Goal: Task Accomplishment & Management: Manage account settings

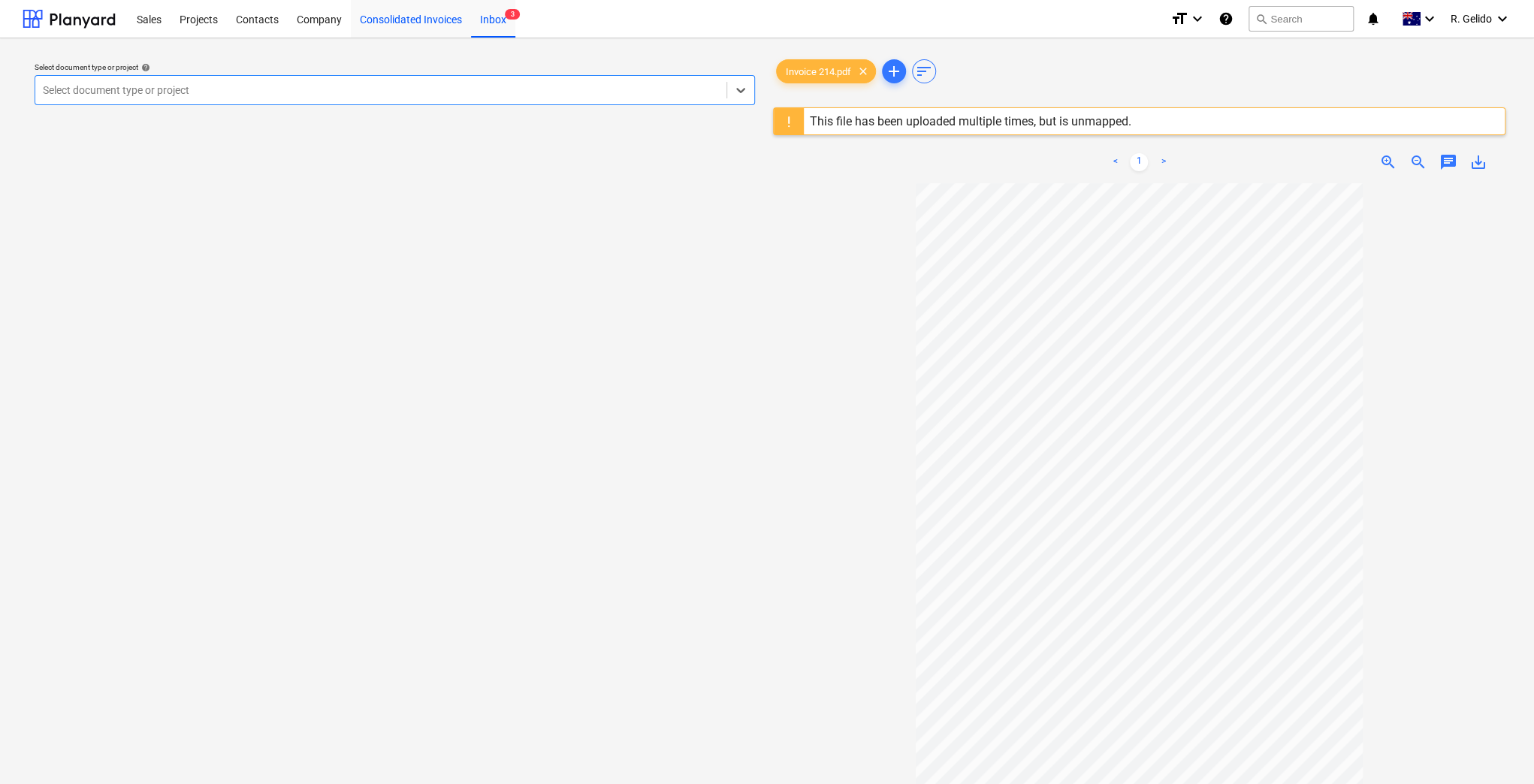
click at [382, 21] on div "Consolidated Invoices" at bounding box center [411, 18] width 120 height 38
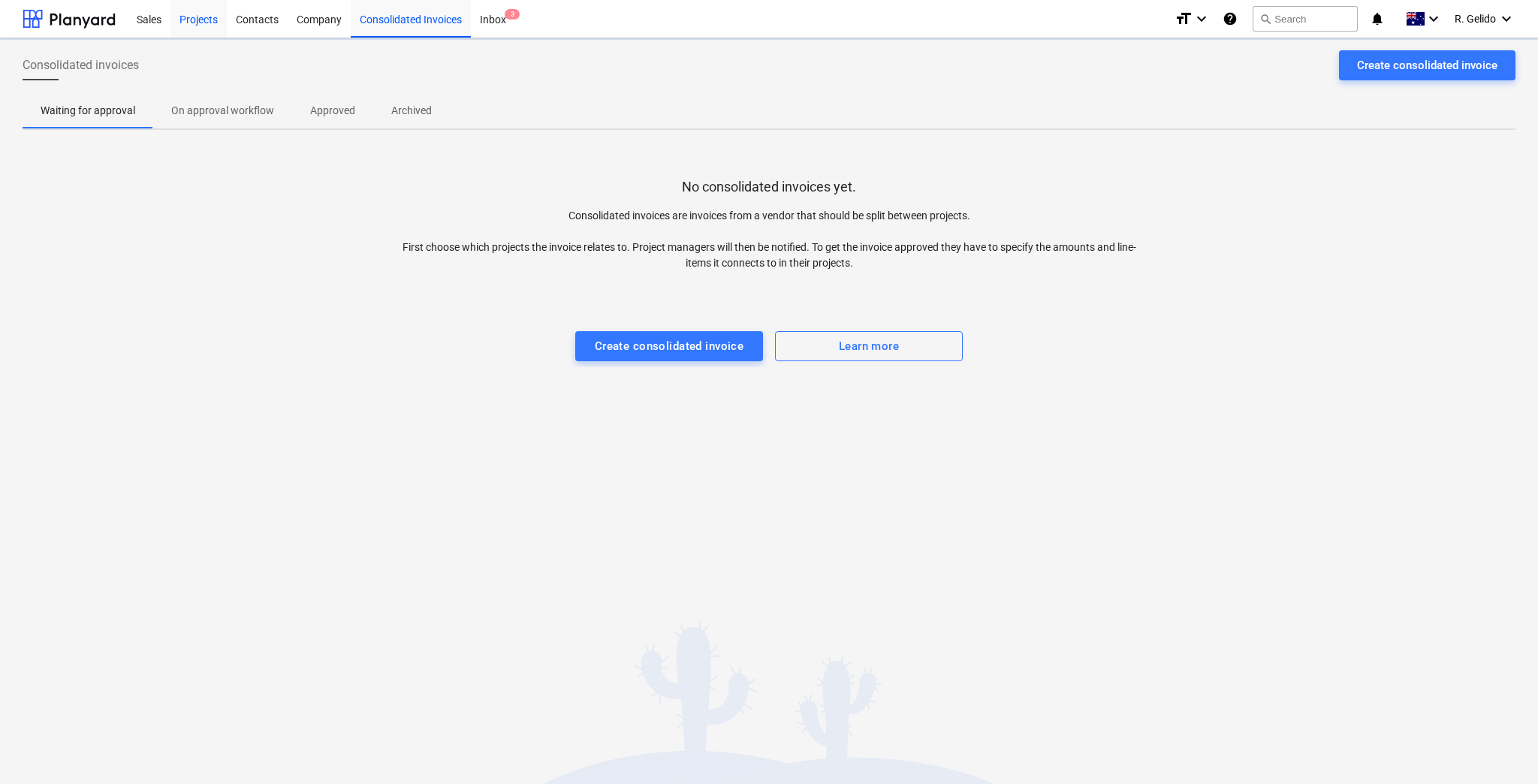
click at [203, 20] on div "Projects" at bounding box center [199, 18] width 56 height 38
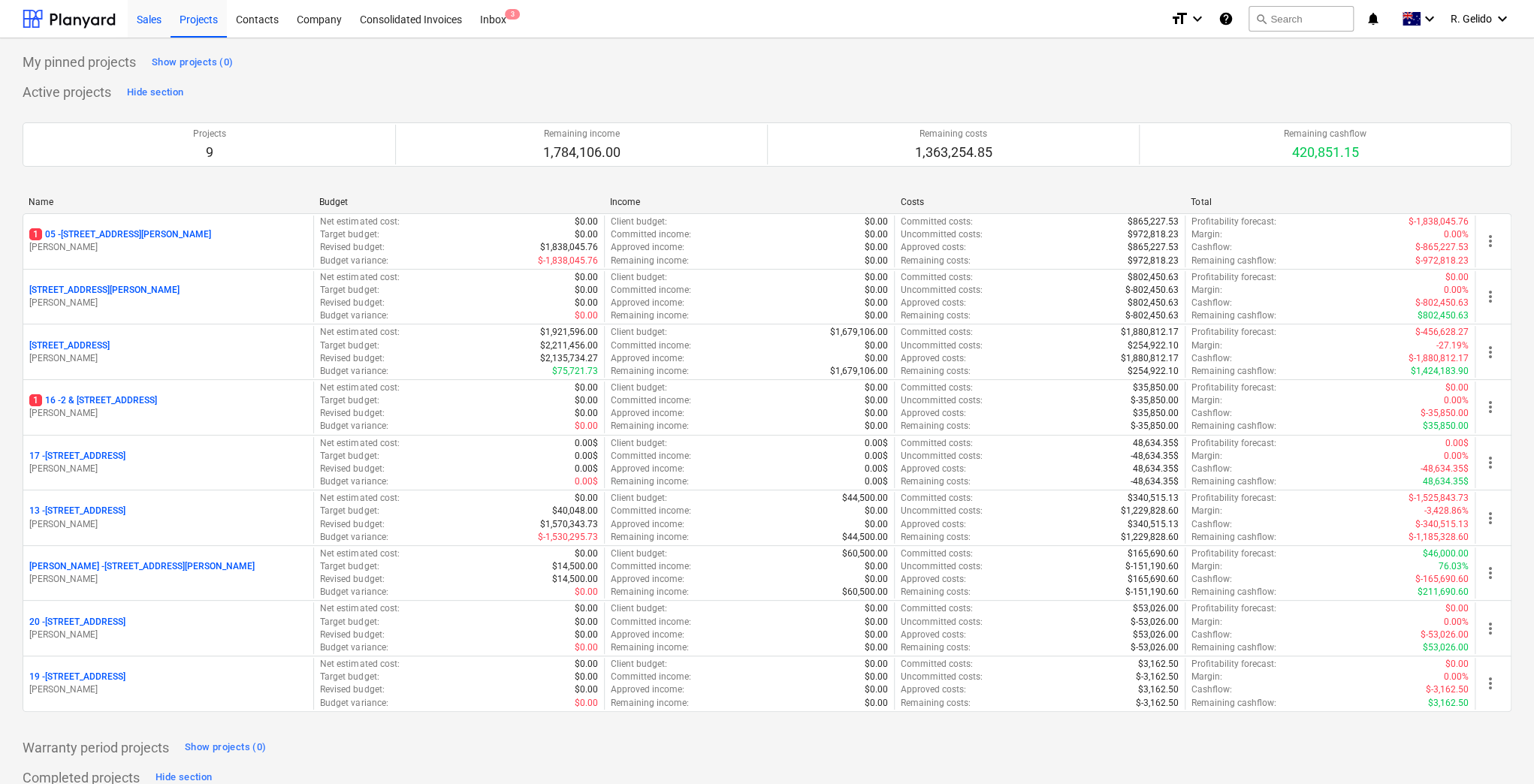
click at [155, 20] on div "Sales" at bounding box center [148, 18] width 42 height 38
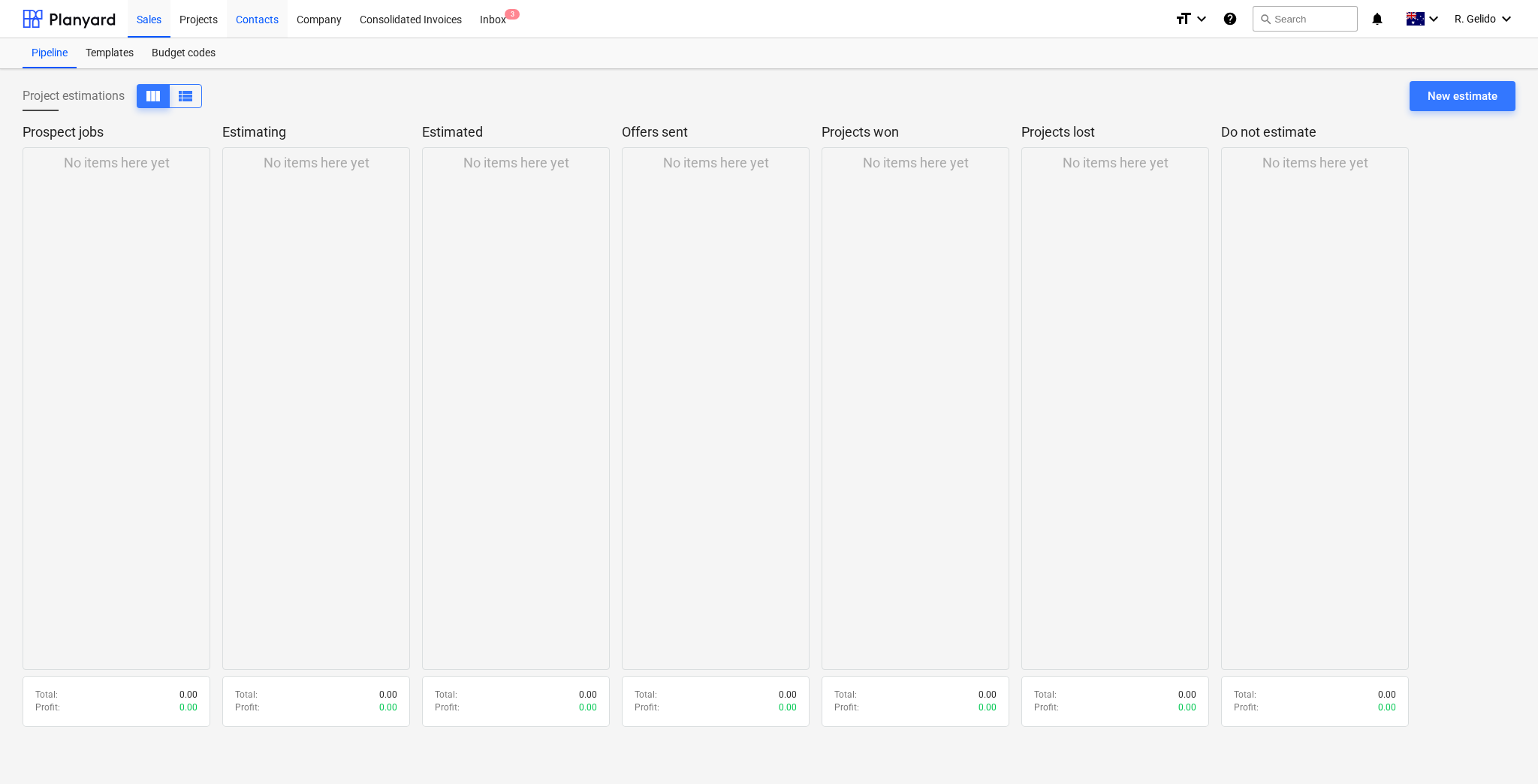
click at [261, 19] on div "Contacts" at bounding box center [257, 18] width 61 height 38
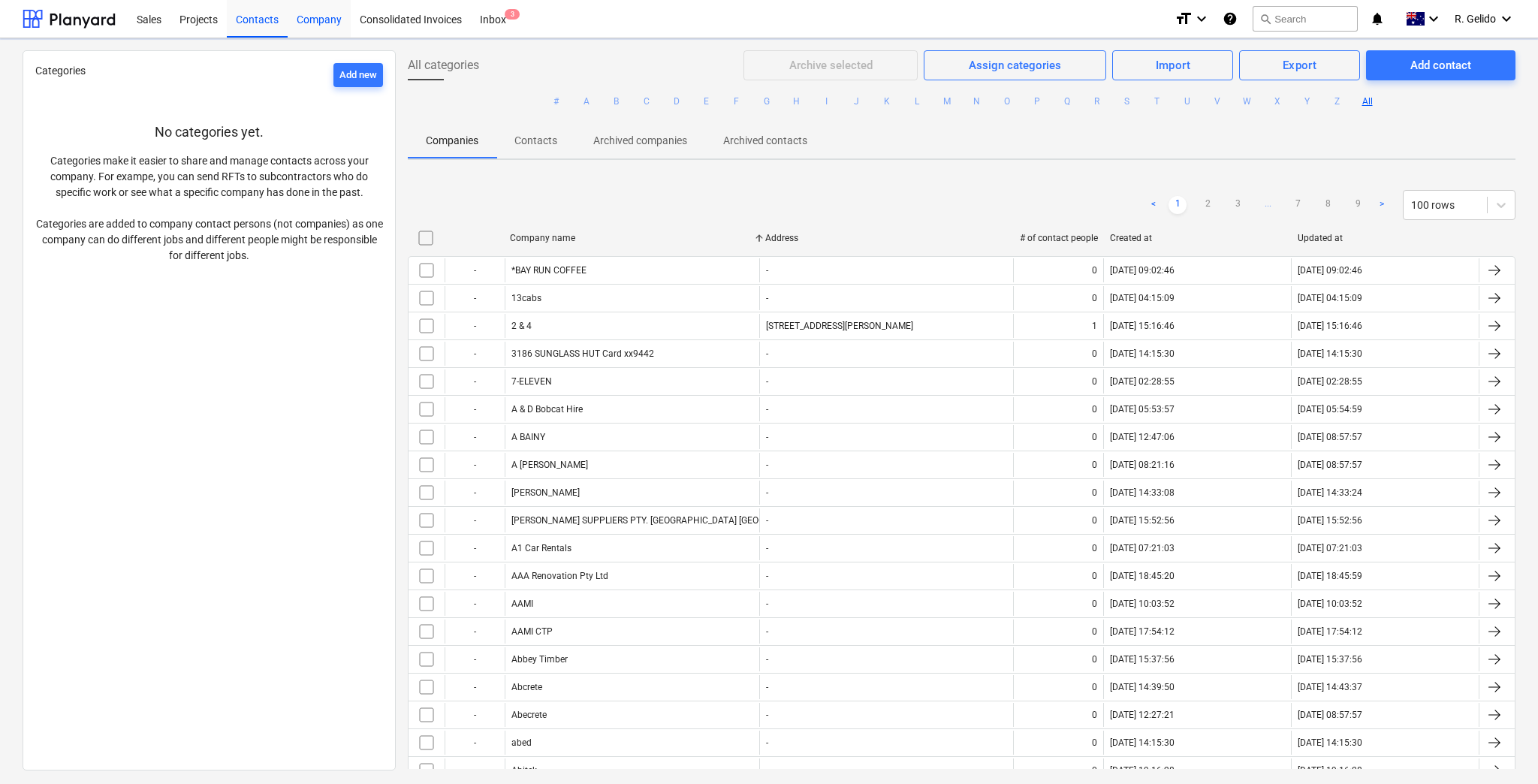
click at [329, 19] on div "Company" at bounding box center [319, 18] width 63 height 38
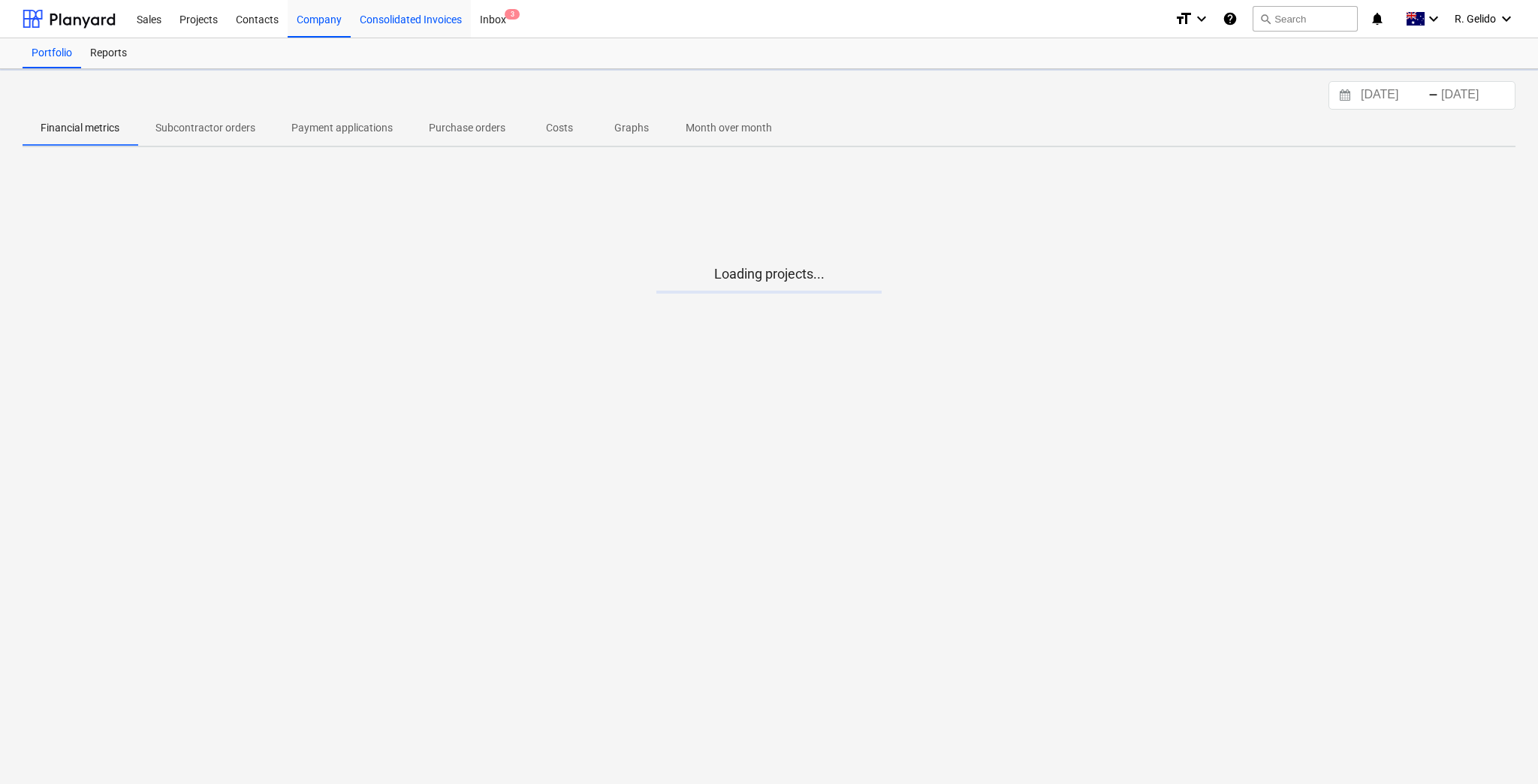
click at [382, 18] on div "Consolidated Invoices" at bounding box center [411, 18] width 120 height 38
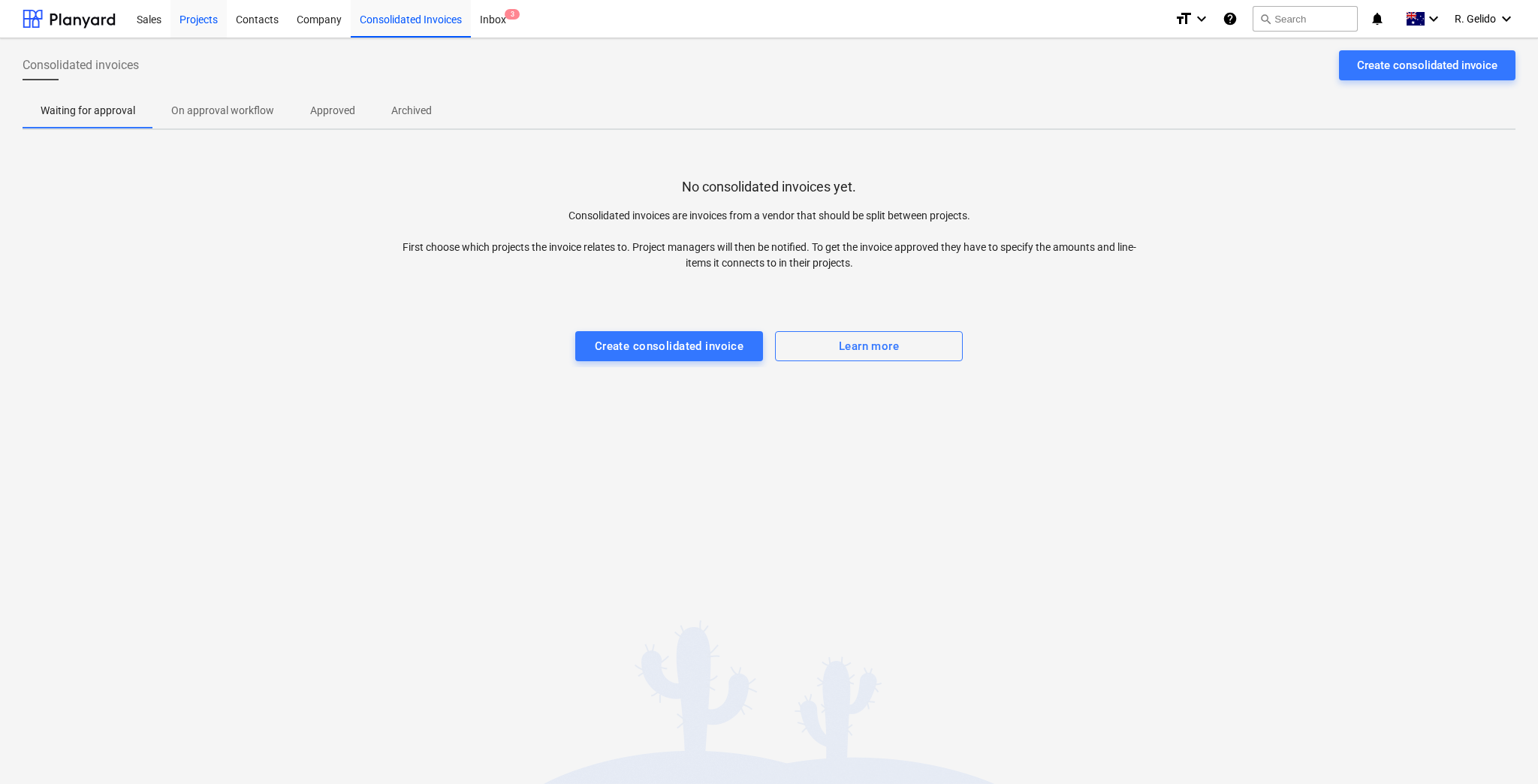
drag, startPoint x: 240, startPoint y: 27, endPoint x: 203, endPoint y: 27, distance: 37.0
click at [240, 27] on div "Contacts" at bounding box center [257, 18] width 61 height 38
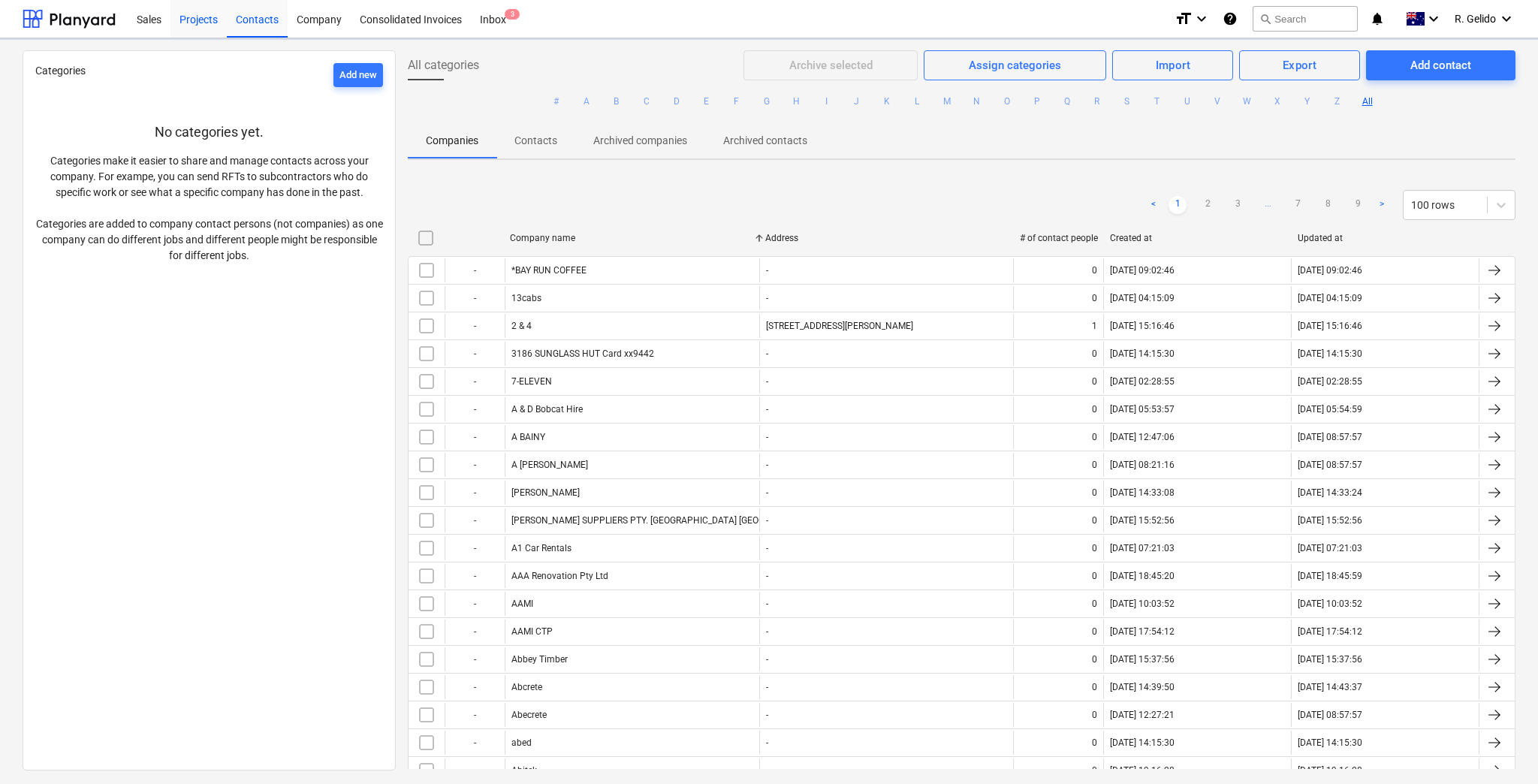
click at [203, 27] on div "Projects" at bounding box center [199, 18] width 56 height 38
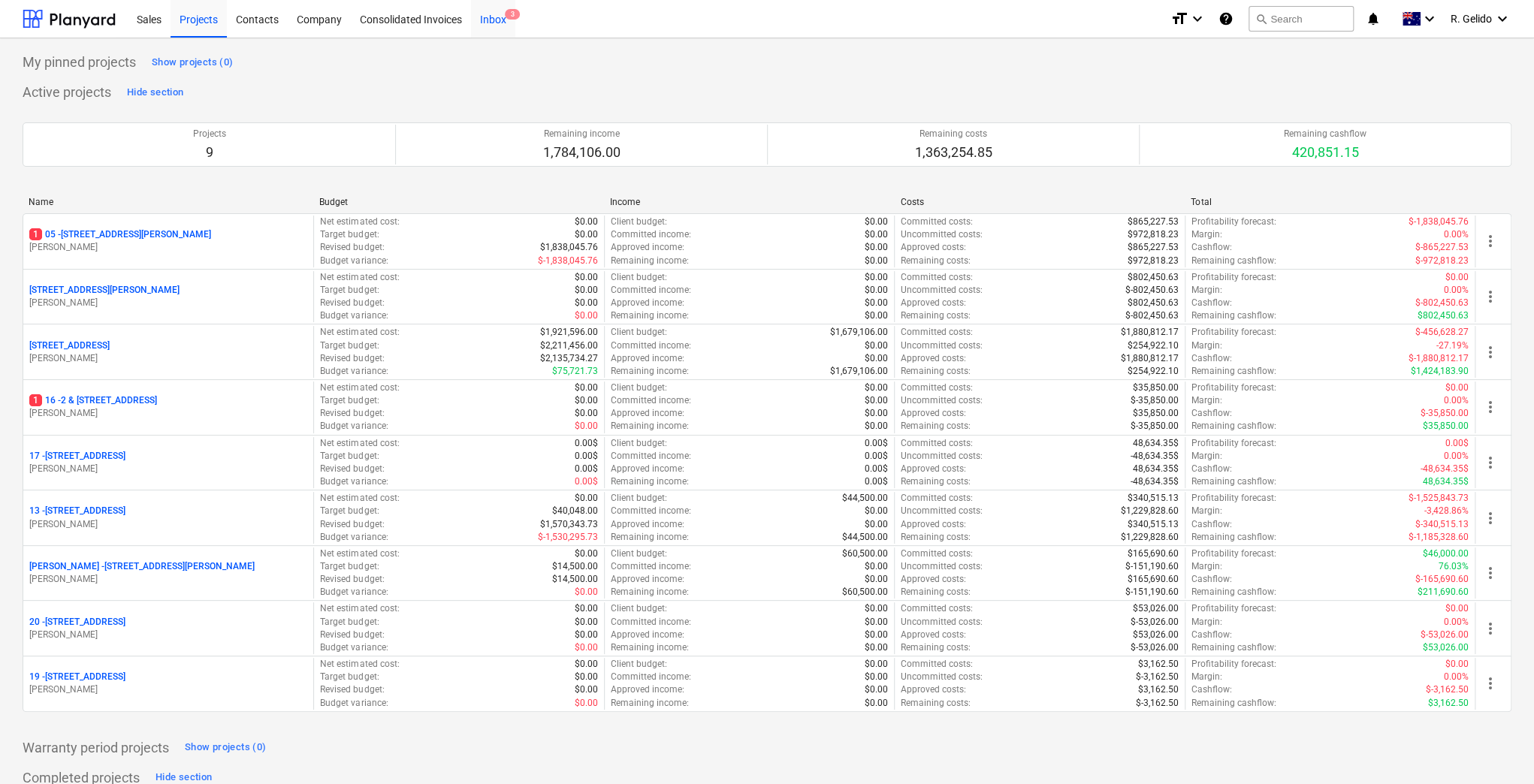
click at [501, 13] on div "Inbox 3" at bounding box center [493, 18] width 44 height 38
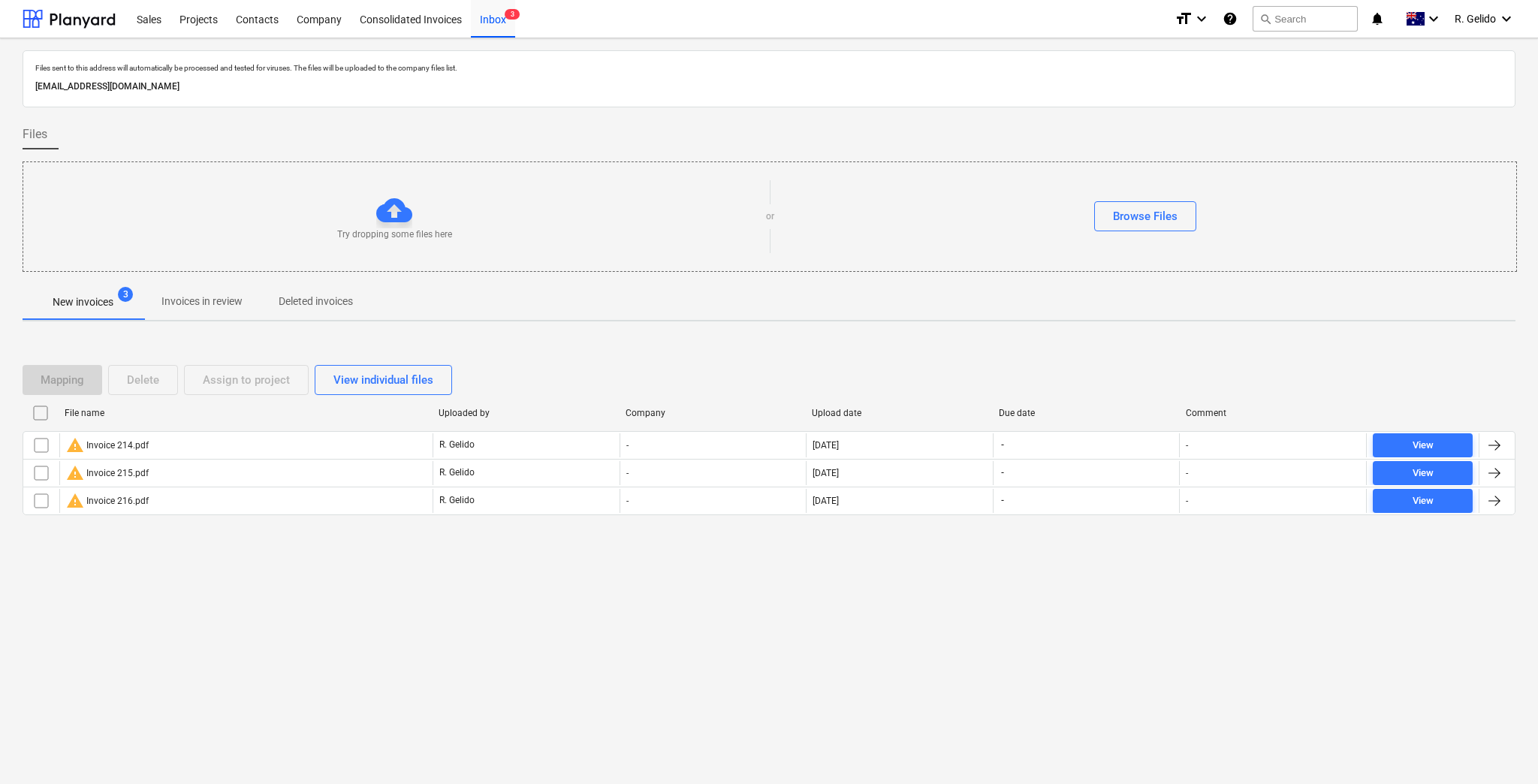
drag, startPoint x: 417, startPoint y: 621, endPoint x: 403, endPoint y: 604, distance: 22.0
click at [415, 617] on div "Files sent to this address will automatically be processed and tested for virus…" at bounding box center [769, 411] width 1538 height 746
click at [253, 86] on p "[EMAIL_ADDRESS][DOMAIN_NAME]" at bounding box center [769, 86] width 1468 height 16
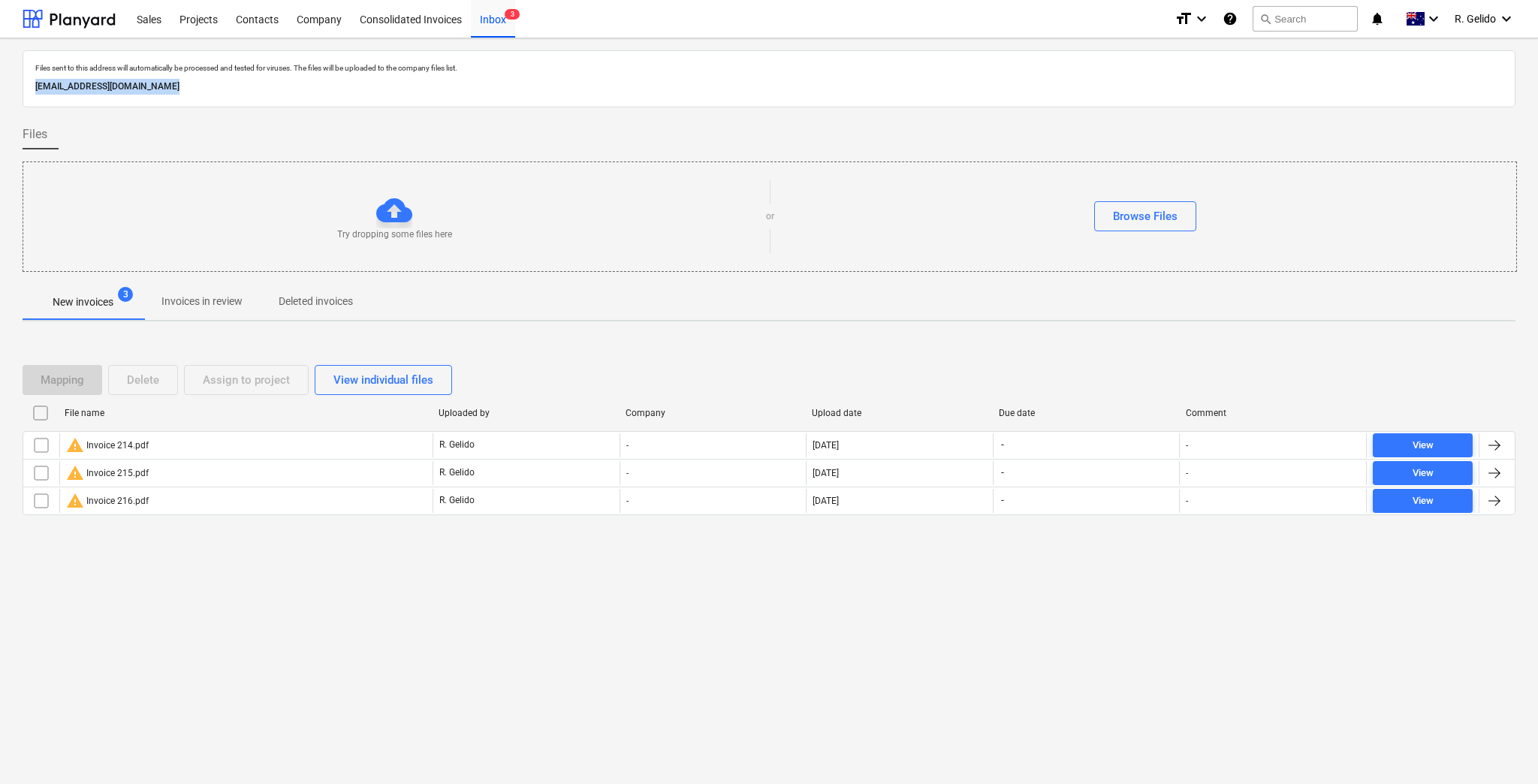
copy p "[EMAIL_ADDRESS][DOMAIN_NAME]"
click at [315, 585] on div "Files sent to this address will automatically be processed and tested for virus…" at bounding box center [769, 411] width 1538 height 746
click at [191, 13] on div "Projects" at bounding box center [199, 18] width 56 height 38
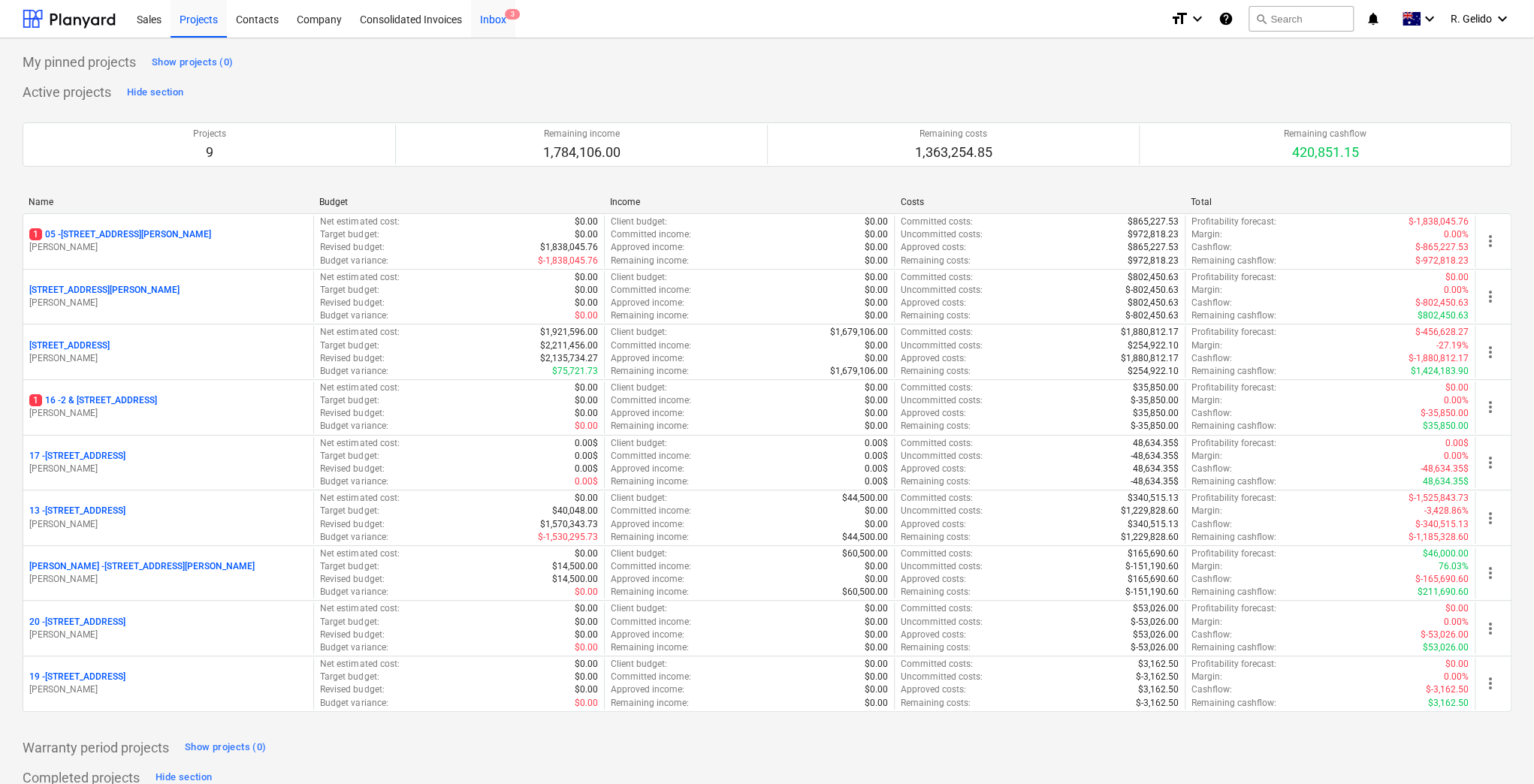
click at [501, 24] on div "Inbox 3" at bounding box center [493, 18] width 44 height 38
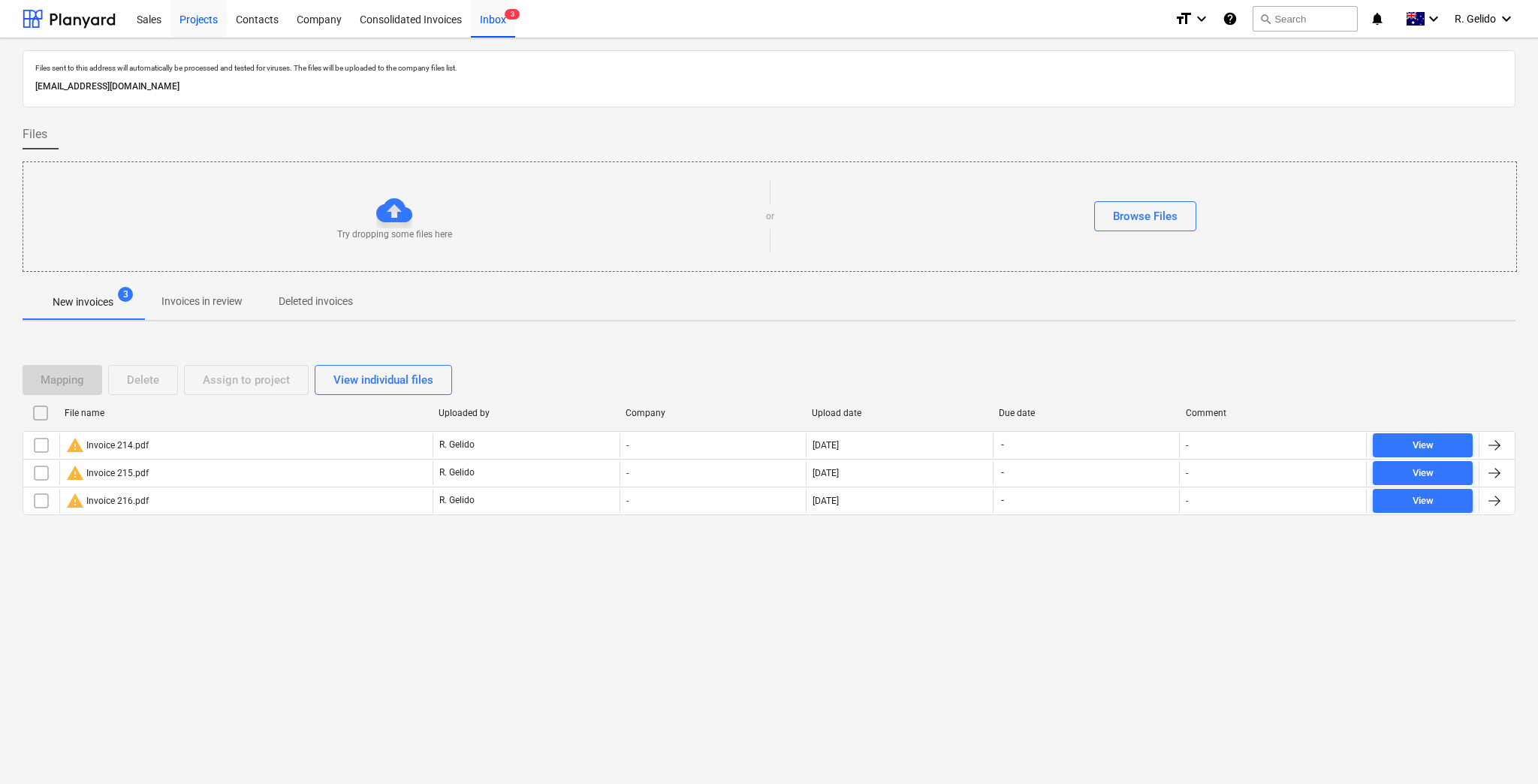
click at [187, 19] on div "Projects" at bounding box center [199, 18] width 56 height 38
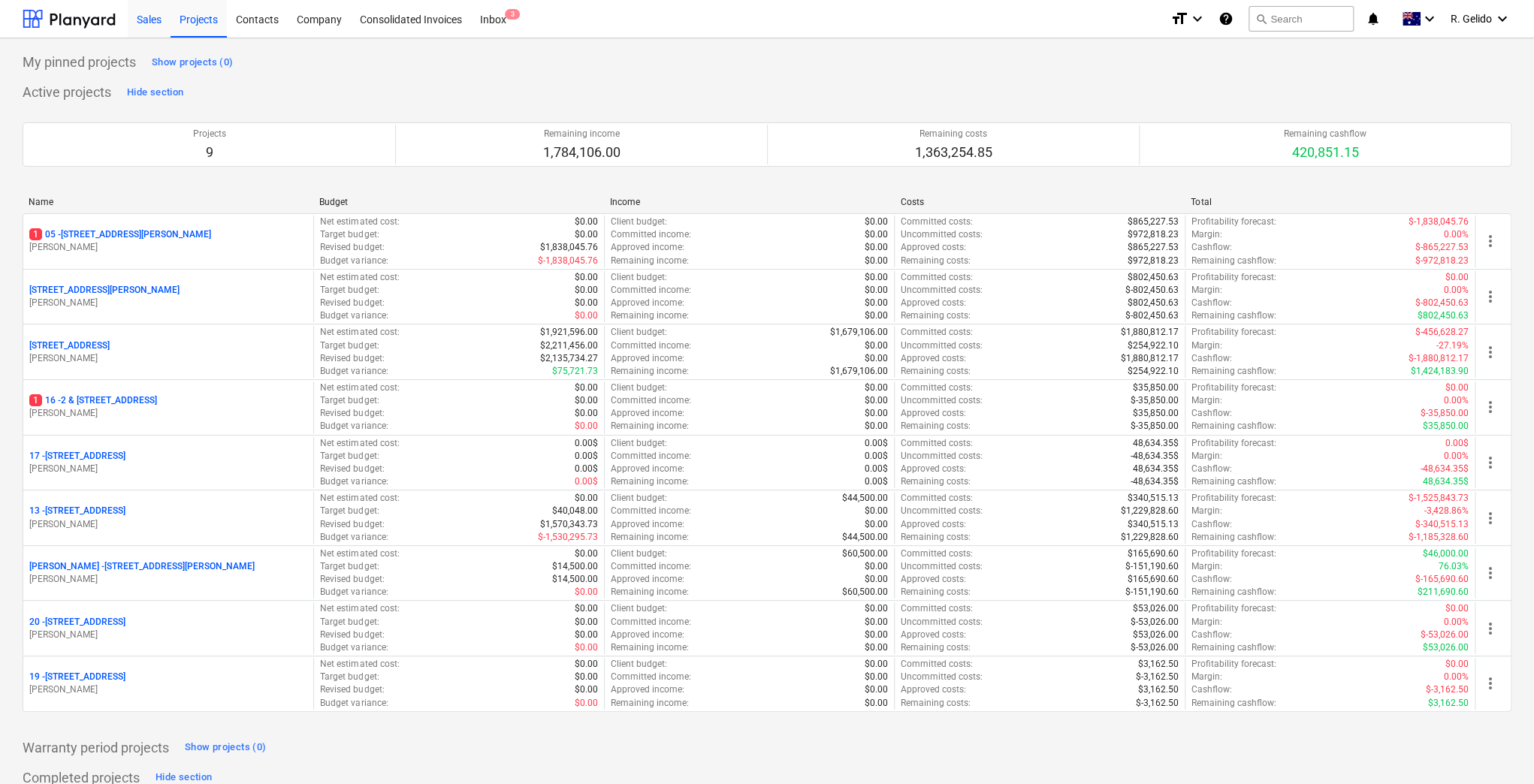
click at [153, 19] on div "Sales" at bounding box center [148, 18] width 42 height 38
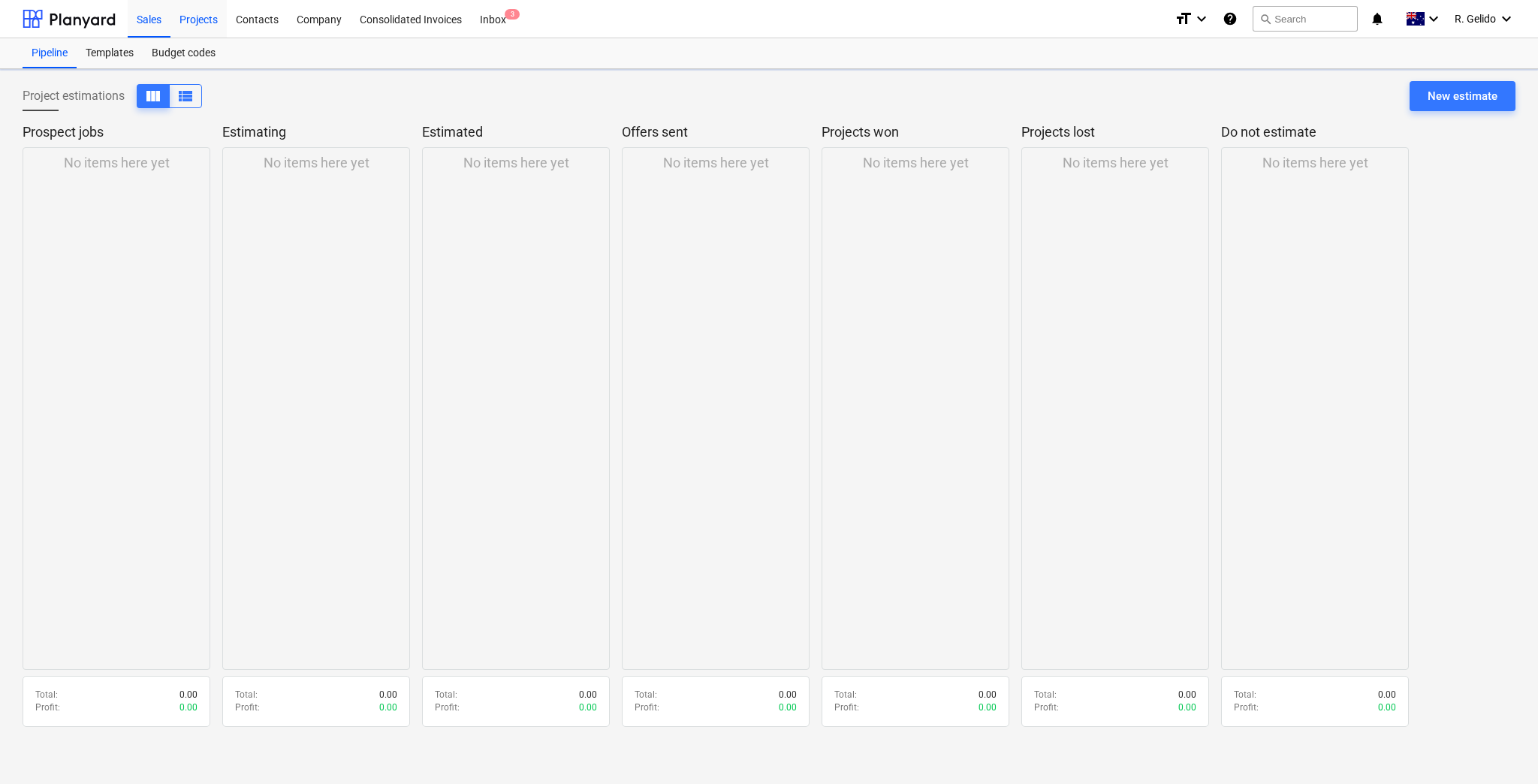
click at [186, 18] on div "Projects" at bounding box center [199, 18] width 56 height 38
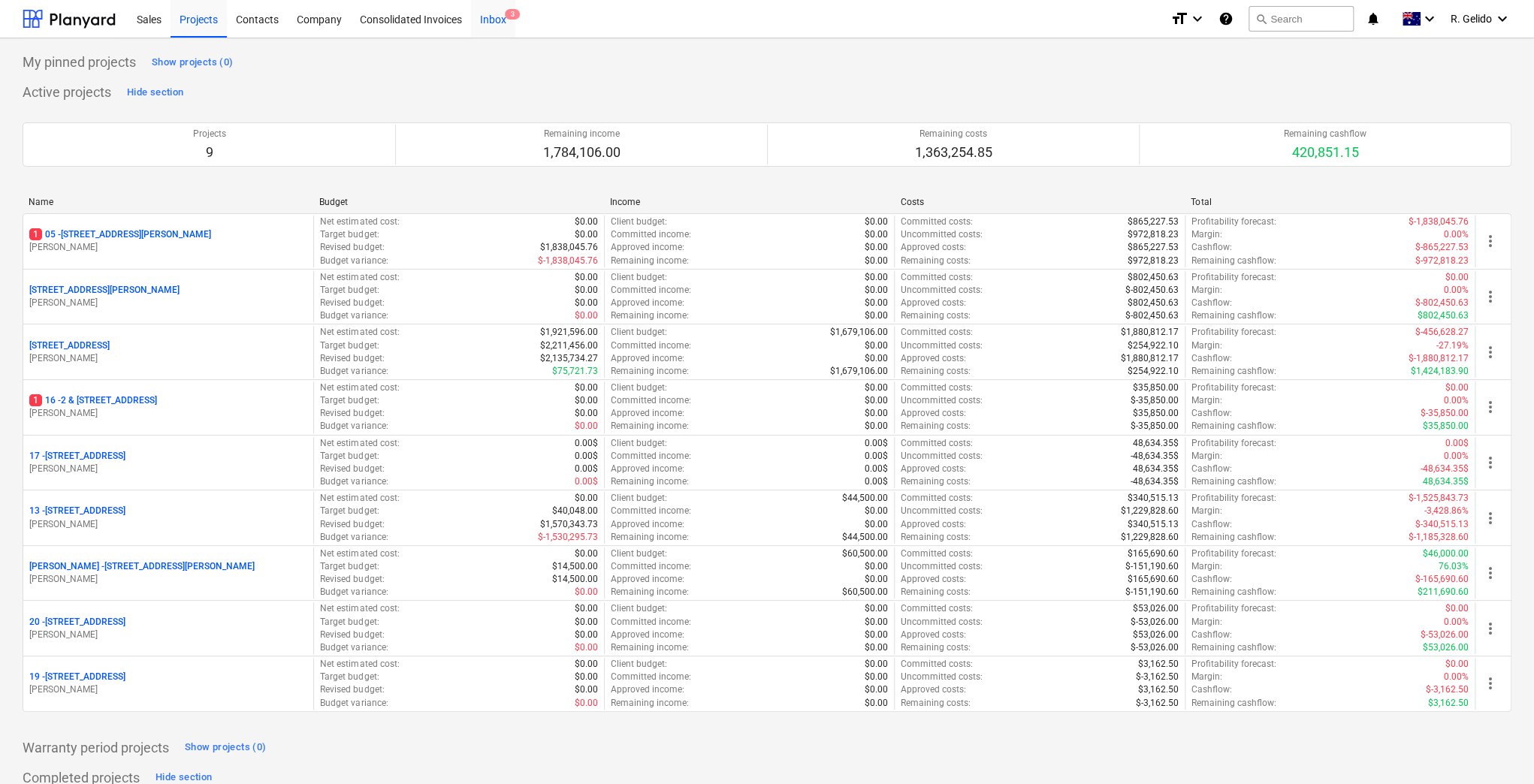
click at [505, 18] on div "Inbox 3" at bounding box center [493, 18] width 44 height 38
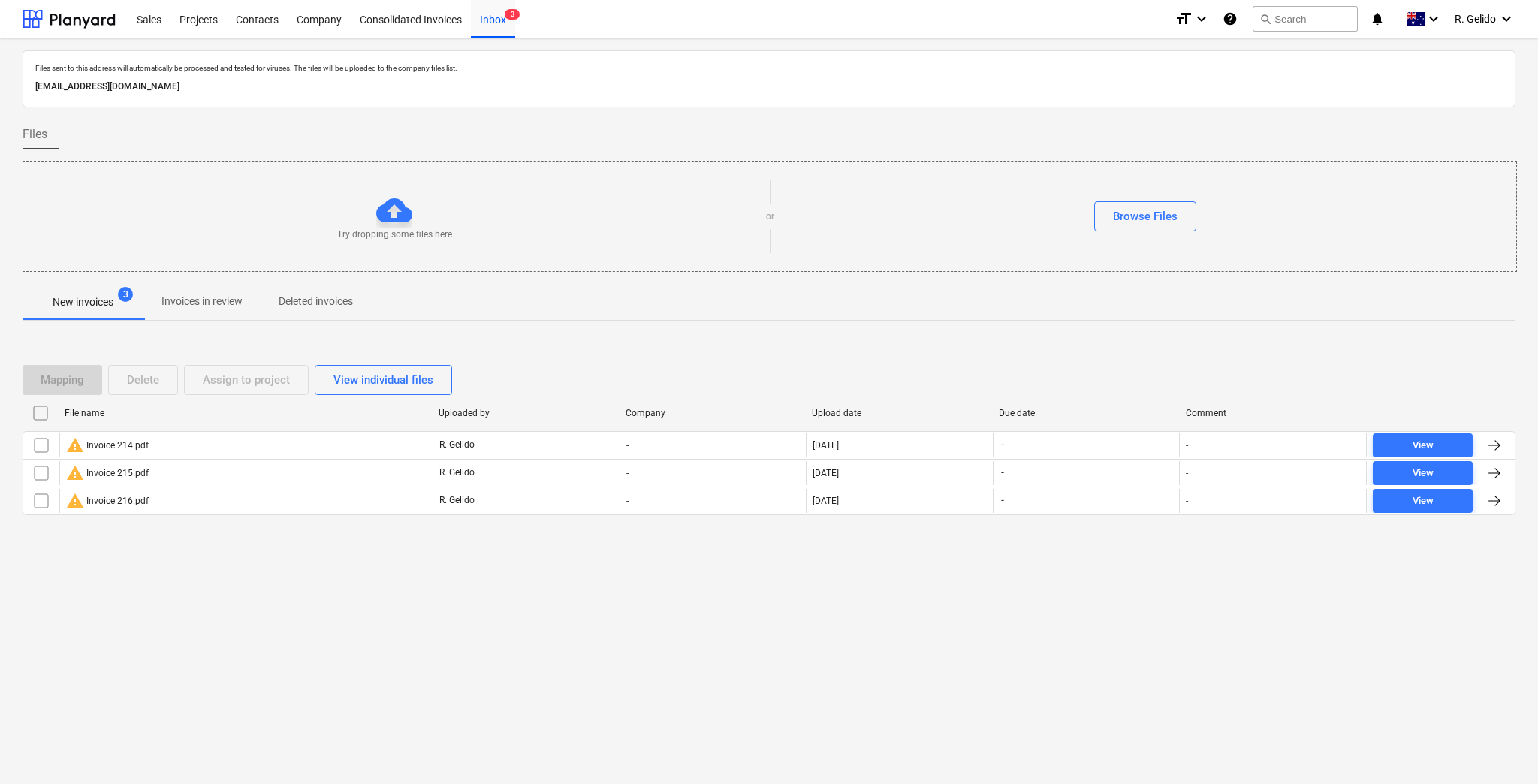
click at [225, 74] on div "Files sent to this address will automatically be processed and tested for virus…" at bounding box center [769, 68] width 1474 height 16
click at [228, 85] on p "[EMAIL_ADDRESS][DOMAIN_NAME]" at bounding box center [769, 86] width 1468 height 16
click at [437, 110] on div at bounding box center [769, 113] width 1493 height 12
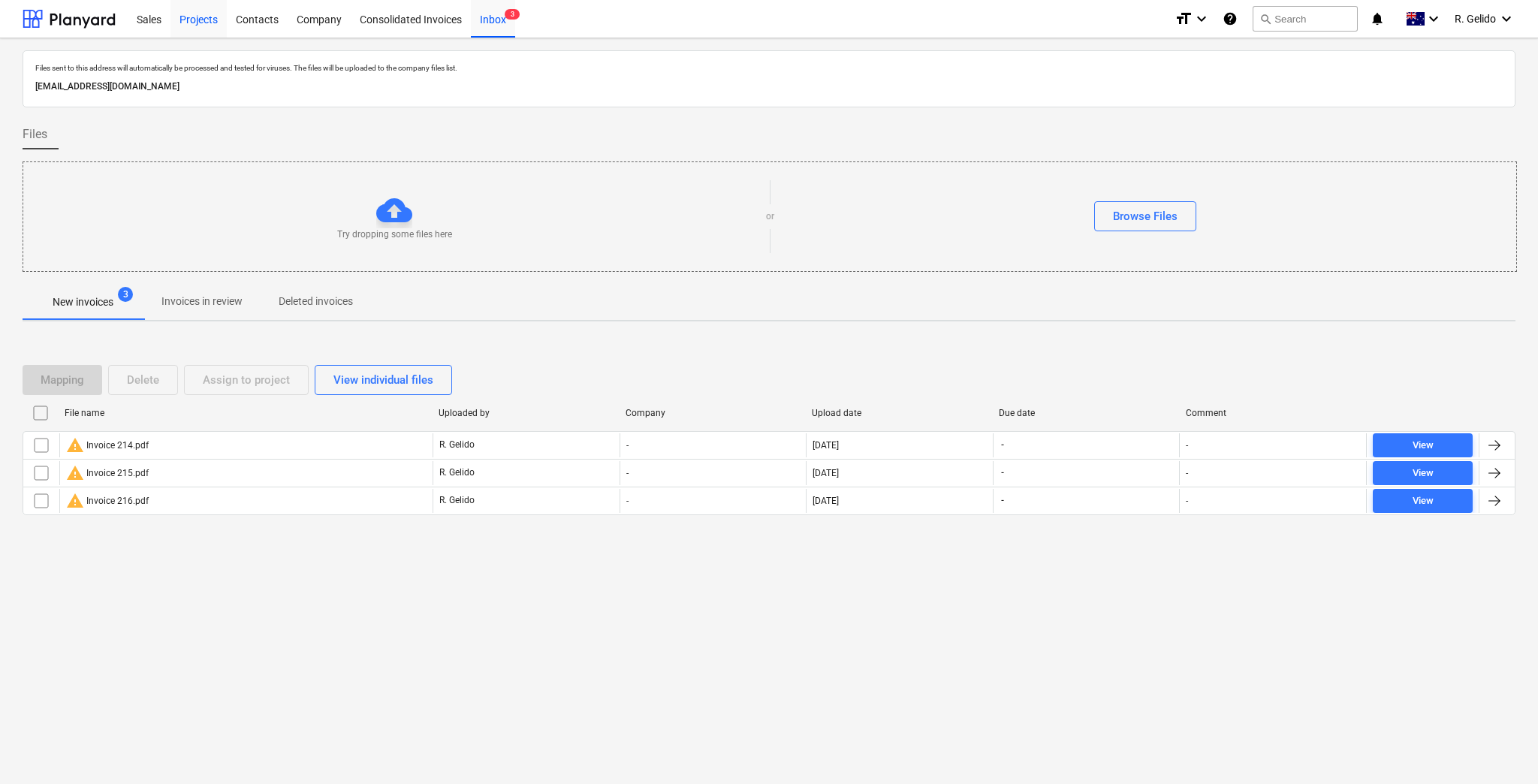
click at [195, 22] on div "Projects" at bounding box center [199, 18] width 56 height 38
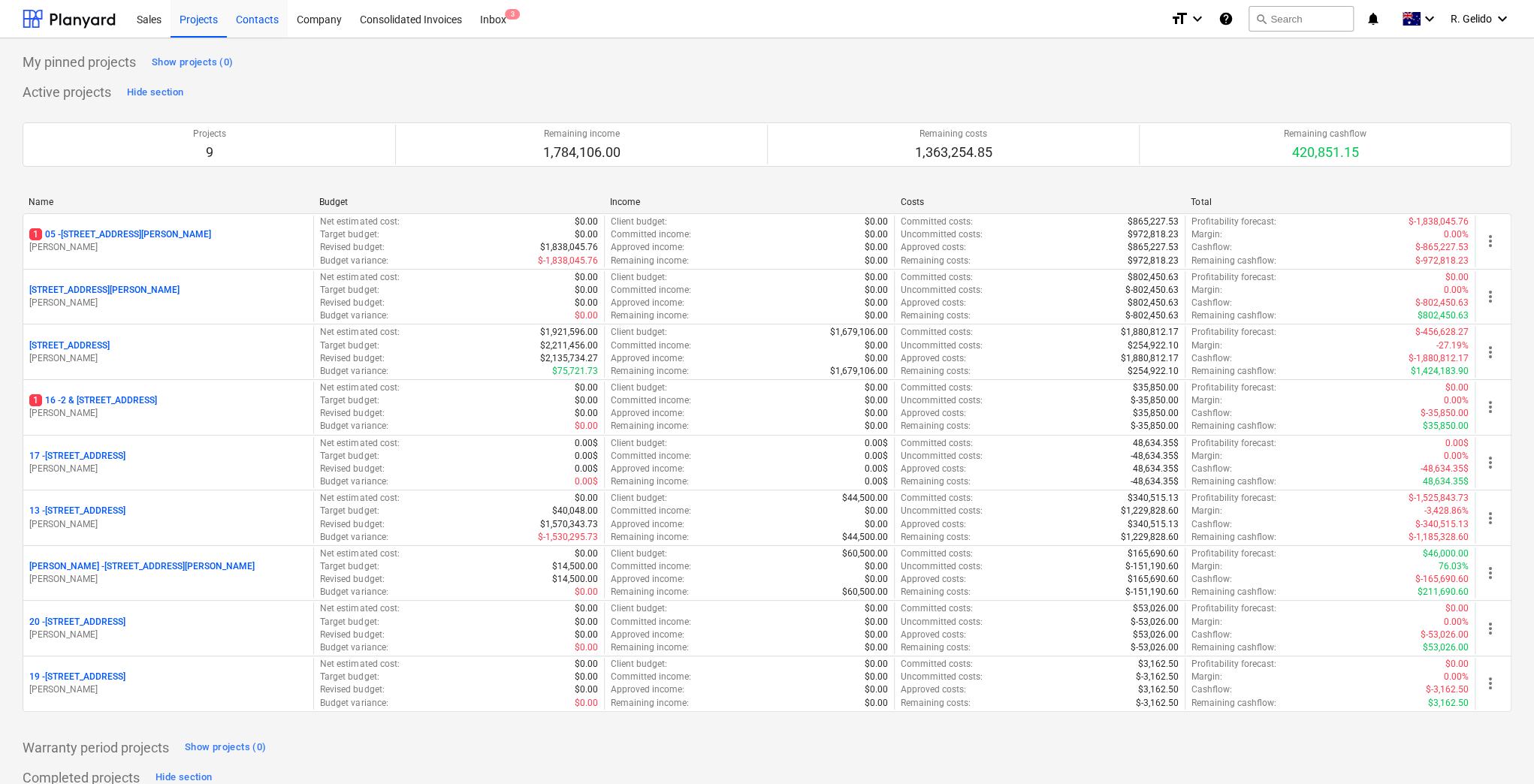
click at [244, 24] on div "Contacts" at bounding box center [257, 18] width 61 height 38
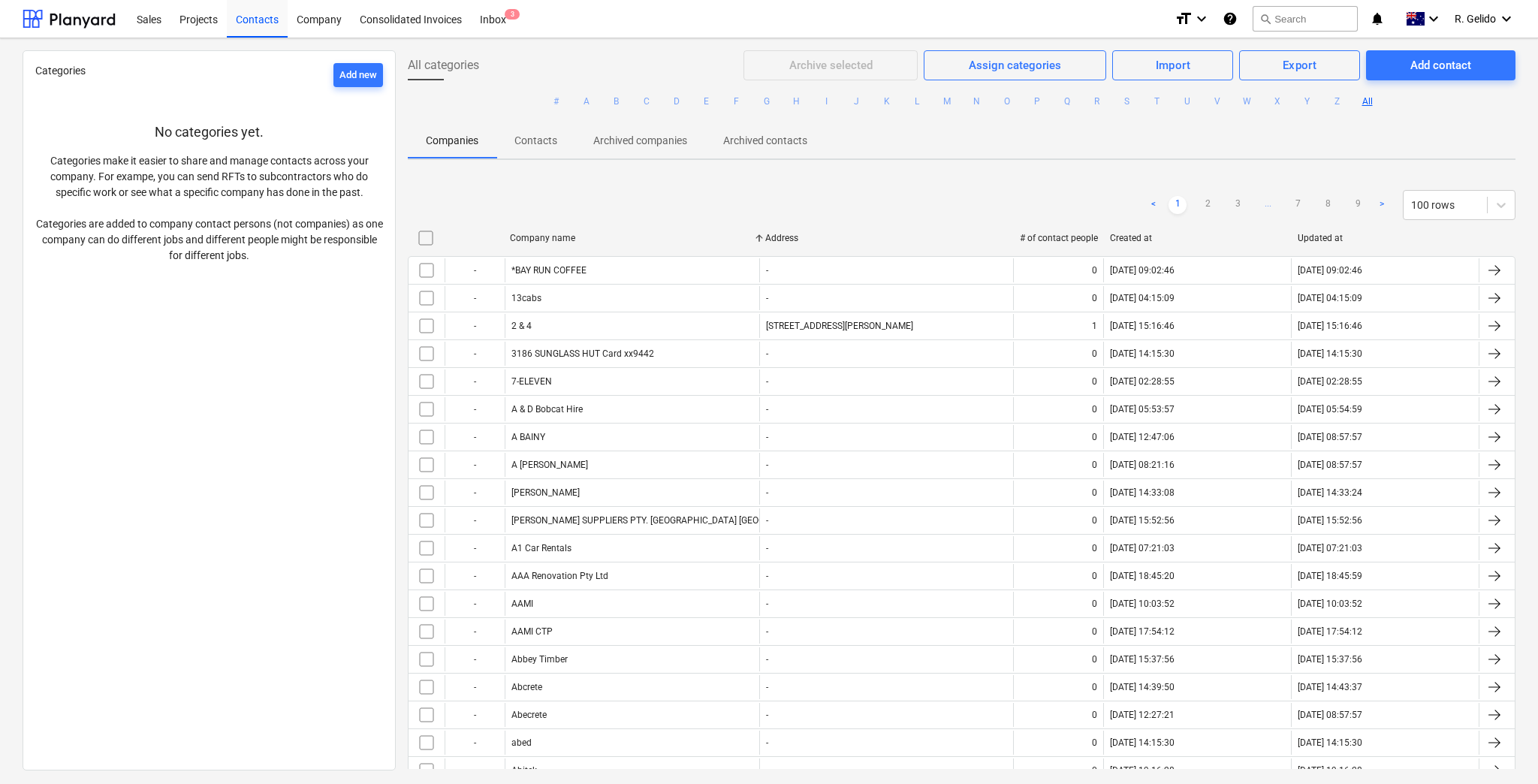
click at [272, 484] on div "Categories Add new No categories yet. Categories make it easier to share and ma…" at bounding box center [209, 410] width 373 height 720
click at [492, 23] on div "Inbox 3" at bounding box center [493, 18] width 44 height 38
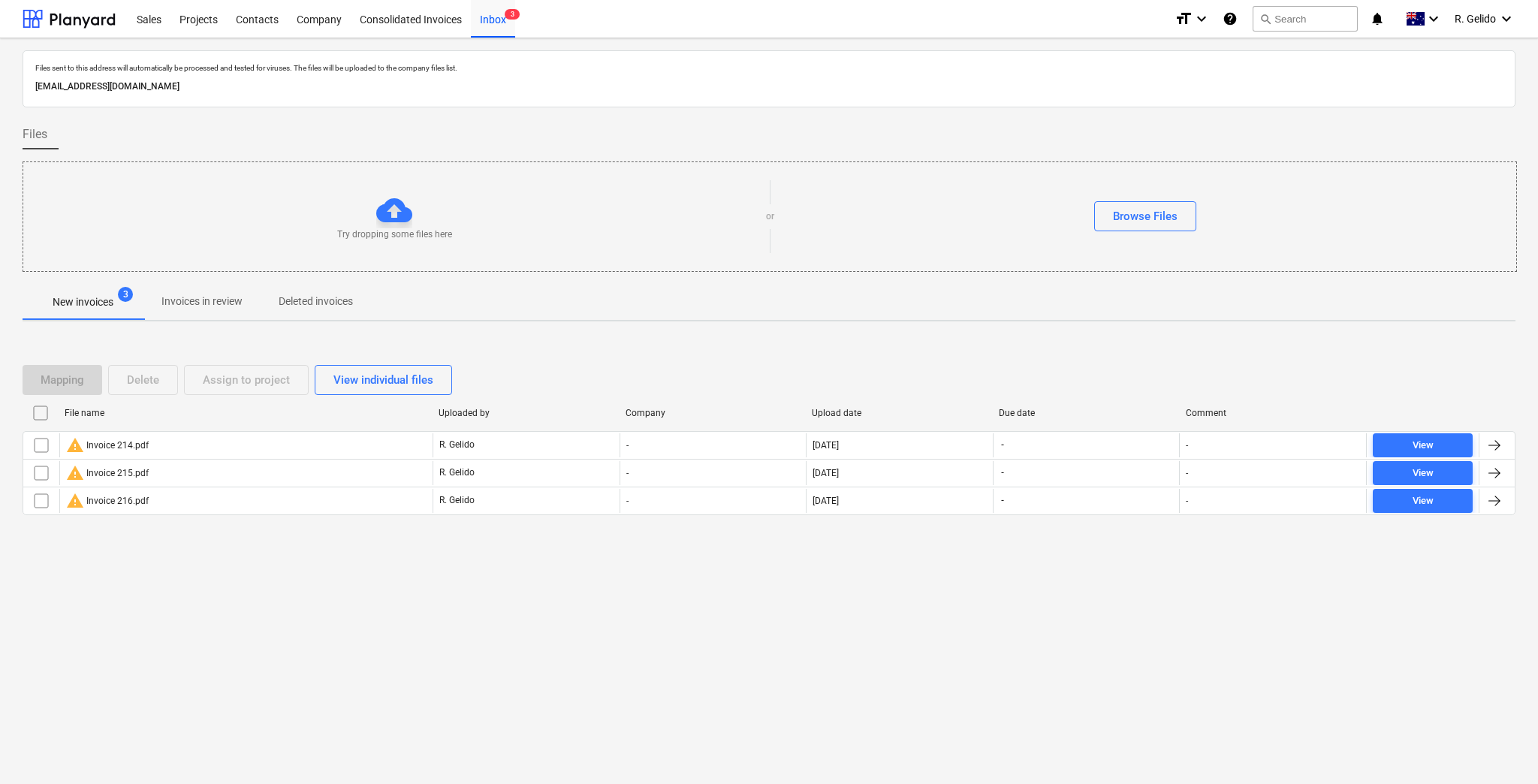
click at [388, 605] on div "Files sent to this address will automatically be processed and tested for virus…" at bounding box center [769, 411] width 1538 height 746
click at [143, 25] on div "Sales" at bounding box center [148, 18] width 42 height 38
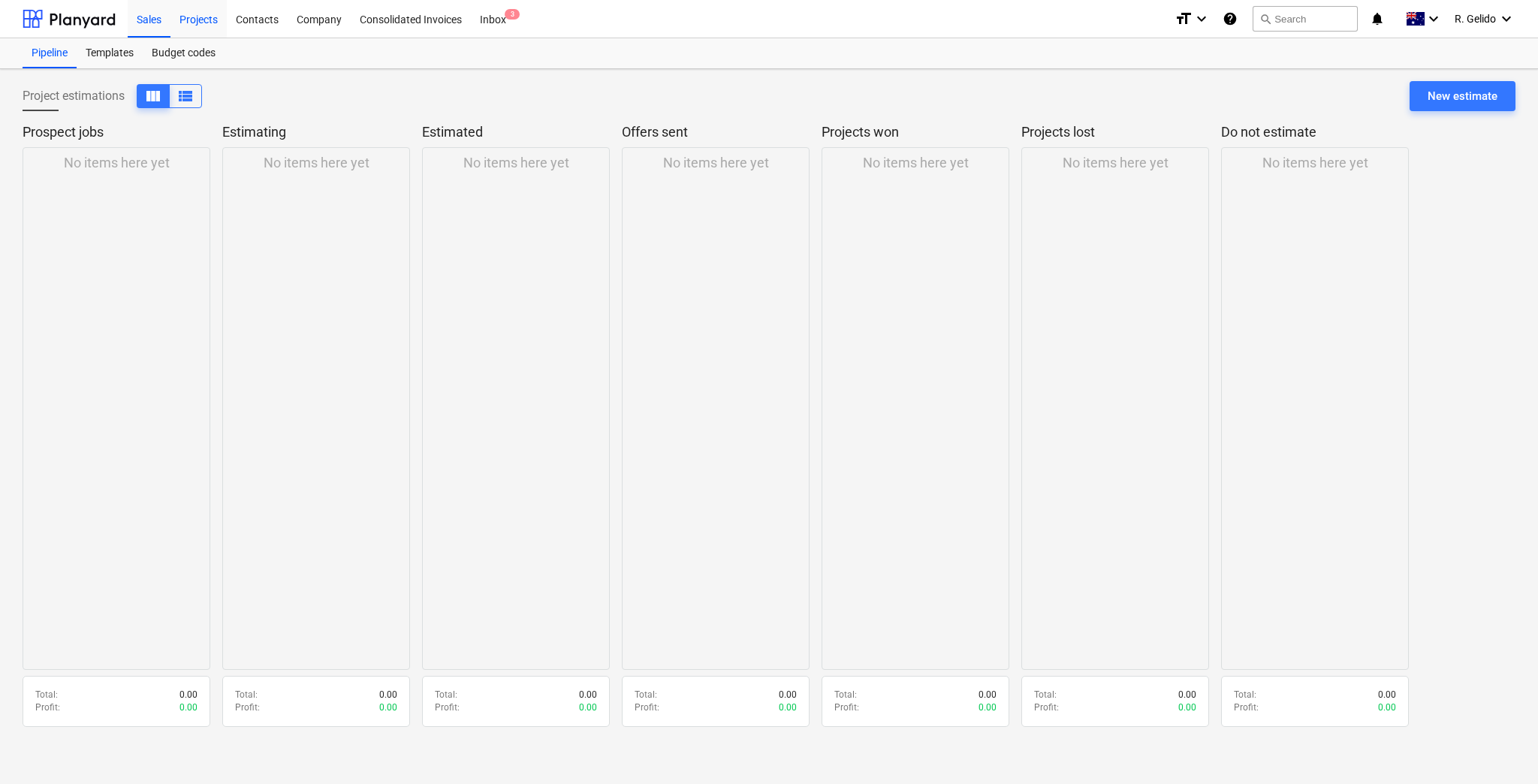
click at [199, 19] on div "Projects" at bounding box center [199, 18] width 56 height 38
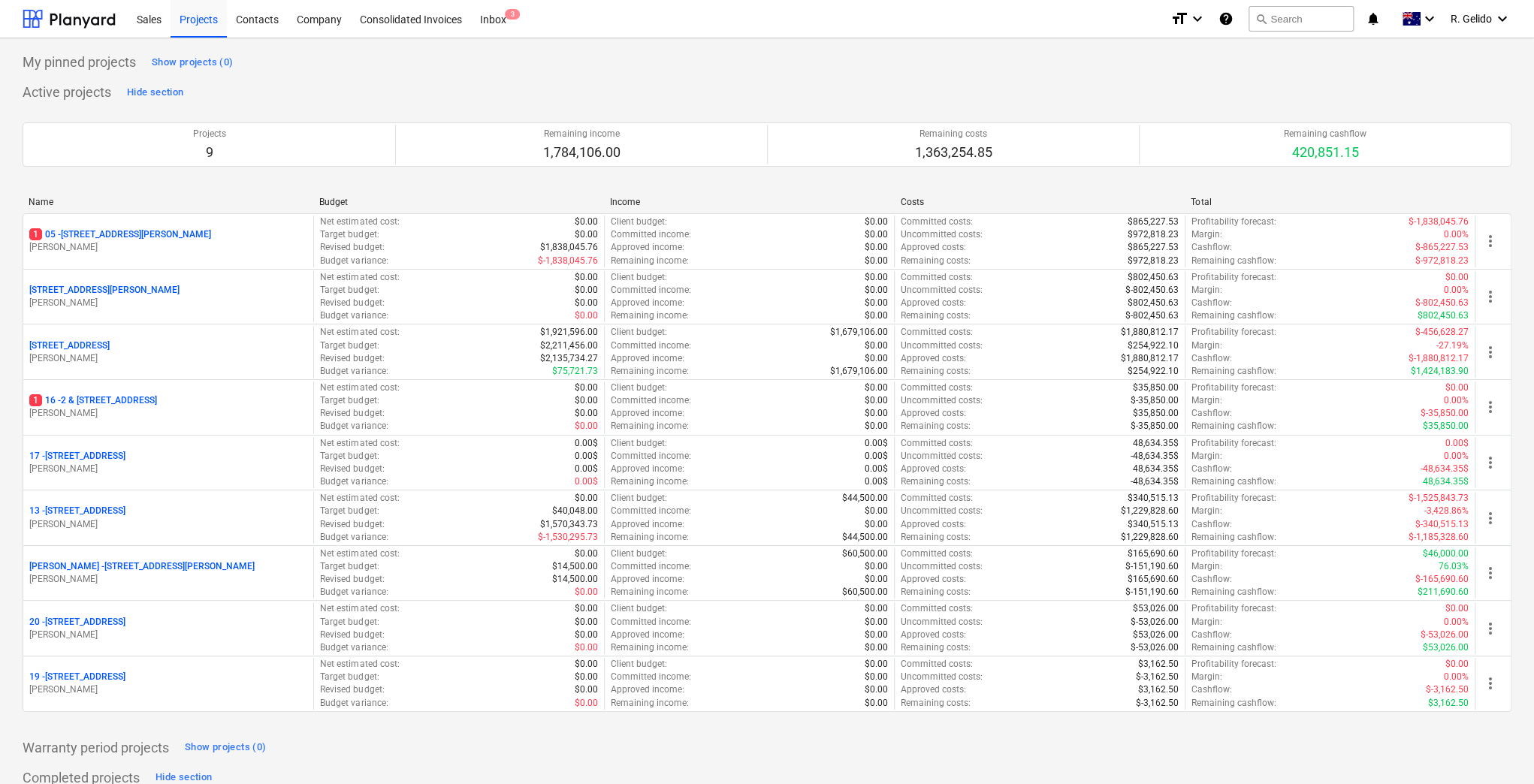
click at [376, 86] on div "Active projects Hide section Projects 9 Remaining income 1,784,106.00 Remaining…" at bounding box center [767, 404] width 1488 height 649
click at [149, 22] on div "Sales" at bounding box center [148, 18] width 42 height 38
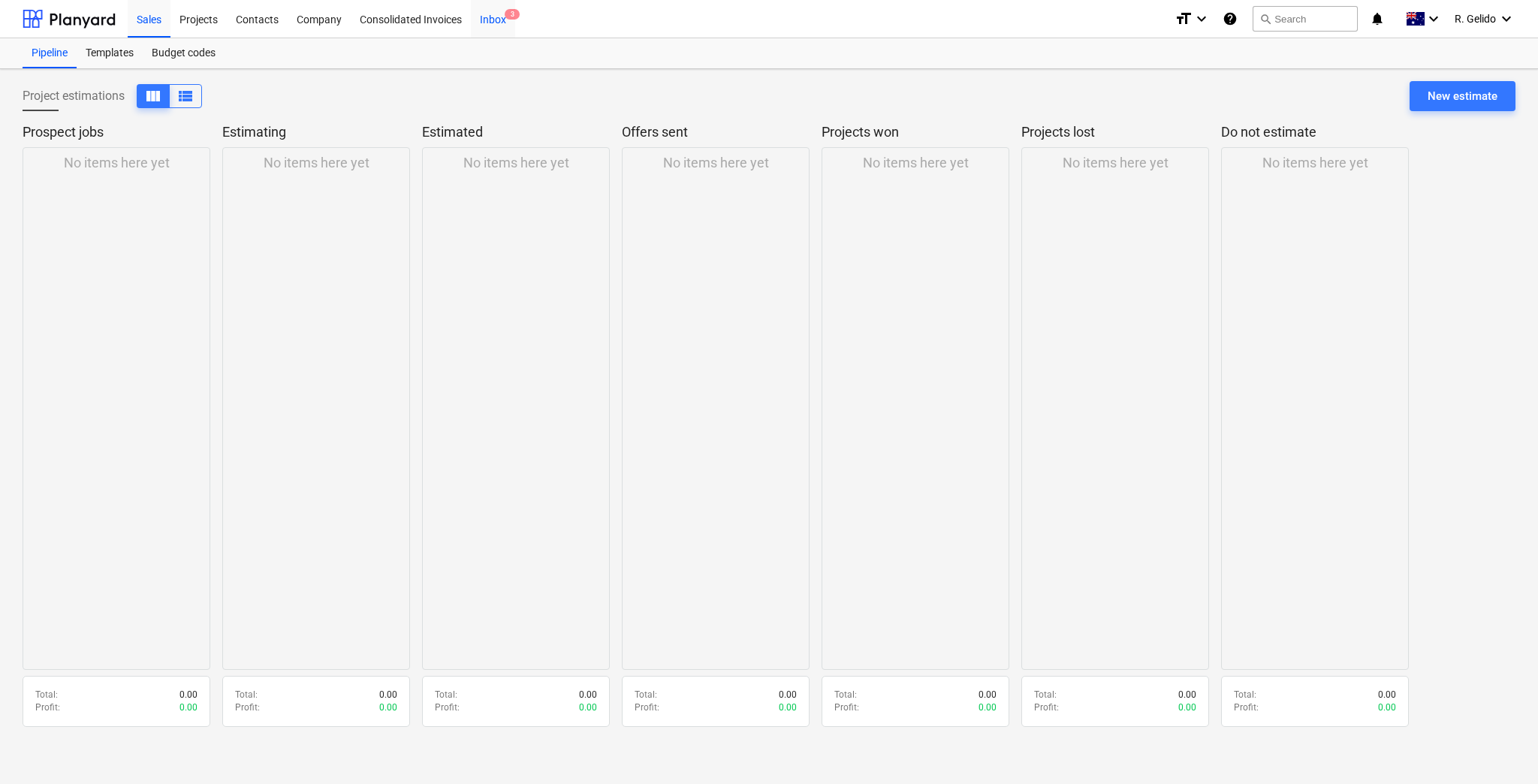
click at [485, 23] on div "Inbox 3" at bounding box center [493, 18] width 44 height 38
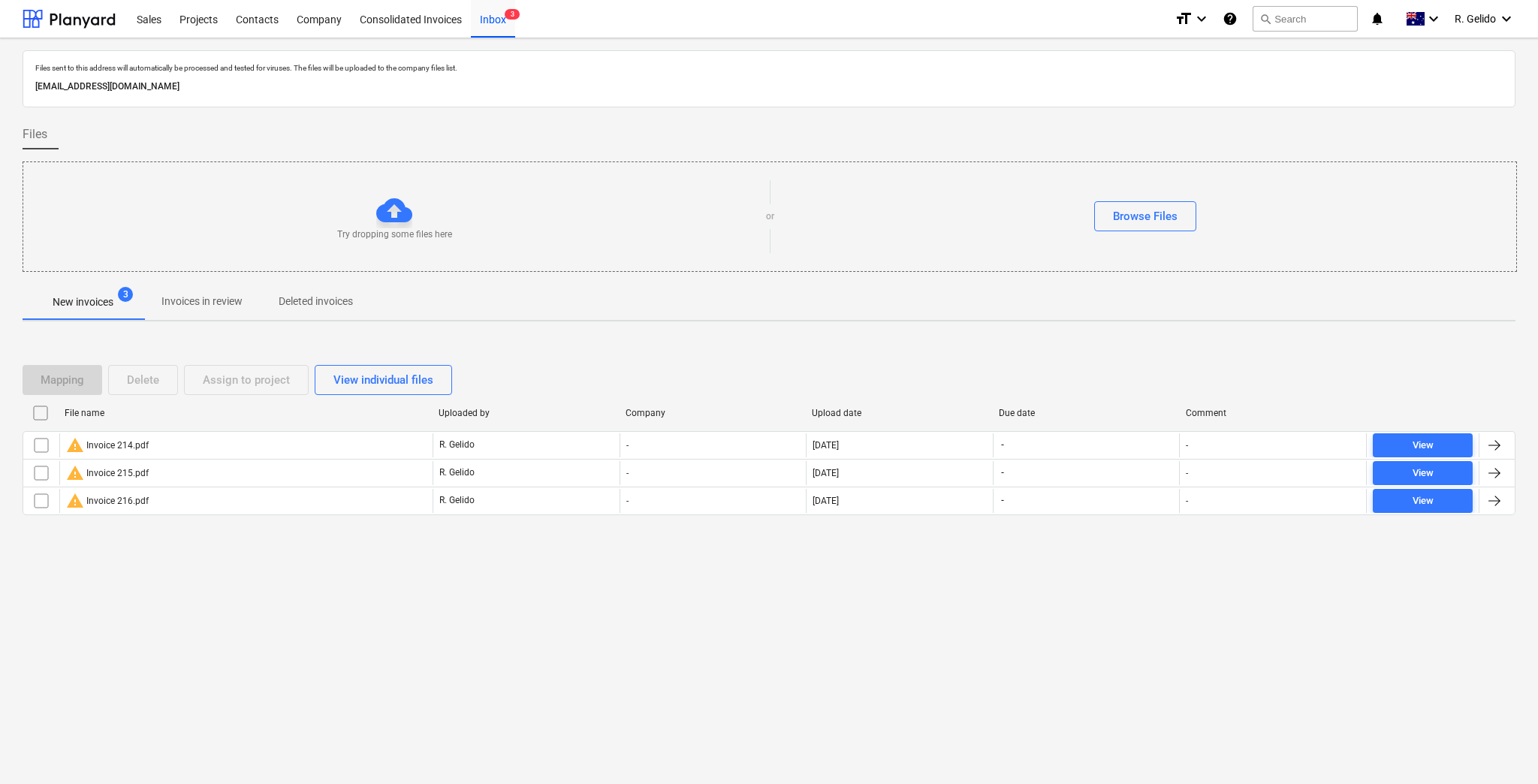
click at [313, 559] on div "Files sent to this address will automatically be processed and tested for virus…" at bounding box center [769, 411] width 1538 height 746
drag, startPoint x: 34, startPoint y: 86, endPoint x: 311, endPoint y: 89, distance: 277.0
click at [311, 89] on p "[EMAIL_ADDRESS][DOMAIN_NAME]" at bounding box center [769, 86] width 1468 height 16
copy p "[EMAIL_ADDRESS][DOMAIN_NAME]"
click at [213, 22] on div "Projects" at bounding box center [199, 18] width 56 height 38
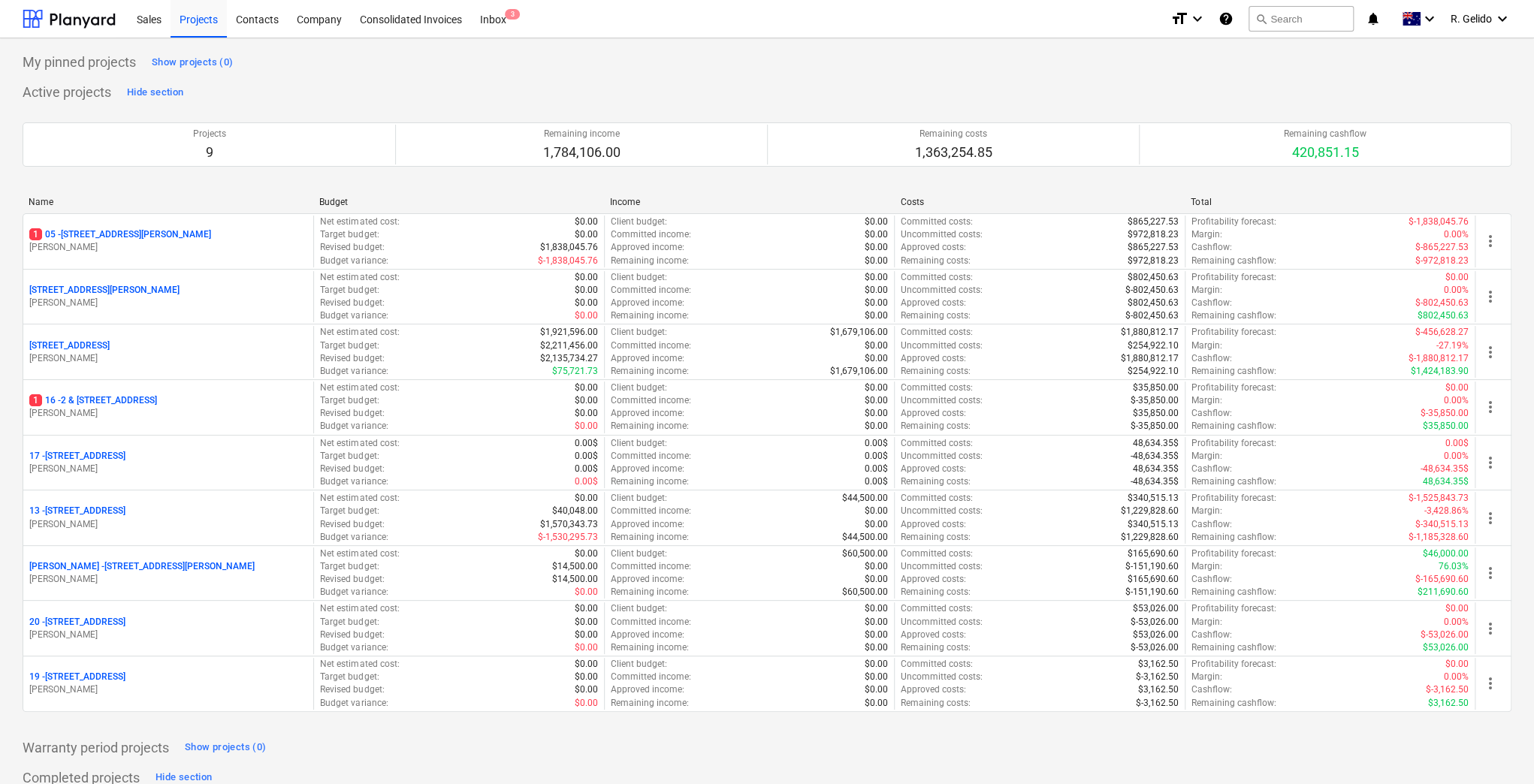
click at [644, 30] on div "Sales Projects Contacts Company Consolidated Invoices Inbox 3" at bounding box center [642, 18] width 1030 height 38
click at [246, 24] on div "Contacts" at bounding box center [257, 18] width 61 height 38
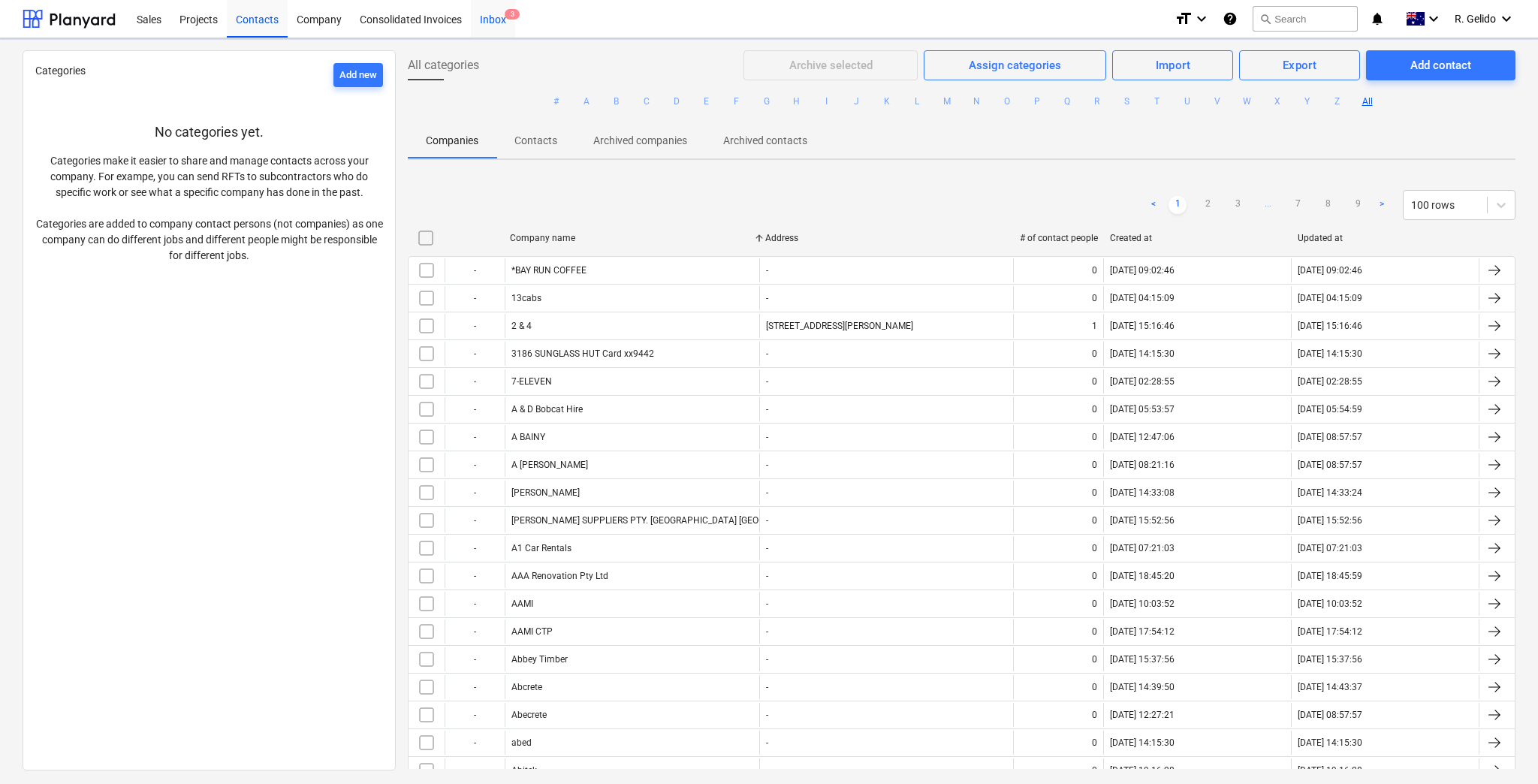
click at [494, 23] on div "Inbox 3" at bounding box center [493, 18] width 44 height 38
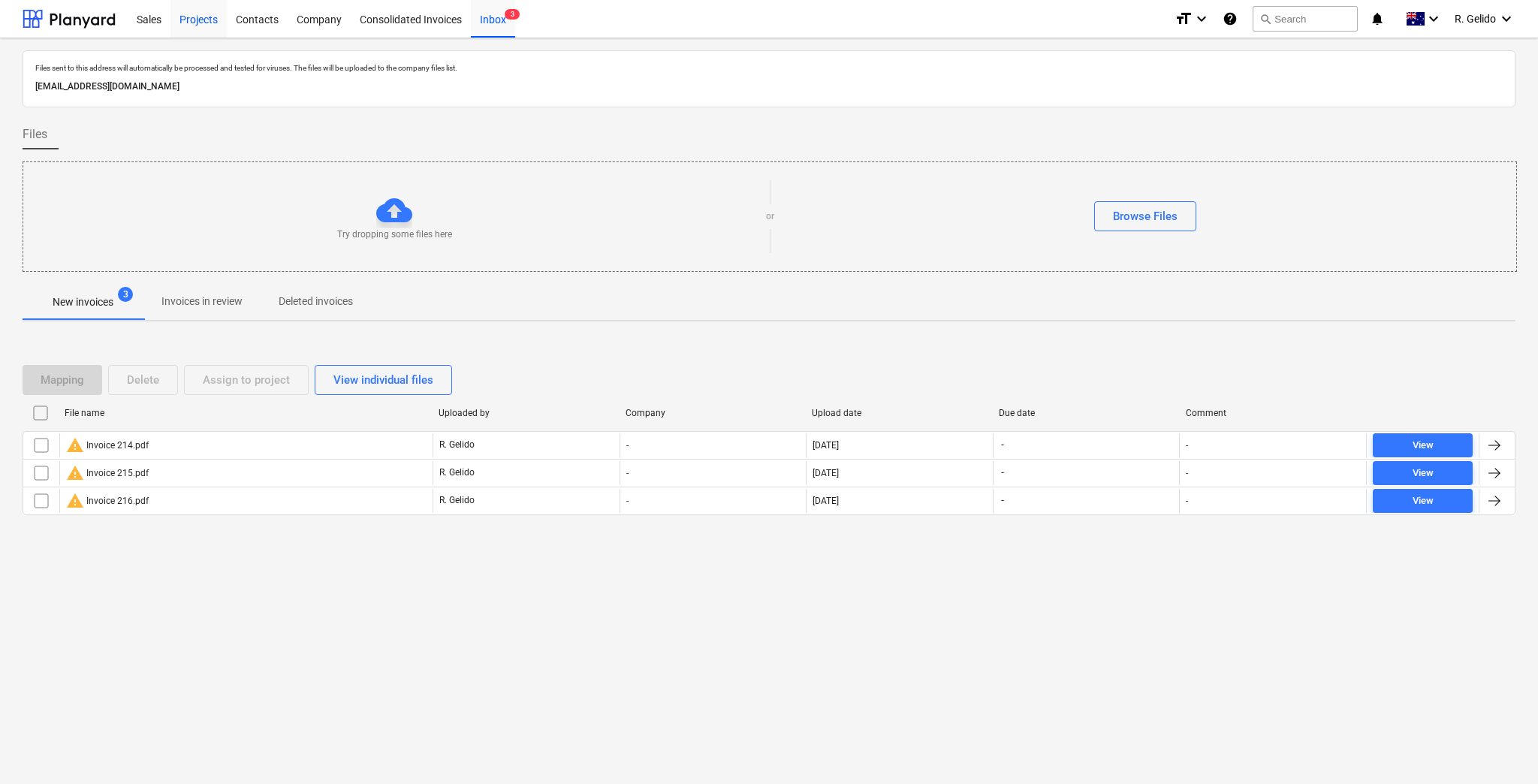
click at [190, 18] on div "Projects" at bounding box center [199, 18] width 56 height 38
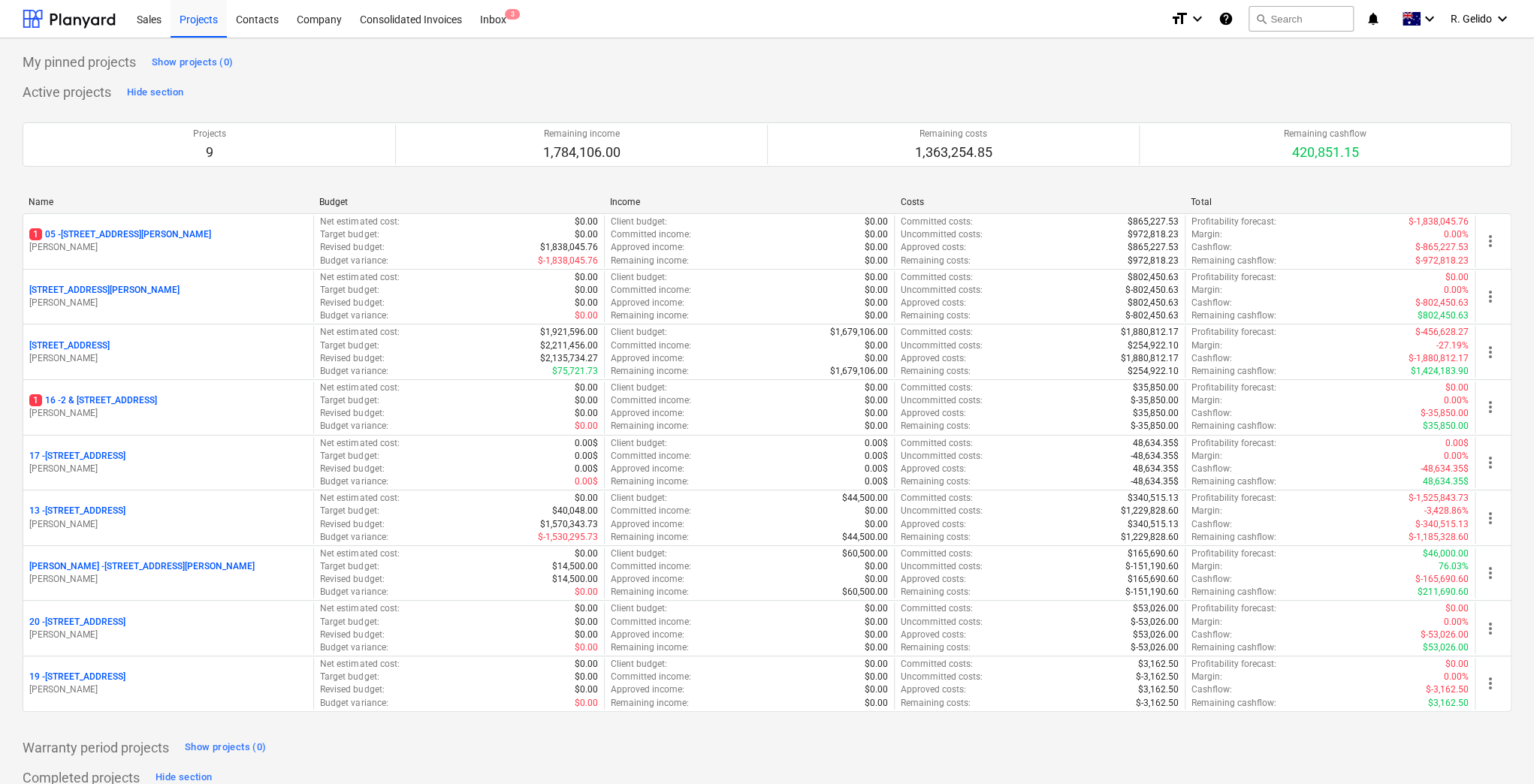
click at [711, 742] on div "Warranty period projects Show projects (0)" at bounding box center [767, 748] width 1488 height 24
click at [147, 29] on div "Sales" at bounding box center [148, 18] width 42 height 38
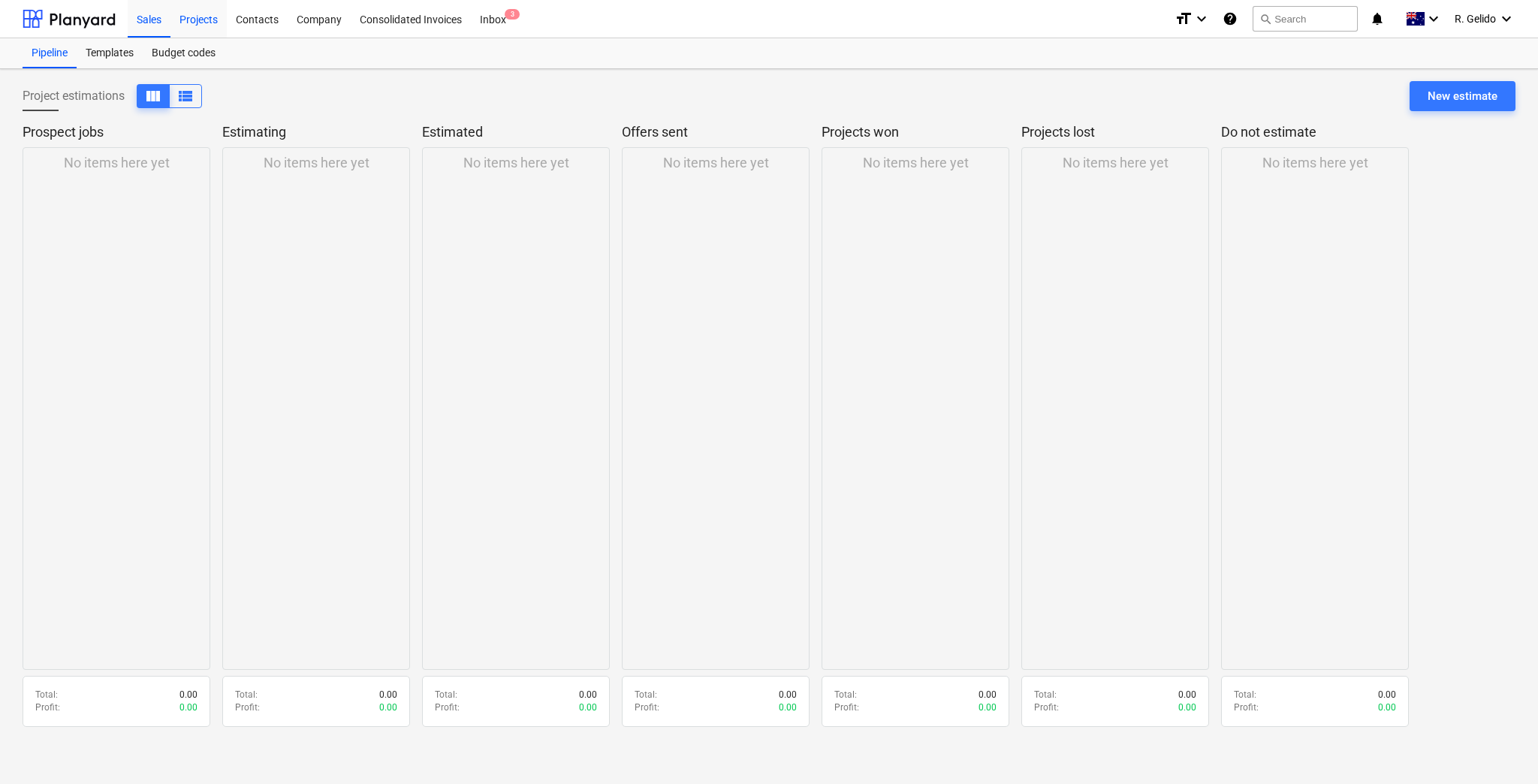
click at [211, 16] on div "Projects" at bounding box center [199, 18] width 56 height 38
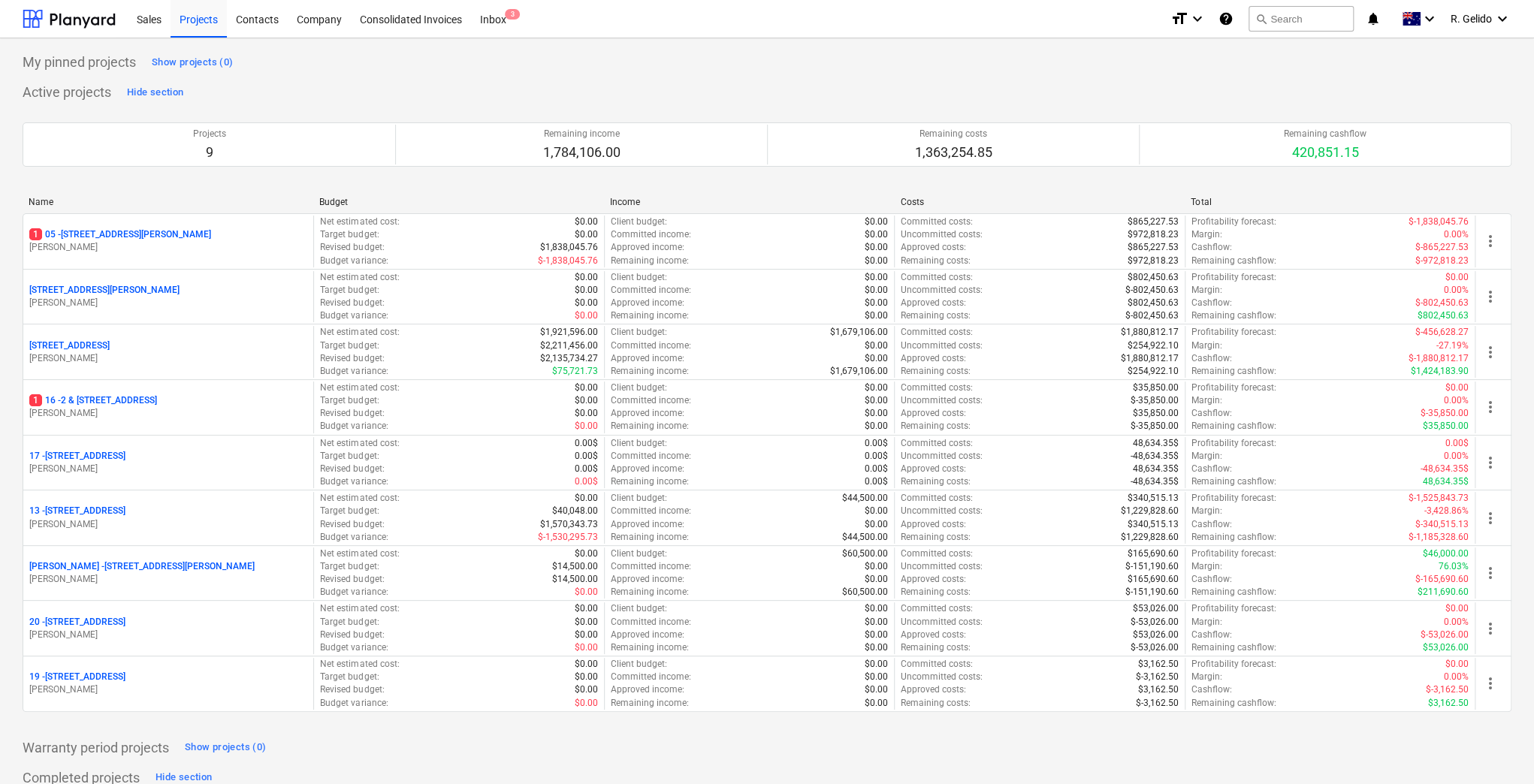
click at [590, 78] on div "My pinned projects Show projects (0) Active projects Hide section Projects 9 Re…" at bounding box center [767, 645] width 1488 height 1191
click at [141, 28] on div "Sales" at bounding box center [148, 18] width 42 height 38
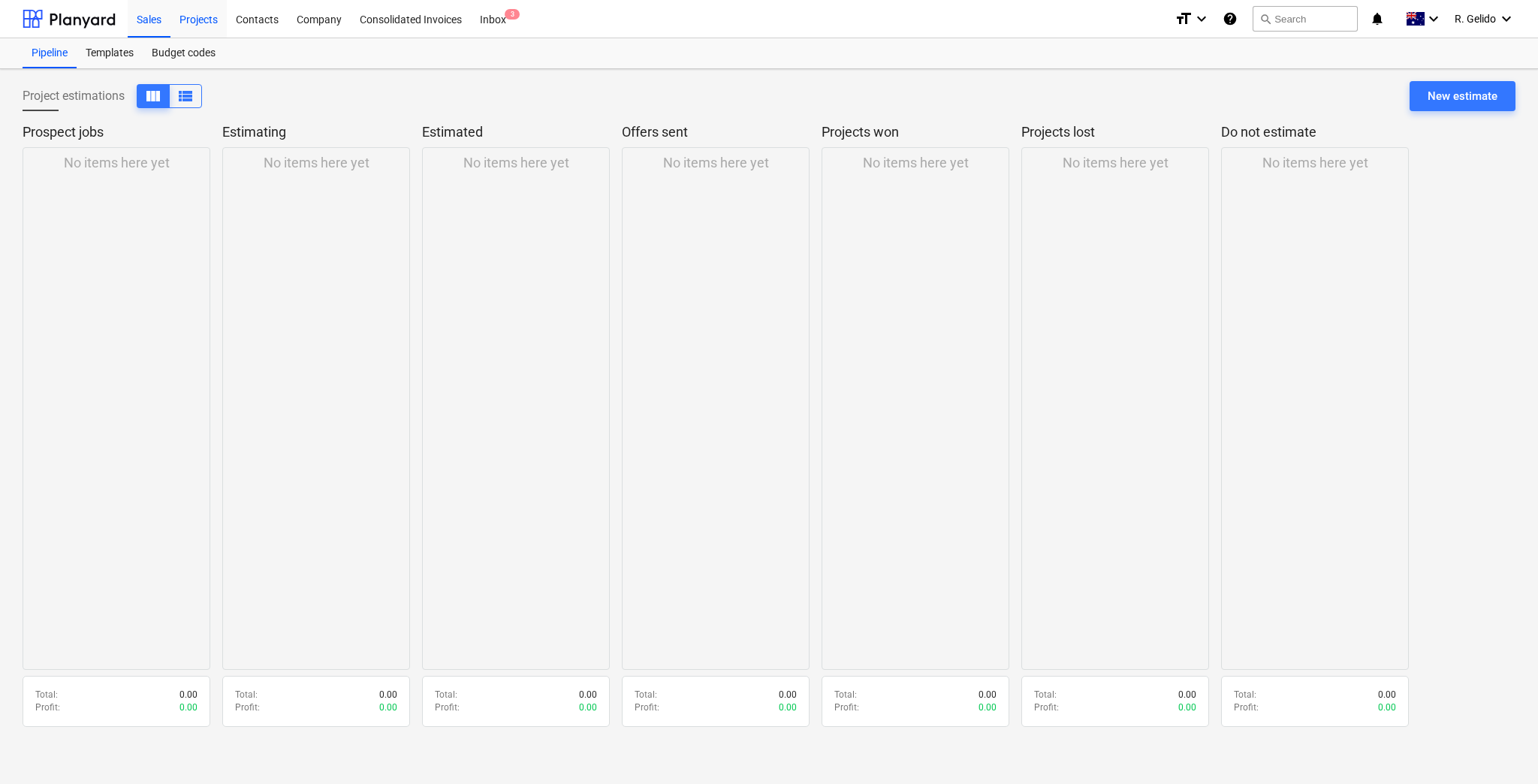
click at [188, 23] on div "Projects" at bounding box center [199, 18] width 56 height 38
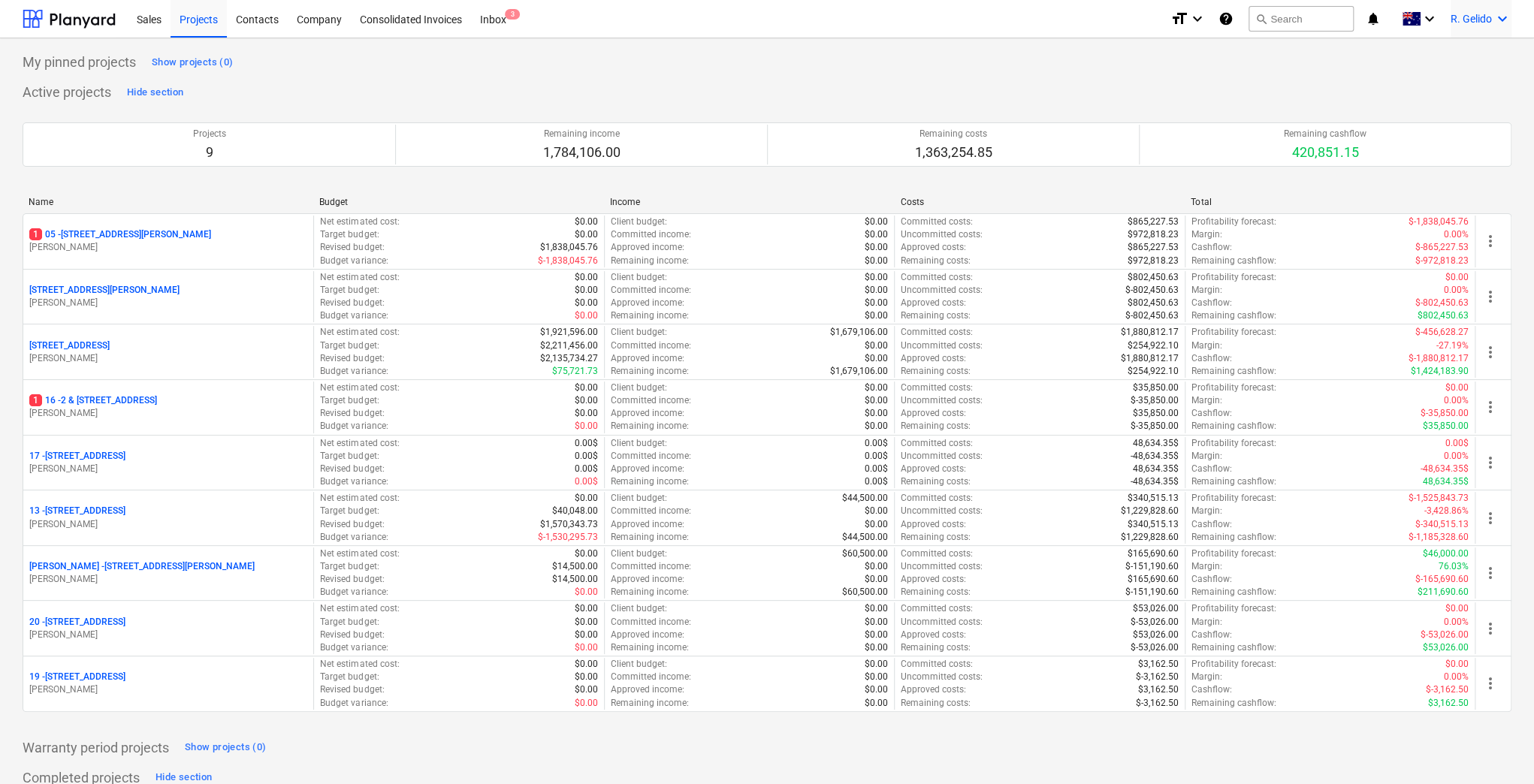
click at [1504, 18] on icon "keyboard_arrow_down" at bounding box center [1502, 18] width 18 height 18
click at [1462, 54] on div "Settings" at bounding box center [1466, 58] width 91 height 24
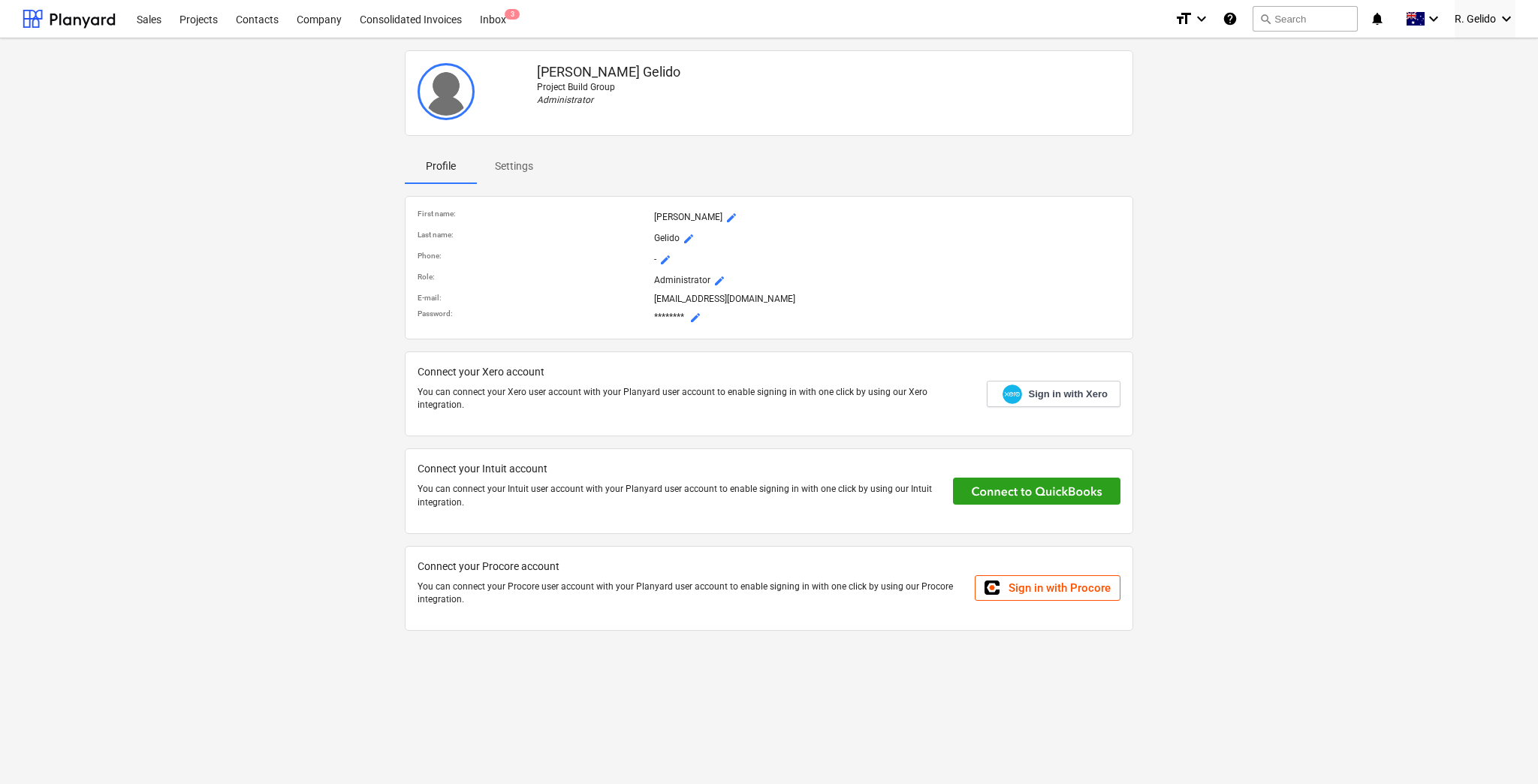
click at [343, 260] on div "Rachel Gelido Project Build Group Administrator Profile Settings First name : R…" at bounding box center [769, 346] width 1505 height 605
click at [568, 99] on p "Administrator" at bounding box center [828, 100] width 584 height 13
drag, startPoint x: 595, startPoint y: 98, endPoint x: 548, endPoint y: 115, distance: 50.0
click at [559, 98] on p "Administrator" at bounding box center [828, 100] width 584 height 13
click at [525, 160] on p "Settings" at bounding box center [514, 167] width 38 height 16
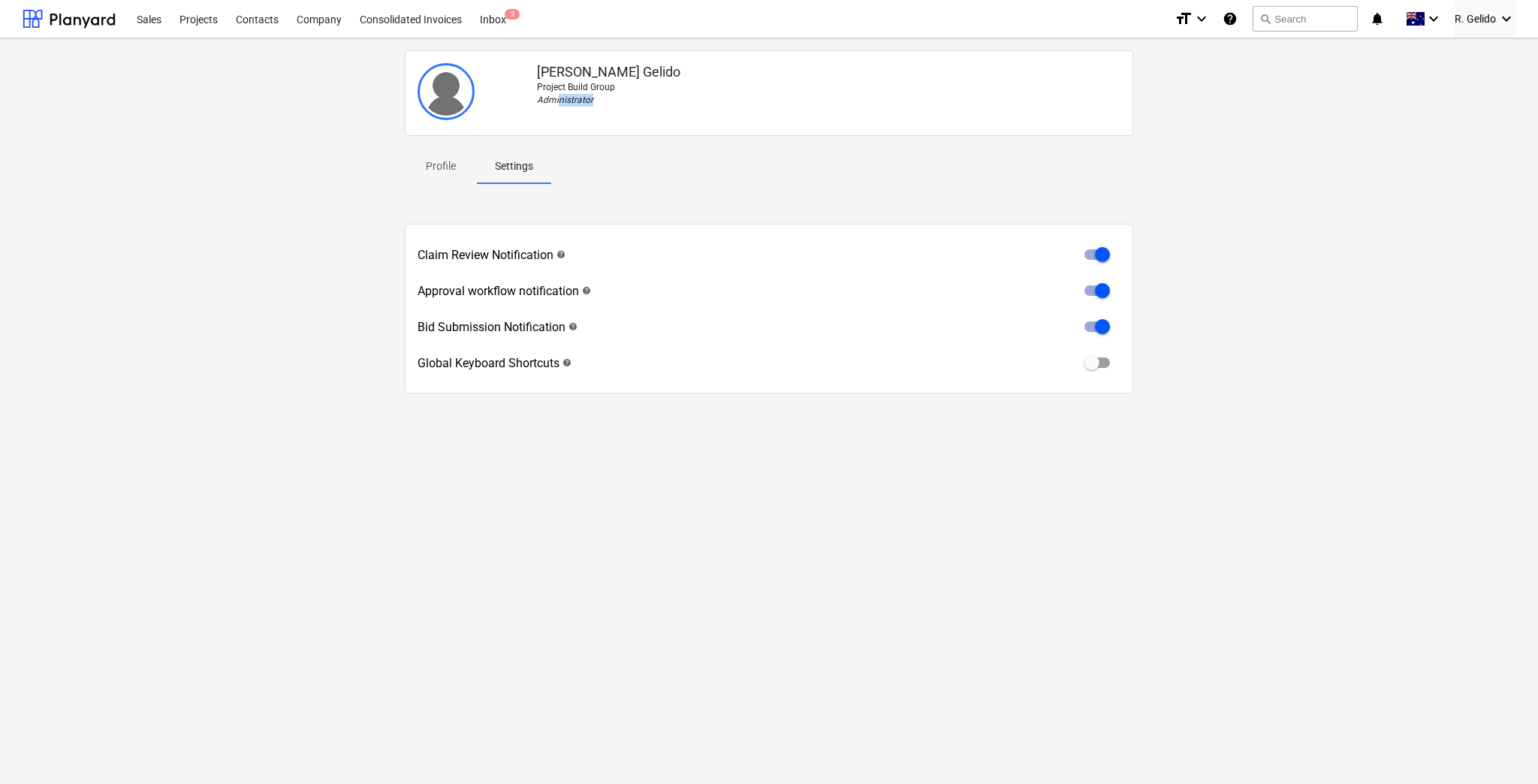
click at [460, 162] on span "Profile" at bounding box center [441, 166] width 72 height 25
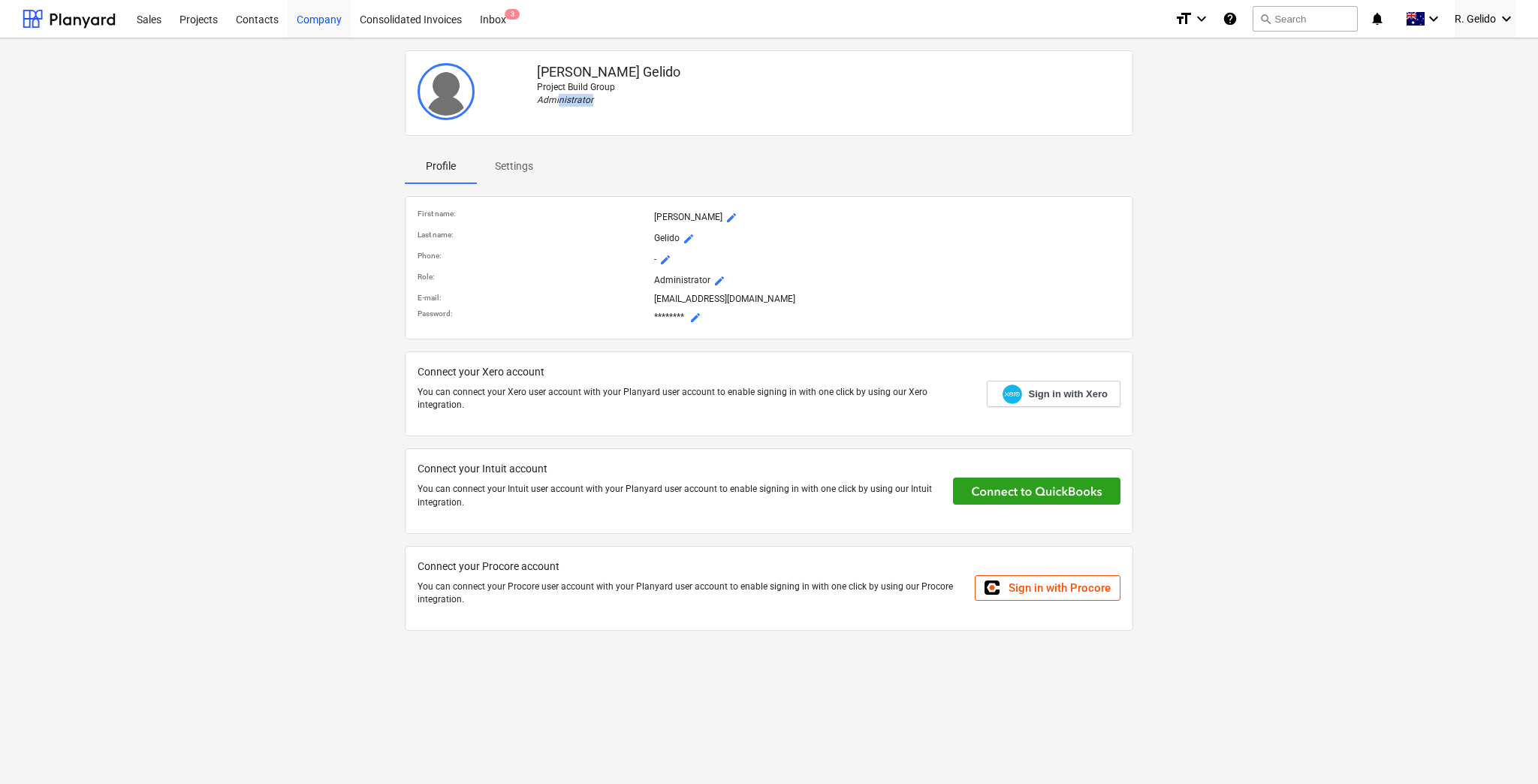
click at [312, 20] on div "Company" at bounding box center [319, 18] width 63 height 38
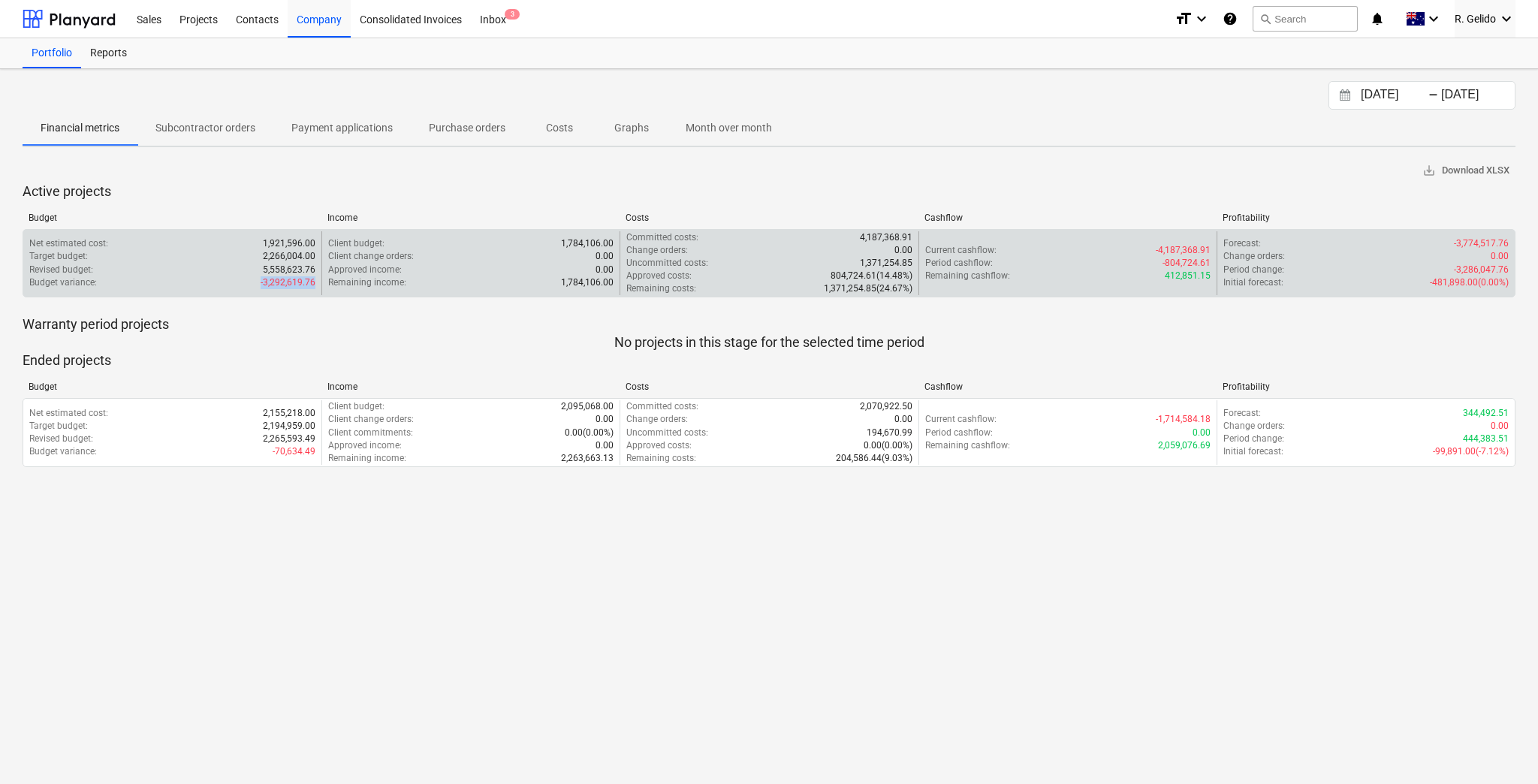
drag, startPoint x: 297, startPoint y: 283, endPoint x: 260, endPoint y: 285, distance: 37.1
click at [260, 285] on div "Net estimated cost : 1,921,596.00 Target budget : 2,266,004.00 Revised budget :…" at bounding box center [172, 263] width 298 height 65
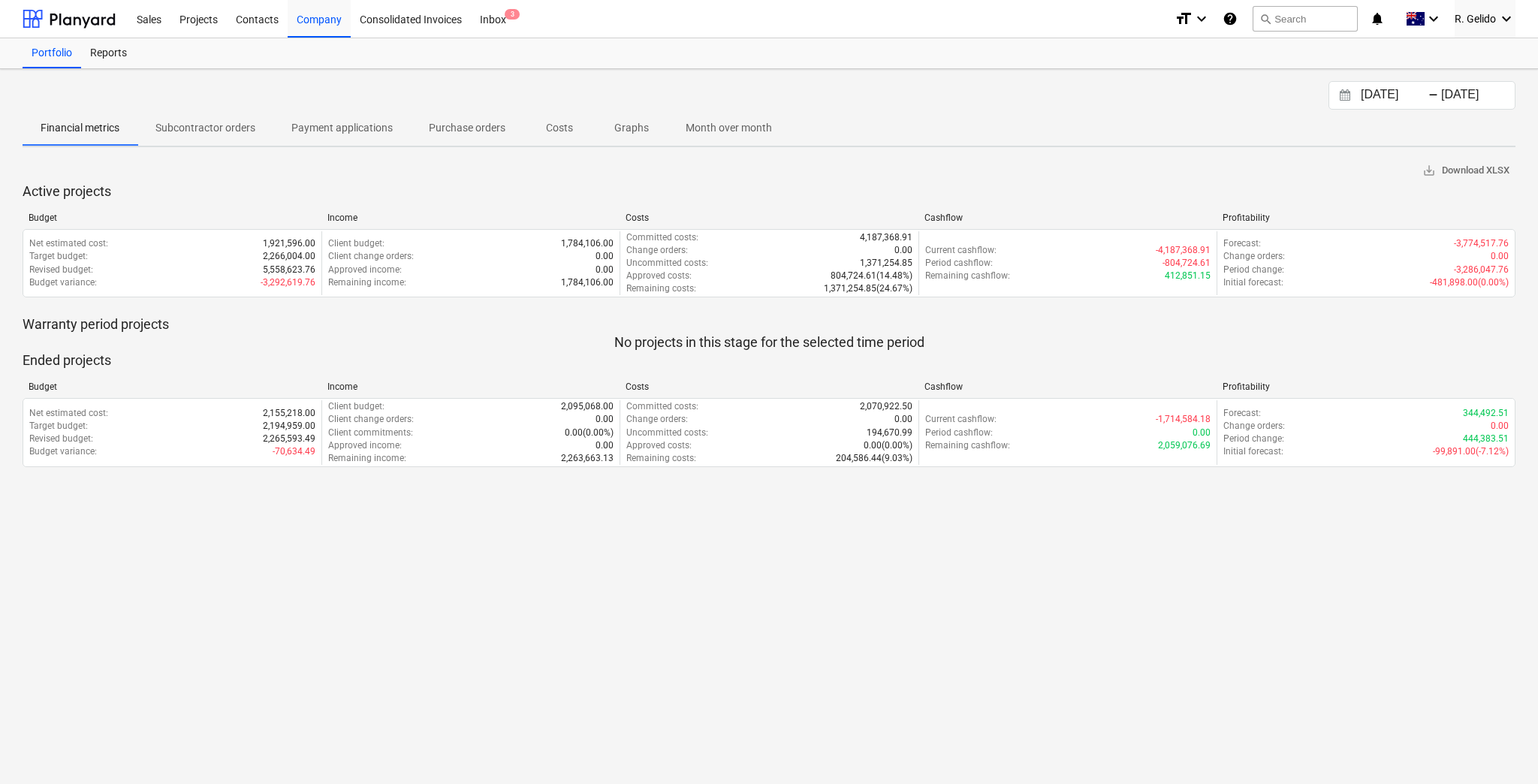
click at [334, 328] on p "Warranty period projects" at bounding box center [769, 324] width 1493 height 18
click at [256, 22] on div "Contacts" at bounding box center [257, 18] width 61 height 38
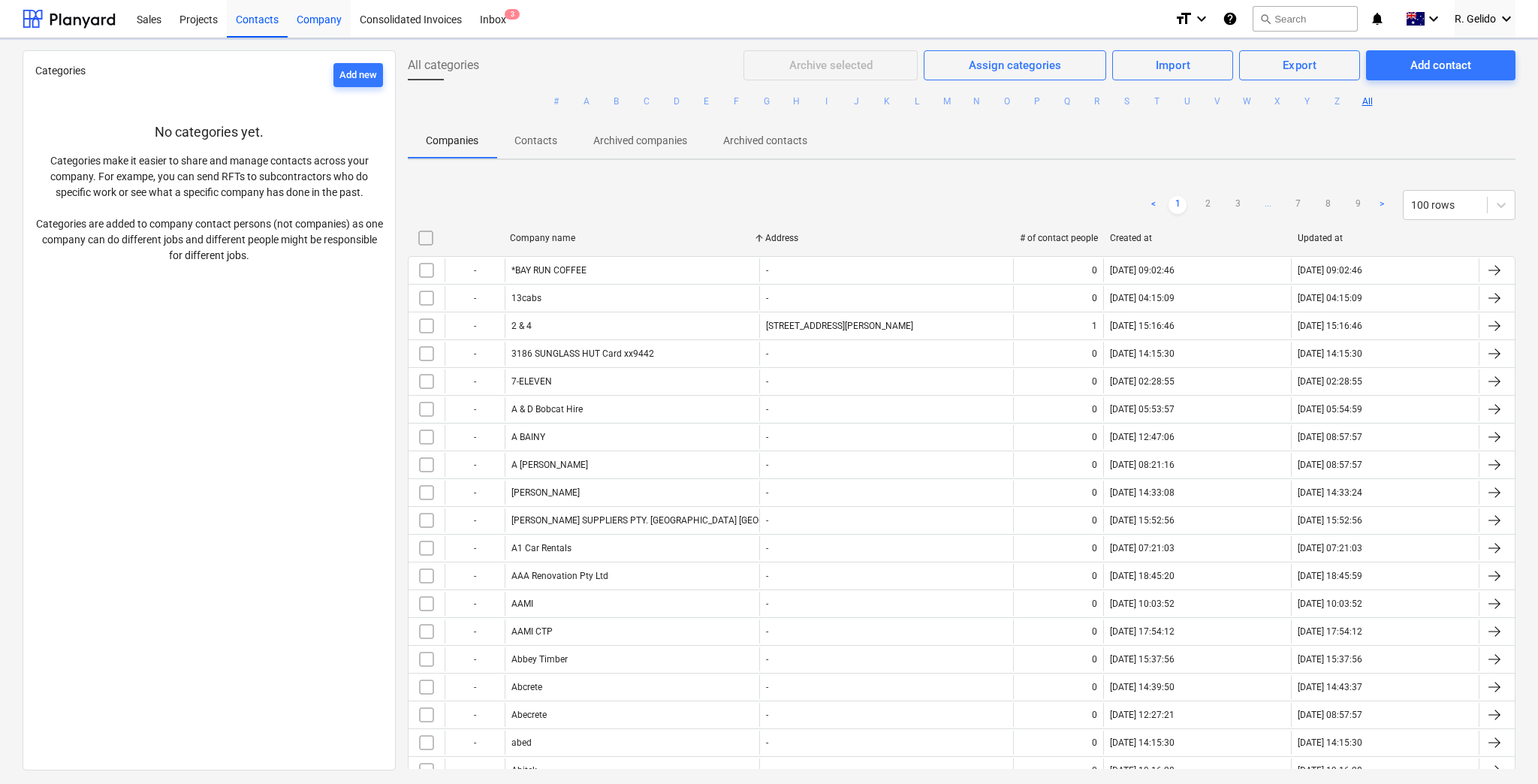
click at [313, 22] on div "Company" at bounding box center [319, 18] width 63 height 38
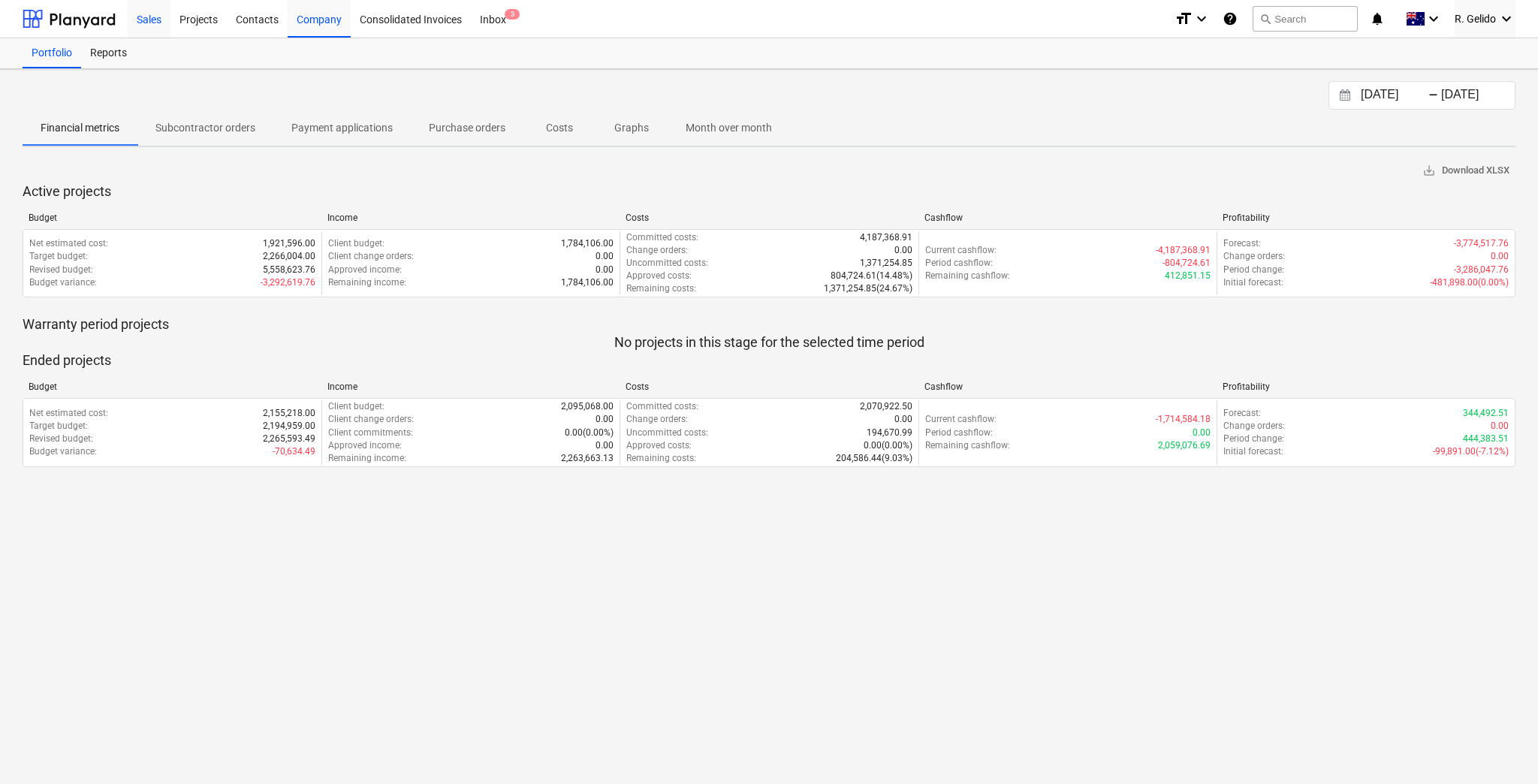
click at [145, 22] on div "Sales" at bounding box center [148, 18] width 42 height 38
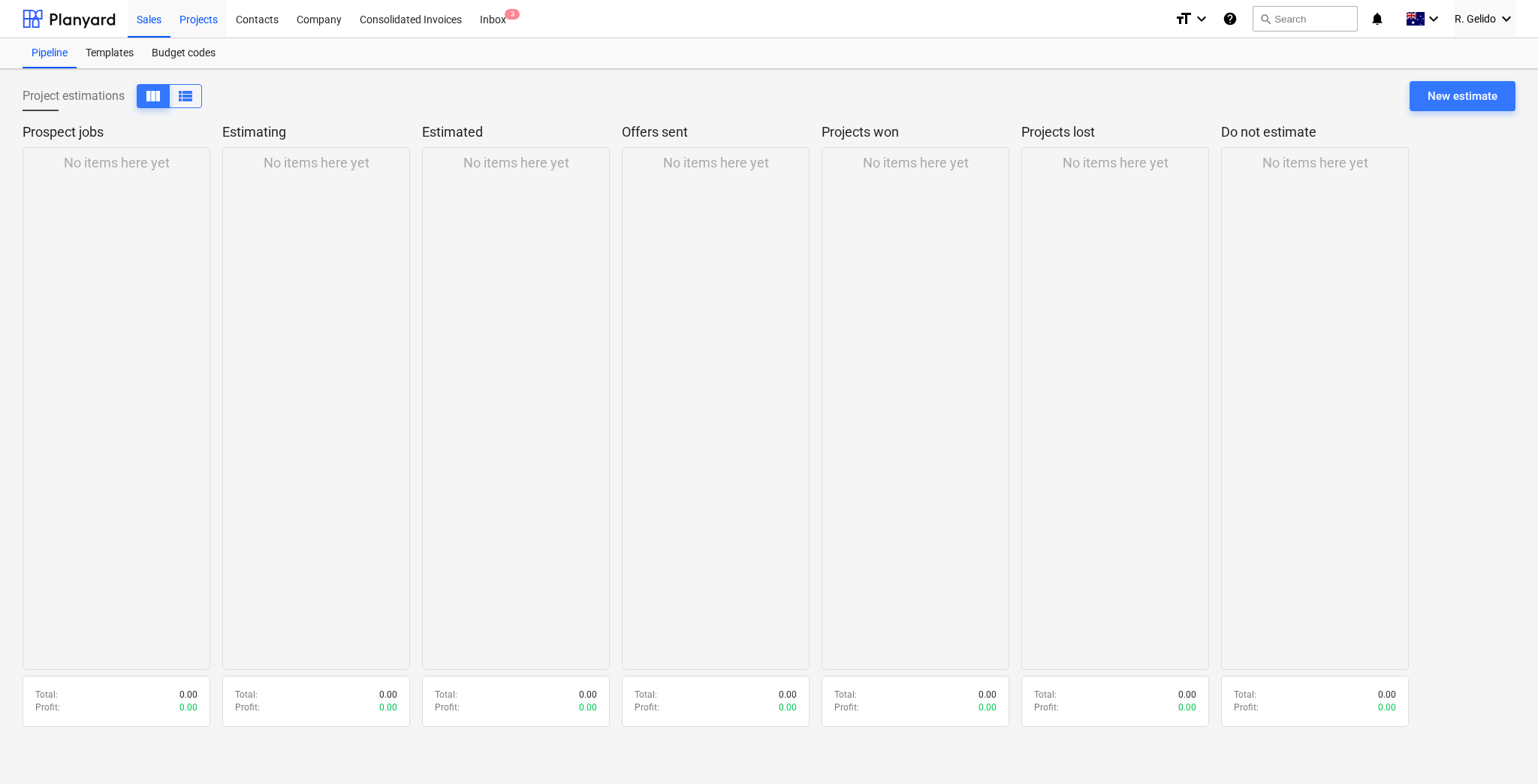
click at [221, 23] on div "Projects" at bounding box center [199, 18] width 56 height 38
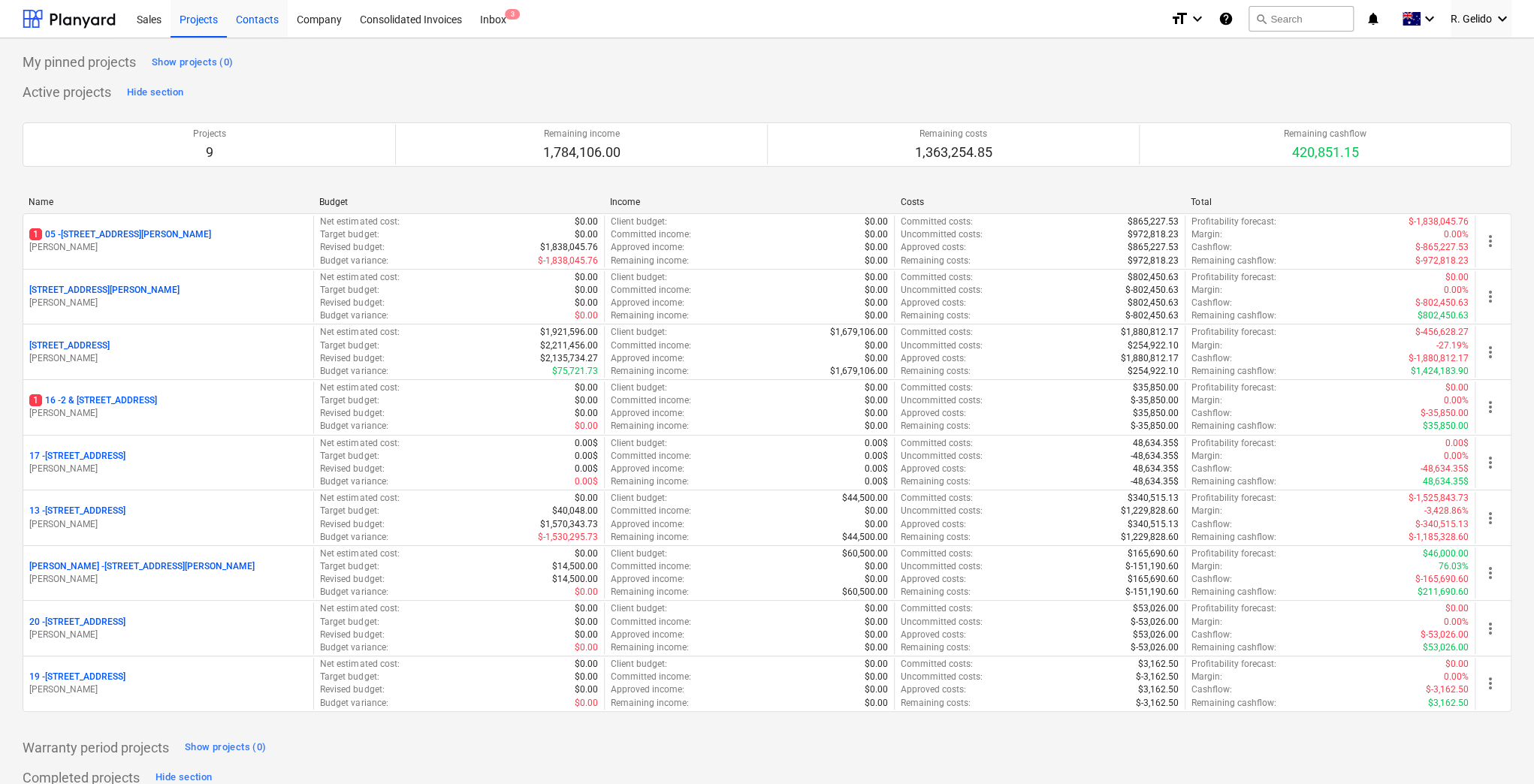
click at [264, 21] on div "Contacts" at bounding box center [257, 18] width 61 height 38
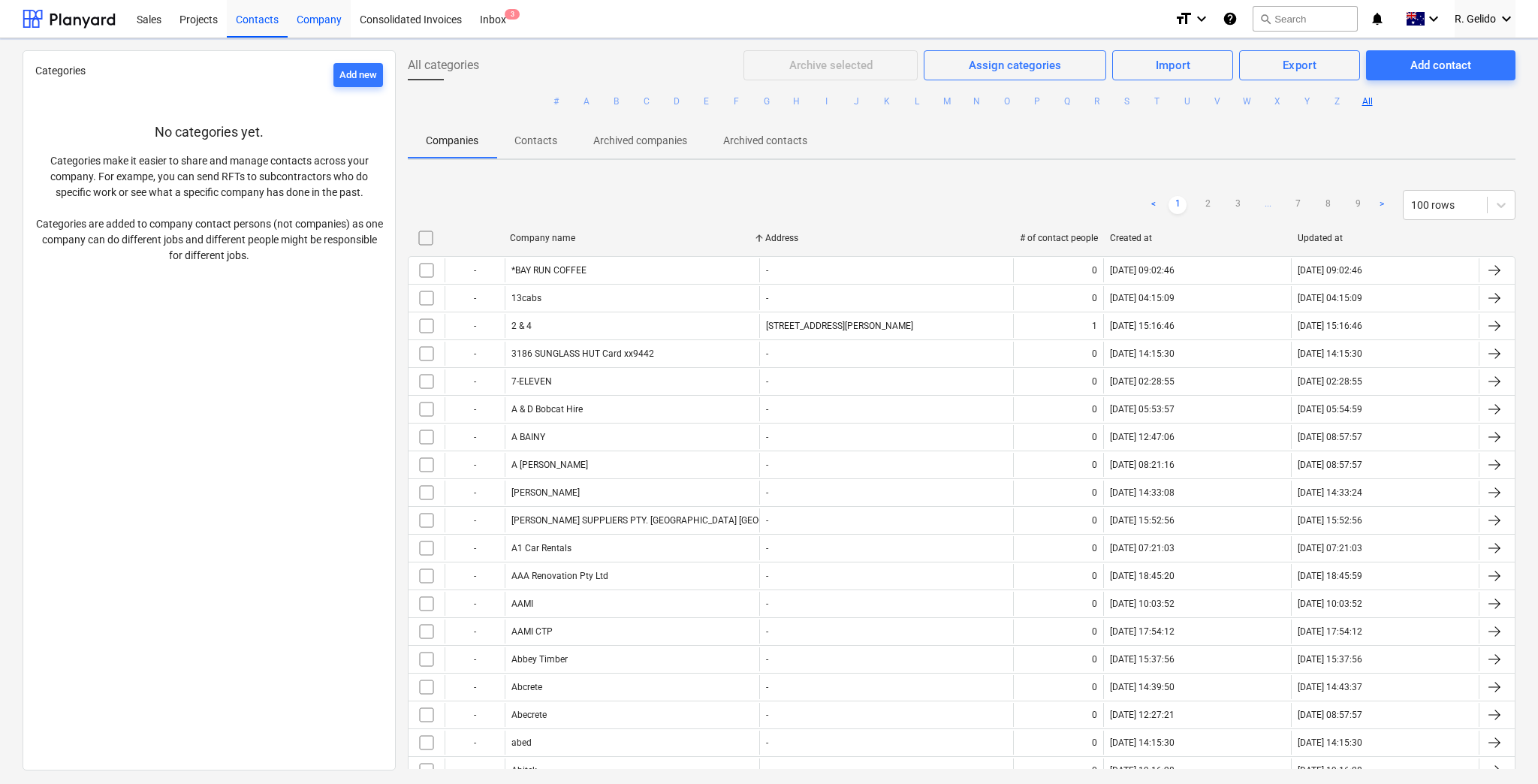
click at [328, 22] on div "Company" at bounding box center [319, 18] width 63 height 38
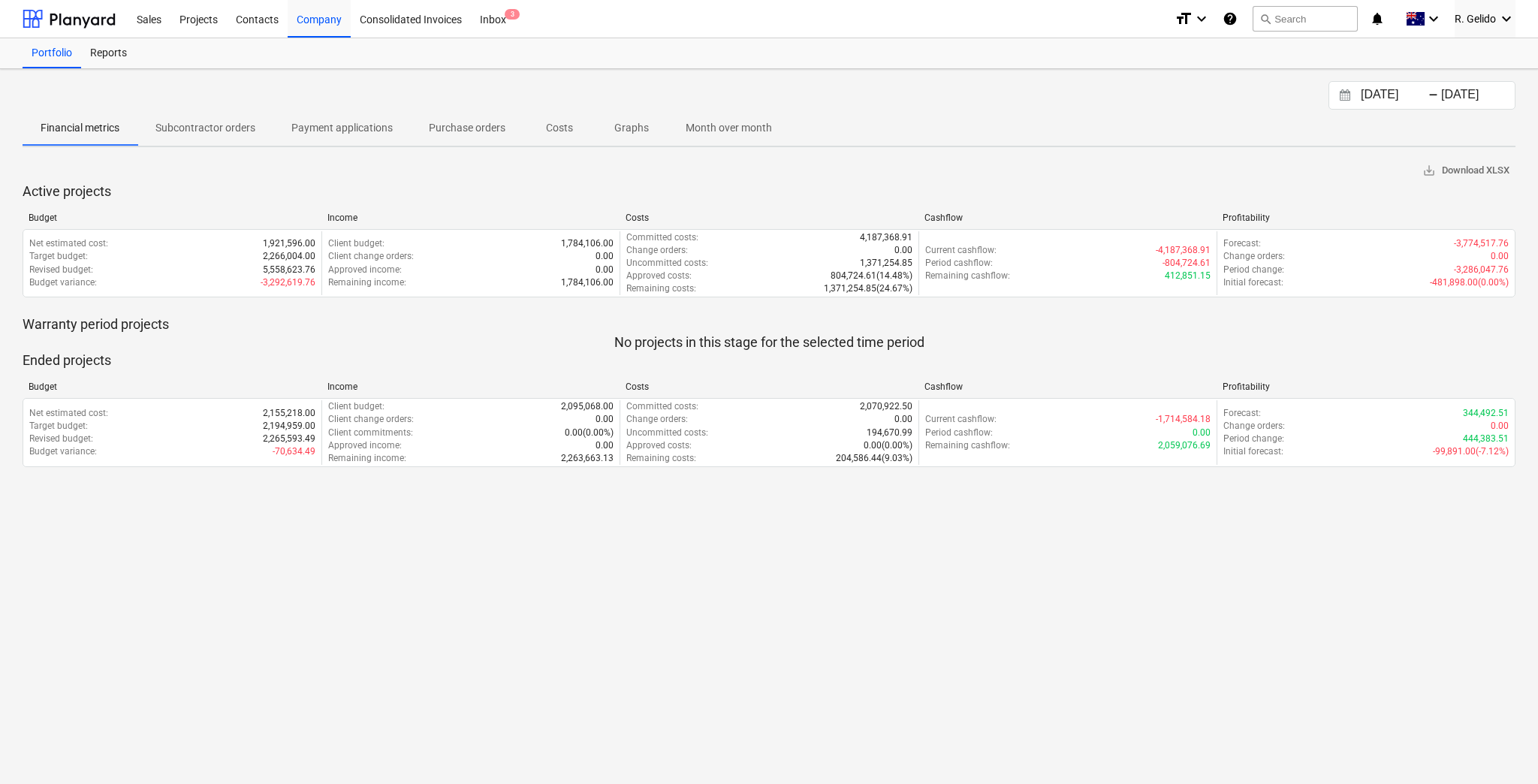
click at [1424, 90] on input "[DATE]" at bounding box center [1396, 95] width 77 height 21
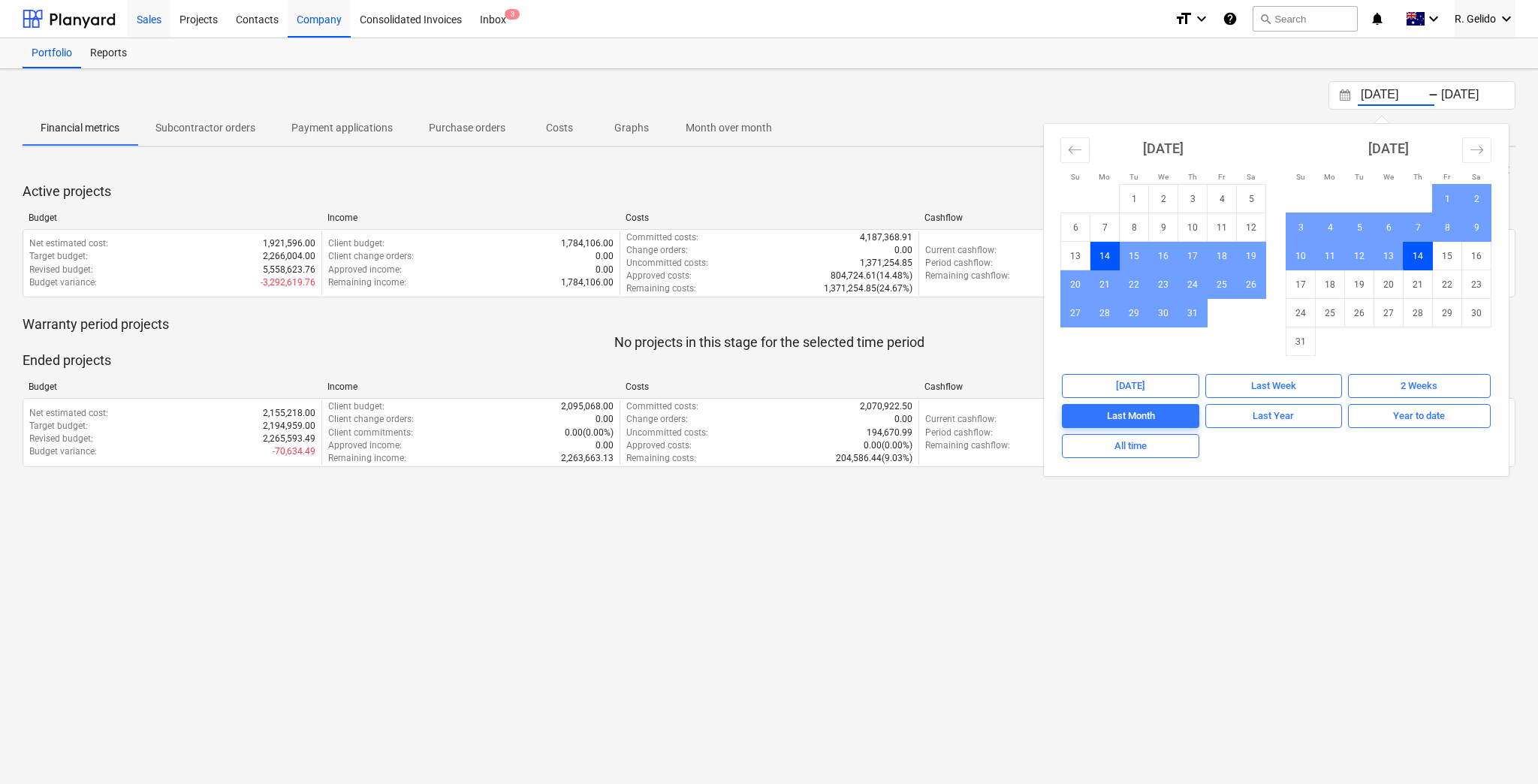
click at [161, 16] on div "Sales" at bounding box center [148, 18] width 42 height 38
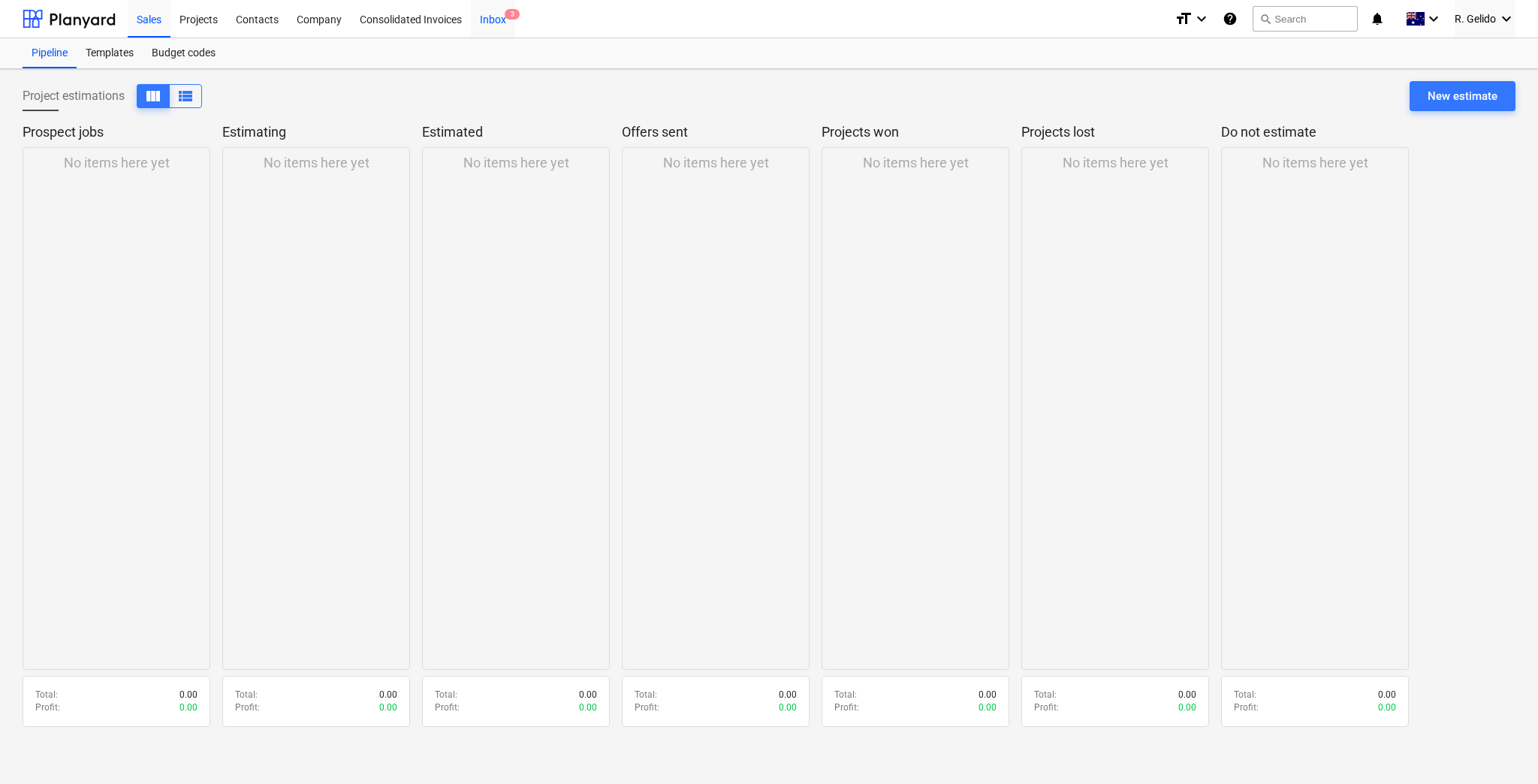
click at [503, 28] on div "Inbox 3" at bounding box center [493, 18] width 44 height 38
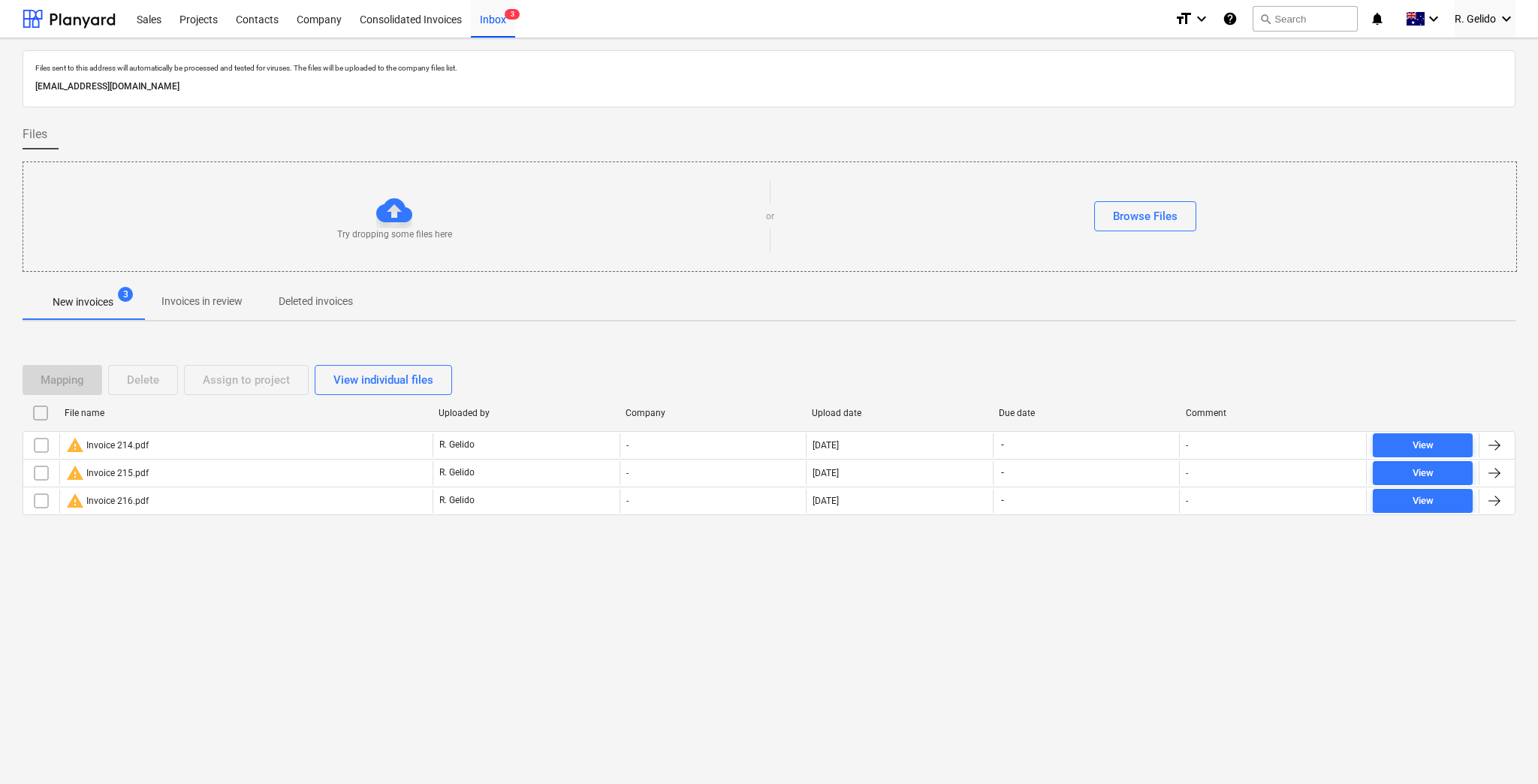
click at [848, 608] on div "Files sent to this address will automatically be processed and tested for virus…" at bounding box center [769, 411] width 1538 height 746
click at [443, 18] on div "Consolidated Invoices" at bounding box center [411, 18] width 120 height 38
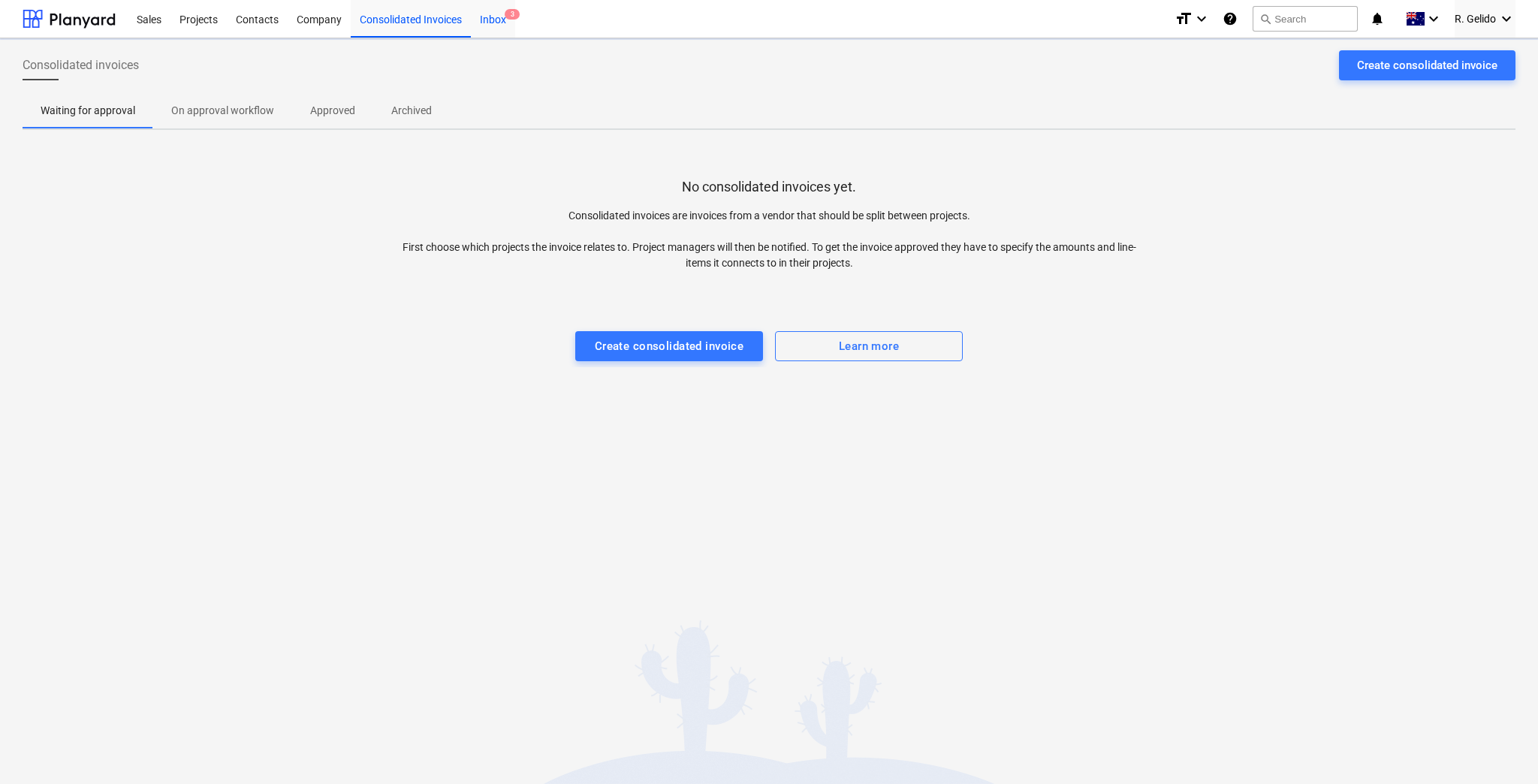
click at [501, 20] on div "Inbox 3" at bounding box center [493, 18] width 44 height 38
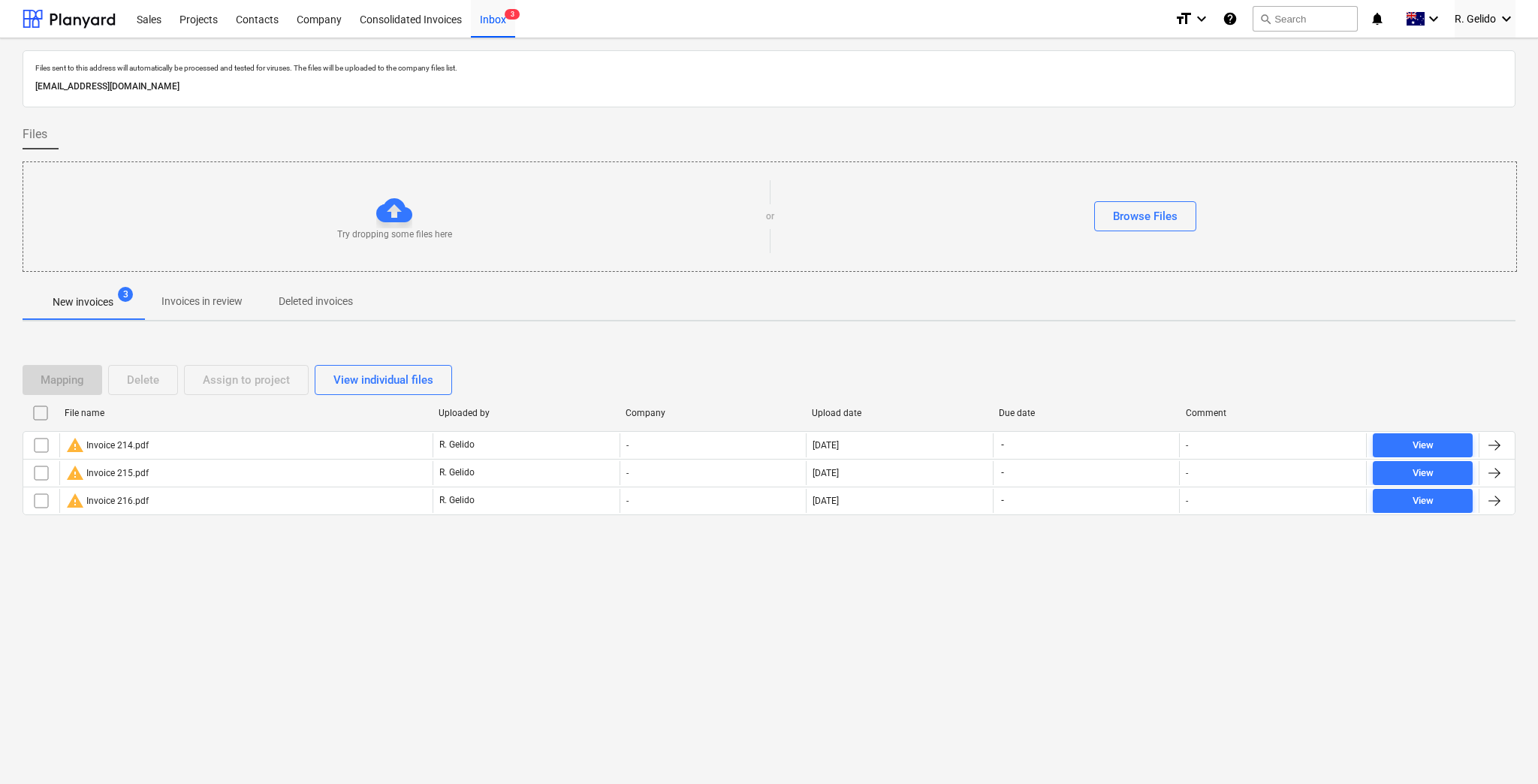
click at [497, 99] on div "Files sent to this address will automatically be processed and tested for virus…" at bounding box center [769, 78] width 1493 height 57
click at [429, 20] on div "Consolidated Invoices" at bounding box center [411, 18] width 120 height 38
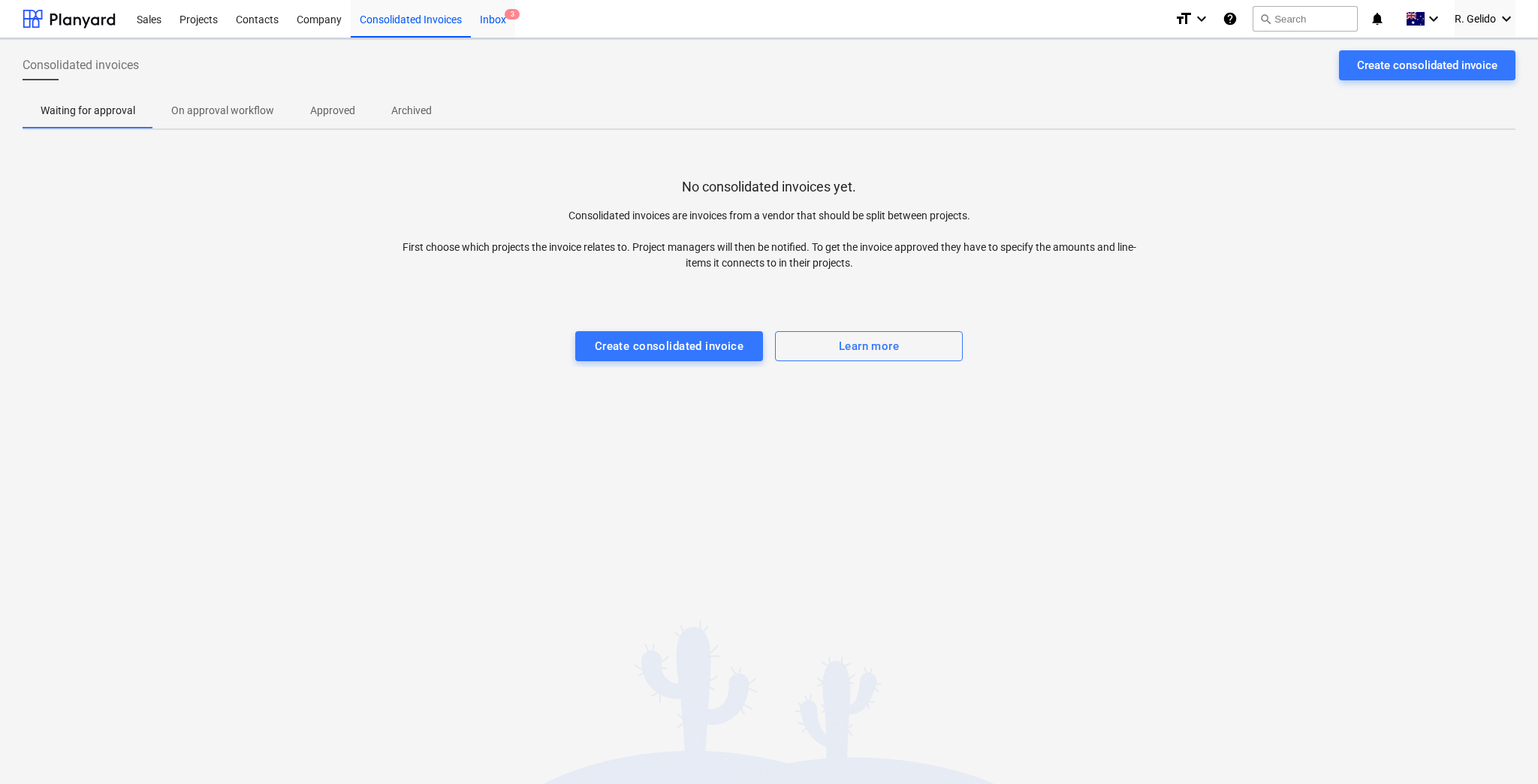
click at [489, 22] on div "Inbox 3" at bounding box center [493, 18] width 44 height 38
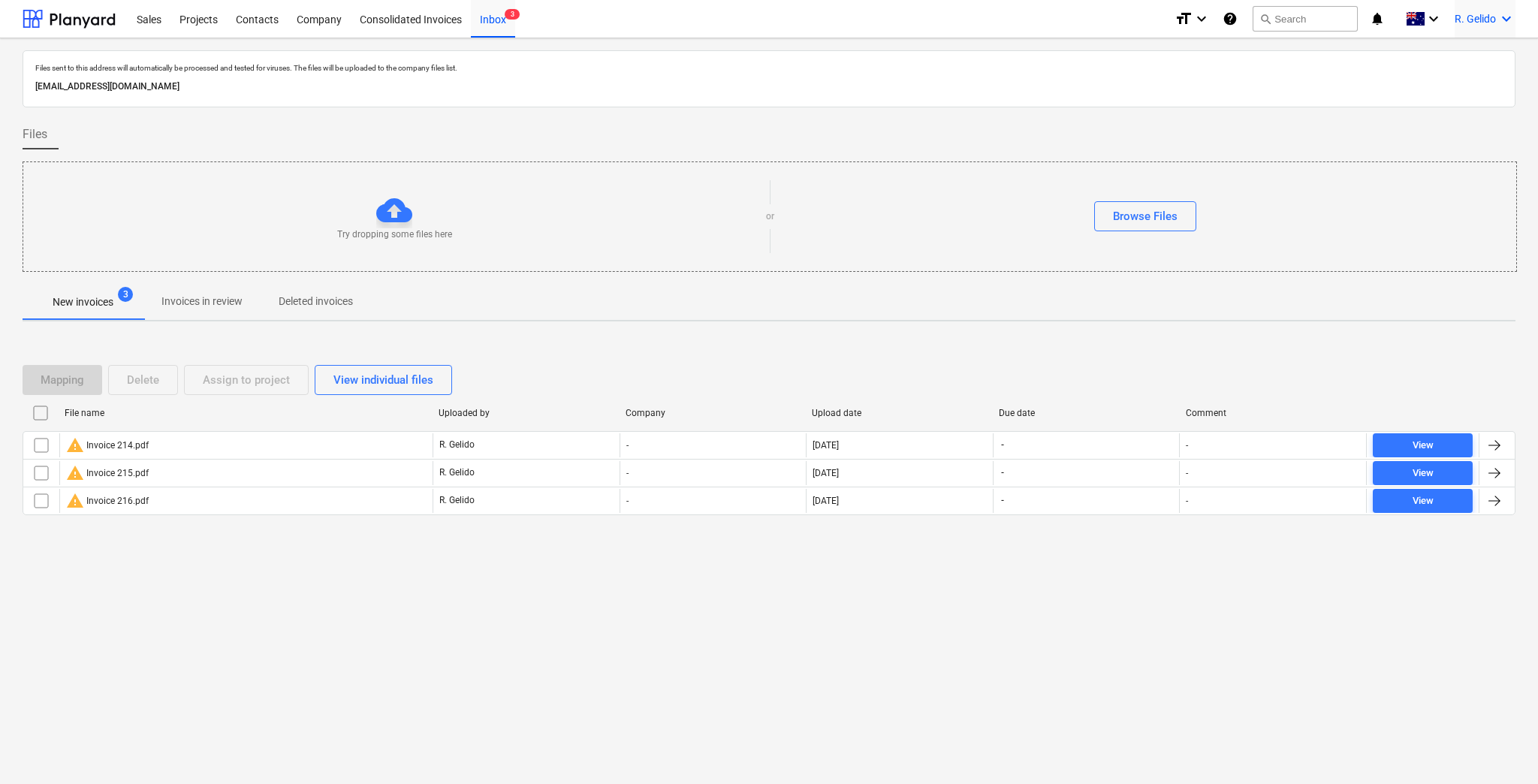
click at [1493, 28] on div "R. Gelido keyboard_arrow_down" at bounding box center [1485, 18] width 61 height 38
click at [747, 629] on div at bounding box center [769, 392] width 1538 height 784
click at [189, 15] on div "Projects" at bounding box center [199, 18] width 56 height 38
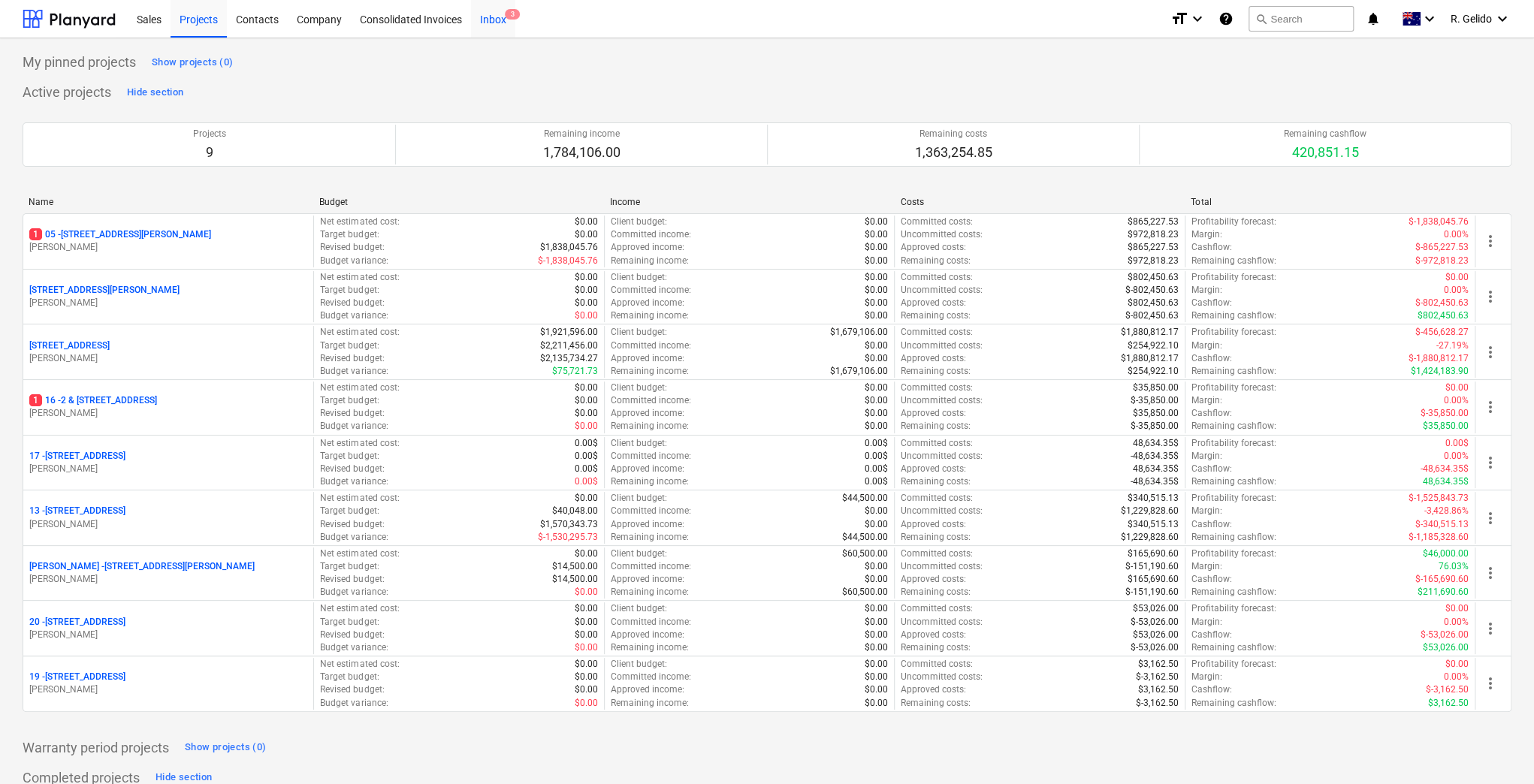
click at [489, 20] on div "Inbox 3" at bounding box center [493, 18] width 44 height 38
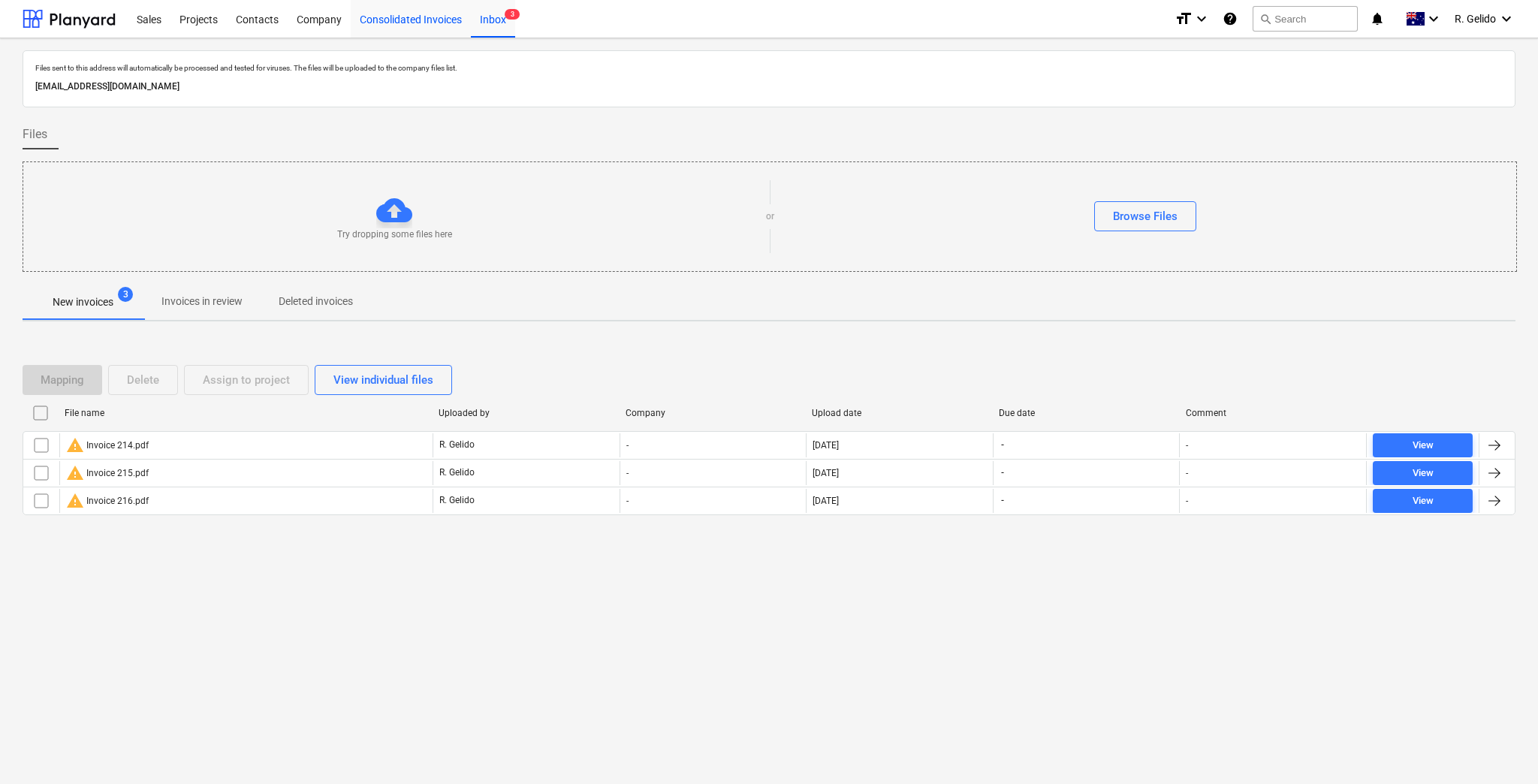
click at [413, 16] on div "Consolidated Invoices" at bounding box center [411, 18] width 120 height 38
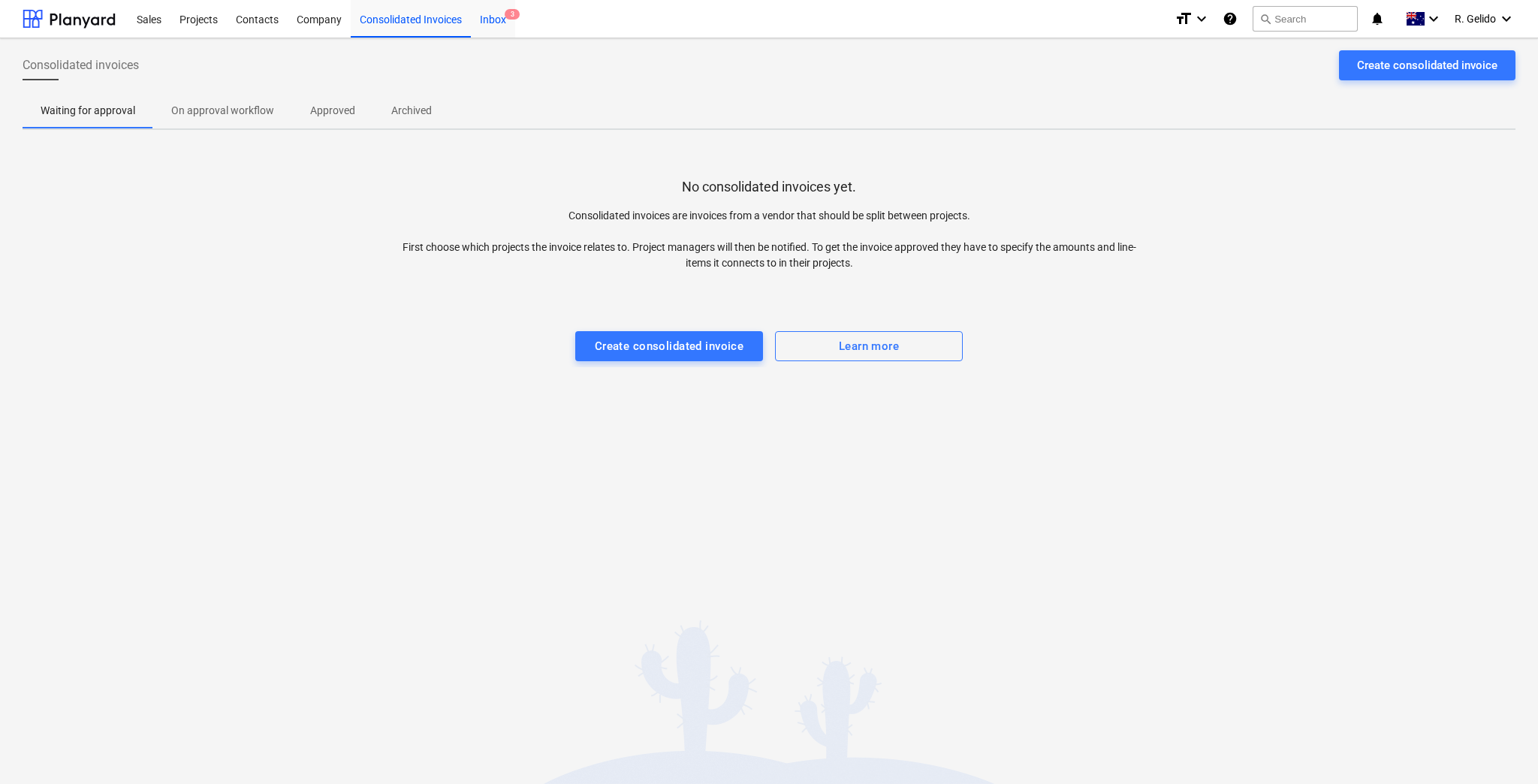
click at [491, 20] on div "Inbox 3" at bounding box center [493, 18] width 44 height 38
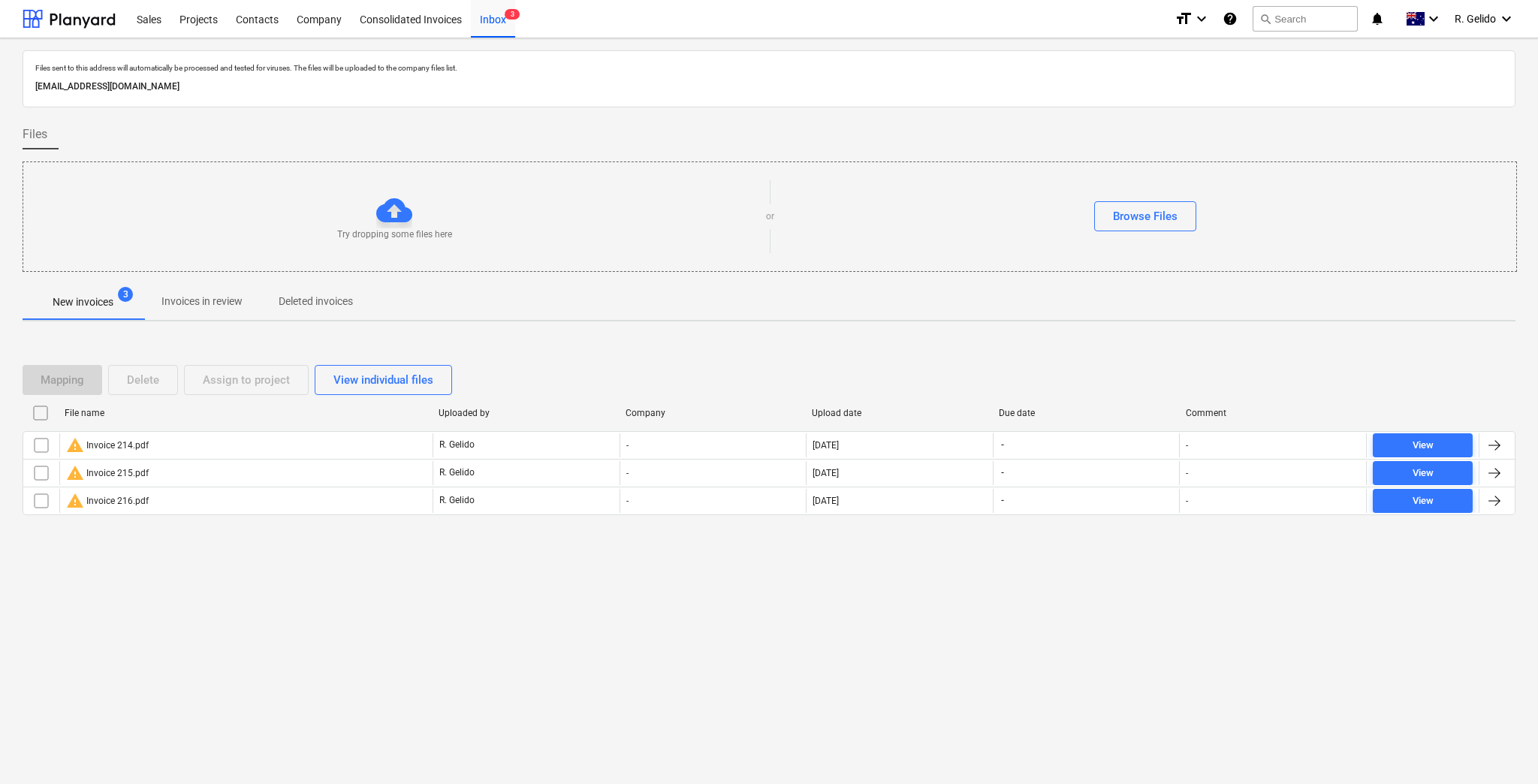
click at [336, 554] on div "Mapping Delete Assign to project View individual files File name Uploaded by Co…" at bounding box center [769, 445] width 1493 height 225
click at [187, 16] on div "Projects" at bounding box center [199, 18] width 56 height 38
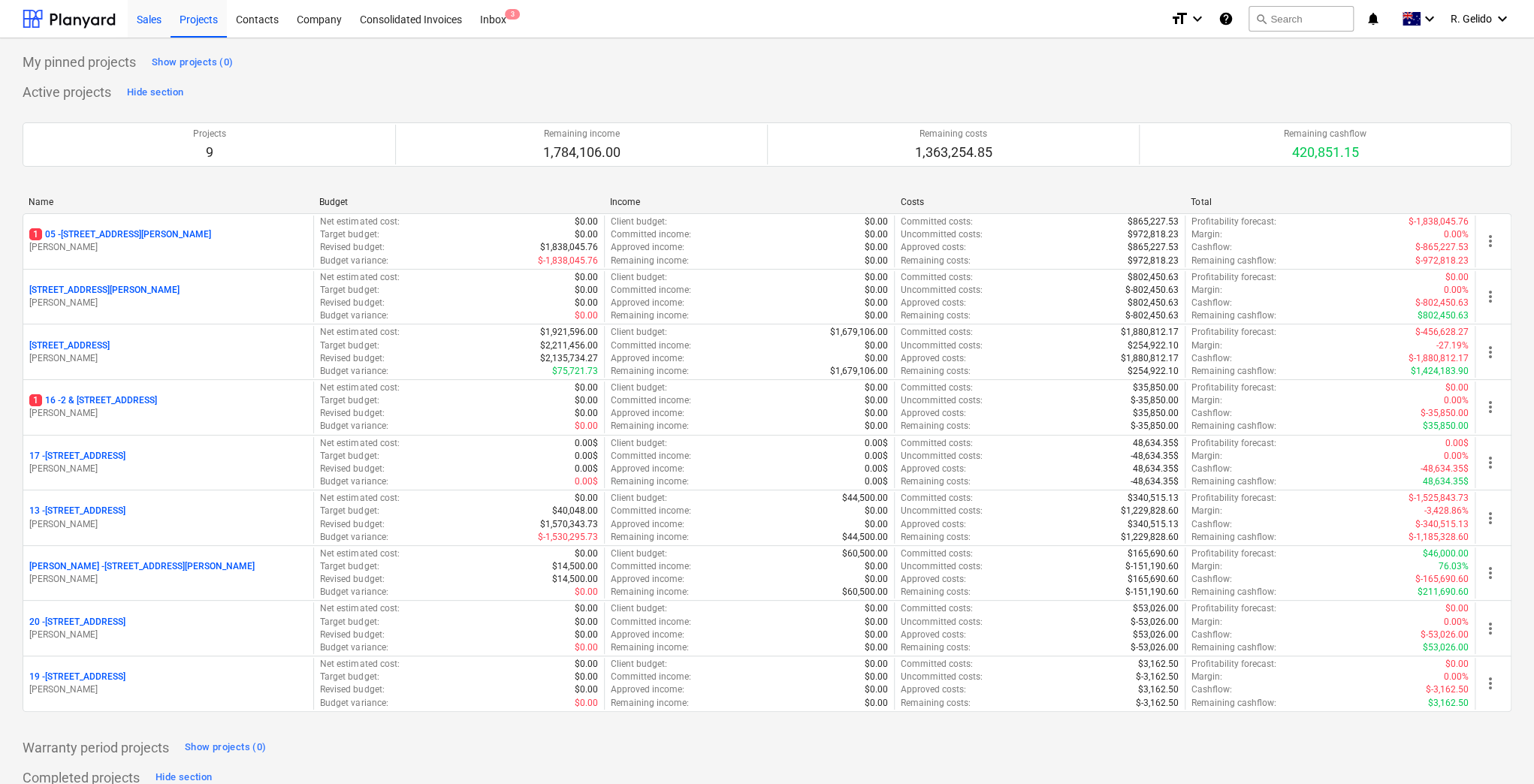
click at [151, 16] on div "Sales" at bounding box center [148, 18] width 42 height 38
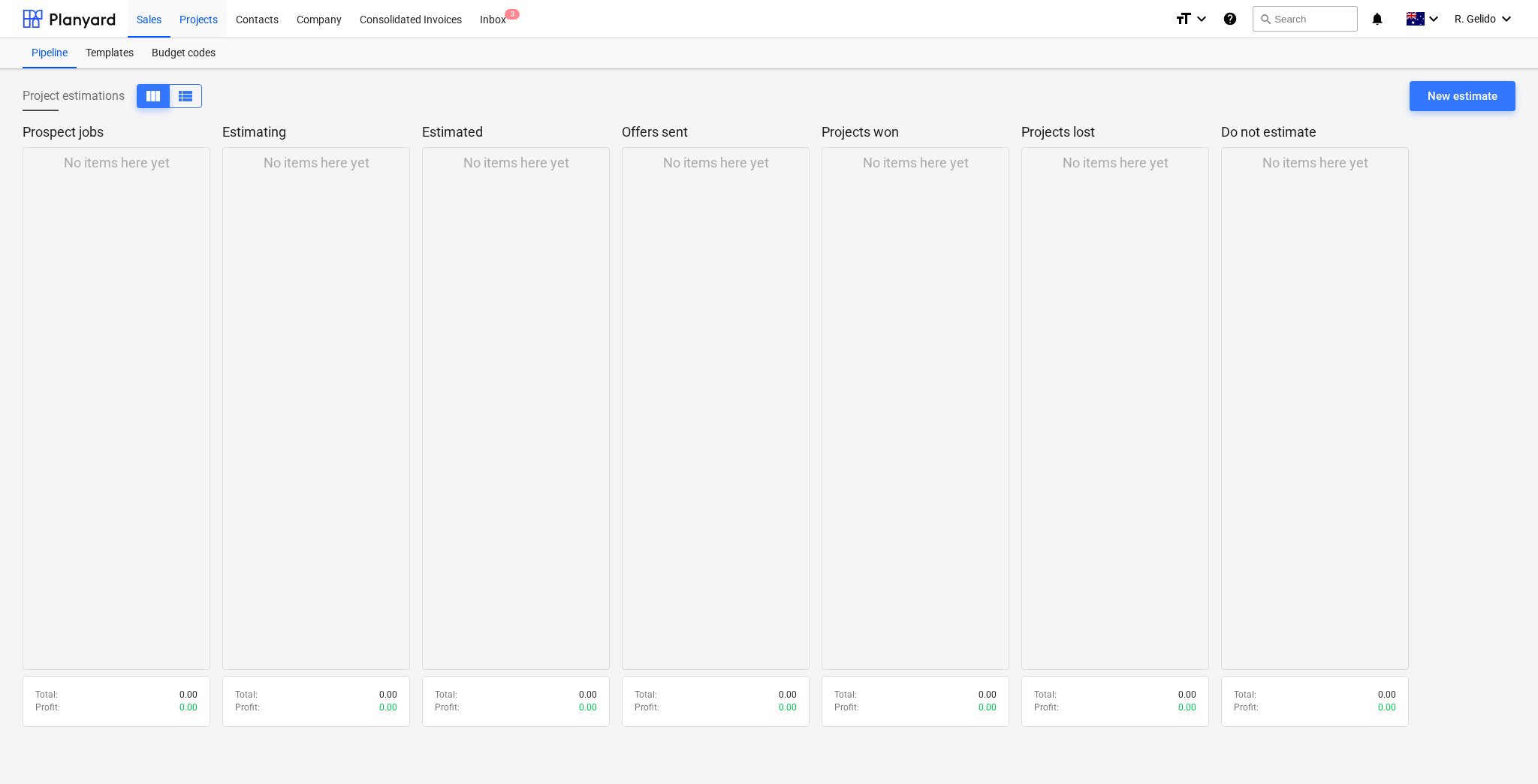
click at [208, 30] on div "Projects" at bounding box center [199, 18] width 56 height 38
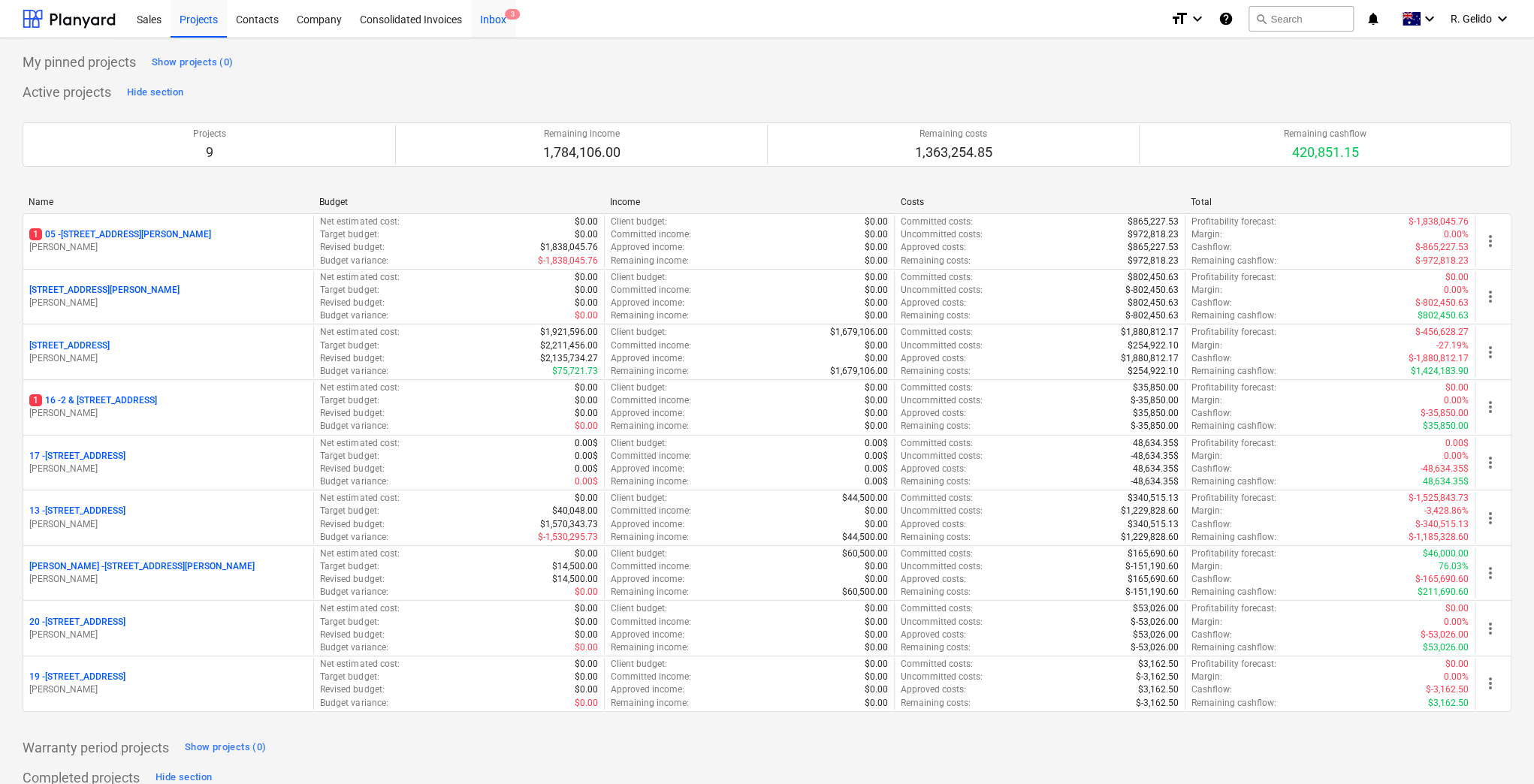
click at [486, 21] on div "Inbox 3" at bounding box center [493, 18] width 44 height 38
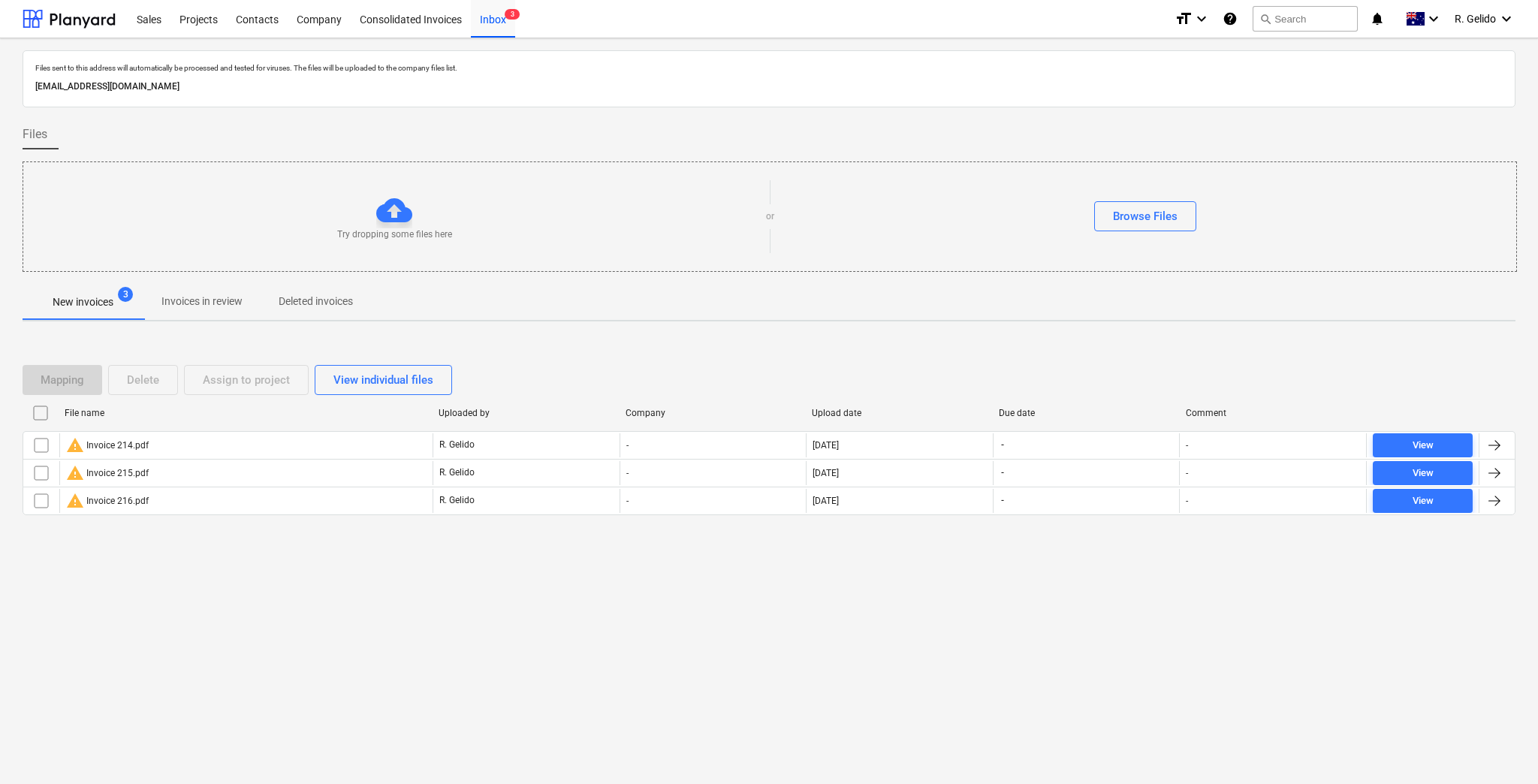
click at [364, 562] on div "Files sent to this address will automatically be processed and tested for virus…" at bounding box center [769, 411] width 1538 height 746
drag, startPoint x: 319, startPoint y: 87, endPoint x: 198, endPoint y: 86, distance: 121.0
click at [198, 86] on p "[EMAIL_ADDRESS][DOMAIN_NAME]" at bounding box center [769, 86] width 1468 height 16
click at [209, 89] on p "[EMAIL_ADDRESS][DOMAIN_NAME]" at bounding box center [769, 86] width 1468 height 16
drag, startPoint x: 331, startPoint y: 87, endPoint x: 36, endPoint y: 85, distance: 295.0
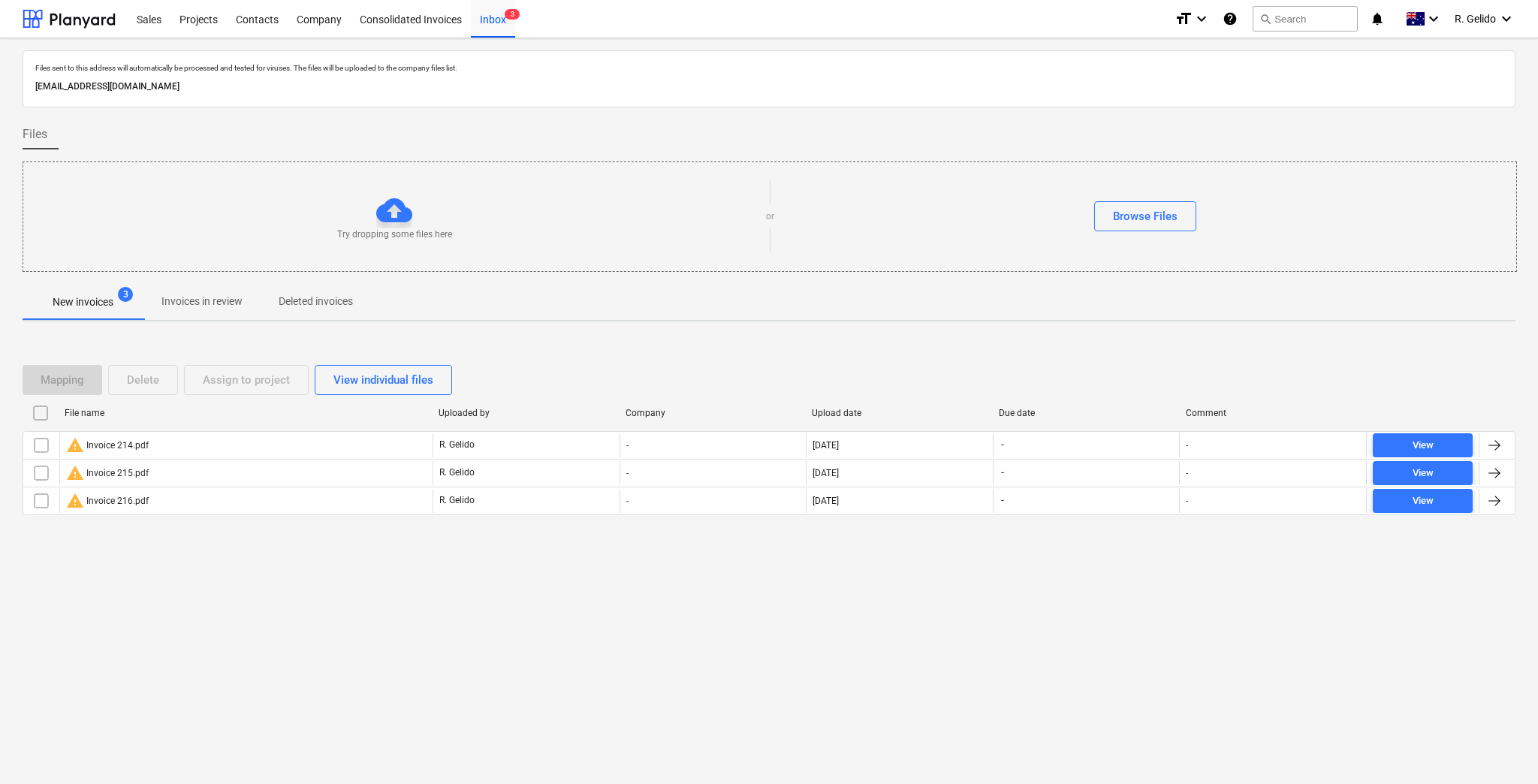
click at [36, 85] on p "[EMAIL_ADDRESS][DOMAIN_NAME]" at bounding box center [769, 86] width 1468 height 16
copy p "[EMAIL_ADDRESS][DOMAIN_NAME]"
click at [651, 139] on div "Files" at bounding box center [769, 135] width 1493 height 30
drag, startPoint x: 326, startPoint y: 90, endPoint x: 33, endPoint y: 90, distance: 293.0
click at [33, 90] on div "[EMAIL_ADDRESS][DOMAIN_NAME]" at bounding box center [769, 86] width 1474 height 22
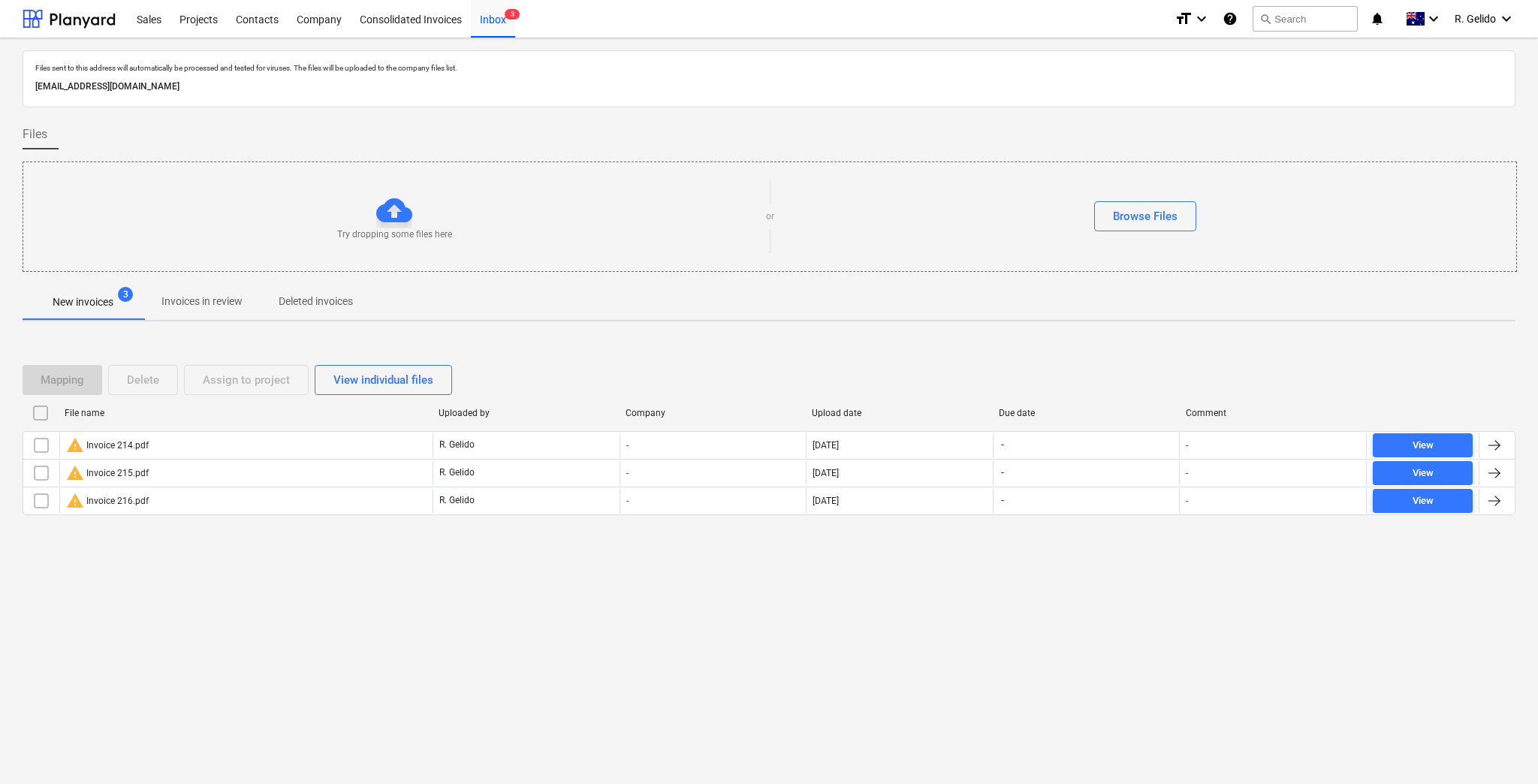
click at [132, 131] on div "Files" at bounding box center [769, 135] width 1493 height 30
click at [835, 21] on div "Sales Projects Contacts Company Consolidated Invoices Inbox 3" at bounding box center [645, 18] width 1035 height 38
click at [936, 728] on div "Files sent to this address will automatically be processed and tested for virus…" at bounding box center [769, 411] width 1538 height 746
click at [217, 305] on p "Invoices in review" at bounding box center [202, 302] width 81 height 16
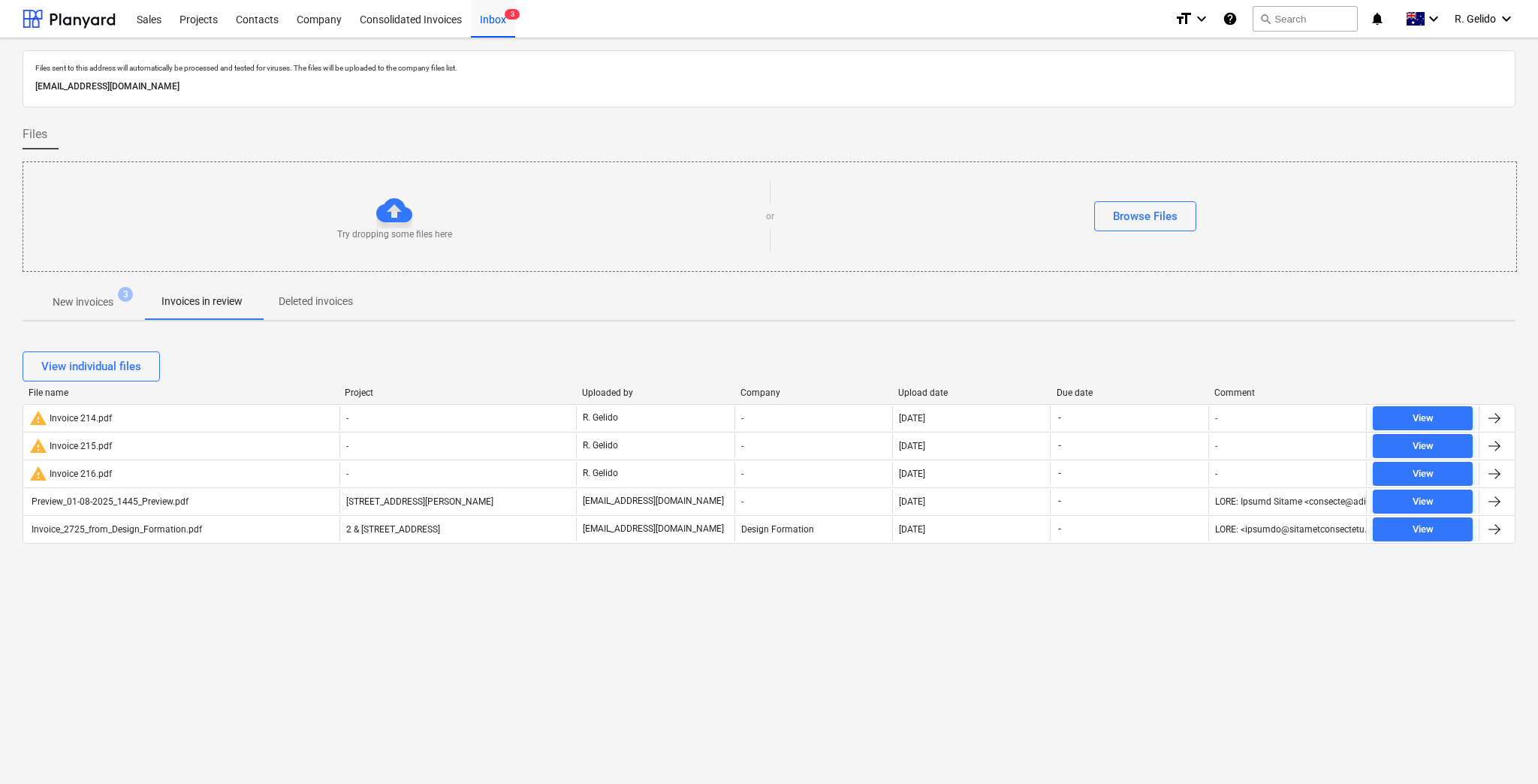
click at [1015, 730] on div "Files sent to this address will automatically be processed and tested for virus…" at bounding box center [769, 411] width 1538 height 746
click at [924, 643] on div "Files sent to this address will automatically be processed and tested for virus…" at bounding box center [769, 411] width 1538 height 746
click at [872, 634] on div "Files sent to this address will automatically be processed and tested for virus…" at bounding box center [769, 411] width 1538 height 746
click at [408, 608] on div "Files sent to this address will automatically be processed and tested for virus…" at bounding box center [769, 411] width 1538 height 746
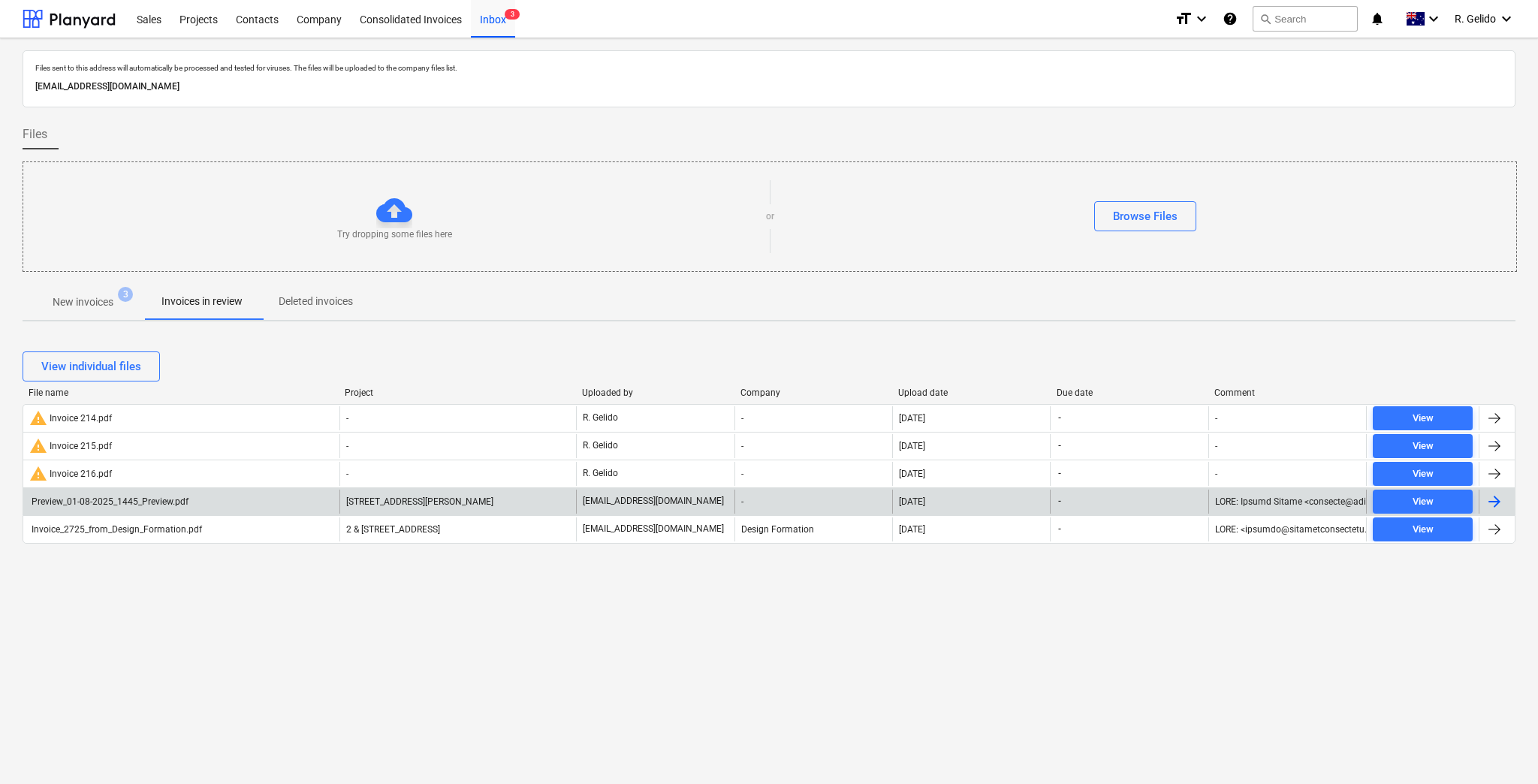
click at [429, 505] on span "[STREET_ADDRESS][PERSON_NAME]" at bounding box center [420, 501] width 147 height 10
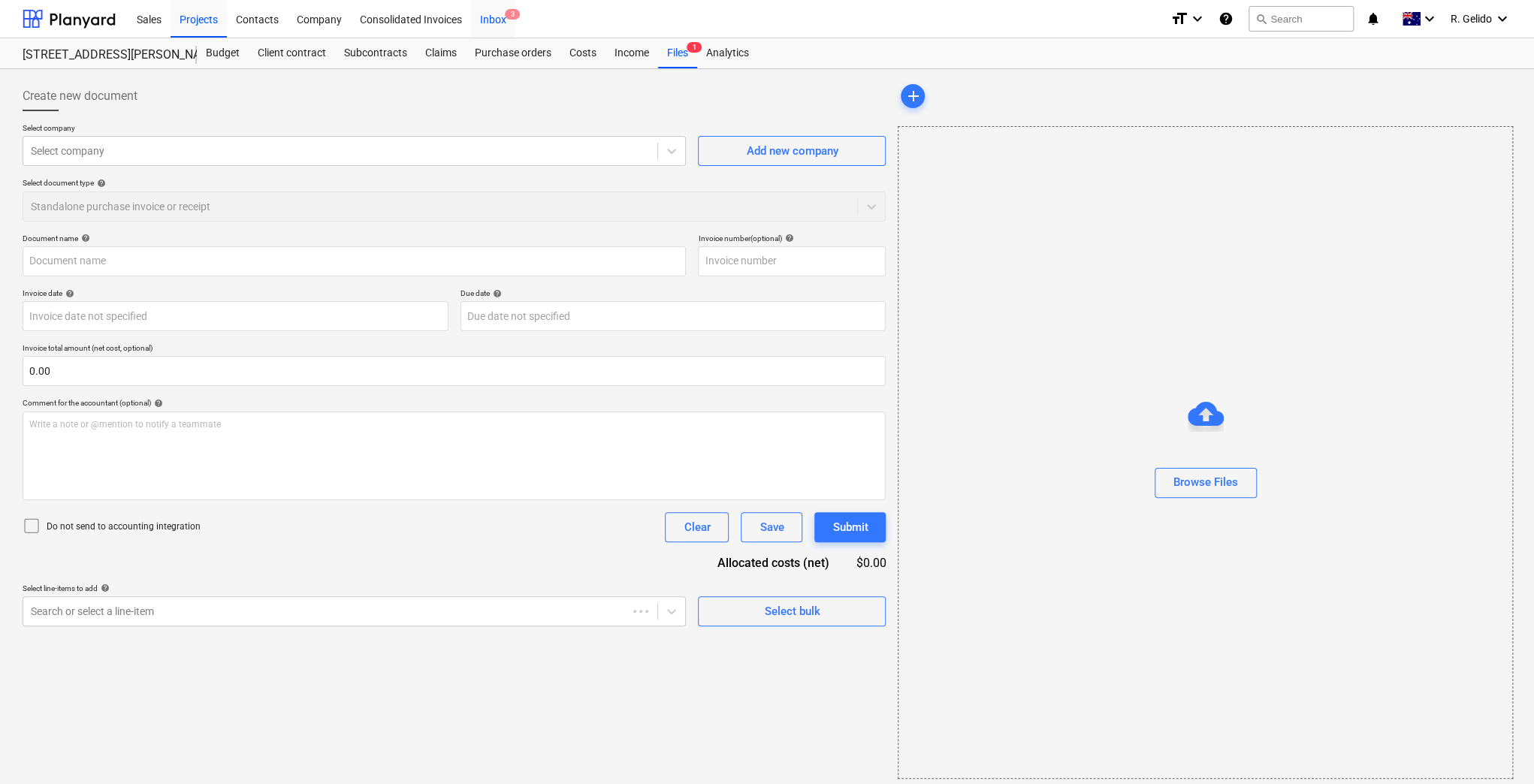
click at [489, 22] on div "Inbox 3" at bounding box center [493, 18] width 44 height 38
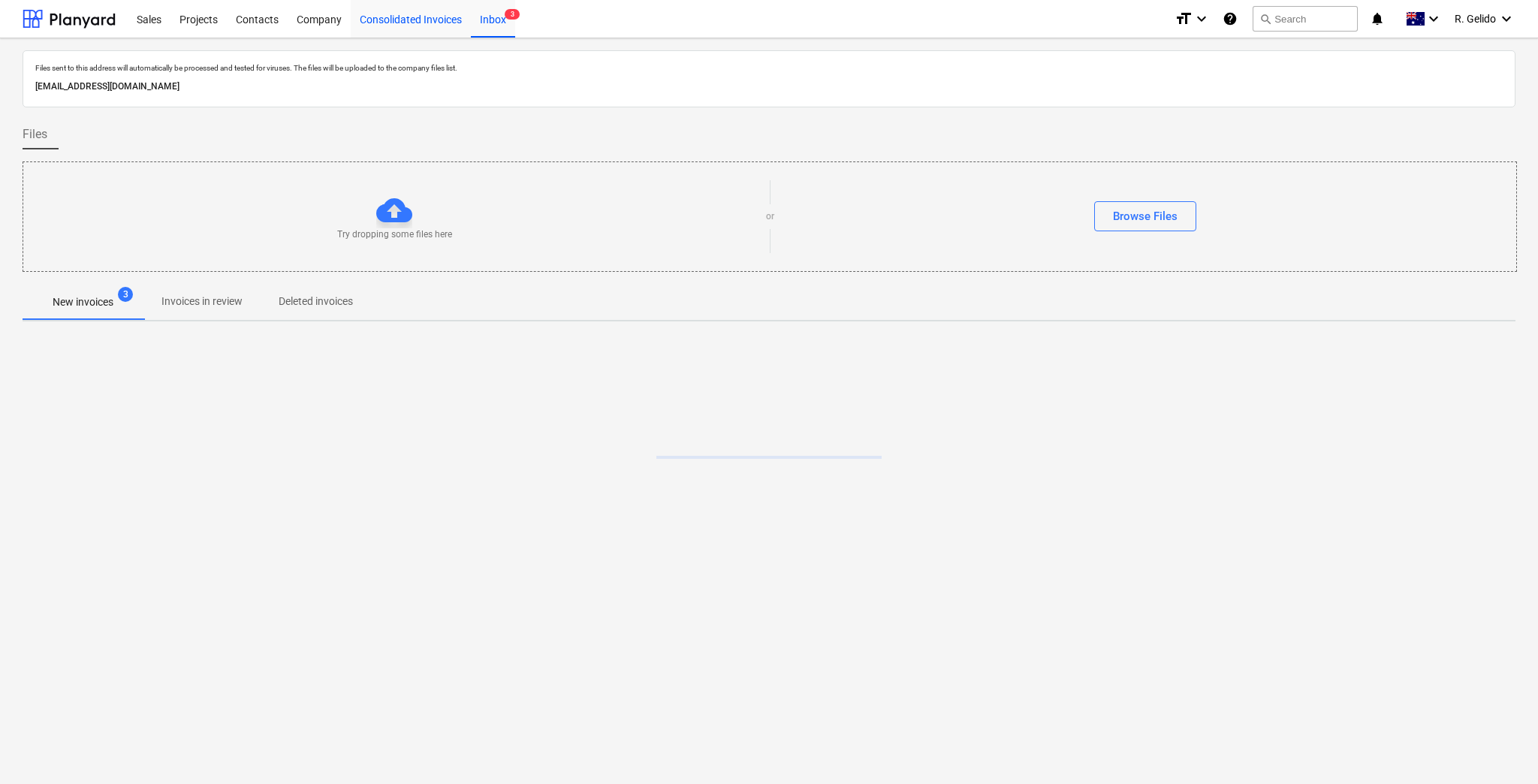
click at [419, 21] on div "Consolidated Invoices" at bounding box center [411, 18] width 120 height 38
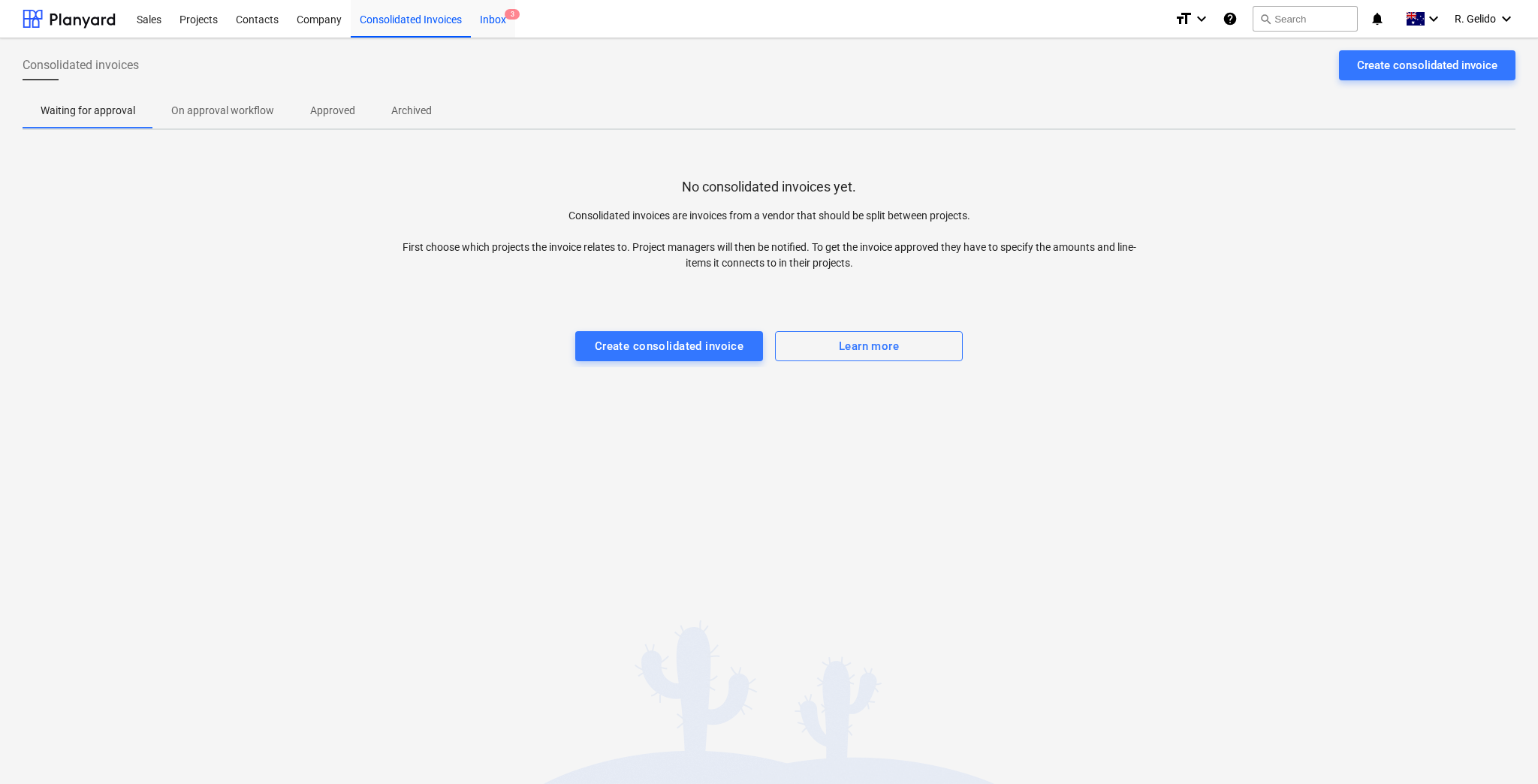
click at [499, 26] on div "Inbox 3" at bounding box center [493, 18] width 44 height 38
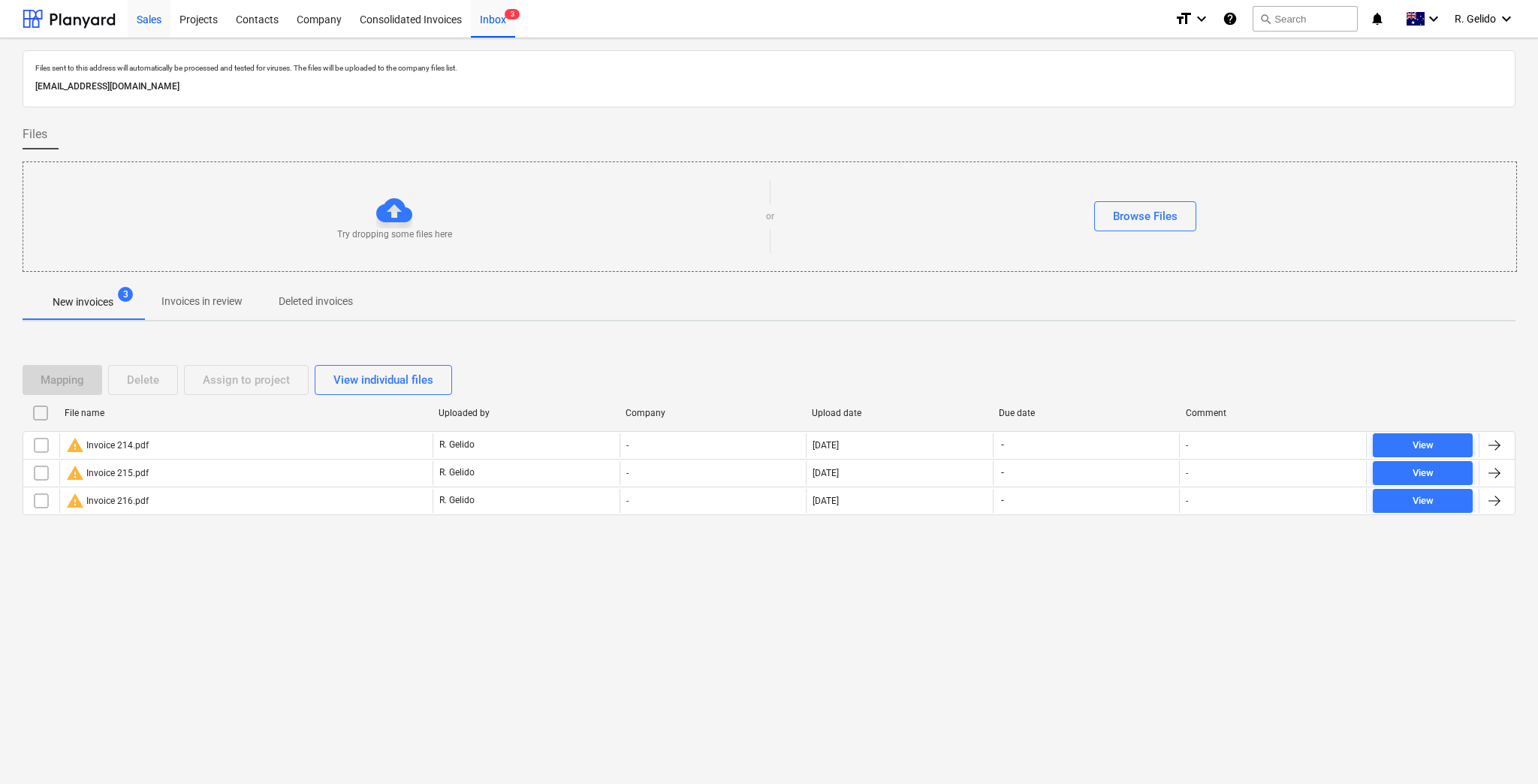
click at [165, 18] on div "Sales" at bounding box center [148, 18] width 42 height 38
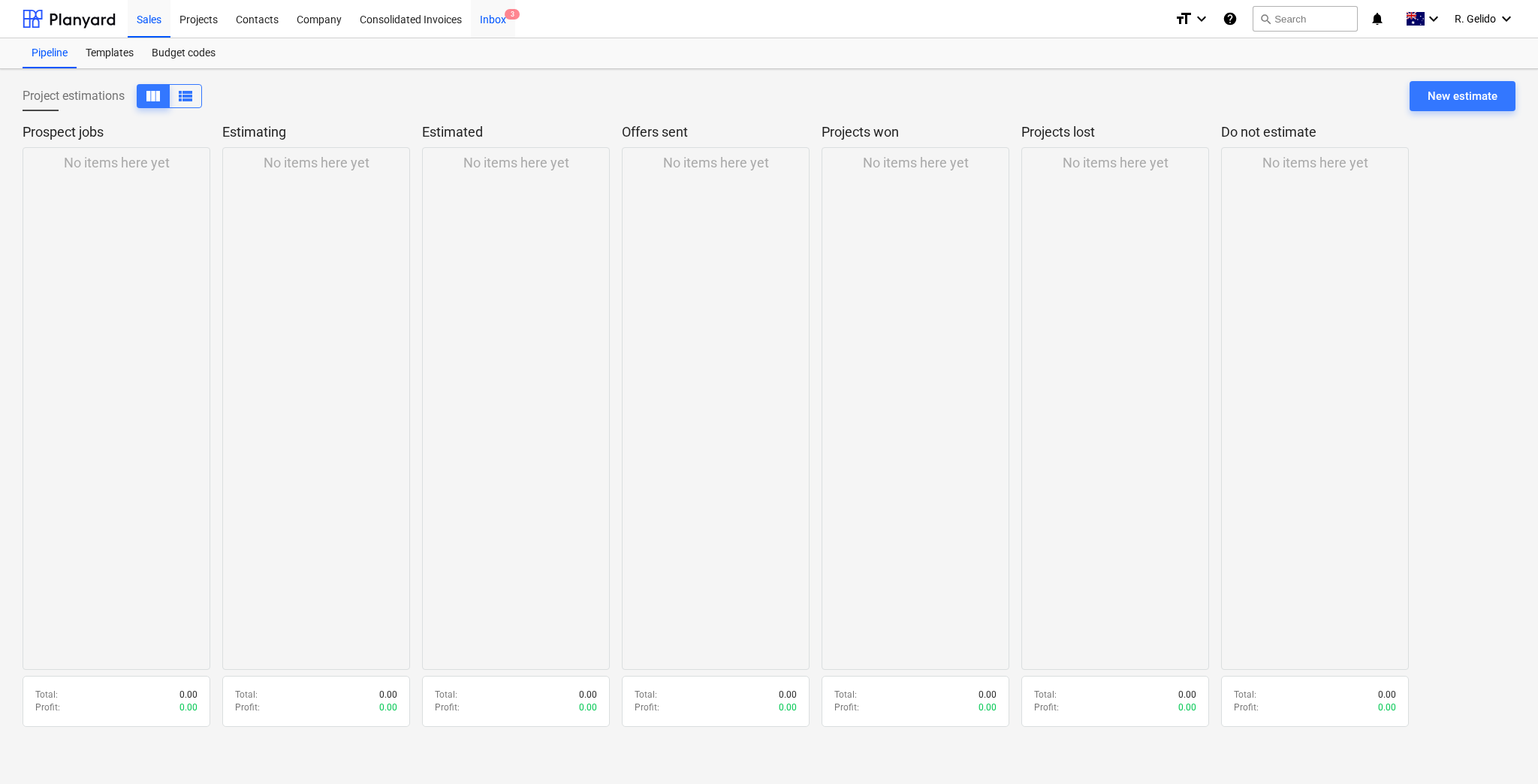
click at [494, 23] on div "Inbox 3" at bounding box center [493, 18] width 44 height 38
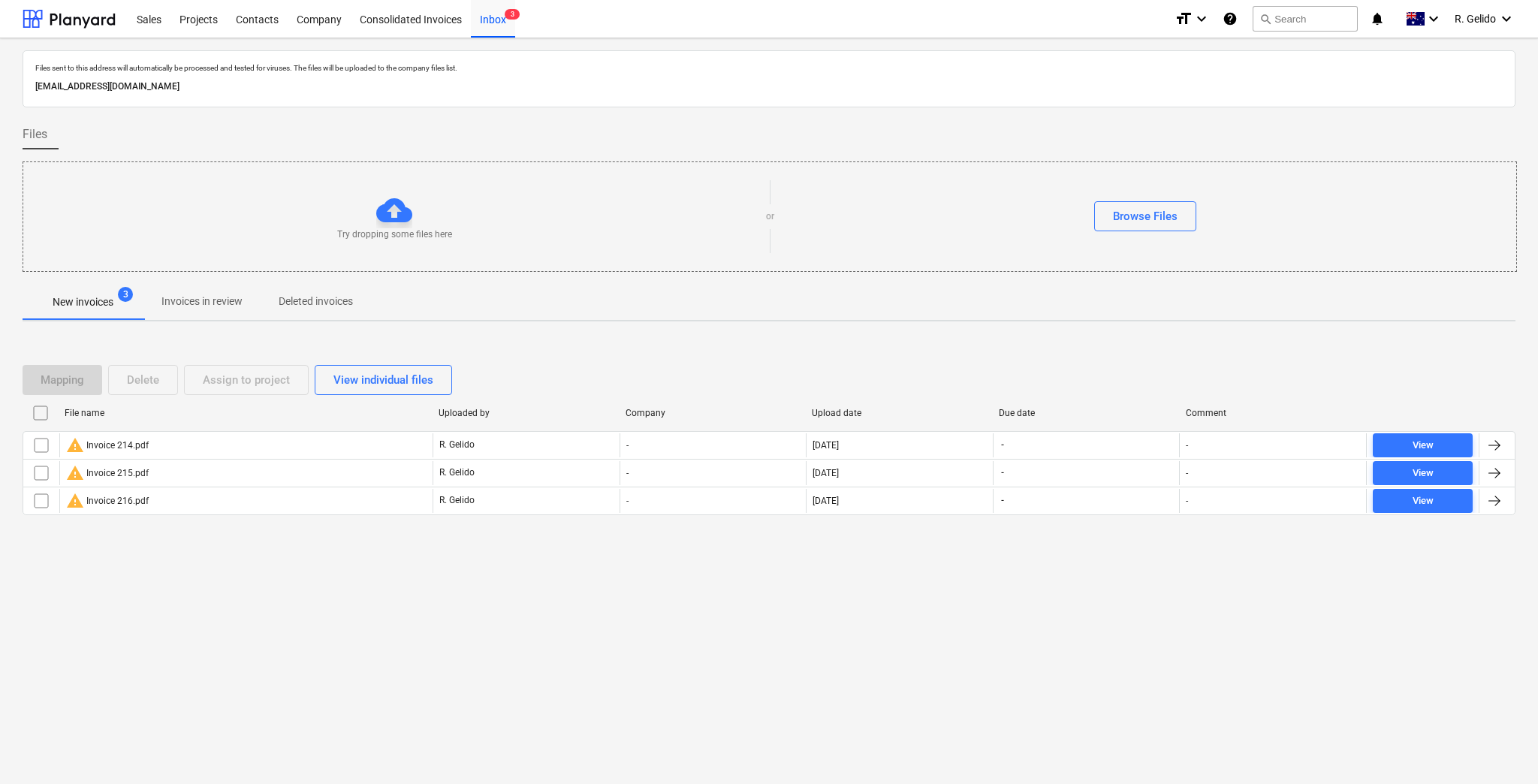
click at [985, 584] on div "Files sent to this address will automatically be processed and tested for virus…" at bounding box center [769, 411] width 1538 height 746
click at [918, 618] on div "Files sent to this address will automatically be processed and tested for virus…" at bounding box center [769, 411] width 1538 height 746
click at [143, 12] on div "Sales" at bounding box center [148, 18] width 42 height 38
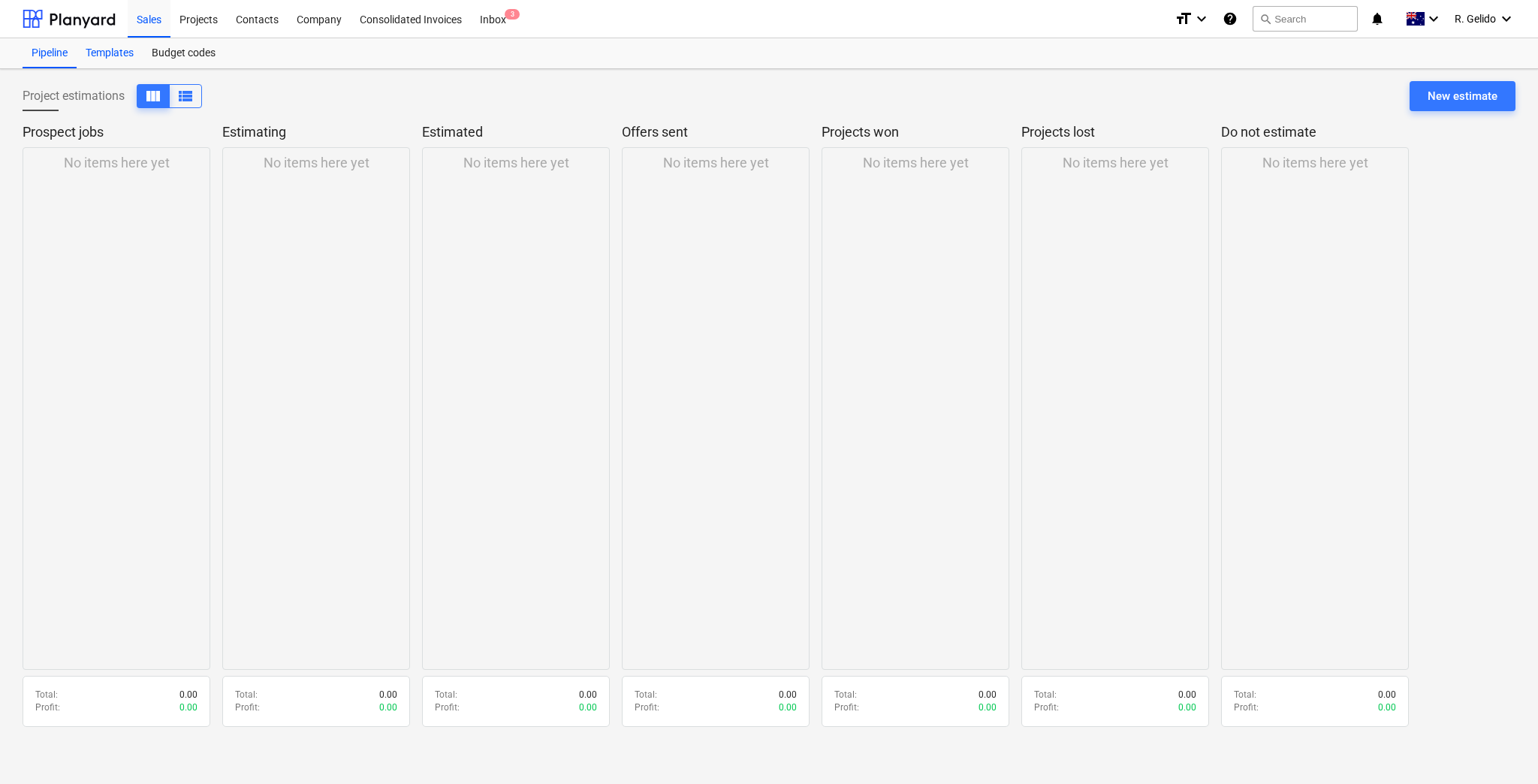
click at [116, 50] on div "Templates" at bounding box center [110, 54] width 66 height 30
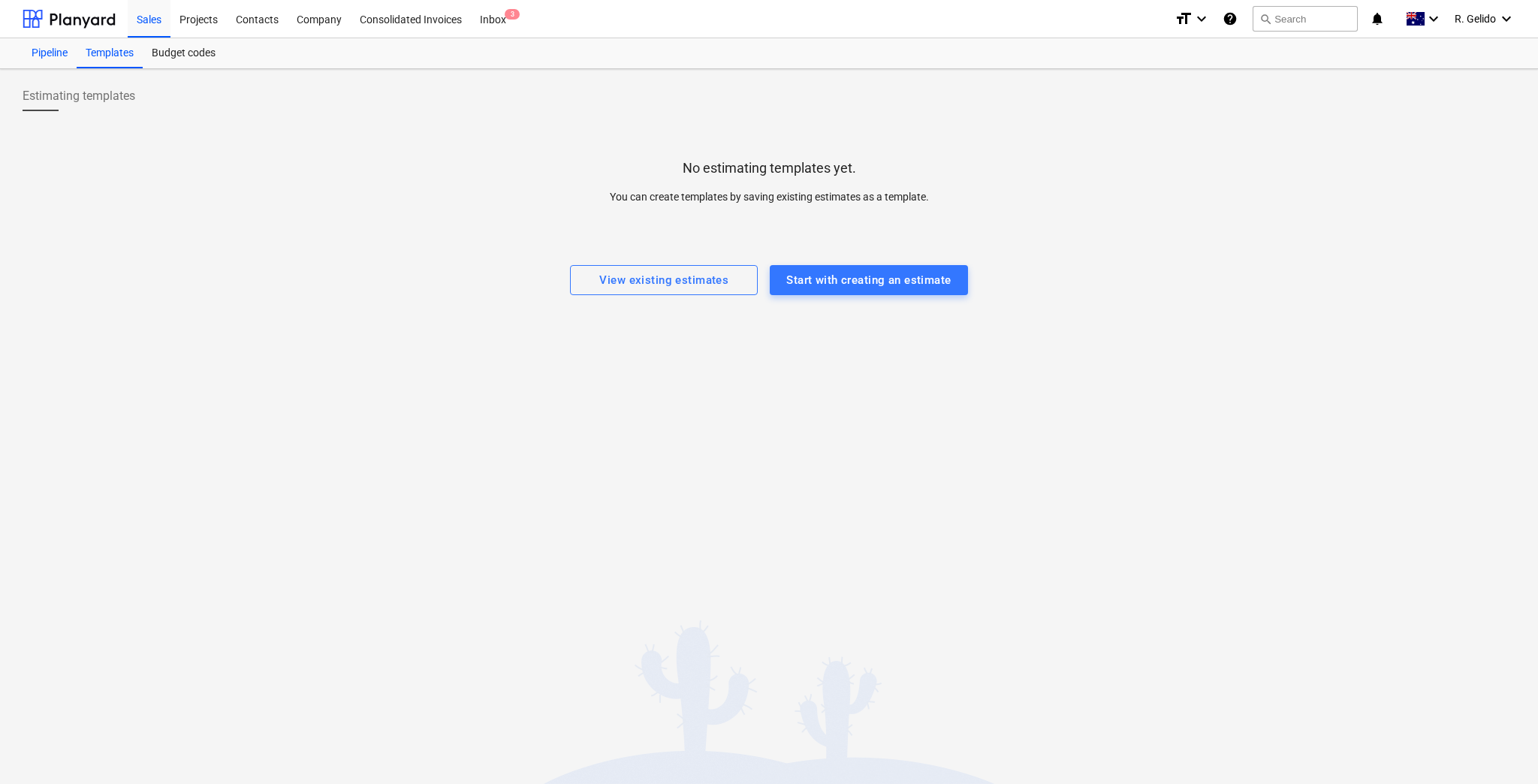
click at [51, 48] on div "Pipeline" at bounding box center [50, 54] width 54 height 30
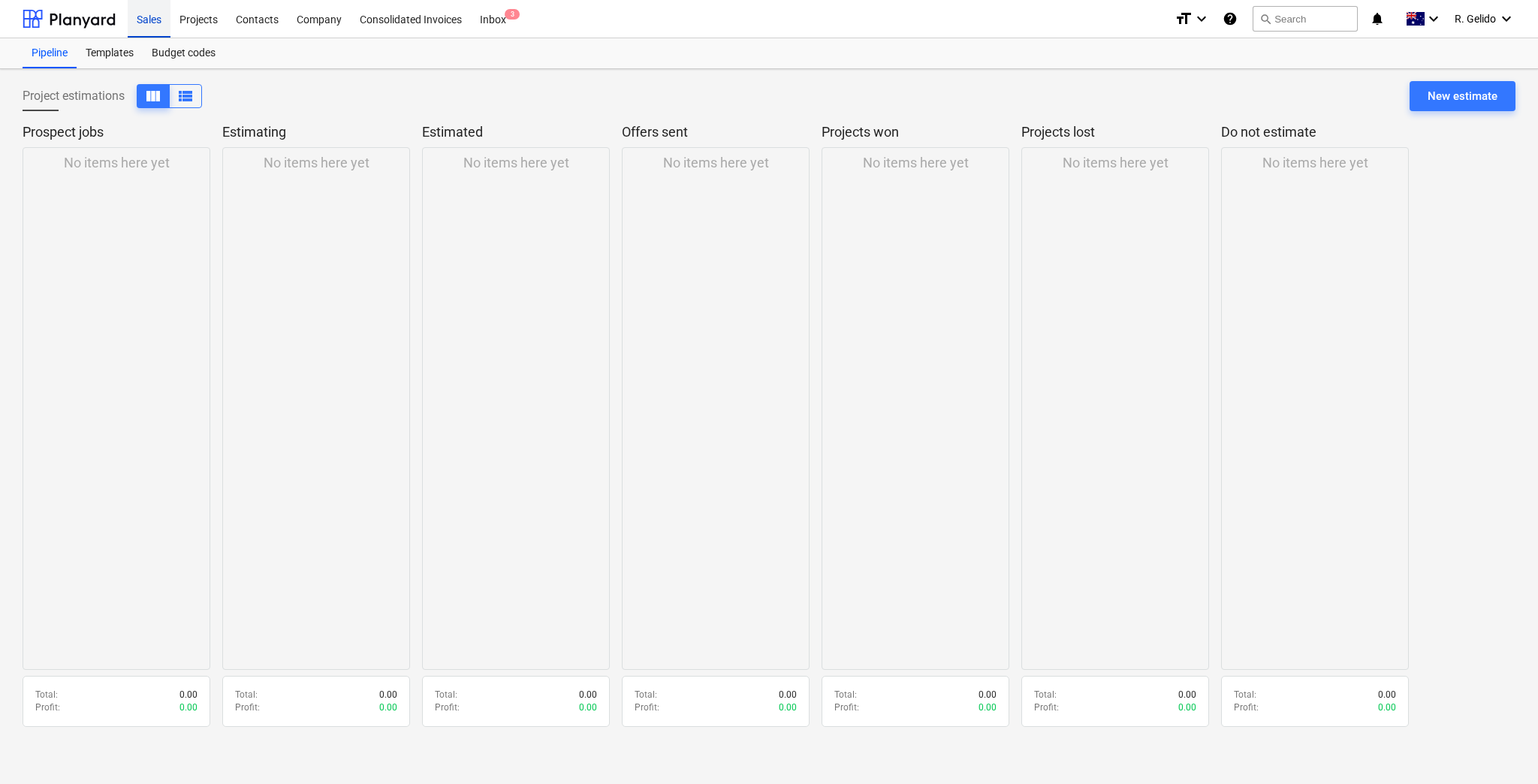
click at [152, 18] on div "Sales" at bounding box center [148, 18] width 42 height 38
click at [196, 17] on div "Projects" at bounding box center [199, 18] width 56 height 38
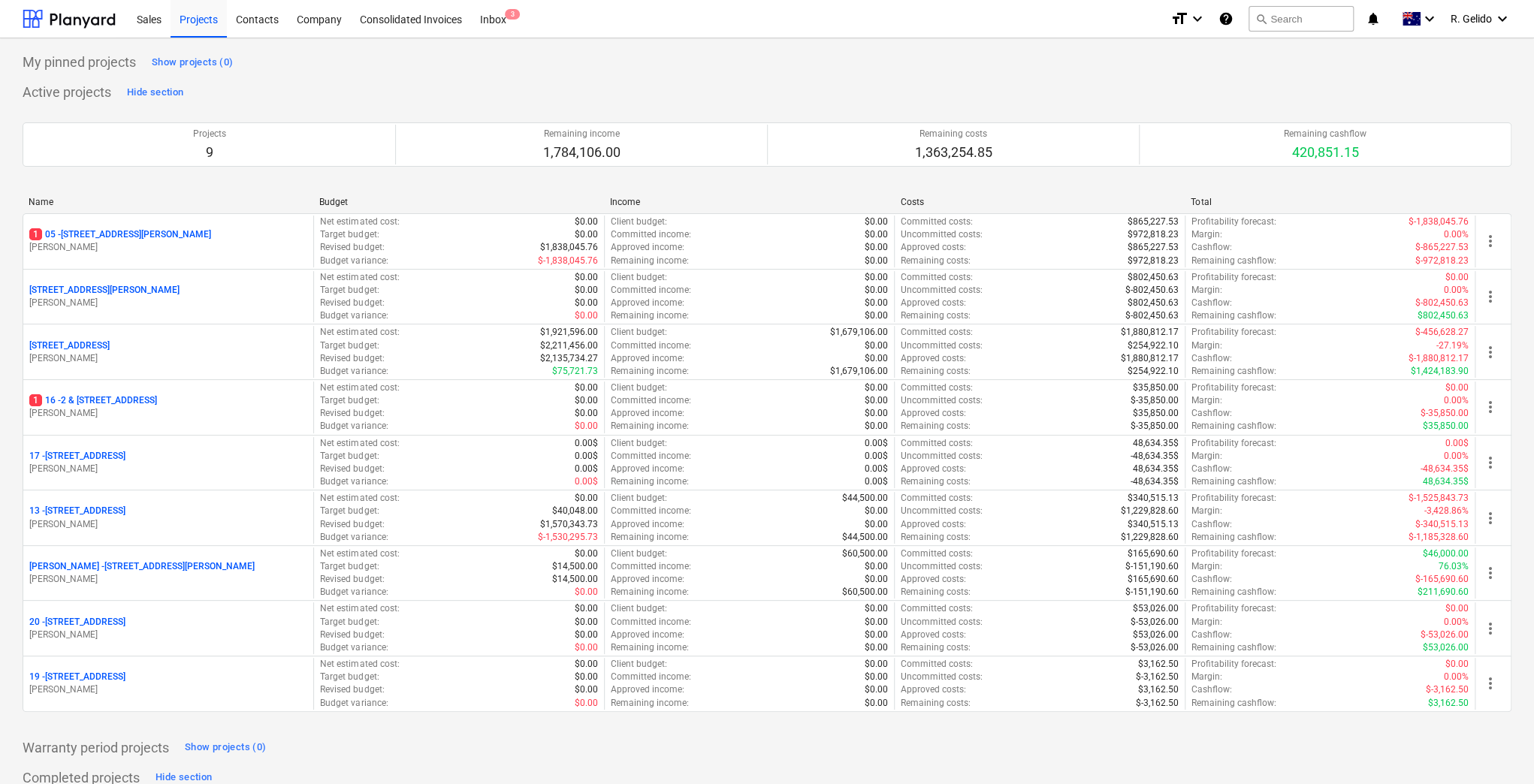
click at [643, 60] on div "My pinned projects Show projects (0)" at bounding box center [767, 62] width 1488 height 24
click at [328, 103] on div "Active projects Hide section Projects 9 Remaining income 1,784,106.00 Remaining…" at bounding box center [767, 404] width 1488 height 649
click at [497, 30] on div "Inbox 3" at bounding box center [493, 18] width 44 height 38
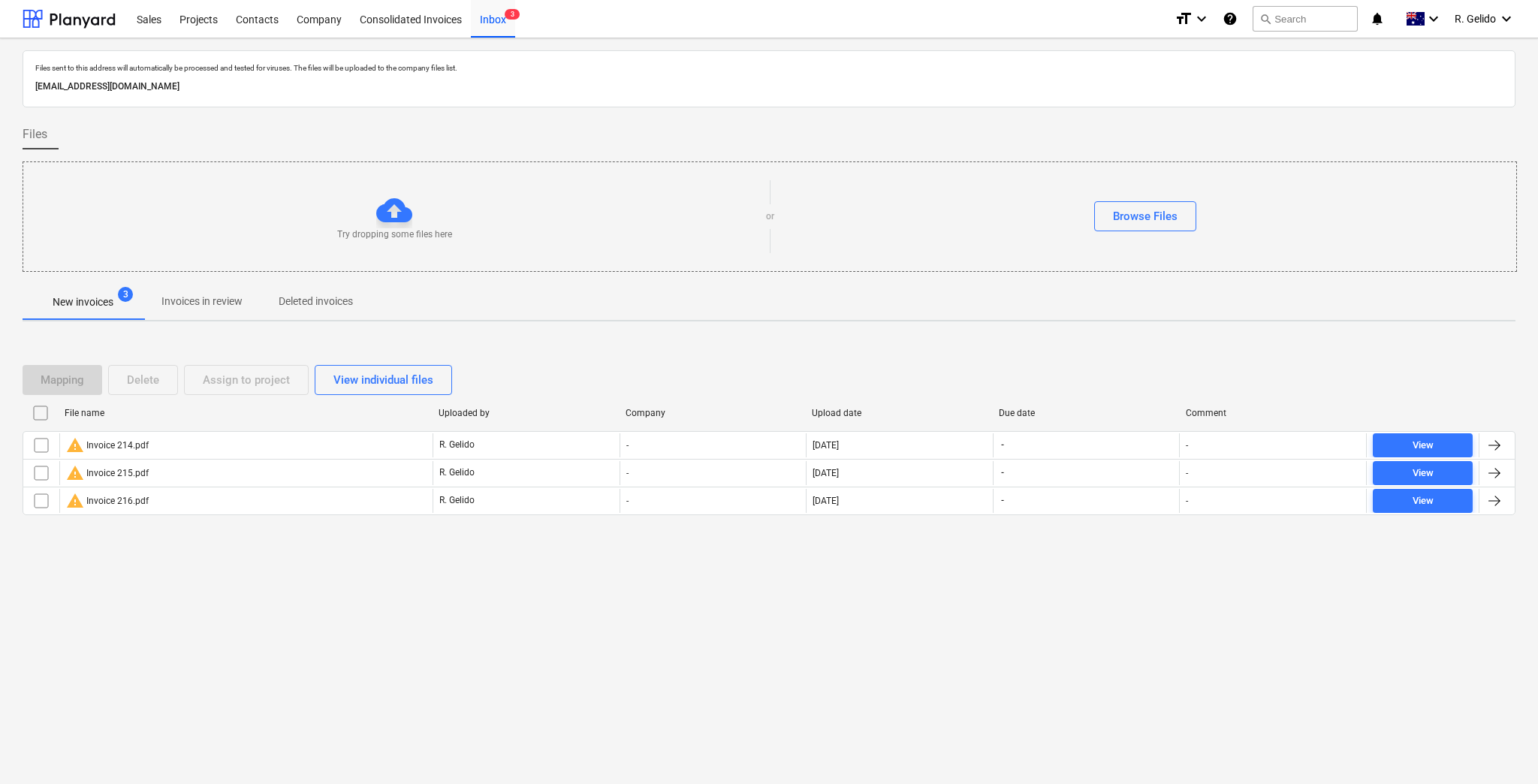
click at [578, 577] on div "Files sent to this address will automatically be processed and tested for virus…" at bounding box center [769, 411] width 1538 height 746
click at [831, 566] on div "Files sent to this address will automatically be processed and tested for virus…" at bounding box center [769, 411] width 1538 height 746
drag, startPoint x: 299, startPoint y: 582, endPoint x: 377, endPoint y: 580, distance: 78.0
click at [304, 583] on div "Files sent to this address will automatically be processed and tested for virus…" at bounding box center [769, 411] width 1538 height 746
click at [1124, 629] on div "Files sent to this address will automatically be processed and tested for virus…" at bounding box center [769, 411] width 1538 height 746
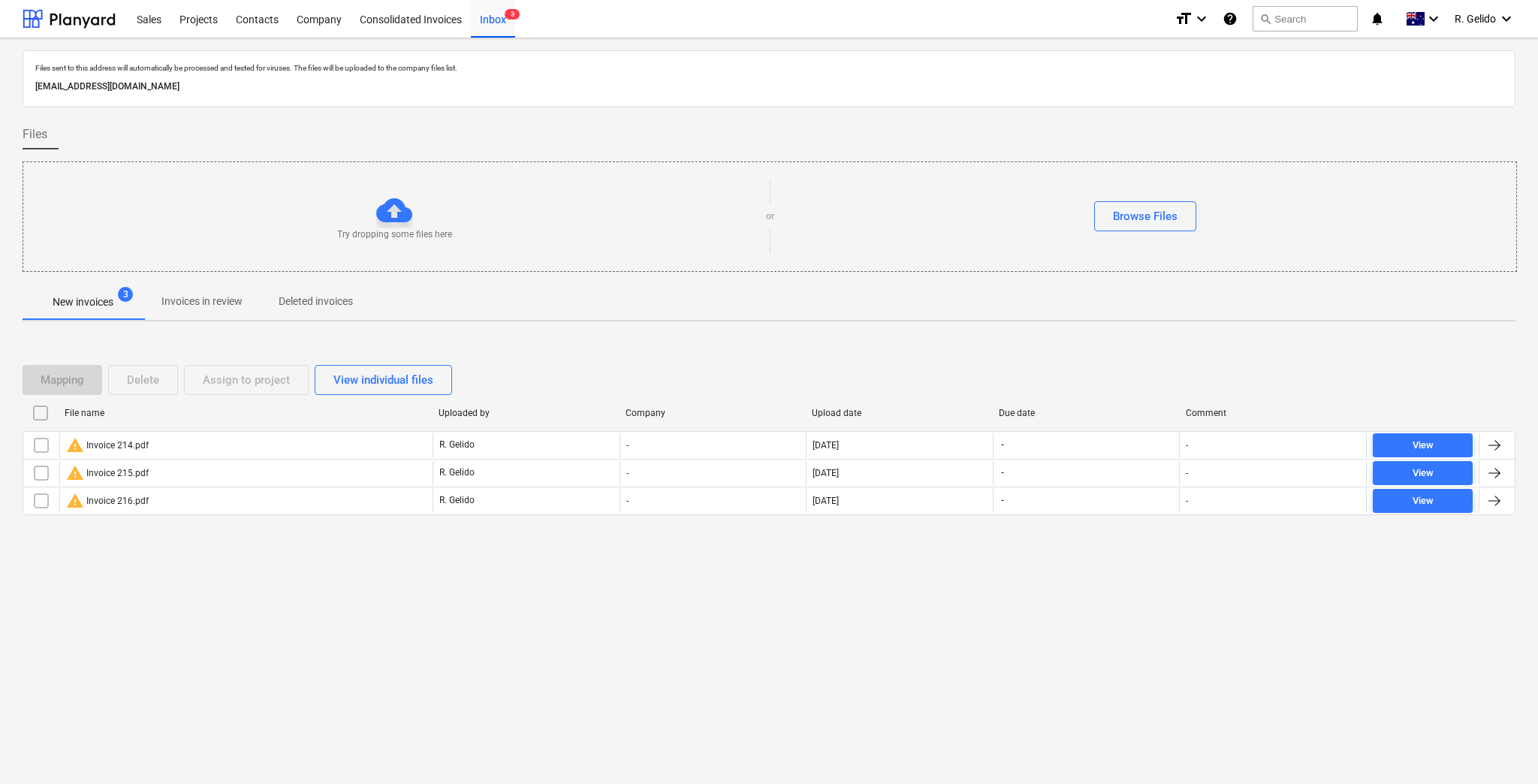
click at [852, 119] on div "Files" at bounding box center [769, 135] width 1493 height 30
click at [1103, 553] on div "Mapping Delete Assign to project View individual files File name Uploaded by Co…" at bounding box center [769, 445] width 1493 height 225
click at [200, 298] on p "Invoices in review" at bounding box center [202, 302] width 81 height 16
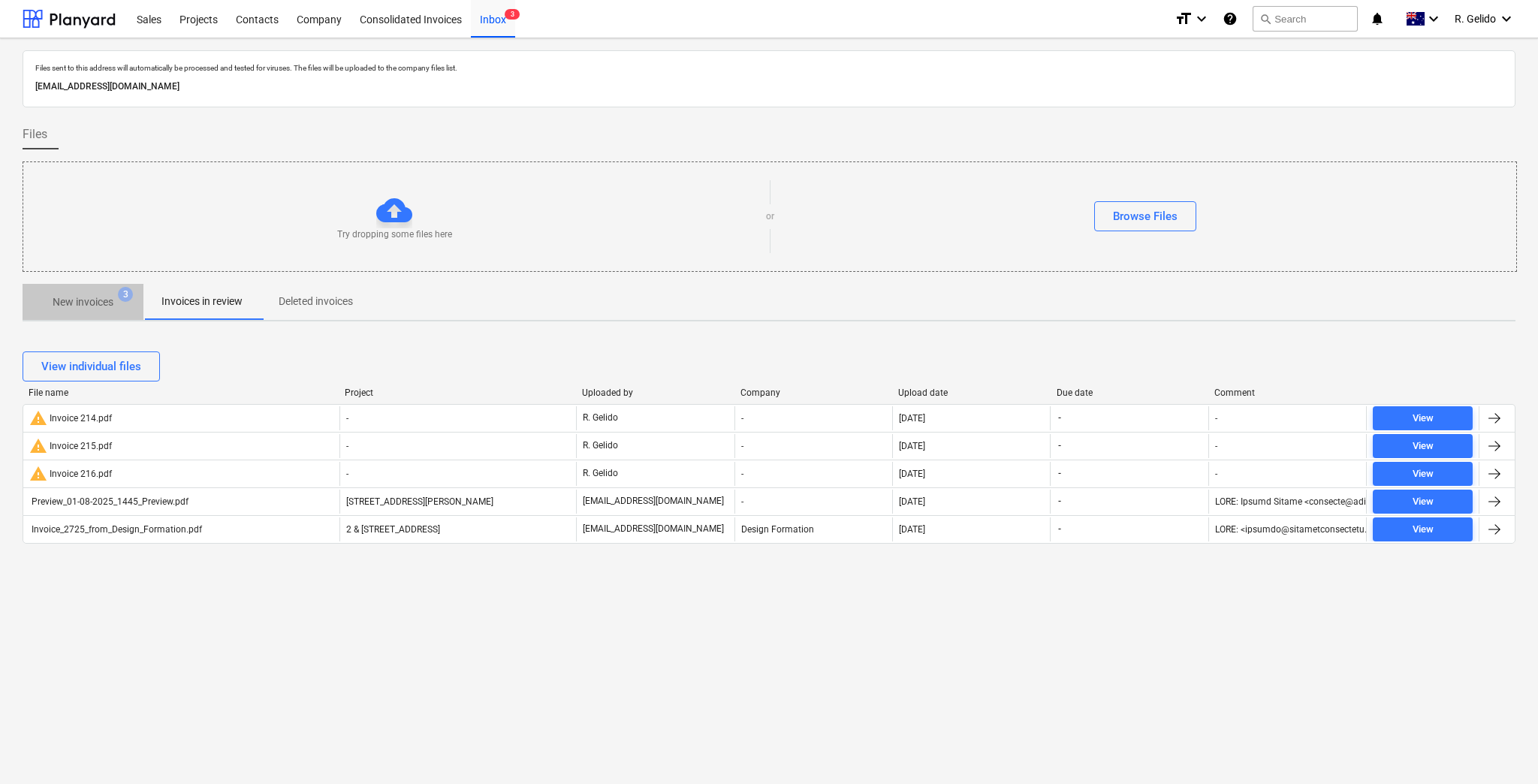
click at [93, 297] on p "New invoices" at bounding box center [83, 303] width 61 height 16
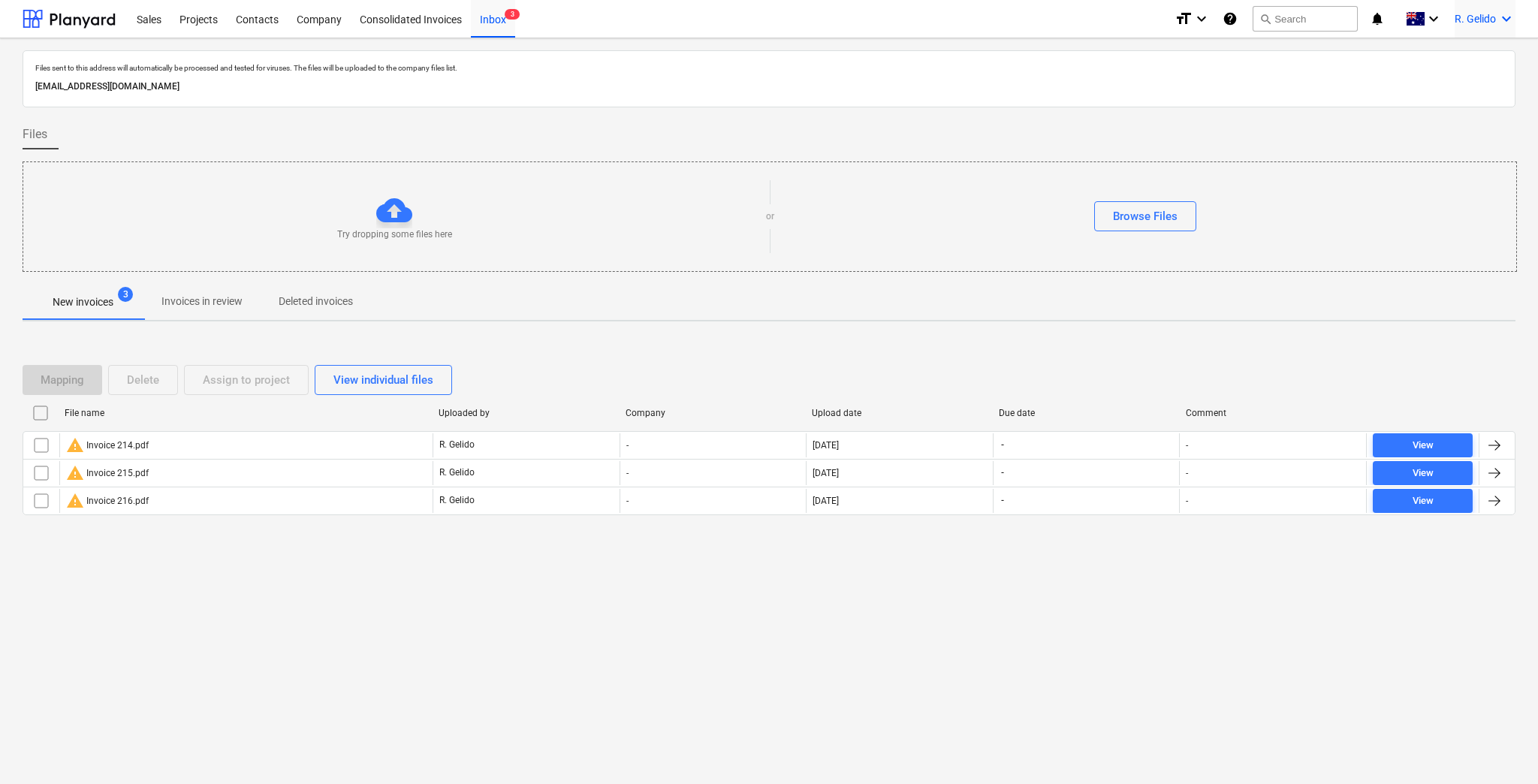
click at [1509, 25] on icon "keyboard_arrow_down" at bounding box center [1507, 18] width 18 height 18
click at [913, 654] on div at bounding box center [769, 392] width 1538 height 784
click at [778, 628] on div "Files sent to this address will automatically be processed and tested for virus…" at bounding box center [769, 411] width 1538 height 746
click at [406, 20] on div "Consolidated Invoices" at bounding box center [411, 18] width 120 height 38
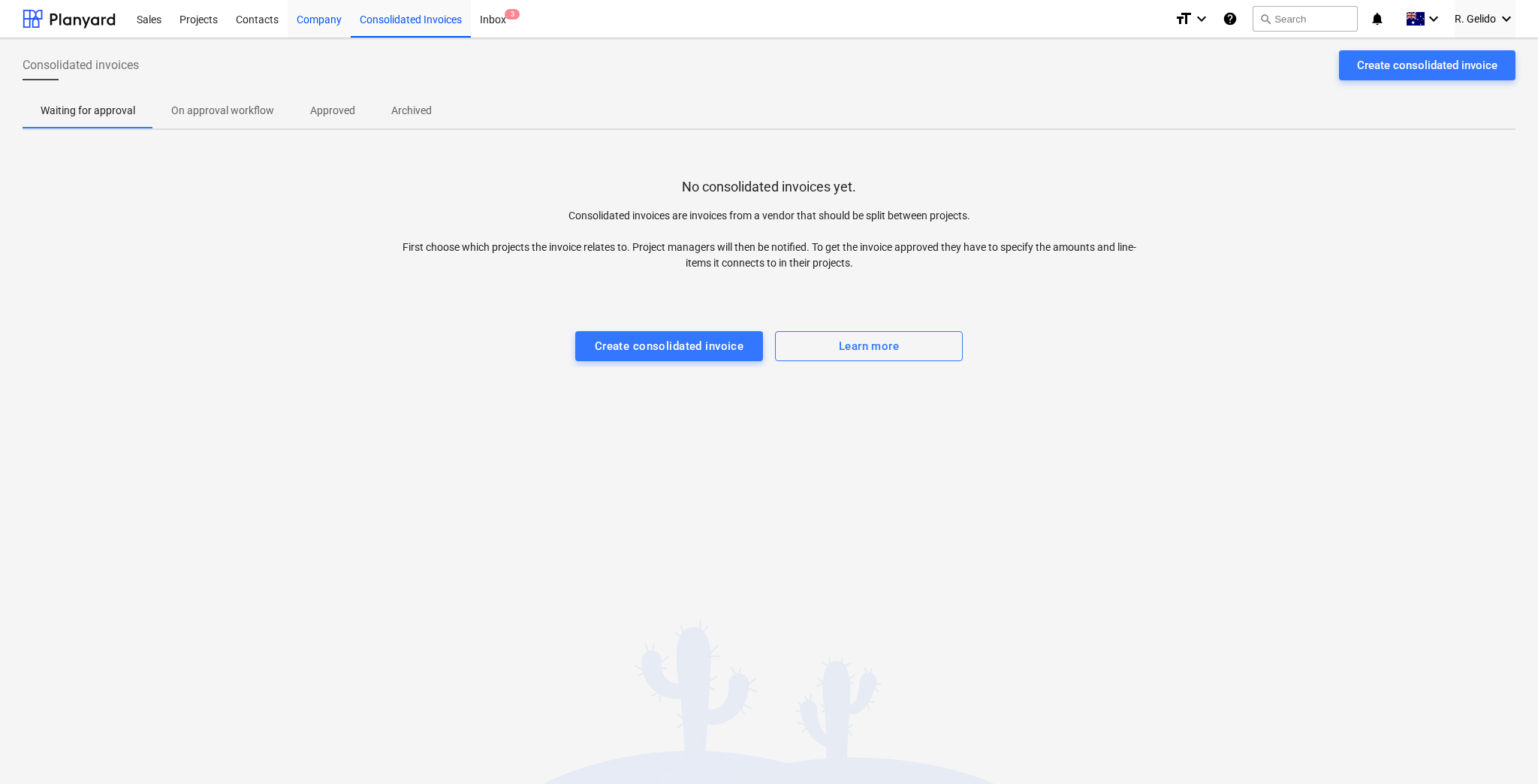
click at [310, 22] on div "Company" at bounding box center [319, 18] width 63 height 38
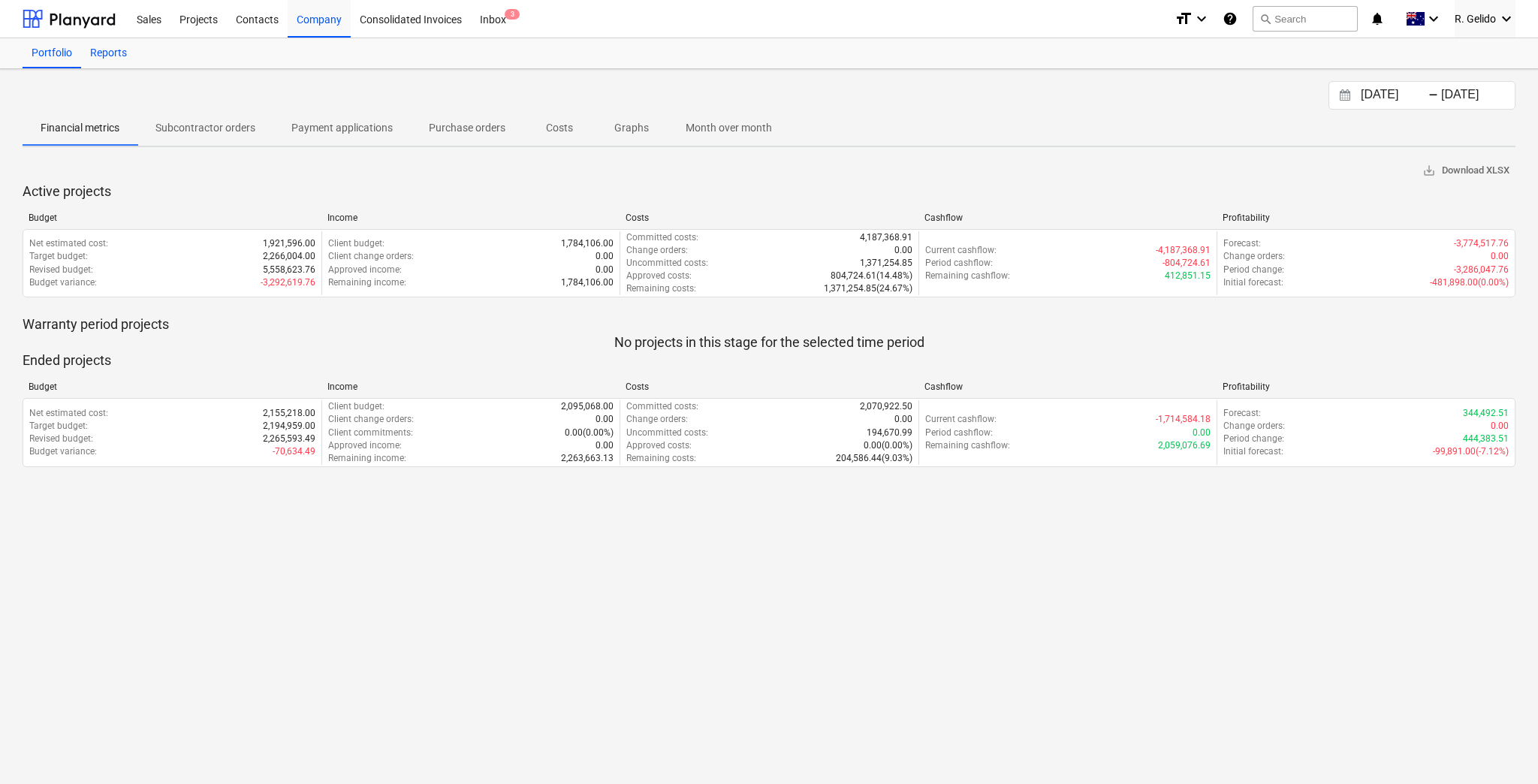
click at [128, 54] on div "Reports" at bounding box center [108, 54] width 54 height 30
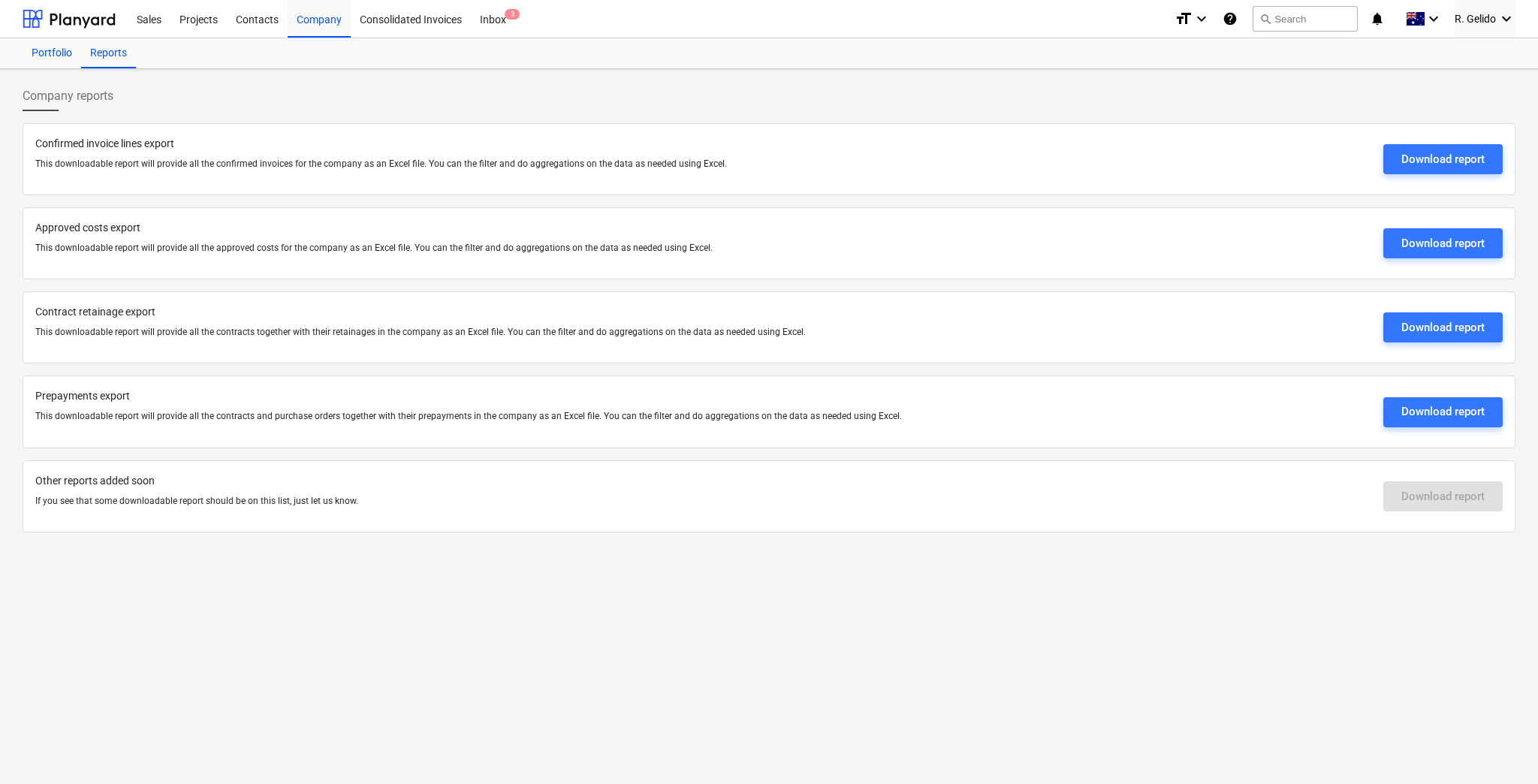
click at [54, 56] on div "Portfolio" at bounding box center [51, 54] width 58 height 30
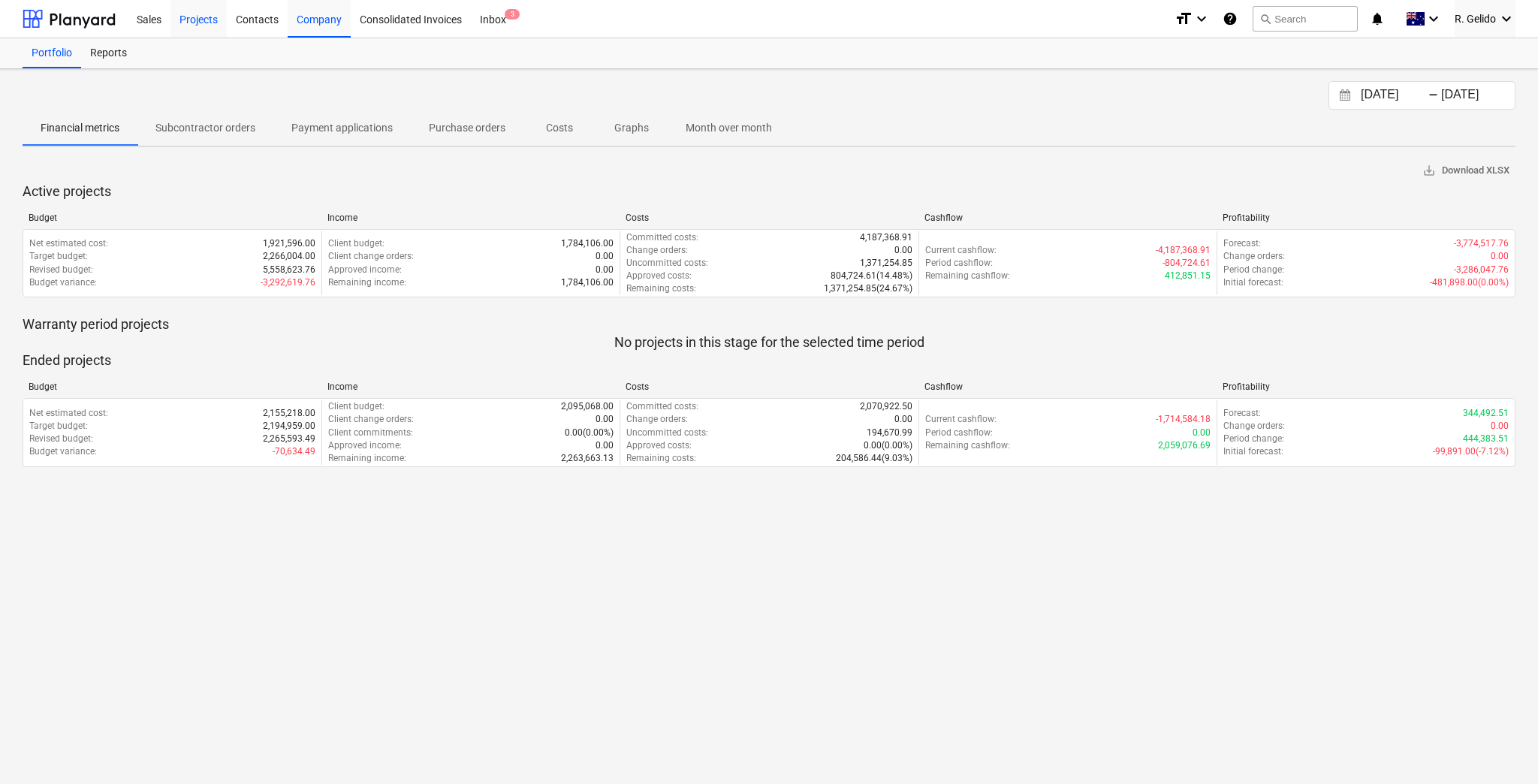
click at [196, 16] on div "Projects" at bounding box center [199, 18] width 56 height 38
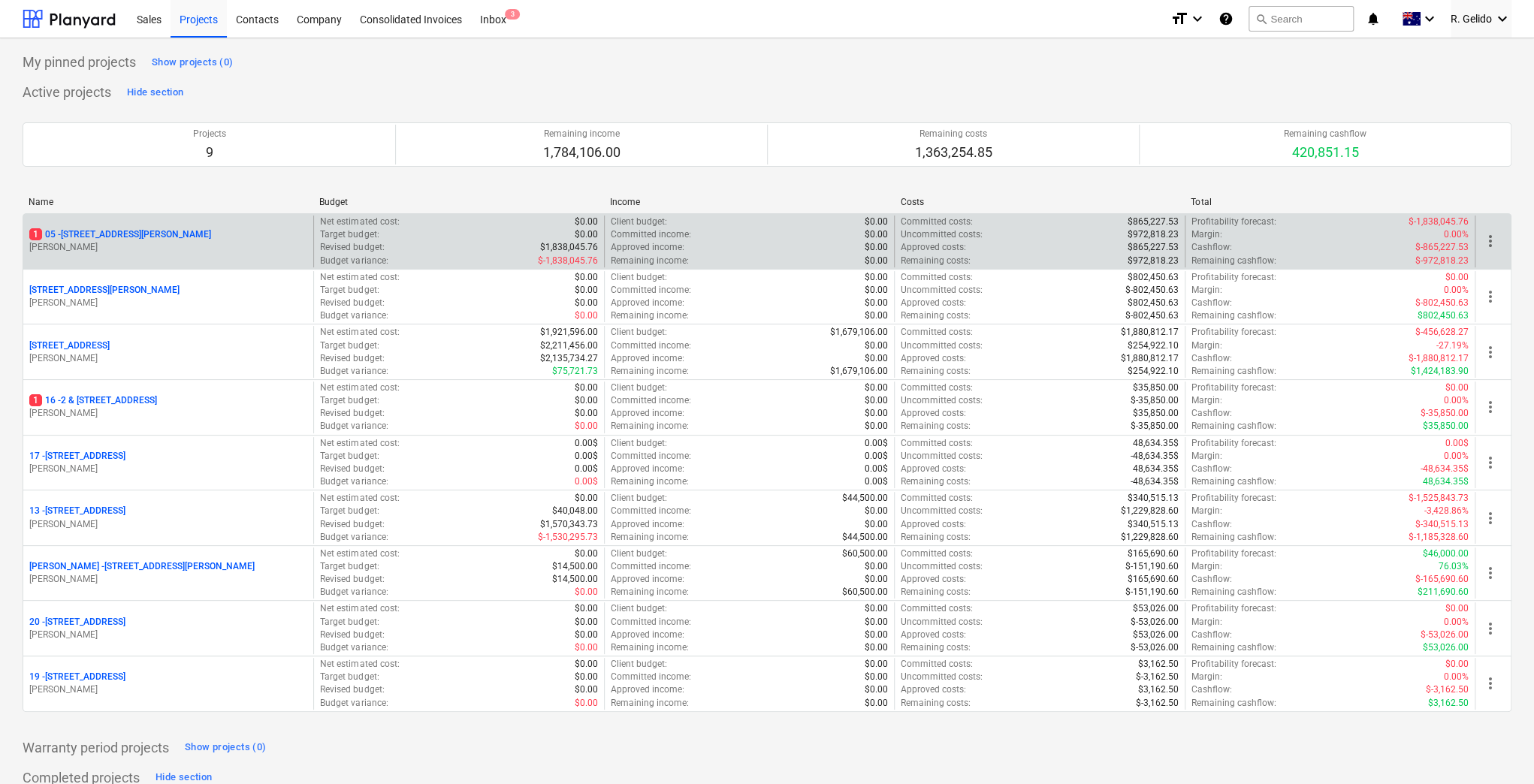
click at [131, 229] on p "[STREET_ADDRESS][PERSON_NAME]" at bounding box center [120, 235] width 182 height 13
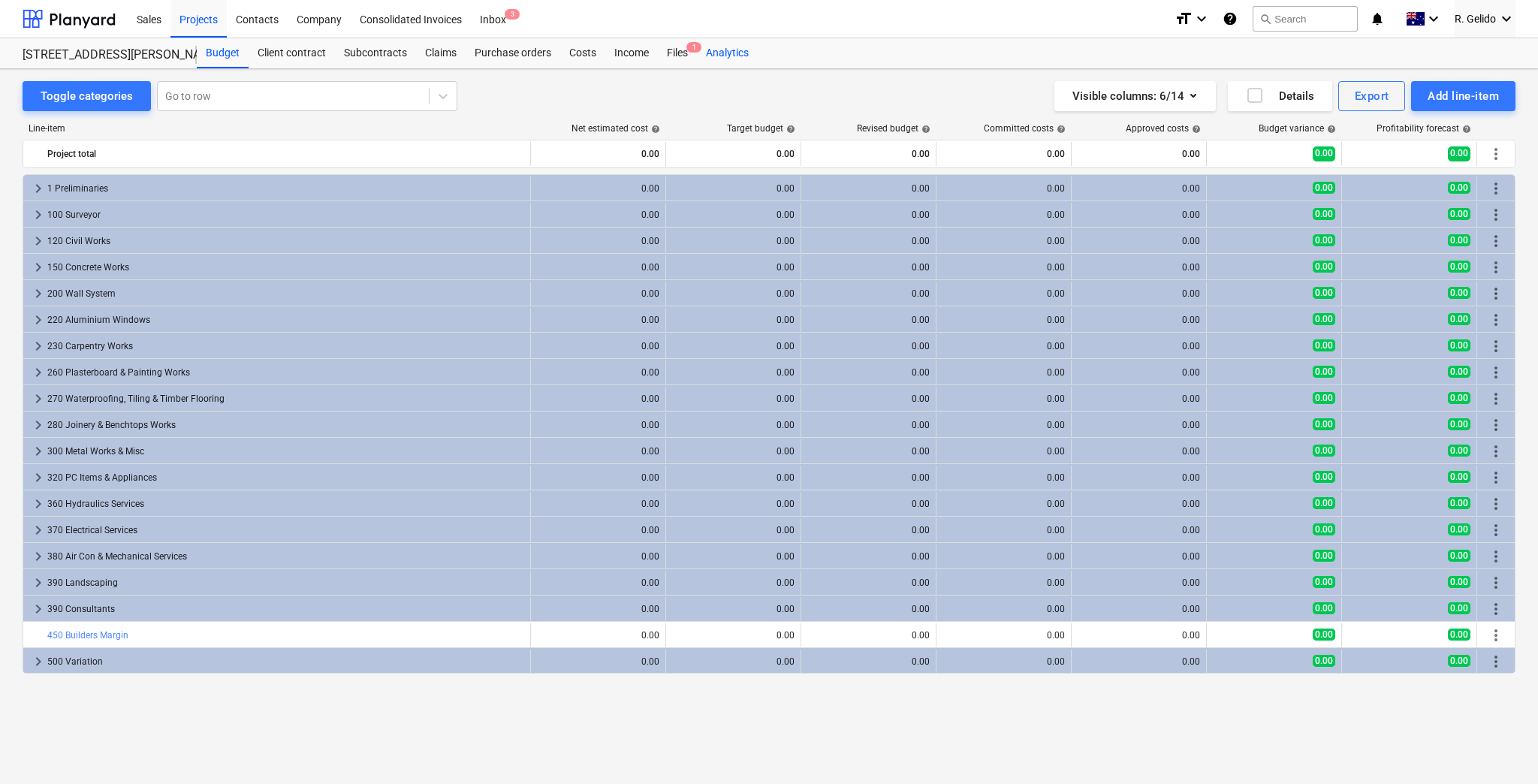
click at [736, 50] on div "Analytics" at bounding box center [727, 54] width 61 height 30
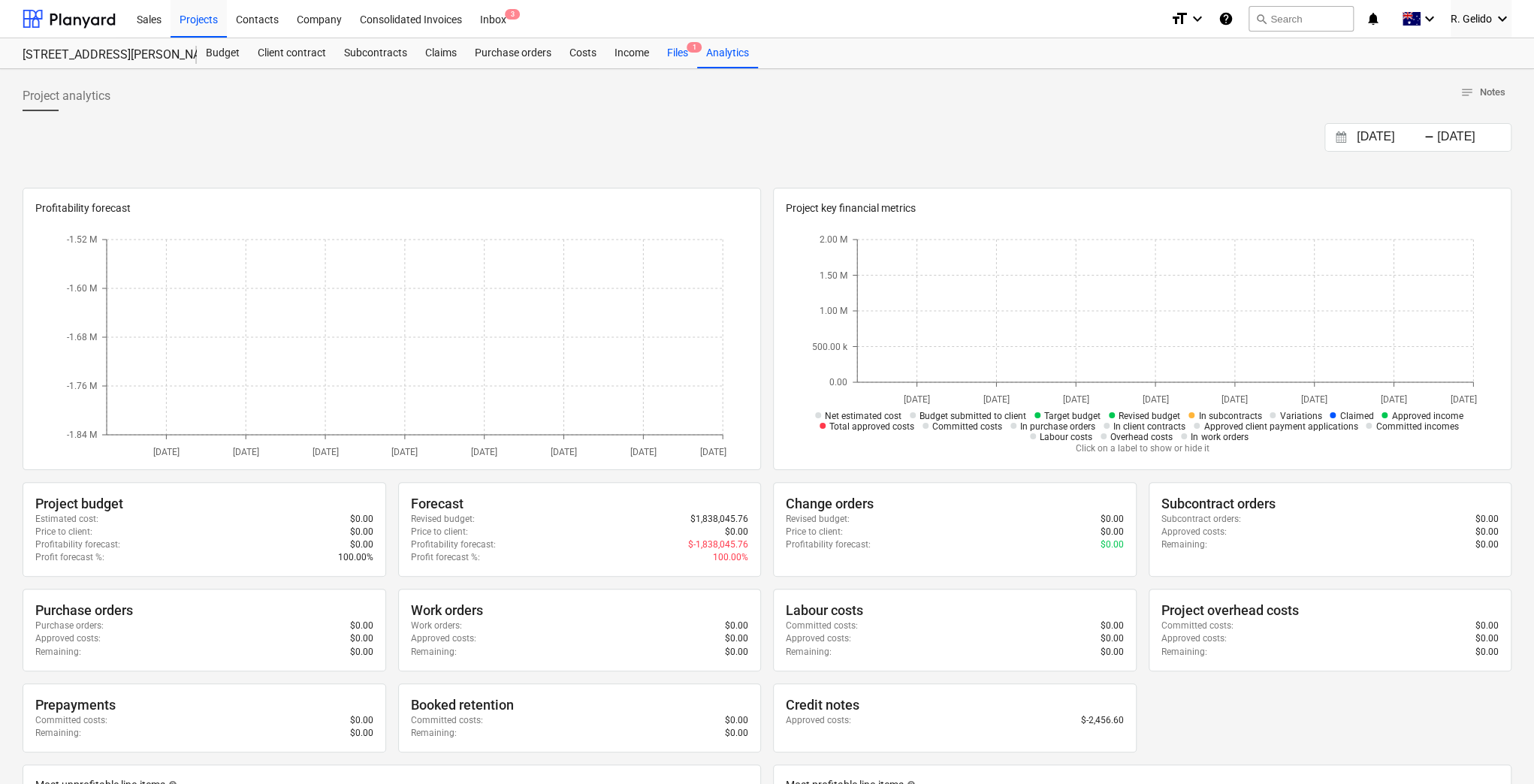
click at [668, 50] on div "Files 1" at bounding box center [677, 54] width 39 height 30
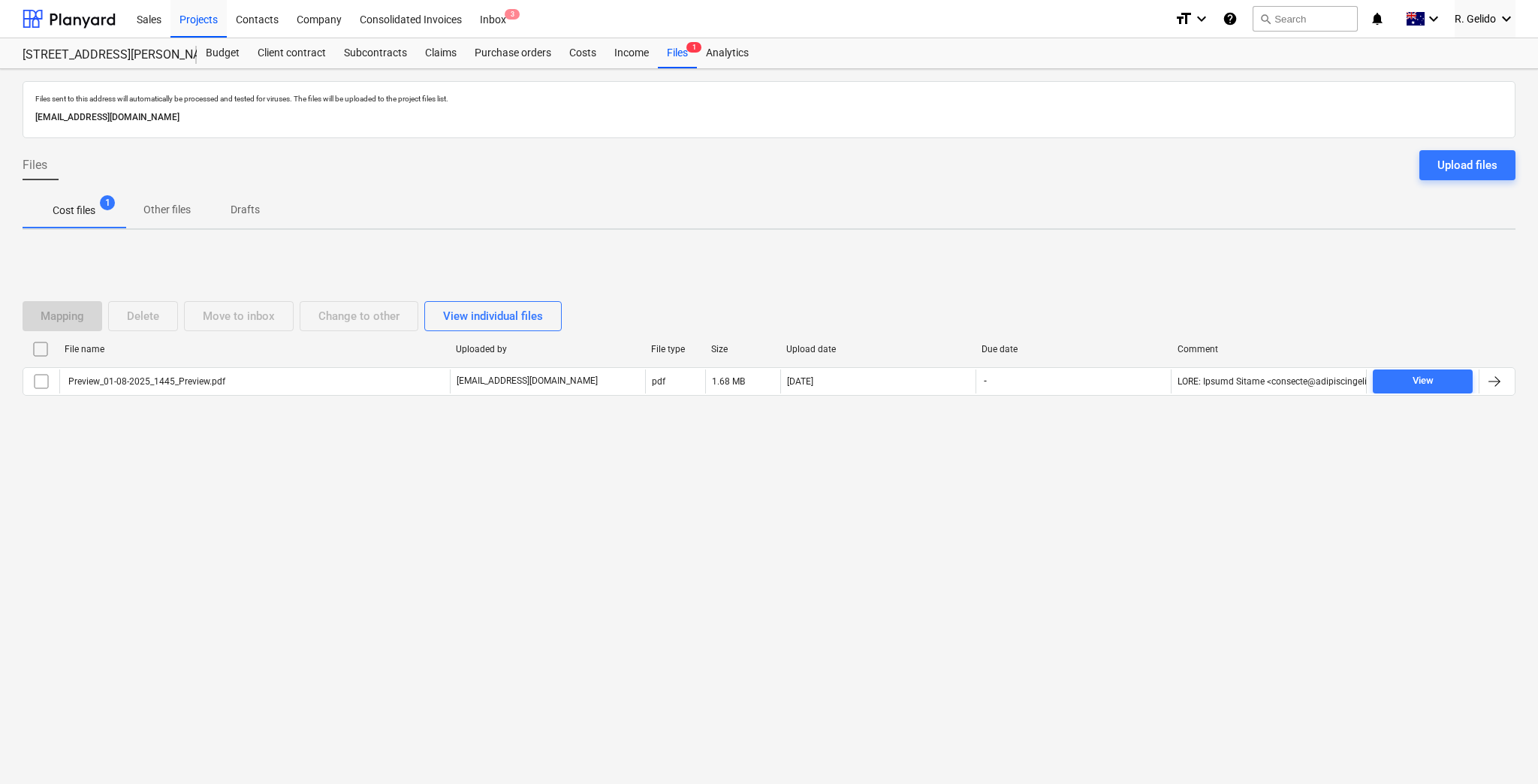
click at [1144, 192] on div "Cost files 1 Other files Drafts" at bounding box center [769, 210] width 1493 height 36
click at [252, 215] on p "Drafts" at bounding box center [244, 210] width 36 height 16
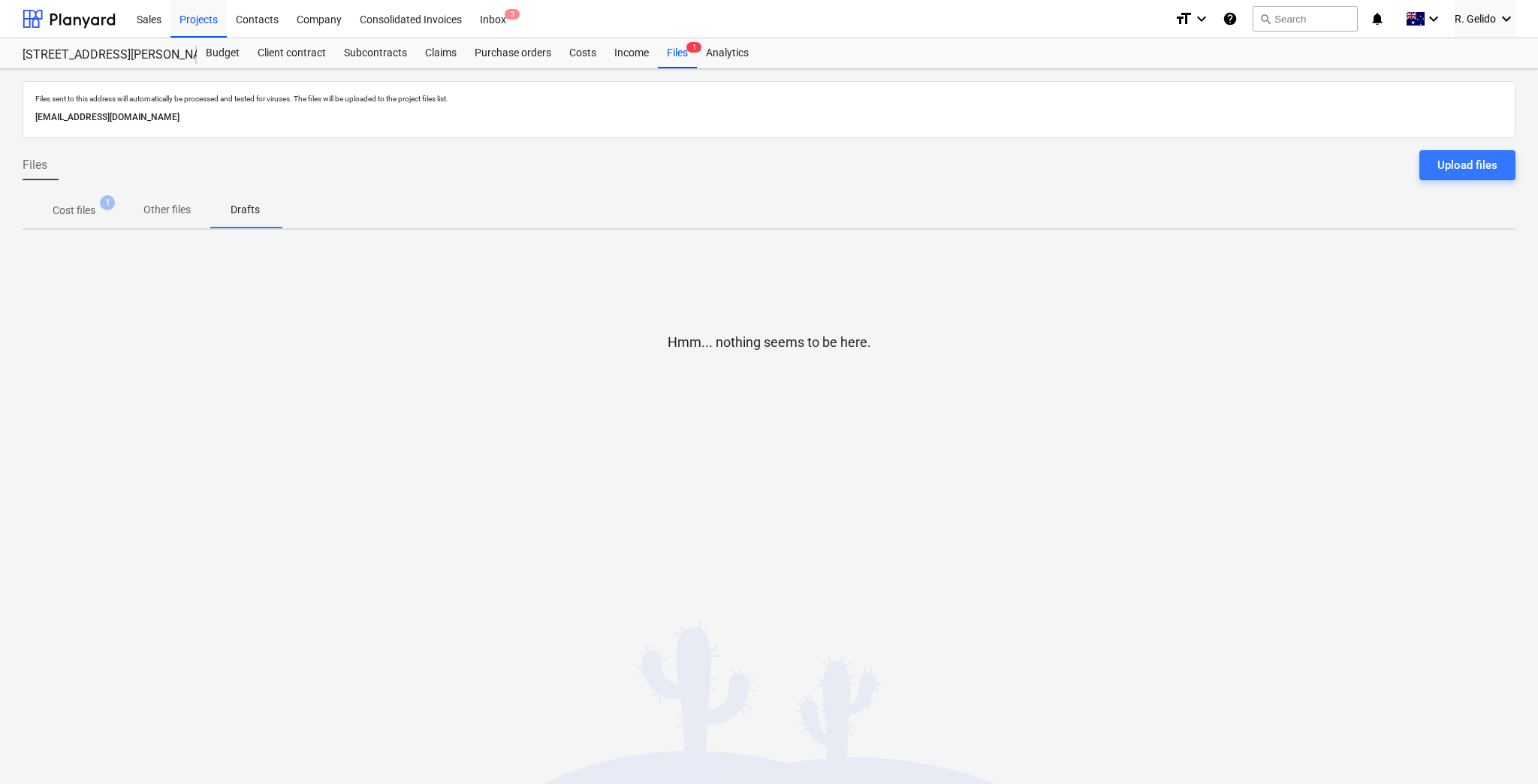
click at [189, 215] on p "Other files" at bounding box center [167, 210] width 47 height 16
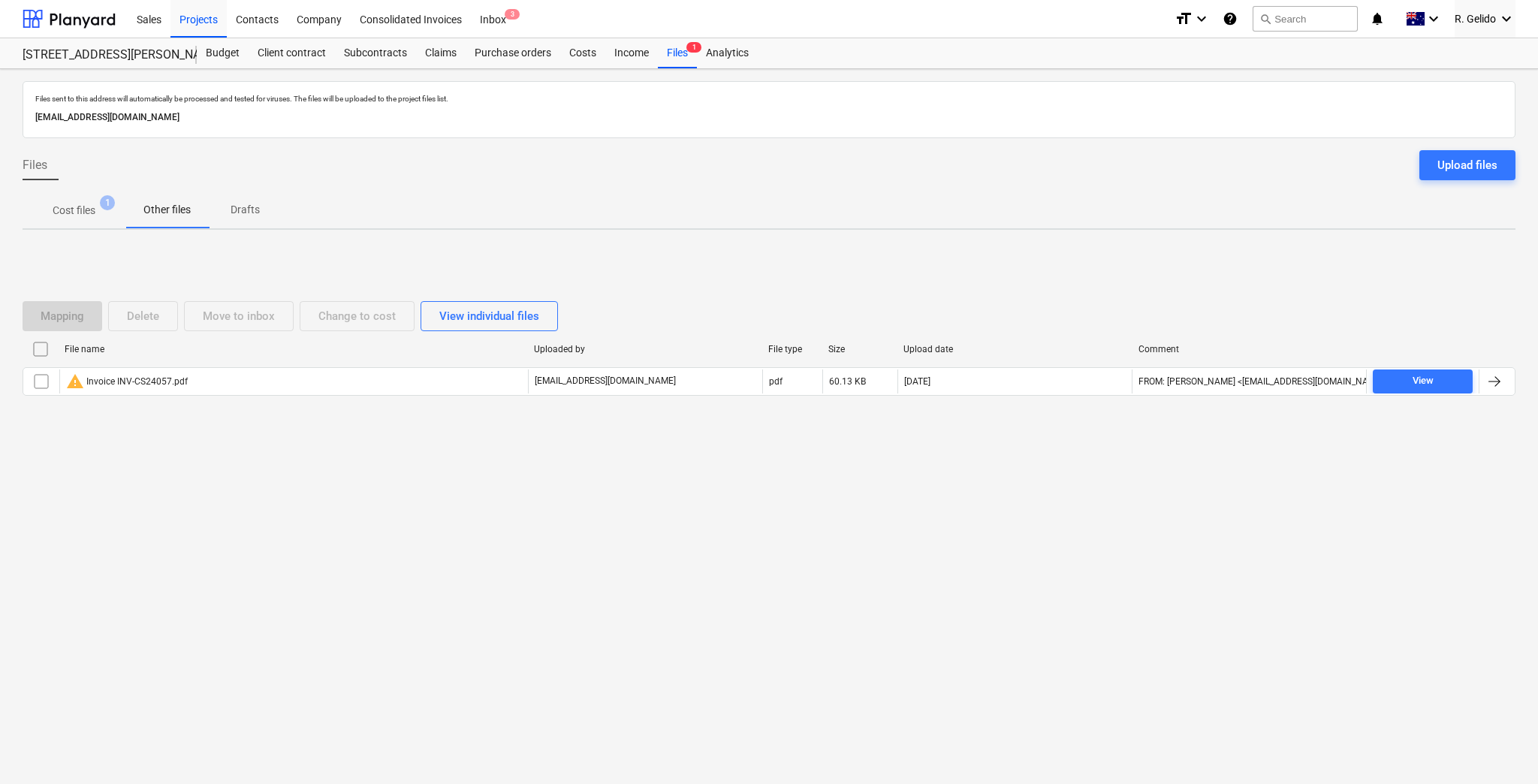
click at [816, 192] on div "Cost files 1 Other files Drafts" at bounding box center [769, 210] width 1493 height 36
drag, startPoint x: 42, startPoint y: 96, endPoint x: 156, endPoint y: 94, distance: 114.0
click at [156, 94] on p "Files sent to this address will automatically be processed and tested for virus…" at bounding box center [769, 99] width 1468 height 10
click at [211, 102] on p "Files sent to this address will automatically be processed and tested for virus…" at bounding box center [769, 99] width 1468 height 10
click at [430, 17] on div "Consolidated Invoices" at bounding box center [411, 18] width 120 height 38
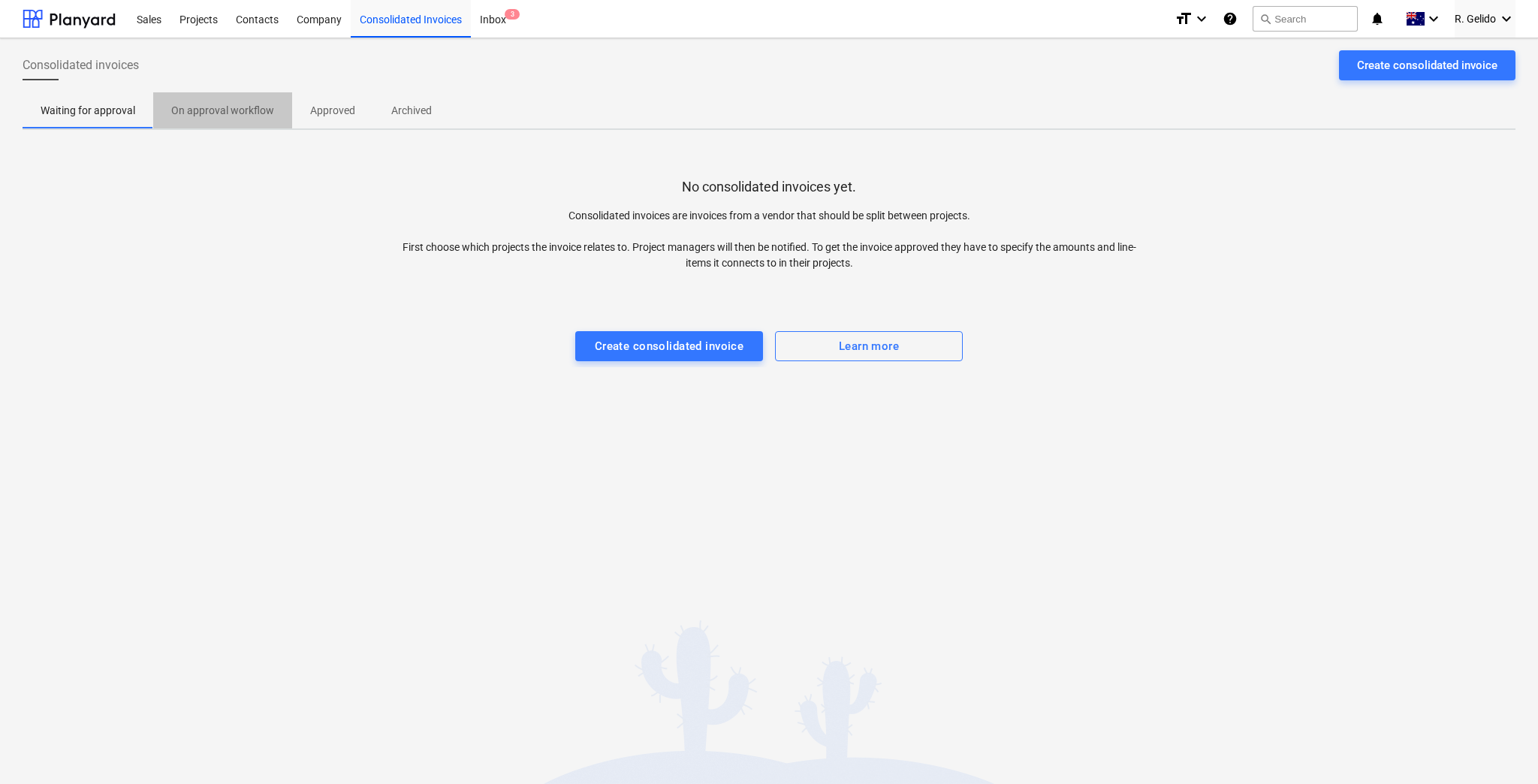
click at [243, 108] on p "On approval workflow" at bounding box center [223, 111] width 103 height 16
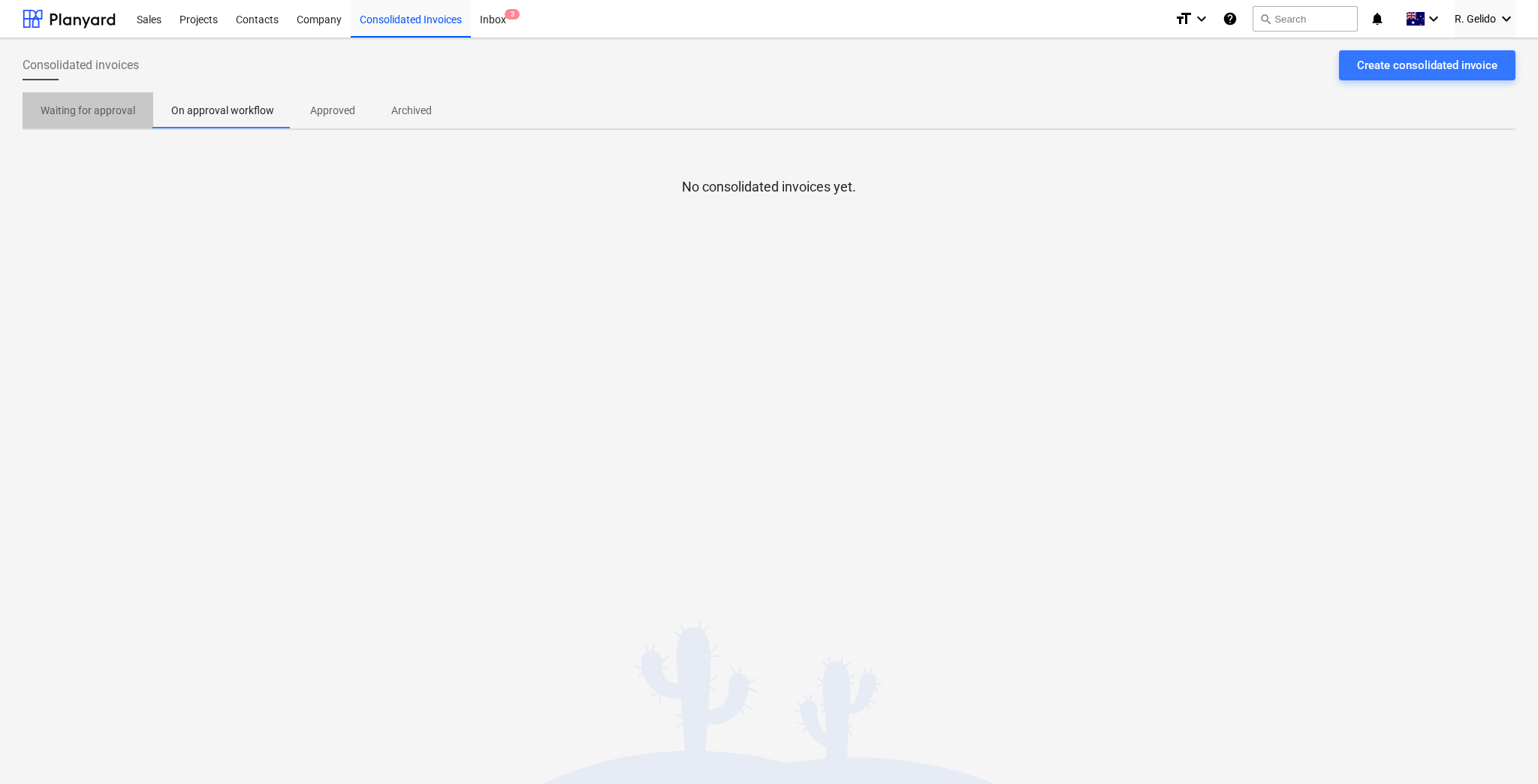
click at [76, 111] on p "Waiting for approval" at bounding box center [88, 111] width 95 height 16
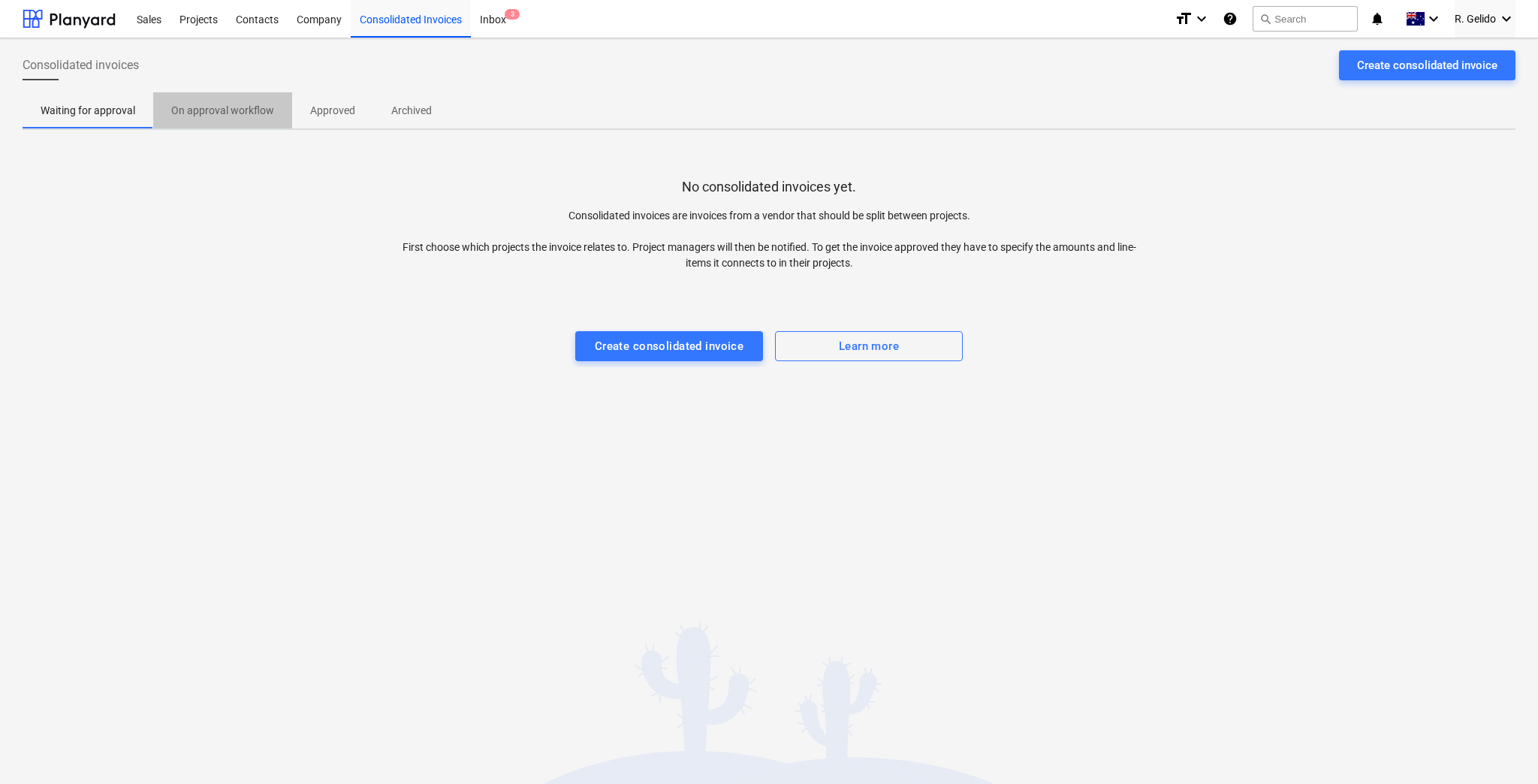
click at [223, 110] on p "On approval workflow" at bounding box center [223, 111] width 103 height 16
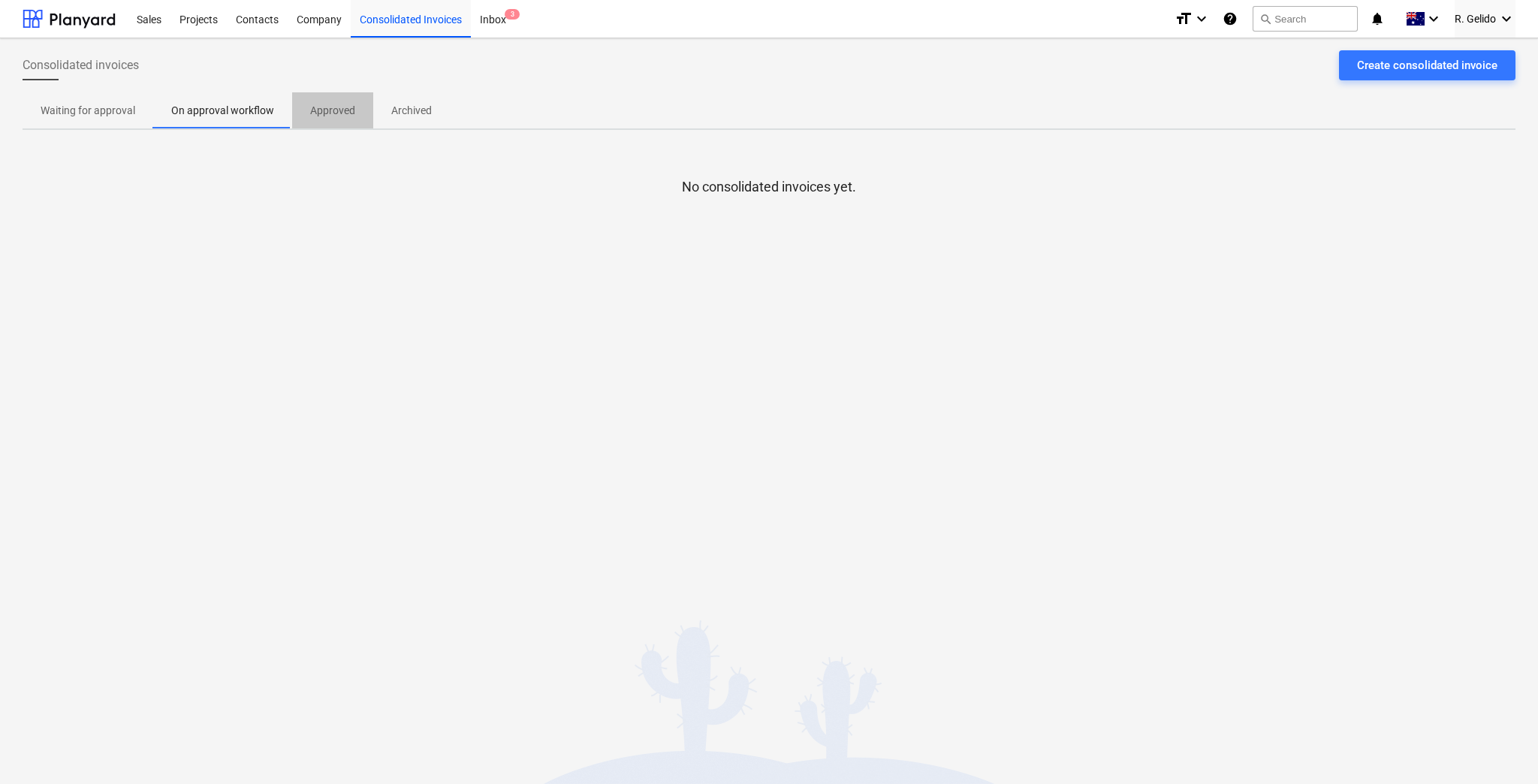
click at [335, 108] on p "Approved" at bounding box center [332, 111] width 45 height 16
click at [412, 108] on p "Archived" at bounding box center [412, 111] width 41 height 16
click at [90, 117] on p "Waiting for approval" at bounding box center [88, 111] width 95 height 16
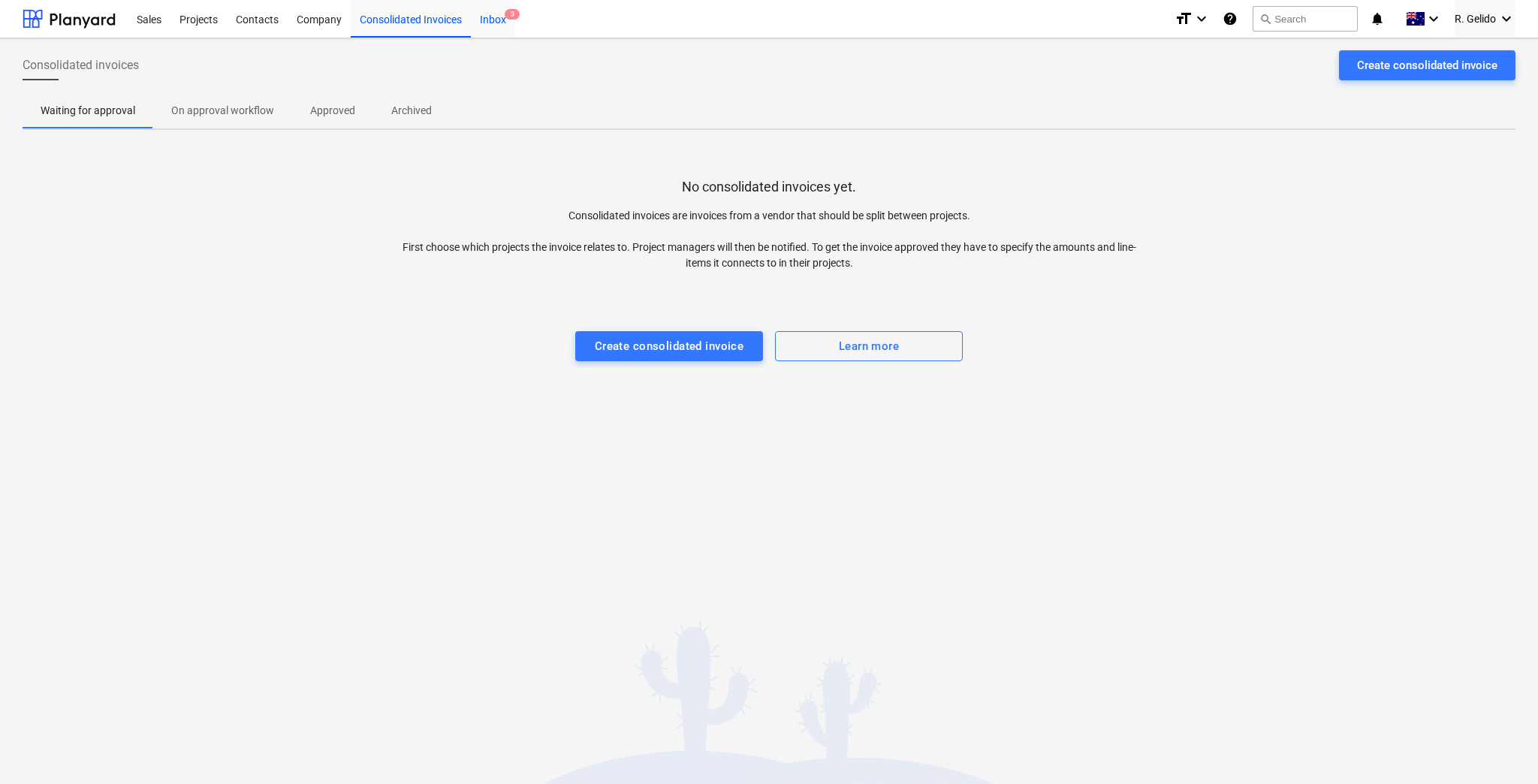
click at [492, 15] on div "Inbox 3" at bounding box center [493, 18] width 44 height 38
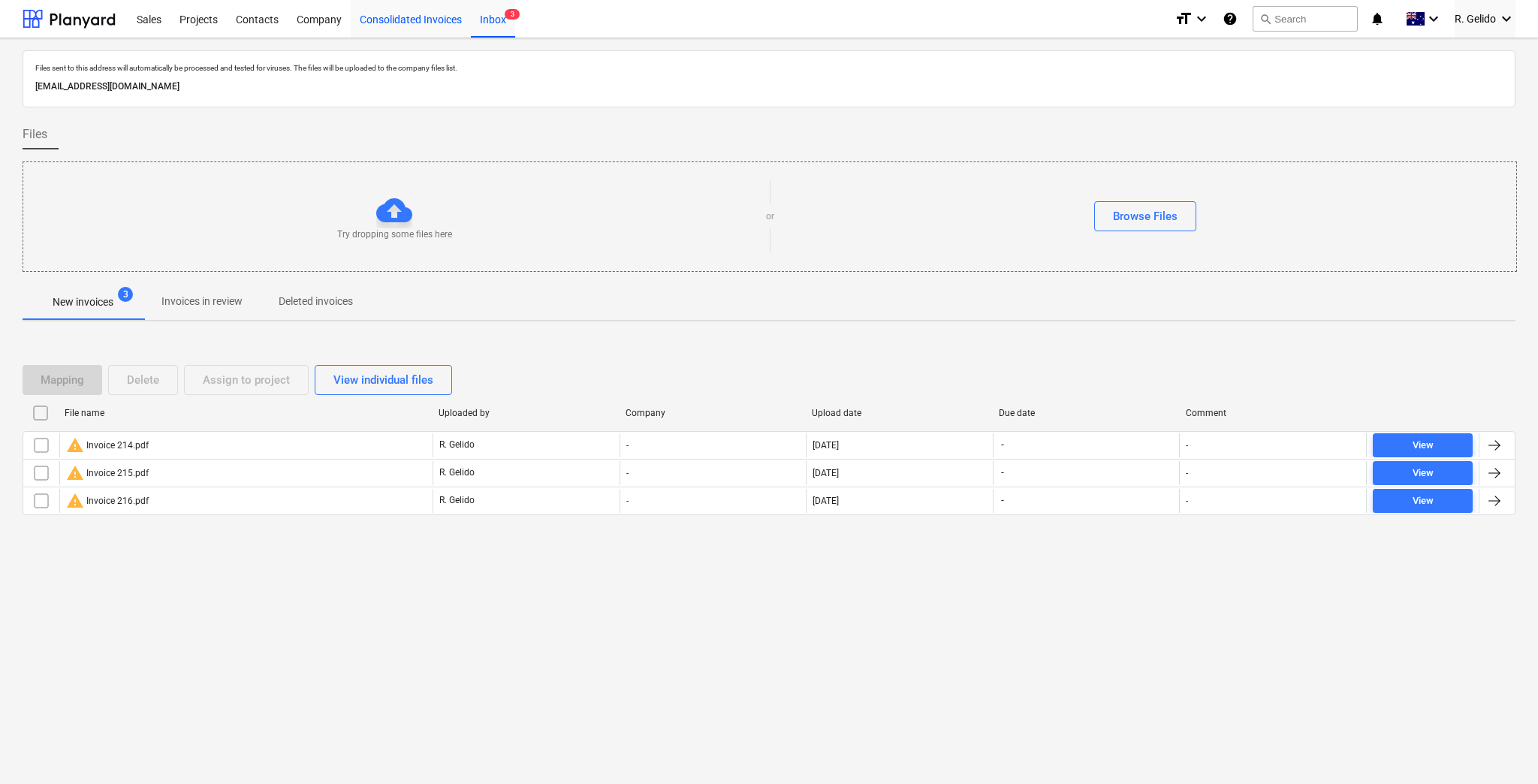
click at [409, 20] on div "Consolidated Invoices" at bounding box center [411, 18] width 120 height 38
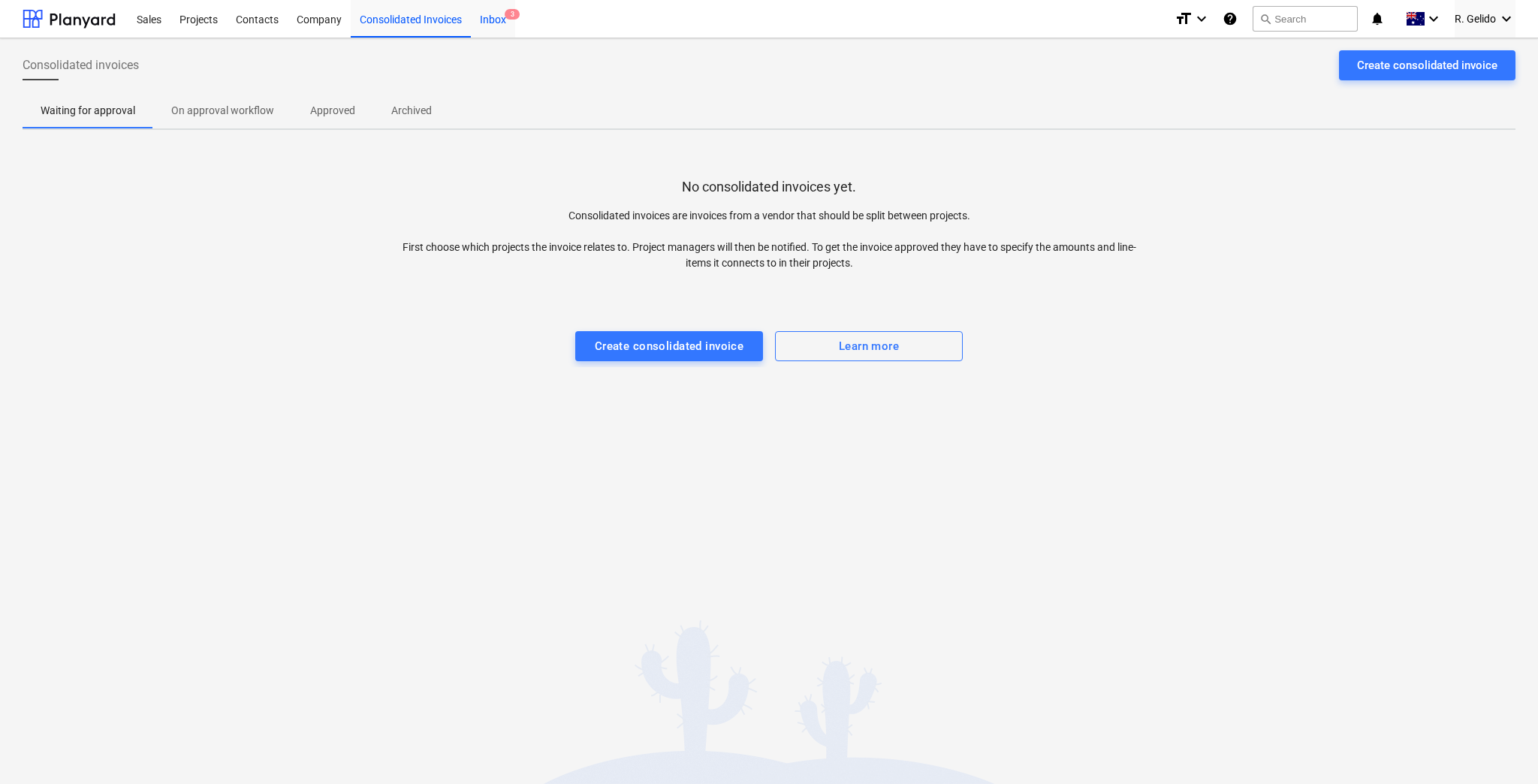
click at [499, 17] on div "Inbox 3" at bounding box center [493, 18] width 44 height 38
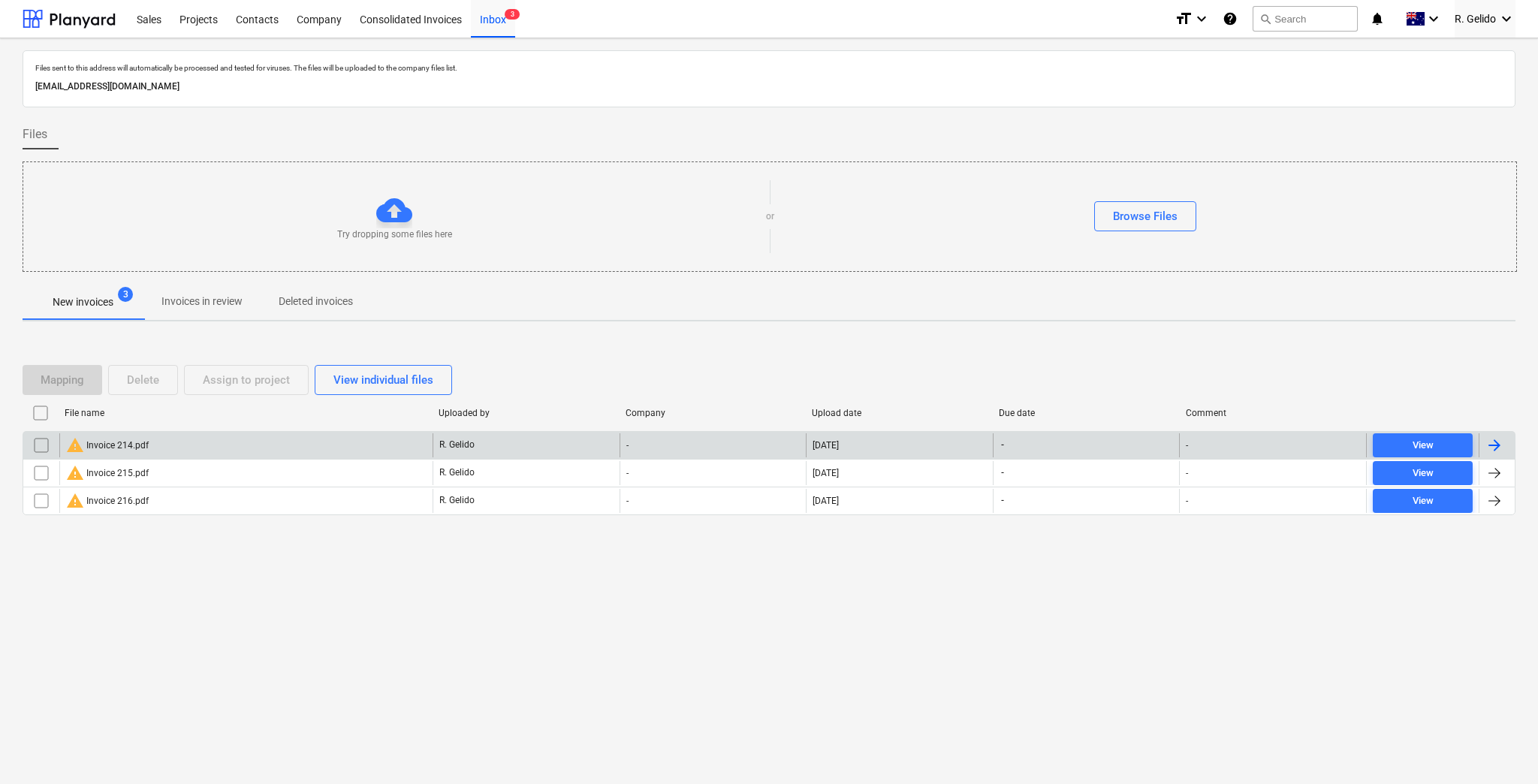
click at [111, 436] on div "warning Invoice 214.pdf" at bounding box center [107, 445] width 83 height 18
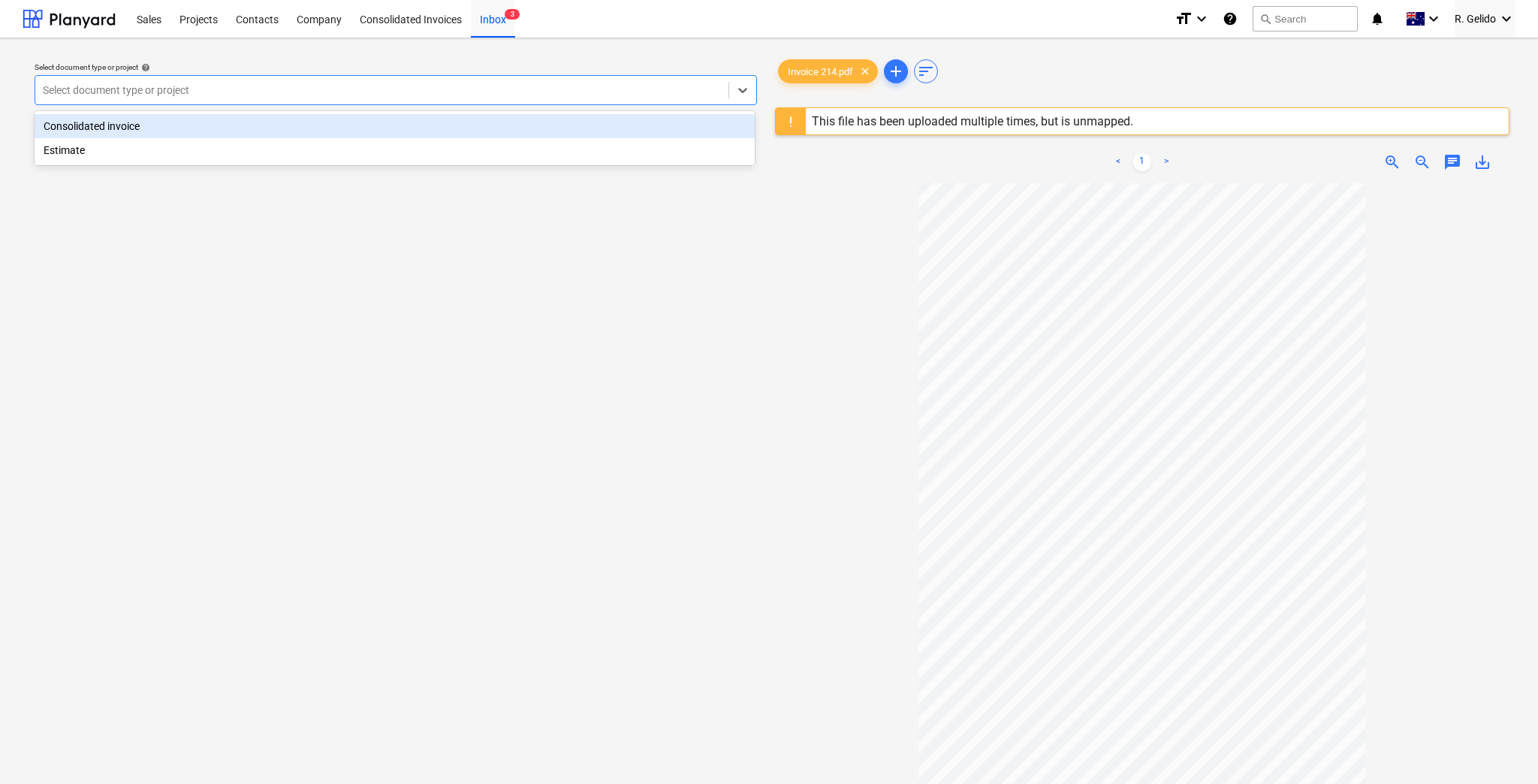
click at [311, 84] on div at bounding box center [381, 90] width 678 height 15
click at [190, 126] on div "Consolidated invoice" at bounding box center [394, 127] width 720 height 24
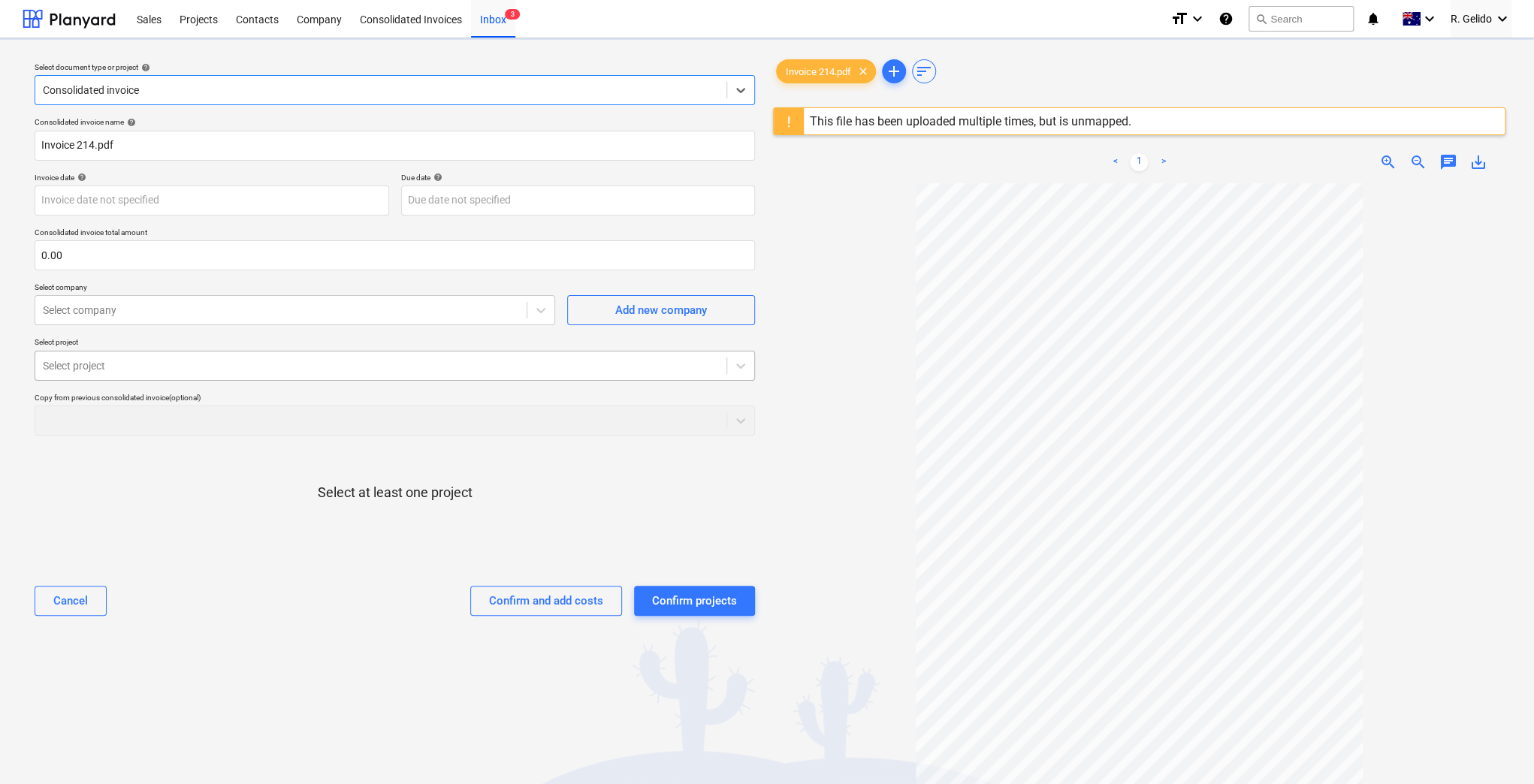
click at [273, 360] on div at bounding box center [380, 365] width 676 height 15
click at [383, 401] on div "No options" at bounding box center [394, 402] width 720 height 24
click at [232, 477] on div "Select at least one project" at bounding box center [394, 505] width 720 height 115
click at [139, 199] on body "Sales Projects Contacts Company Consolidated Invoices Inbox 3 format_size keybo…" at bounding box center [767, 392] width 1534 height 784
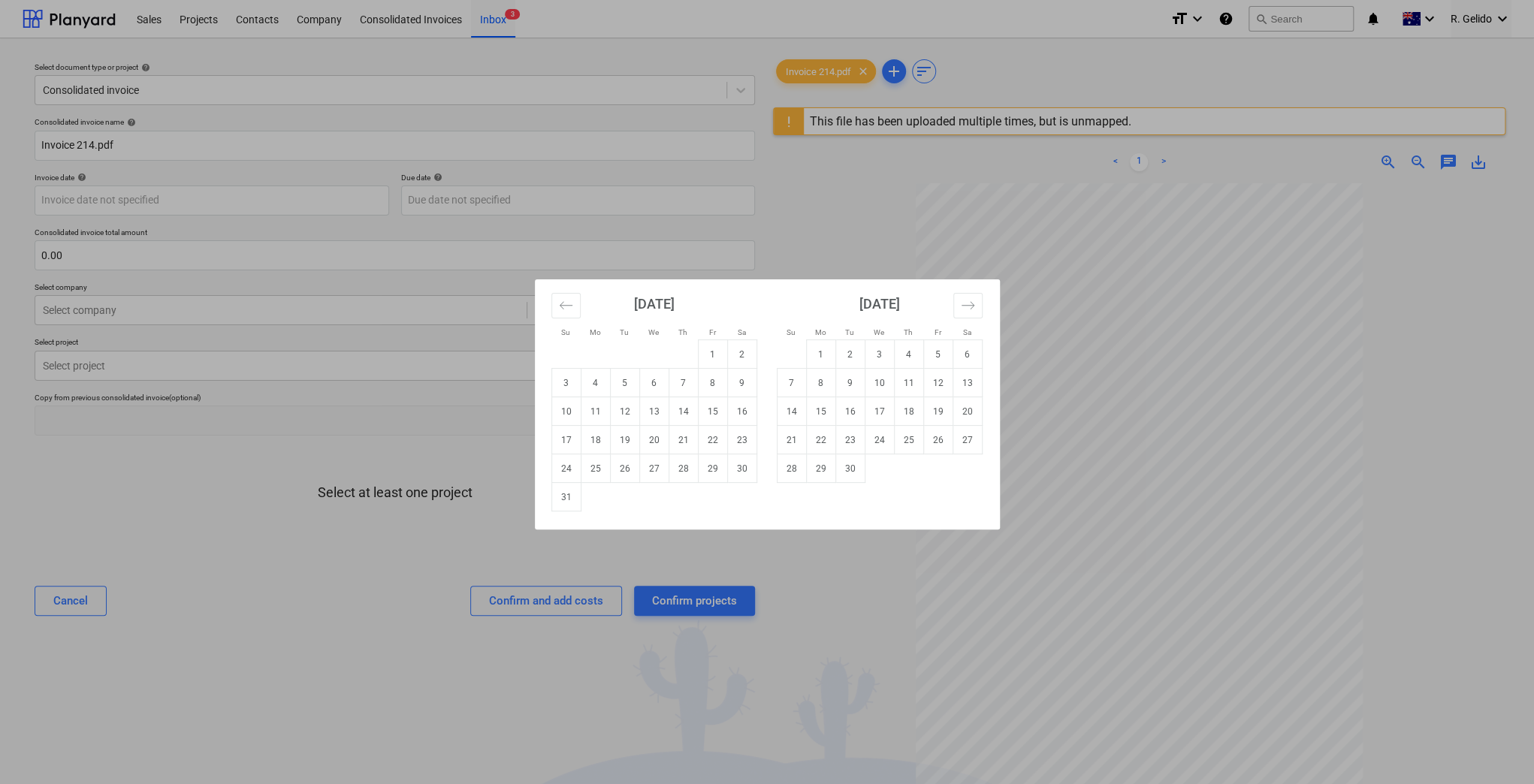
click at [322, 467] on div "Su Mo Tu We Th Fr Sa Su Mo Tu We Th Fr Sa July 2025 1 2 3 4 5 6 7 8 9 10 11 12 …" at bounding box center [767, 392] width 1534 height 784
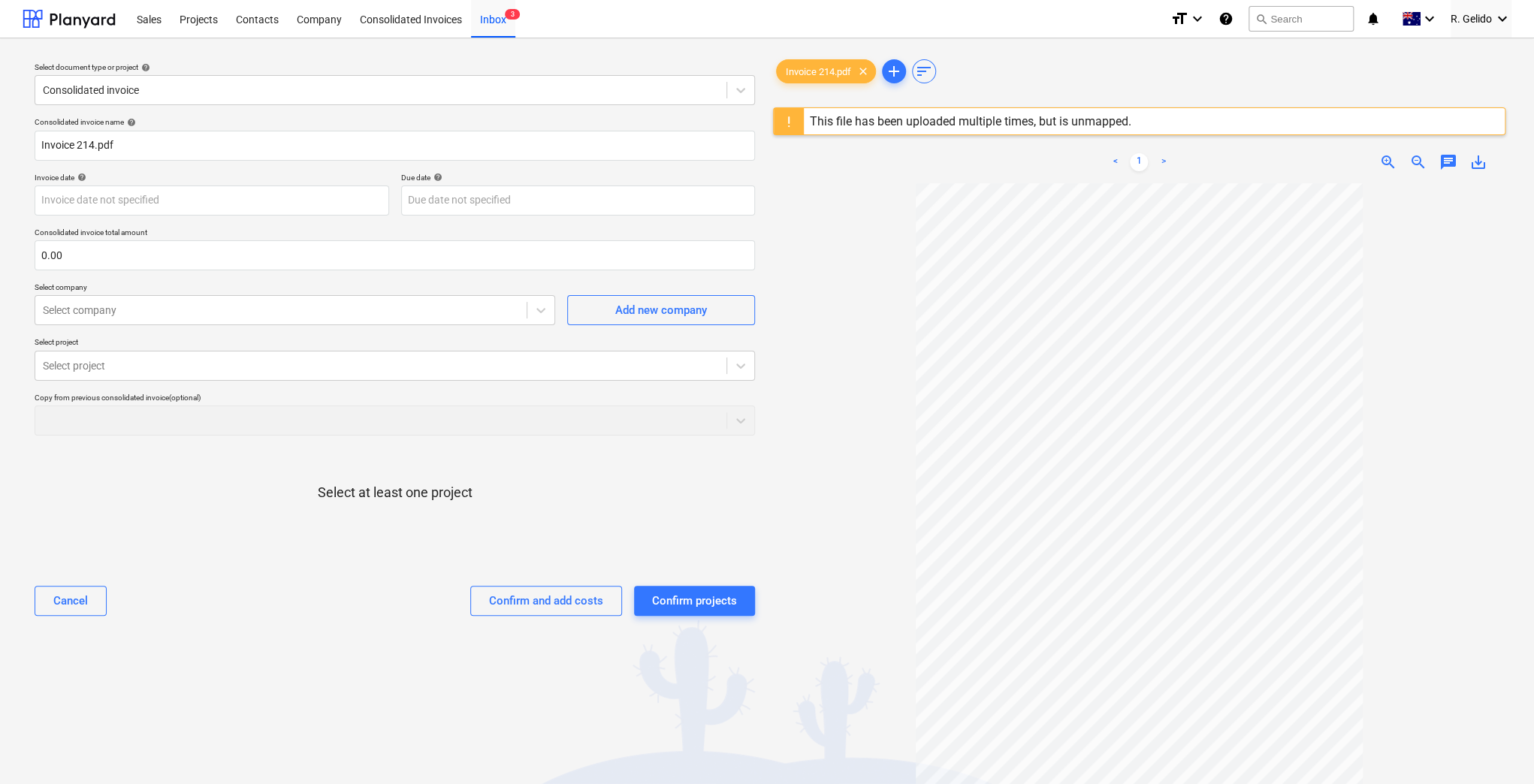
click at [507, 436] on div "Consolidated invoice name help Invoice 214.pdf Invoice date help Press the down…" at bounding box center [395, 372] width 732 height 523
click at [412, 18] on div "Consolidated Invoices" at bounding box center [411, 18] width 120 height 38
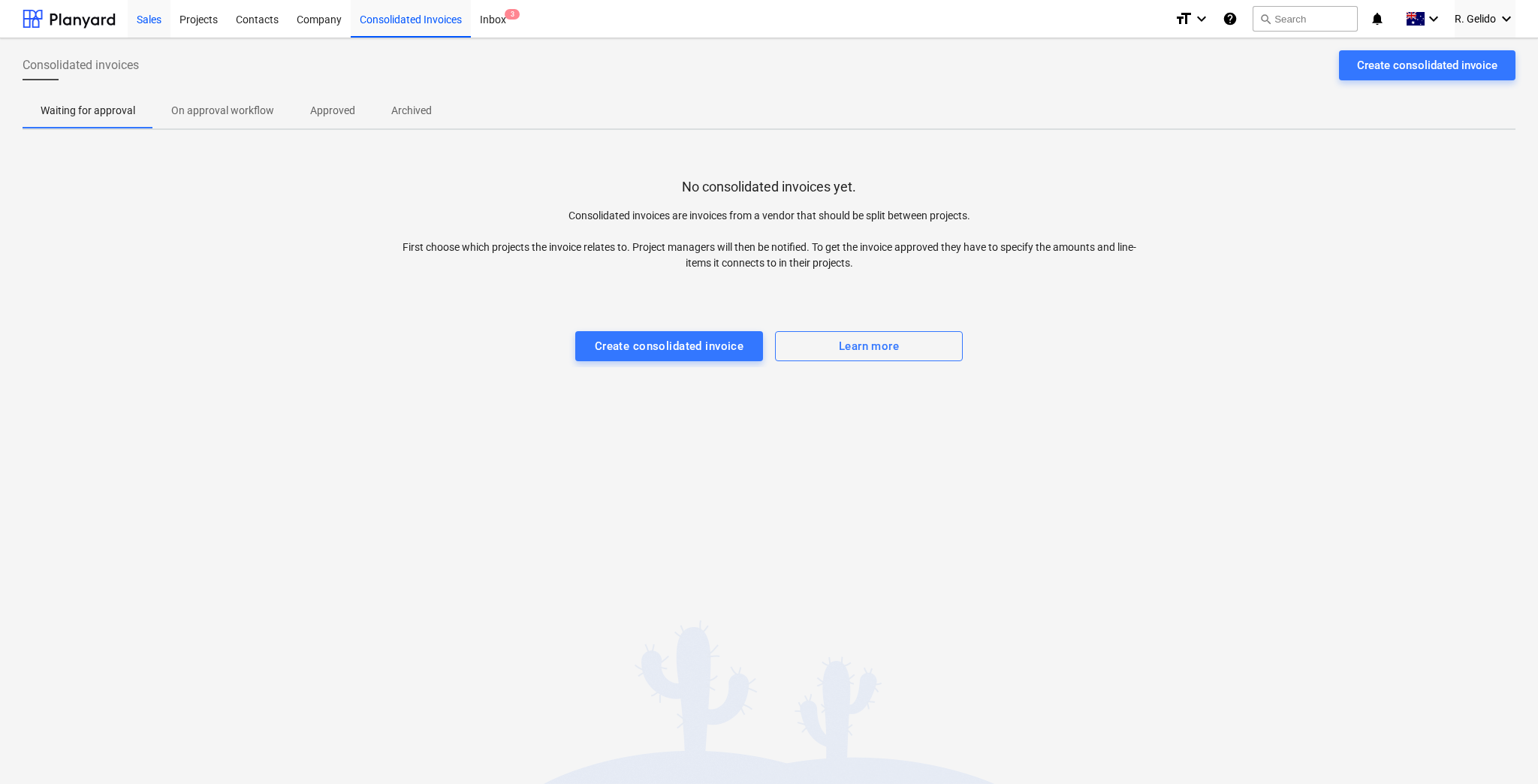
click at [156, 24] on div "Sales" at bounding box center [148, 18] width 42 height 38
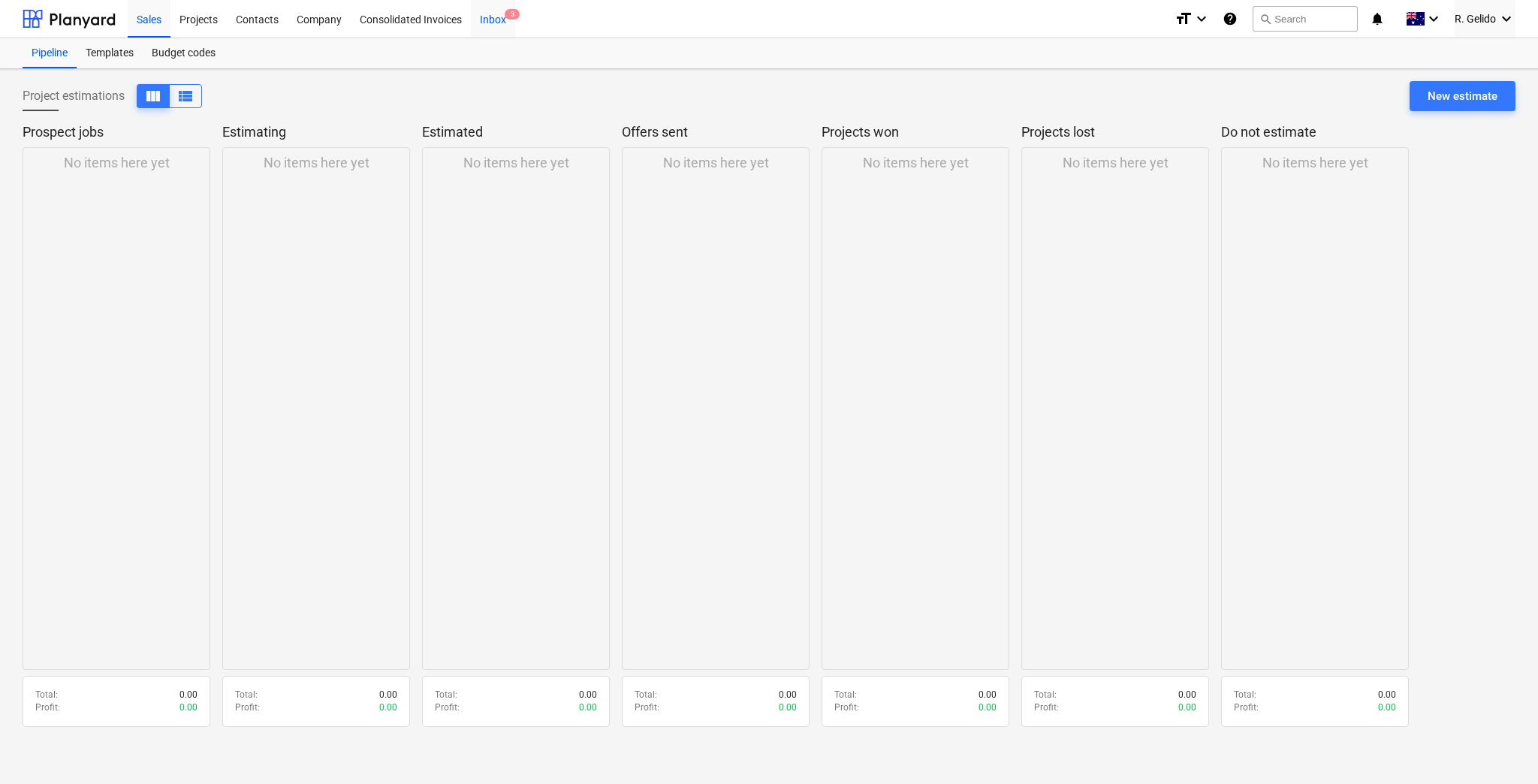
click at [492, 14] on div "Inbox 3" at bounding box center [493, 18] width 44 height 38
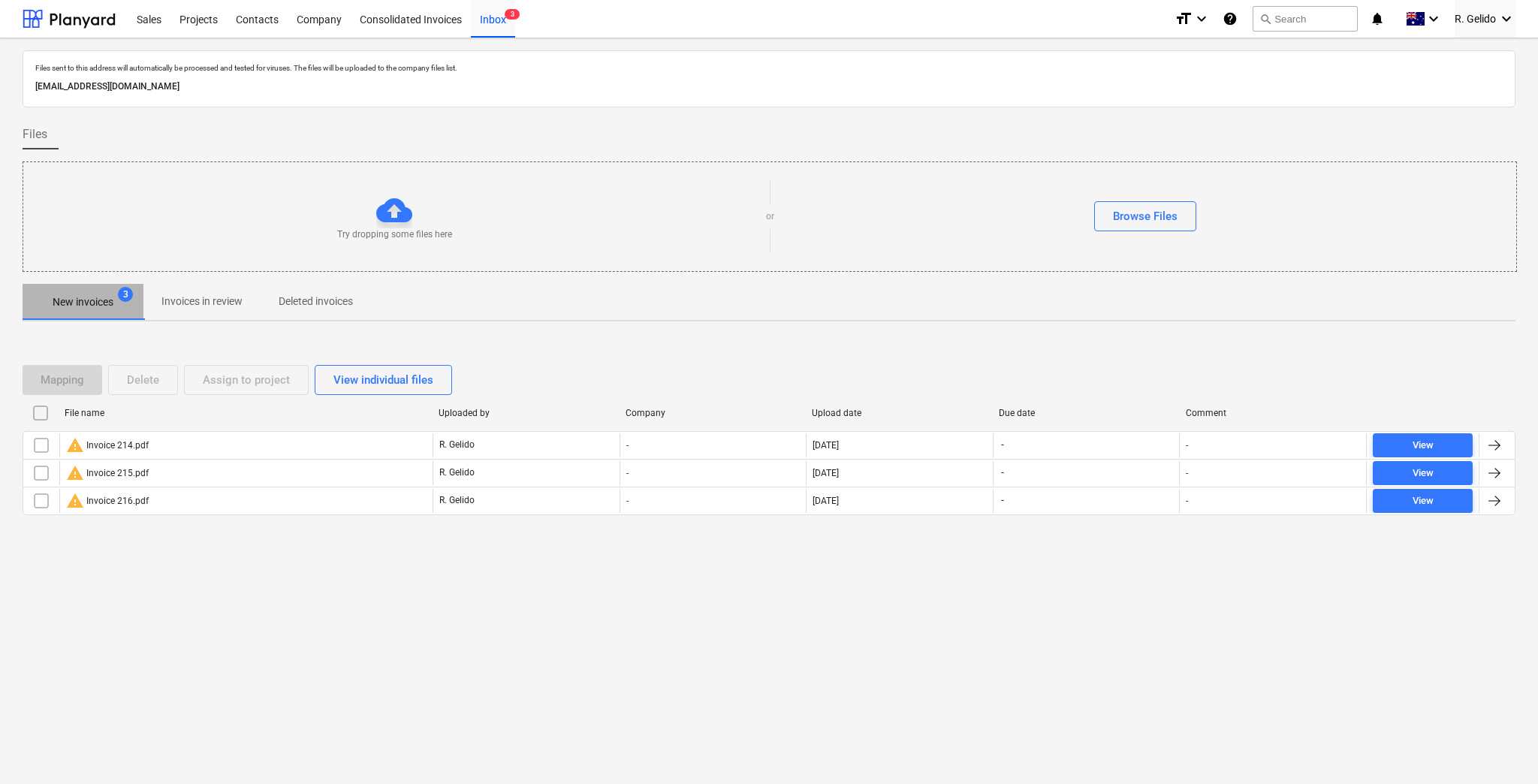
click at [101, 301] on p "New invoices" at bounding box center [83, 303] width 61 height 16
click at [163, 304] on p "Invoices in review" at bounding box center [202, 302] width 81 height 16
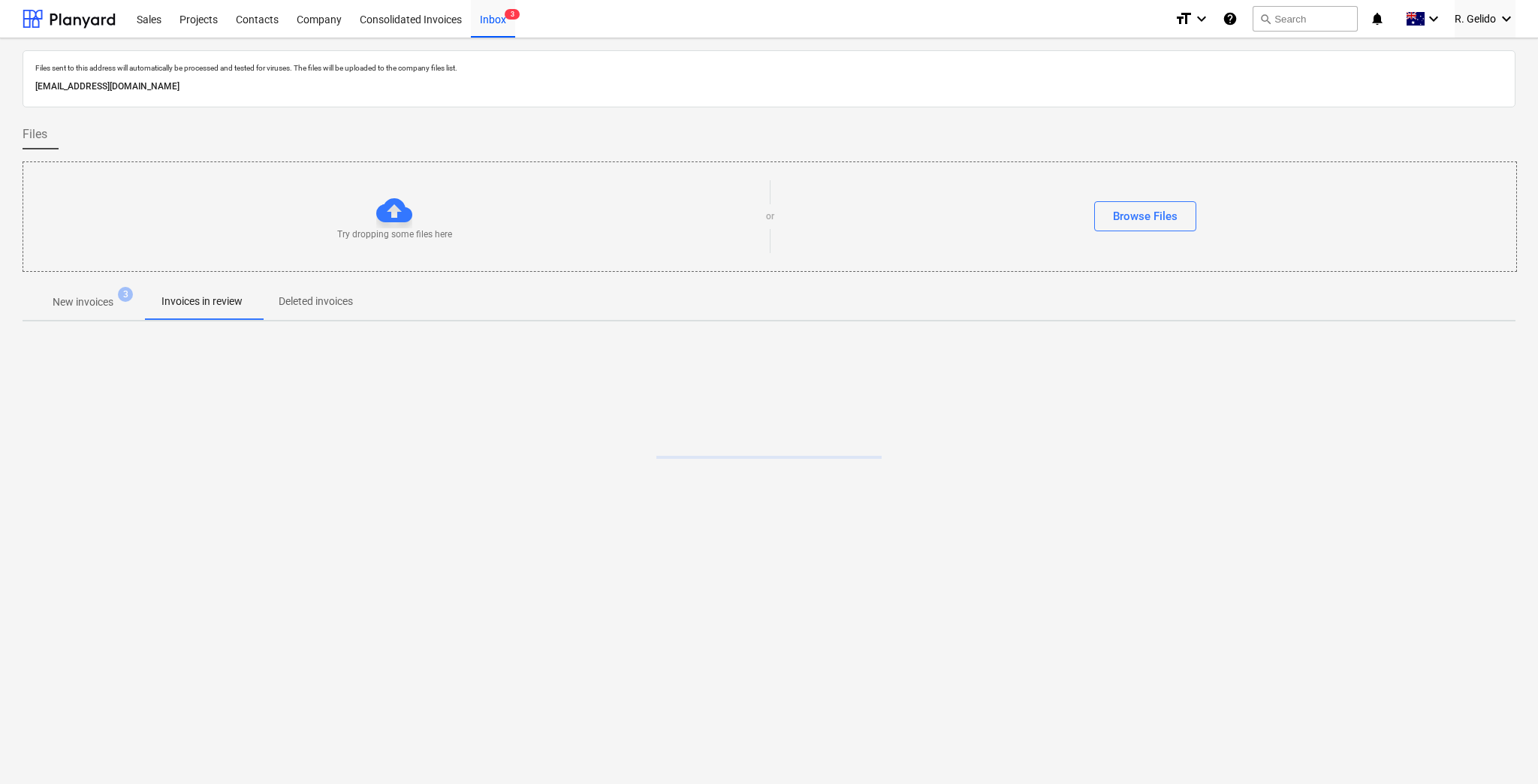
click at [80, 293] on span "New invoices 3" at bounding box center [83, 302] width 121 height 27
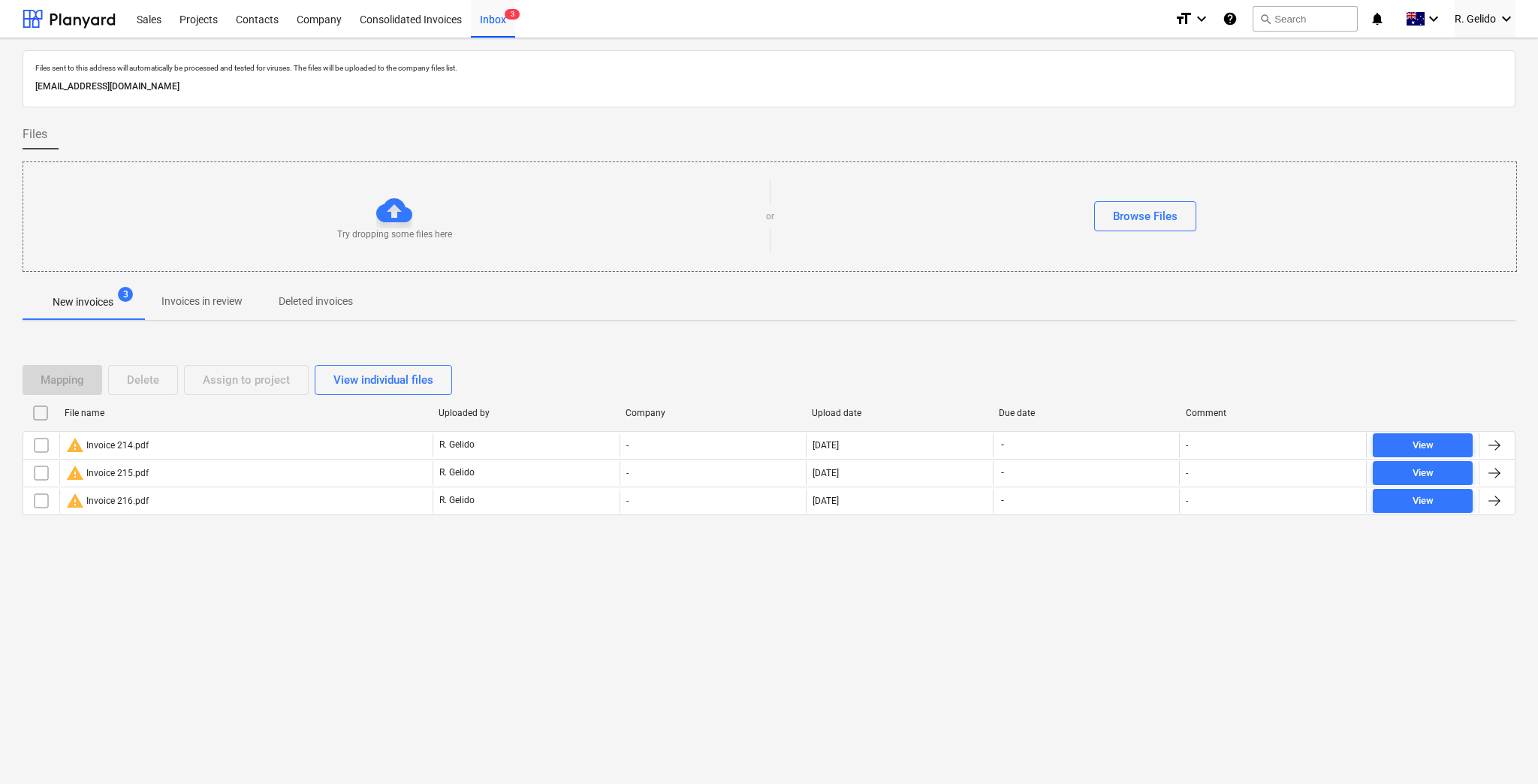
click at [236, 545] on div "Mapping Delete Assign to project View individual files File name Uploaded by Co…" at bounding box center [769, 445] width 1493 height 225
click at [216, 297] on p "Invoices in review" at bounding box center [202, 302] width 81 height 16
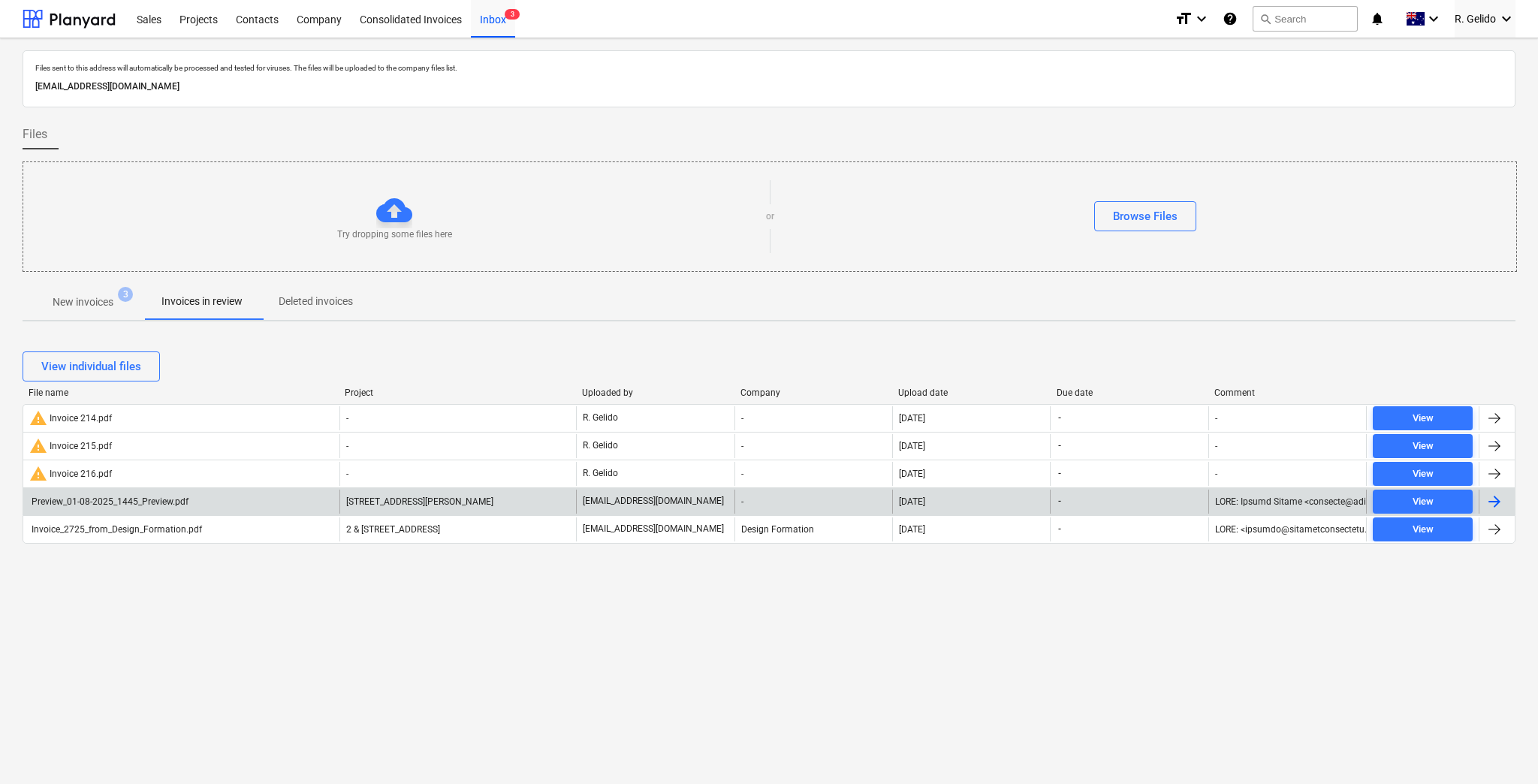
click at [223, 494] on div "Preview_01-08-2025_1445_Preview.pdf" at bounding box center [181, 501] width 316 height 24
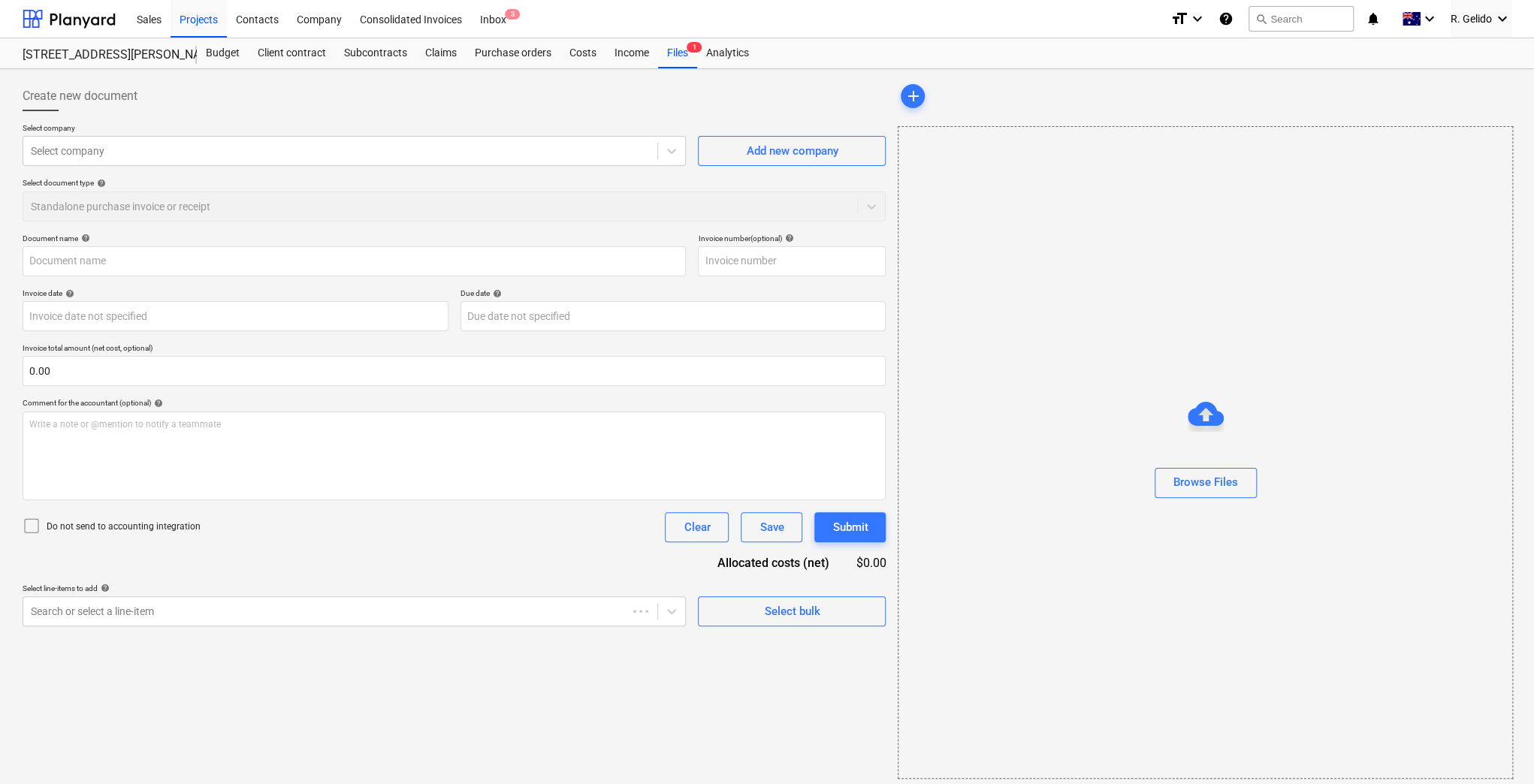
type input "Preview_01-08-2025_1445_Preview.pdf"
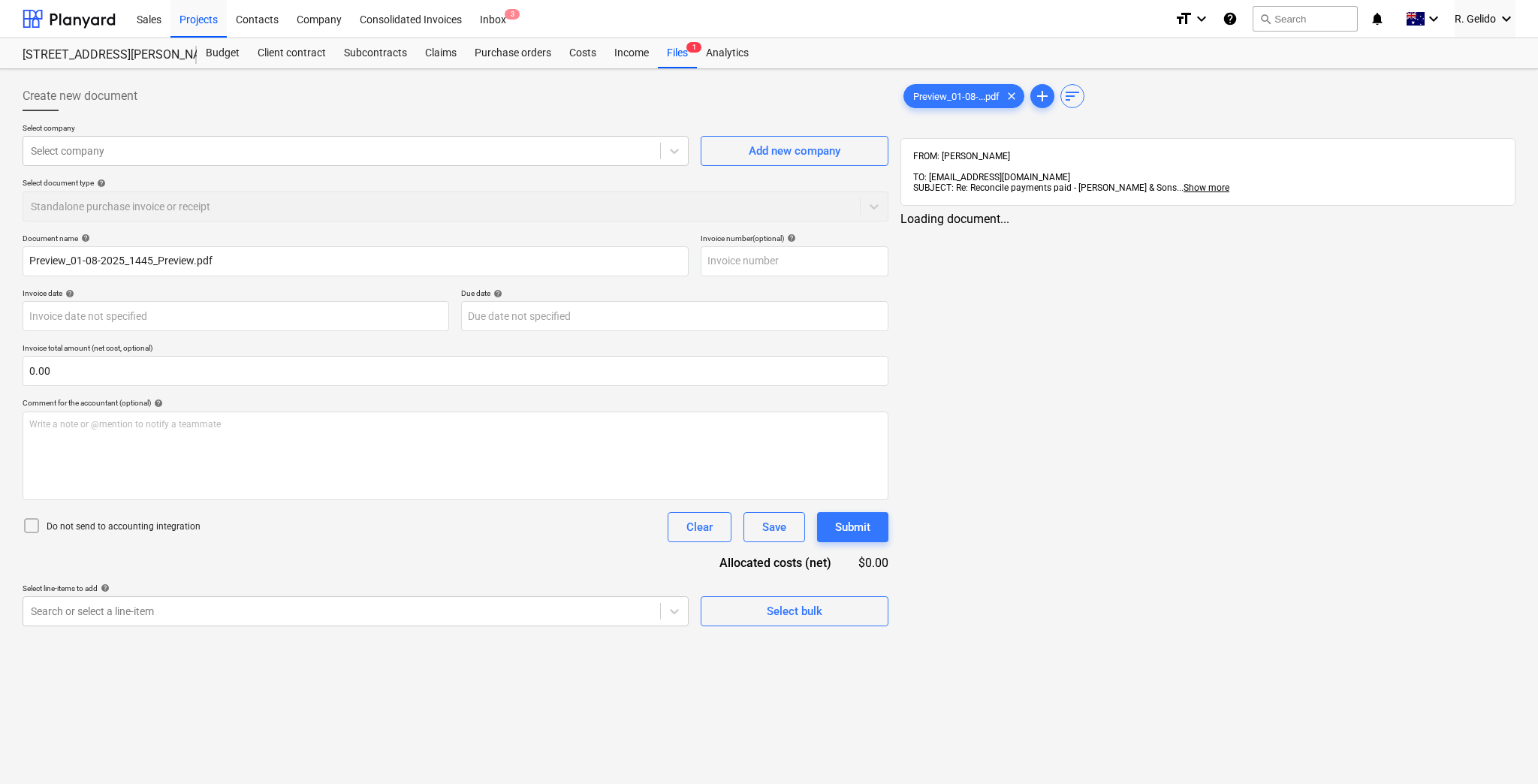
click at [1076, 418] on div "Preview_01-08-...pdf clear add sort FROM: Rachel Gelido TO: 4cda322b-53ff-462b-…" at bounding box center [1208, 354] width 627 height 557
click at [971, 99] on span "Preview_01-08-...pdf" at bounding box center [953, 96] width 104 height 11
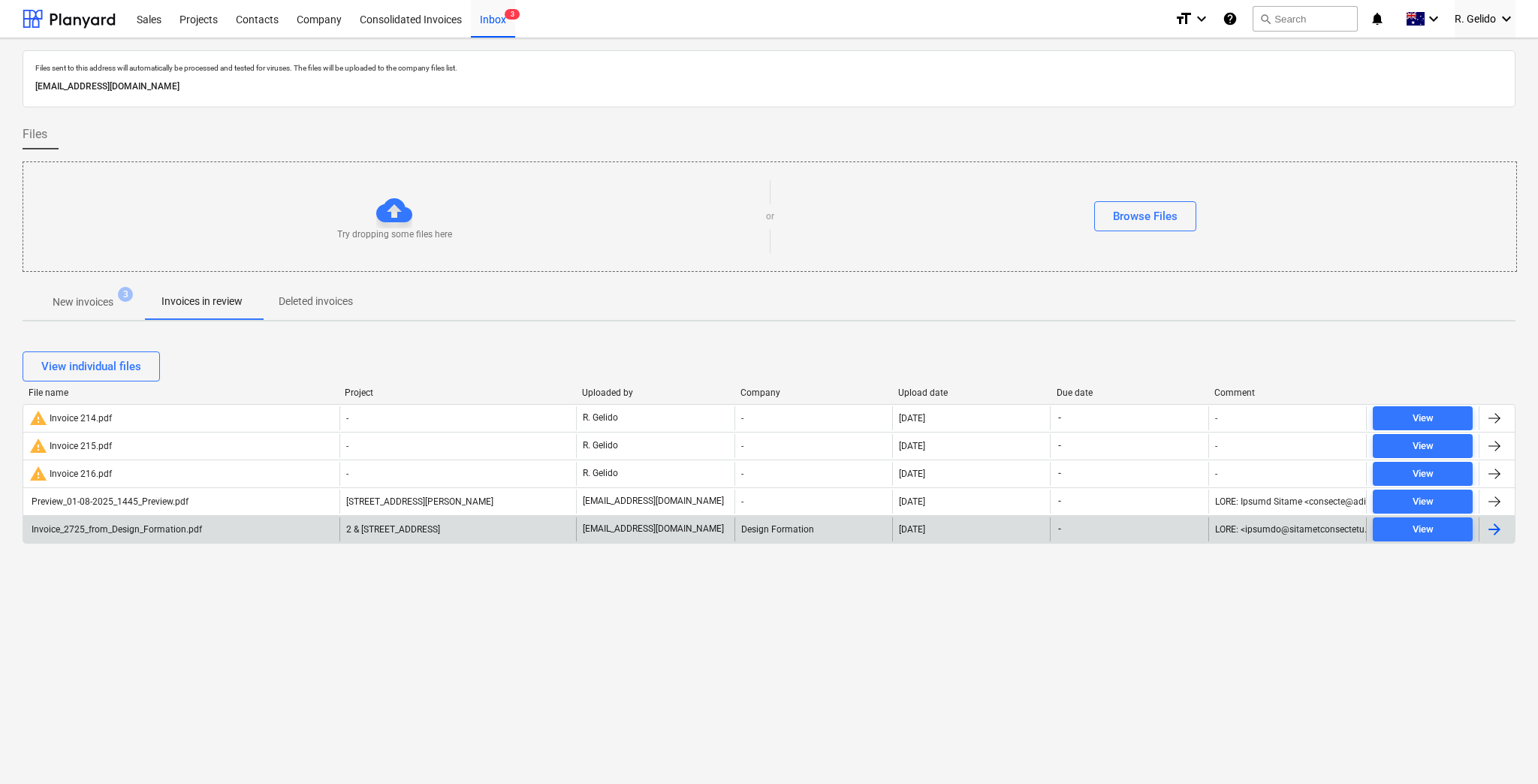
click at [108, 524] on div "Invoice_2725_from_Design_Formation.pdf" at bounding box center [116, 529] width 173 height 10
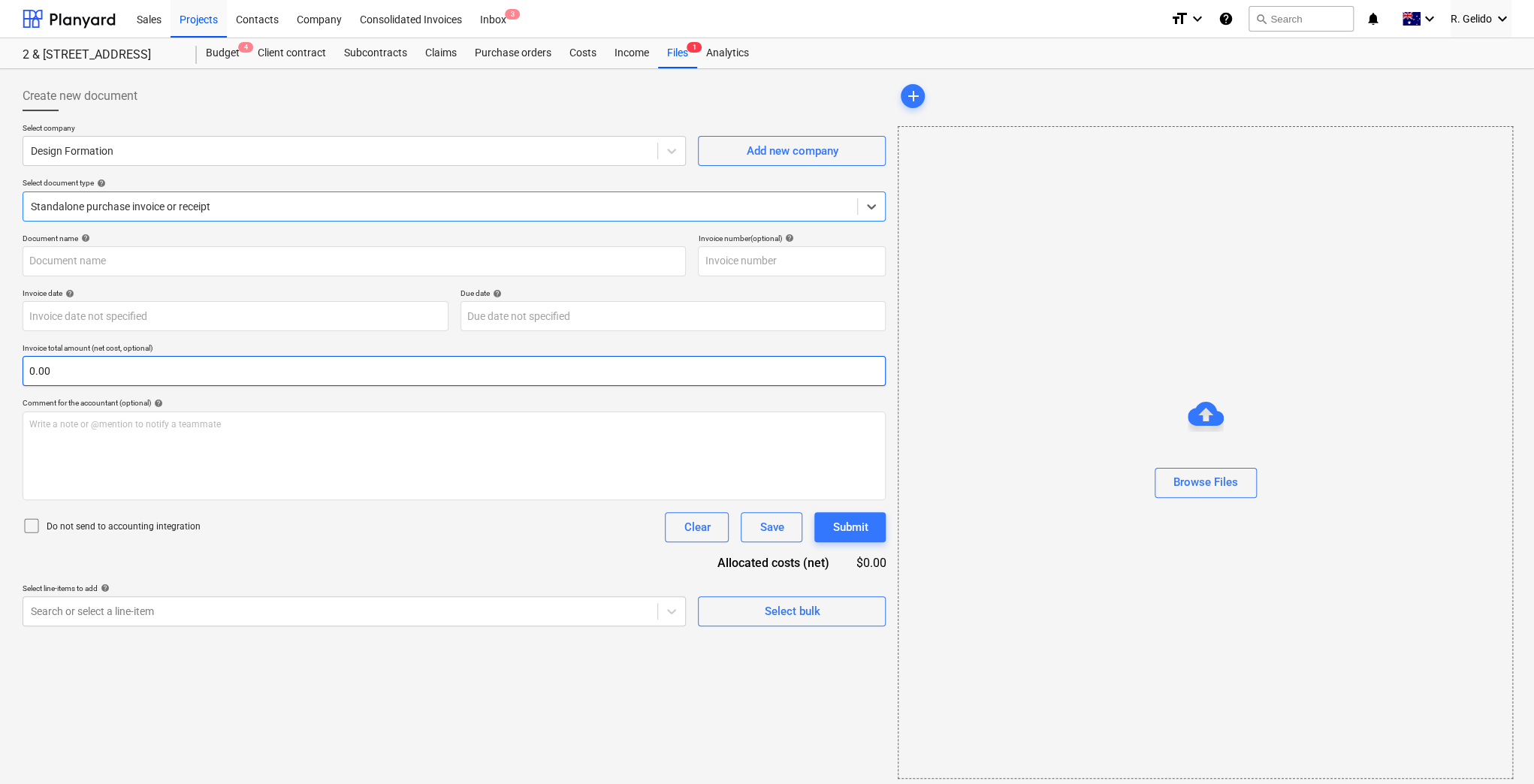
type input "Invoice_2725_from_Design_Formation.pdf"
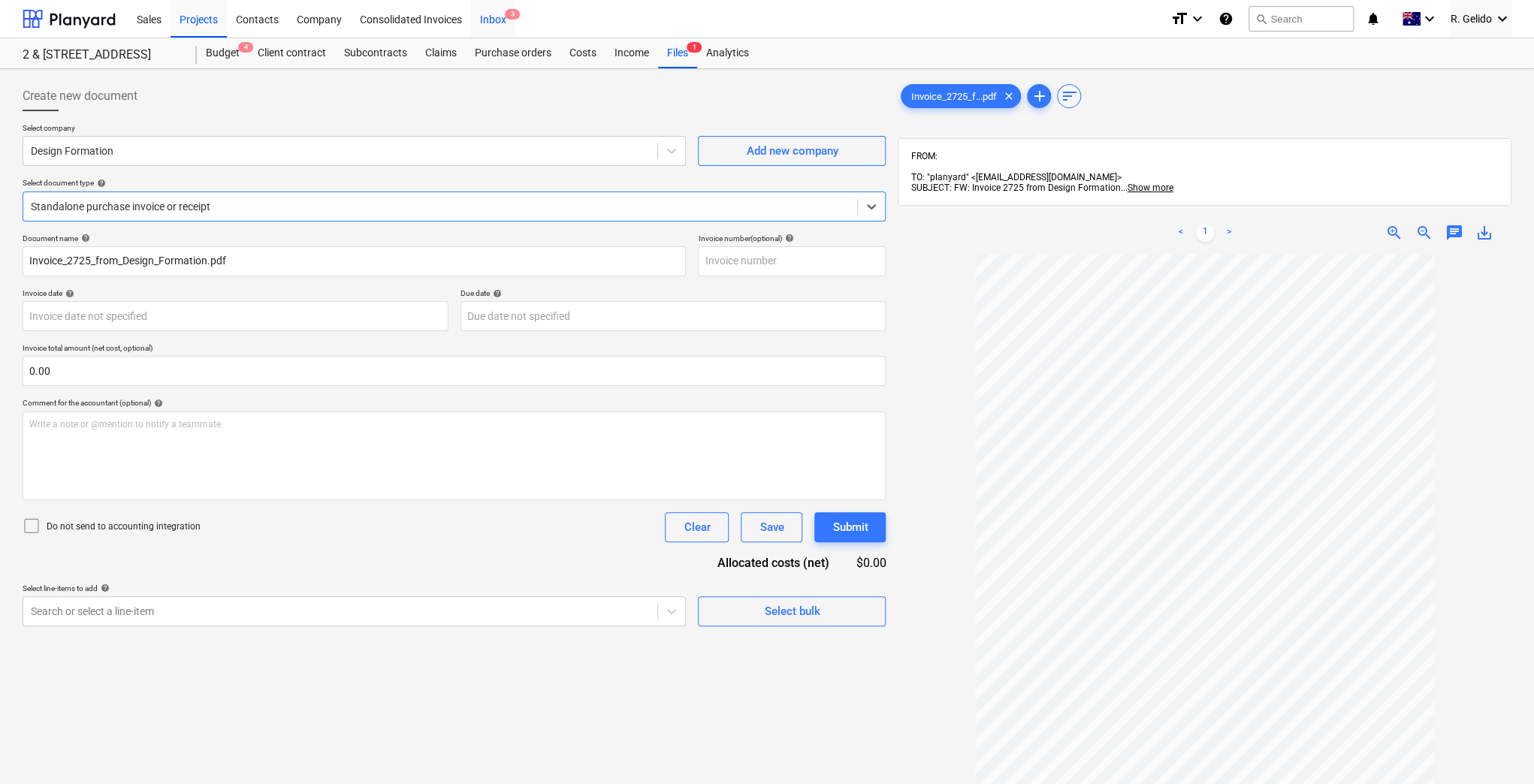
click at [496, 17] on div "Inbox 3" at bounding box center [493, 18] width 44 height 38
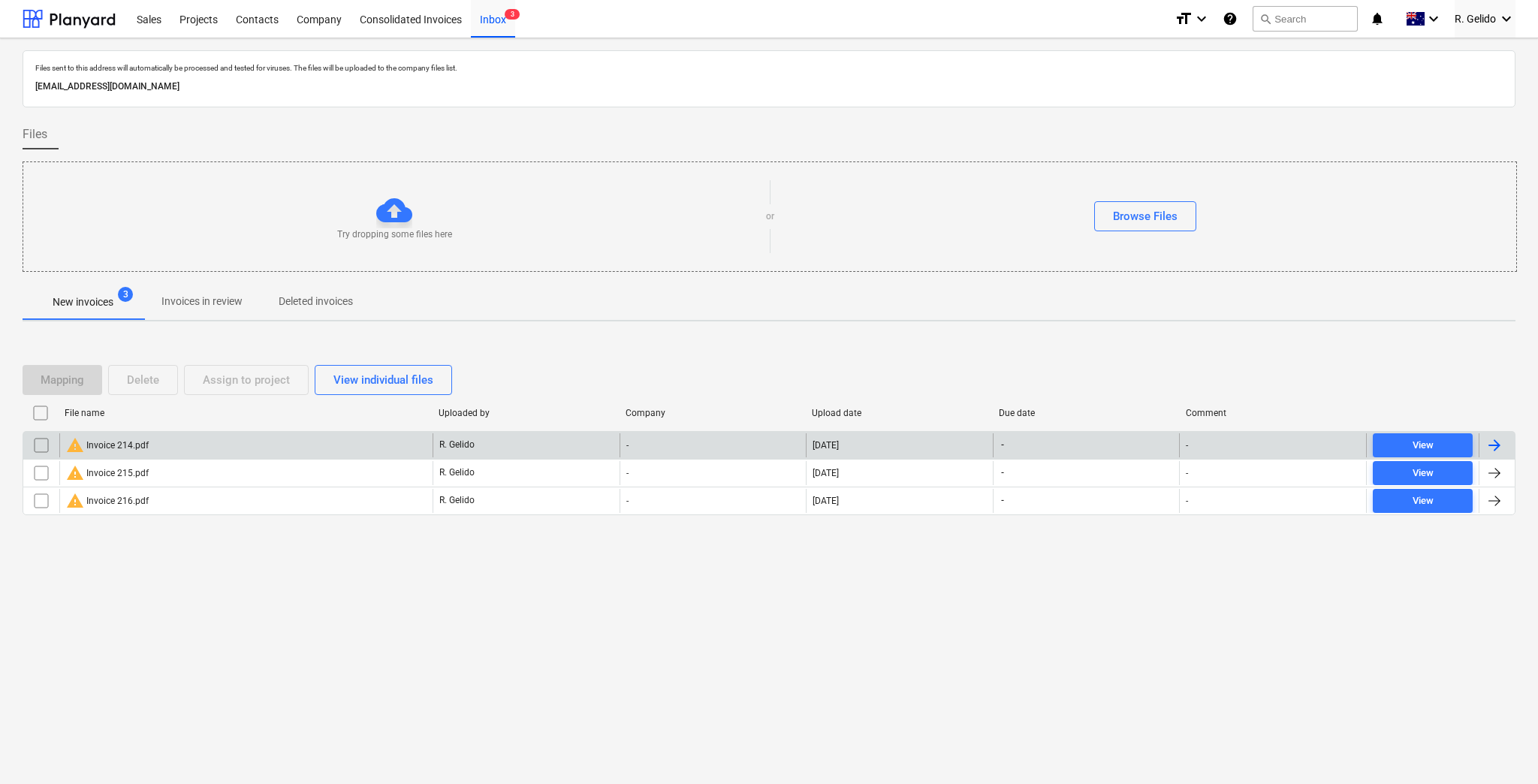
click at [169, 448] on div "warning Invoice 214.pdf" at bounding box center [246, 445] width 373 height 24
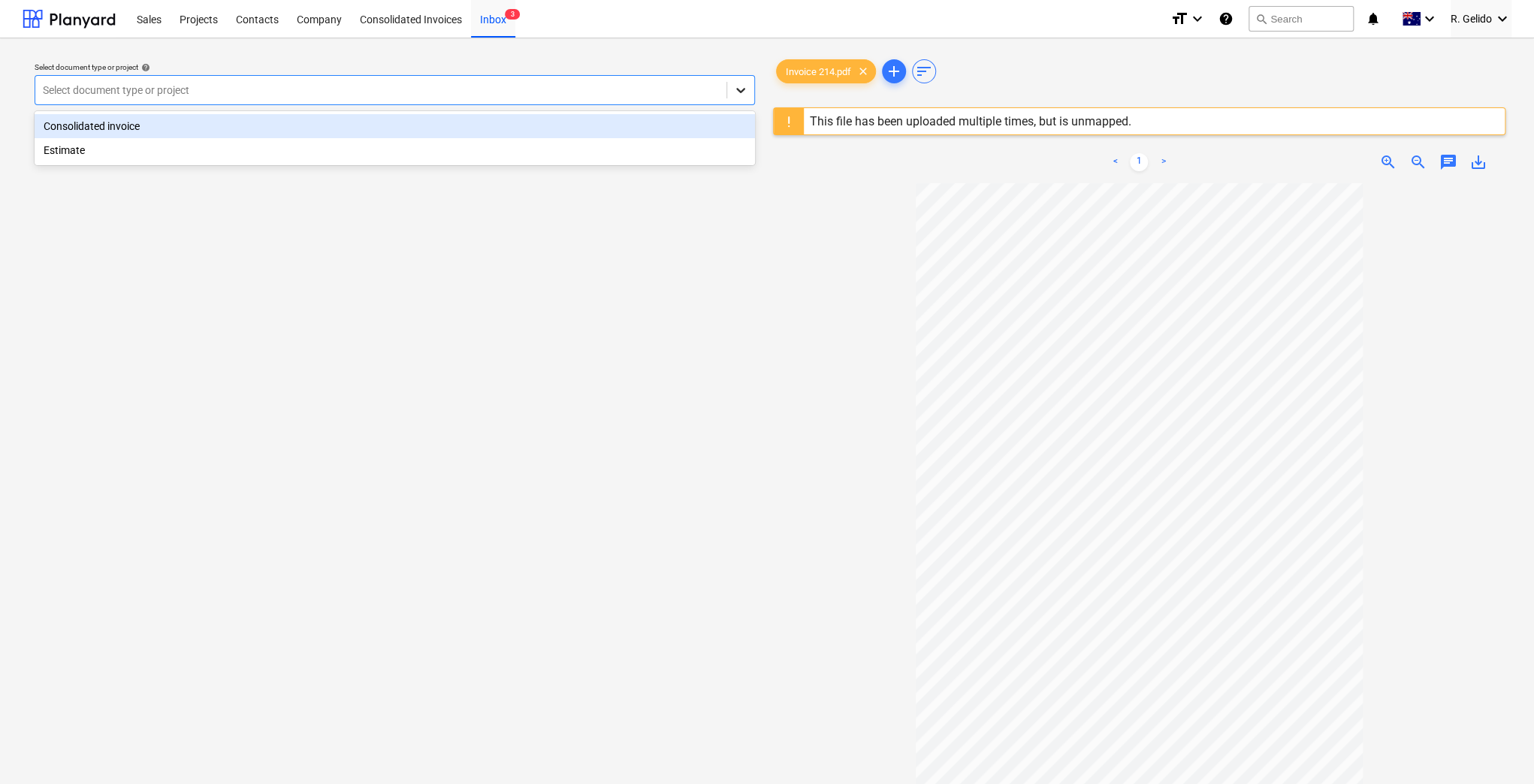
click at [747, 94] on icon at bounding box center [740, 90] width 15 height 15
click at [223, 123] on div "Consolidated invoice" at bounding box center [394, 127] width 720 height 24
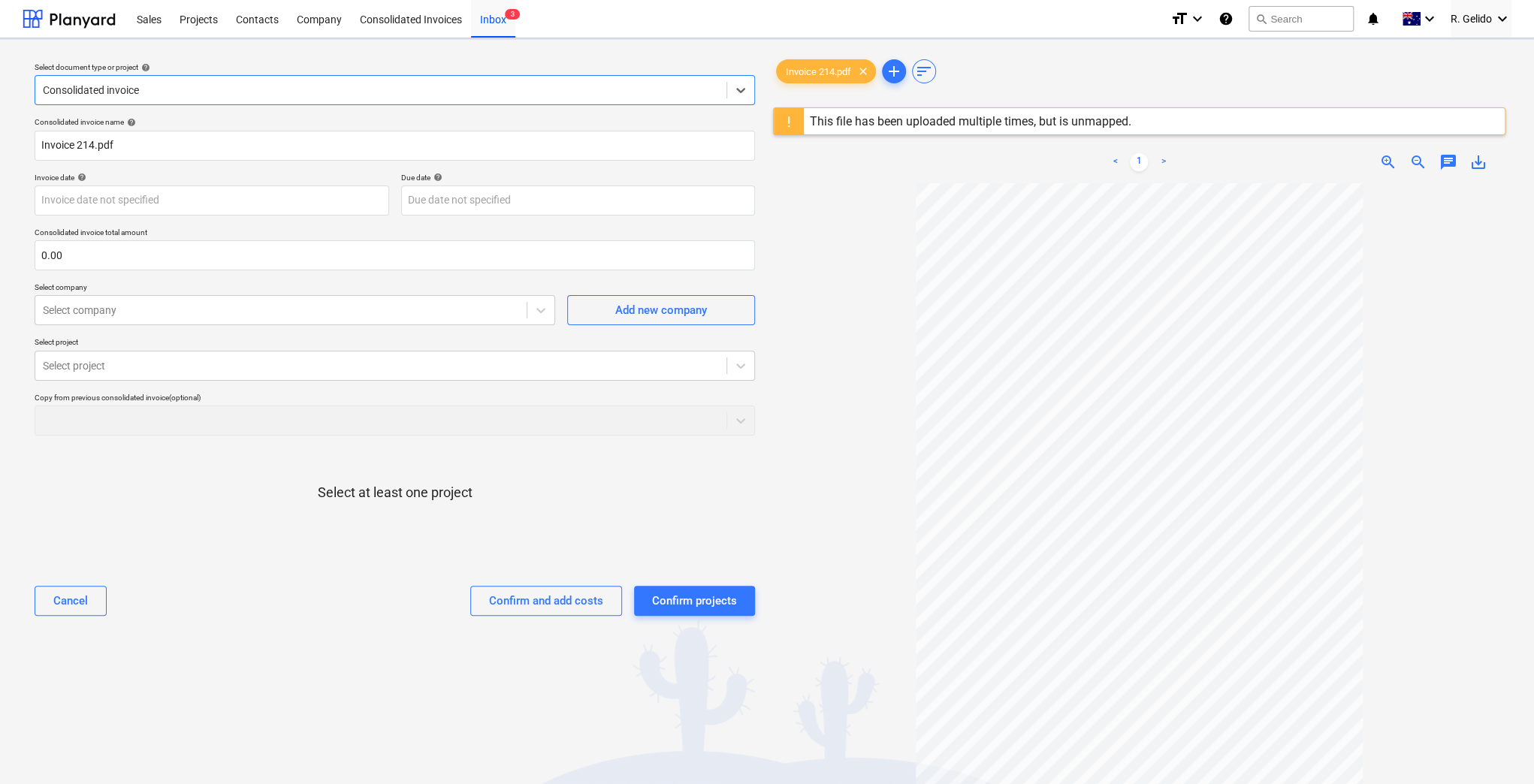
scroll to position [100, 0]
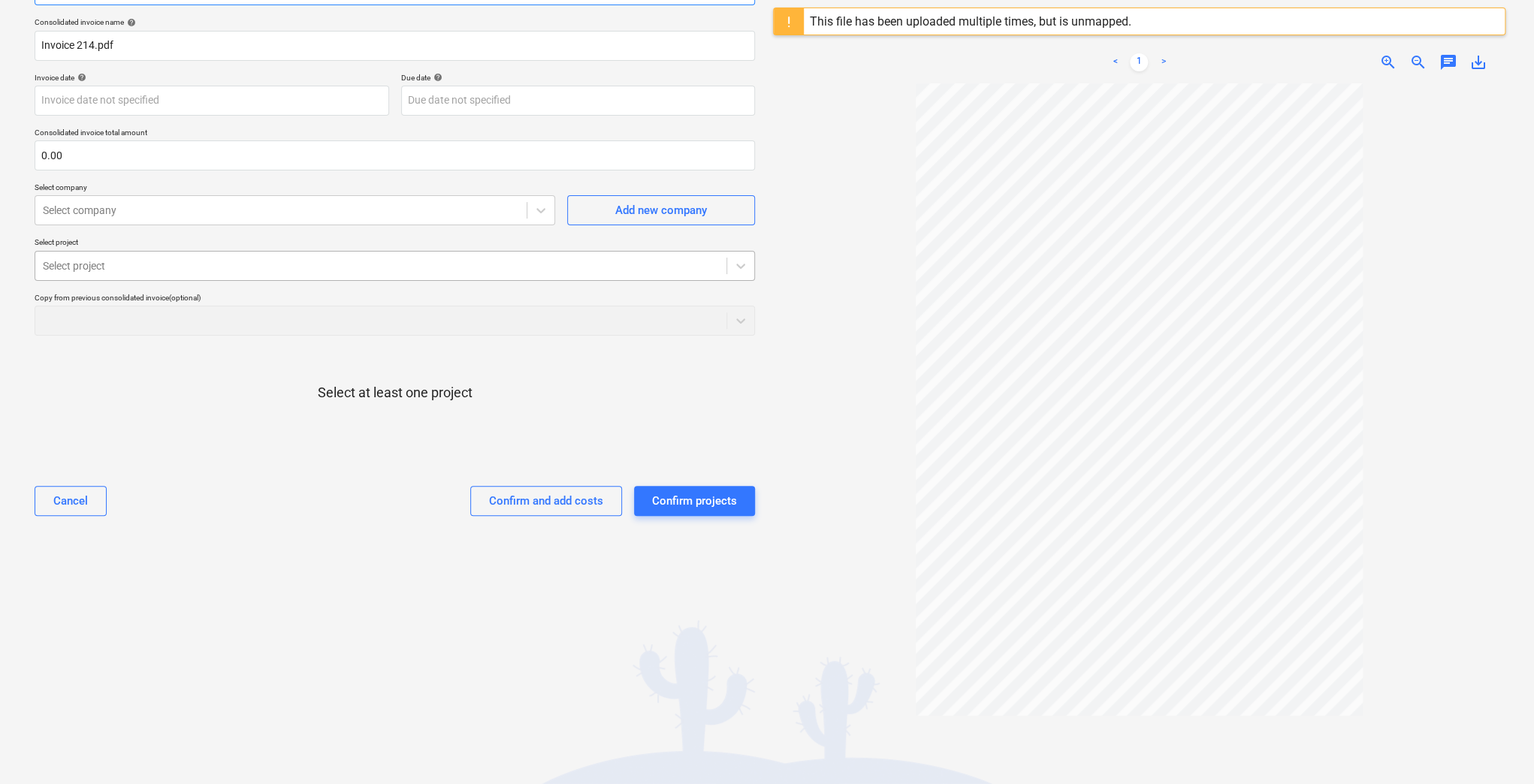
click at [427, 271] on div at bounding box center [380, 266] width 676 height 15
click at [419, 304] on div "No options" at bounding box center [394, 302] width 720 height 24
click at [416, 303] on div "No options" at bounding box center [394, 302] width 720 height 24
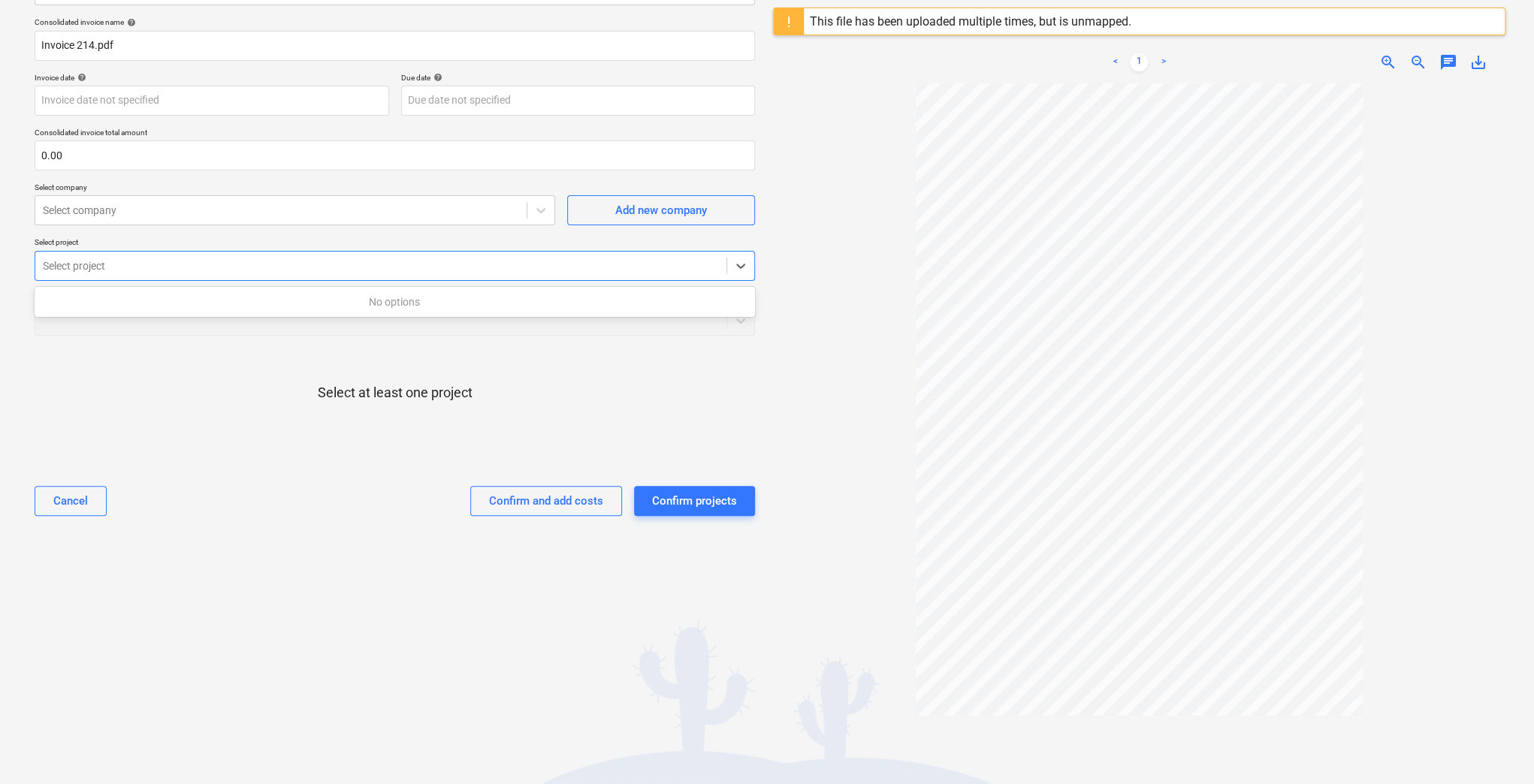
drag, startPoint x: 416, startPoint y: 303, endPoint x: 400, endPoint y: 298, distance: 16.8
click at [400, 299] on div "No options" at bounding box center [394, 302] width 720 height 24
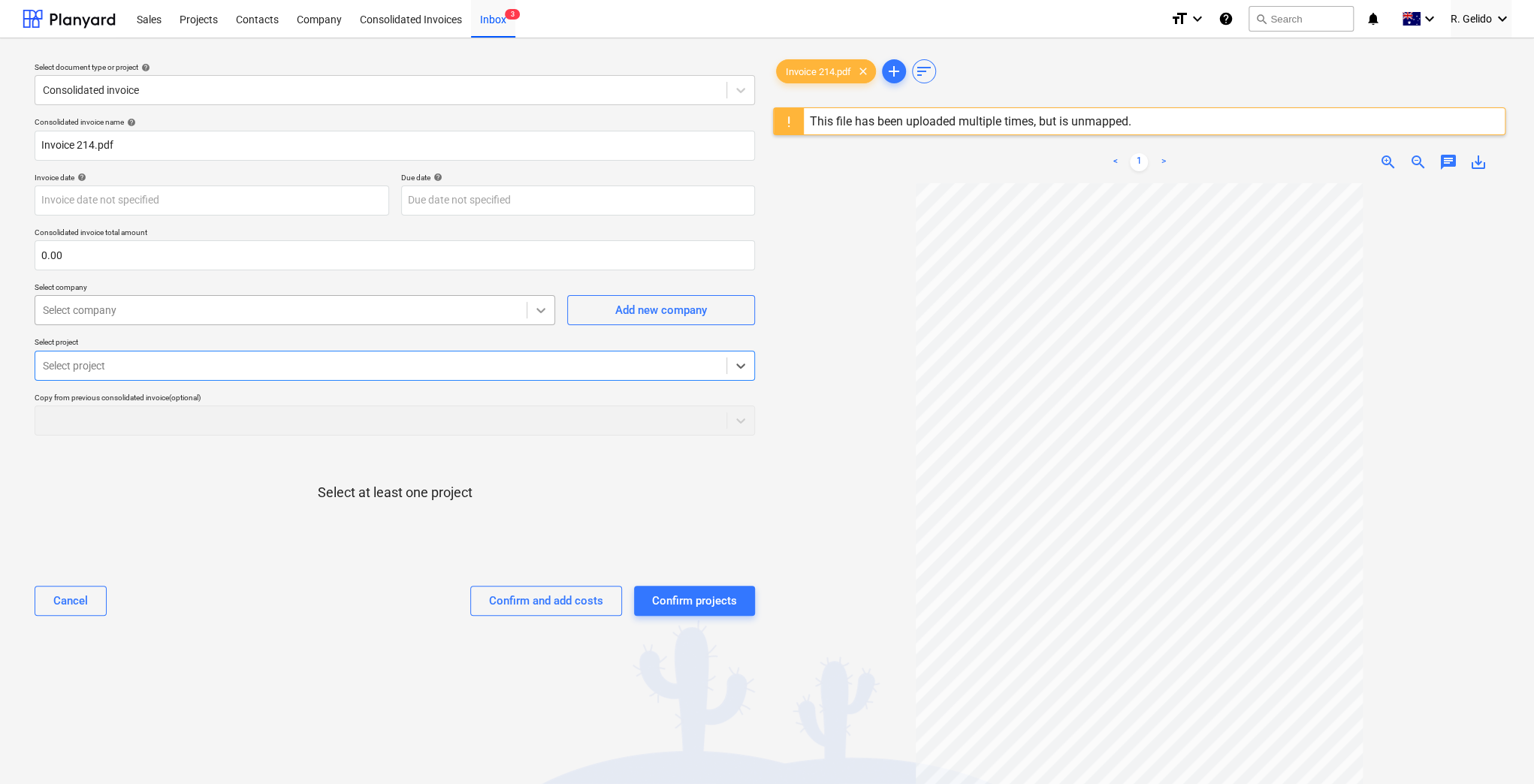
click at [532, 316] on div at bounding box center [541, 310] width 27 height 27
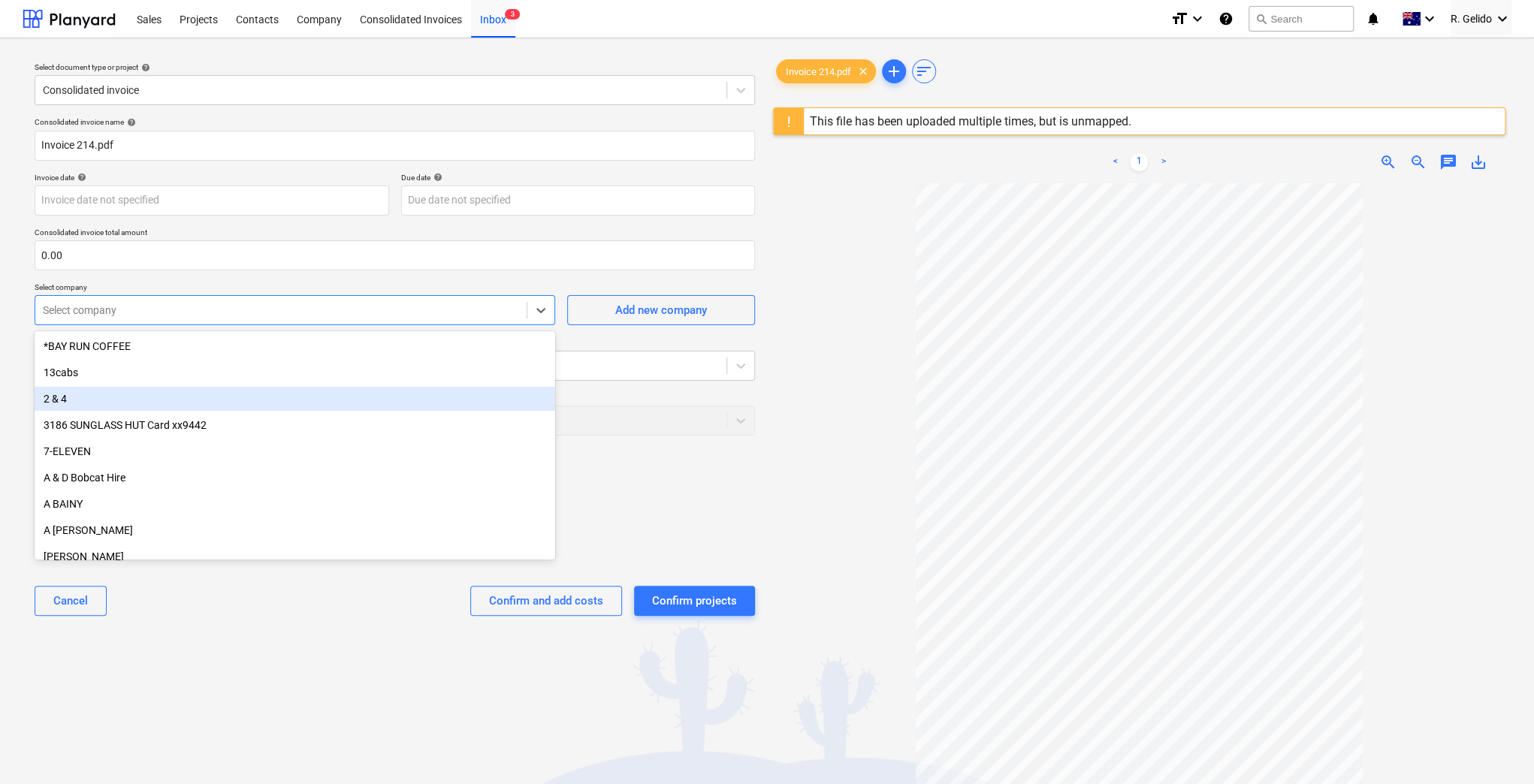
scroll to position [199, 0]
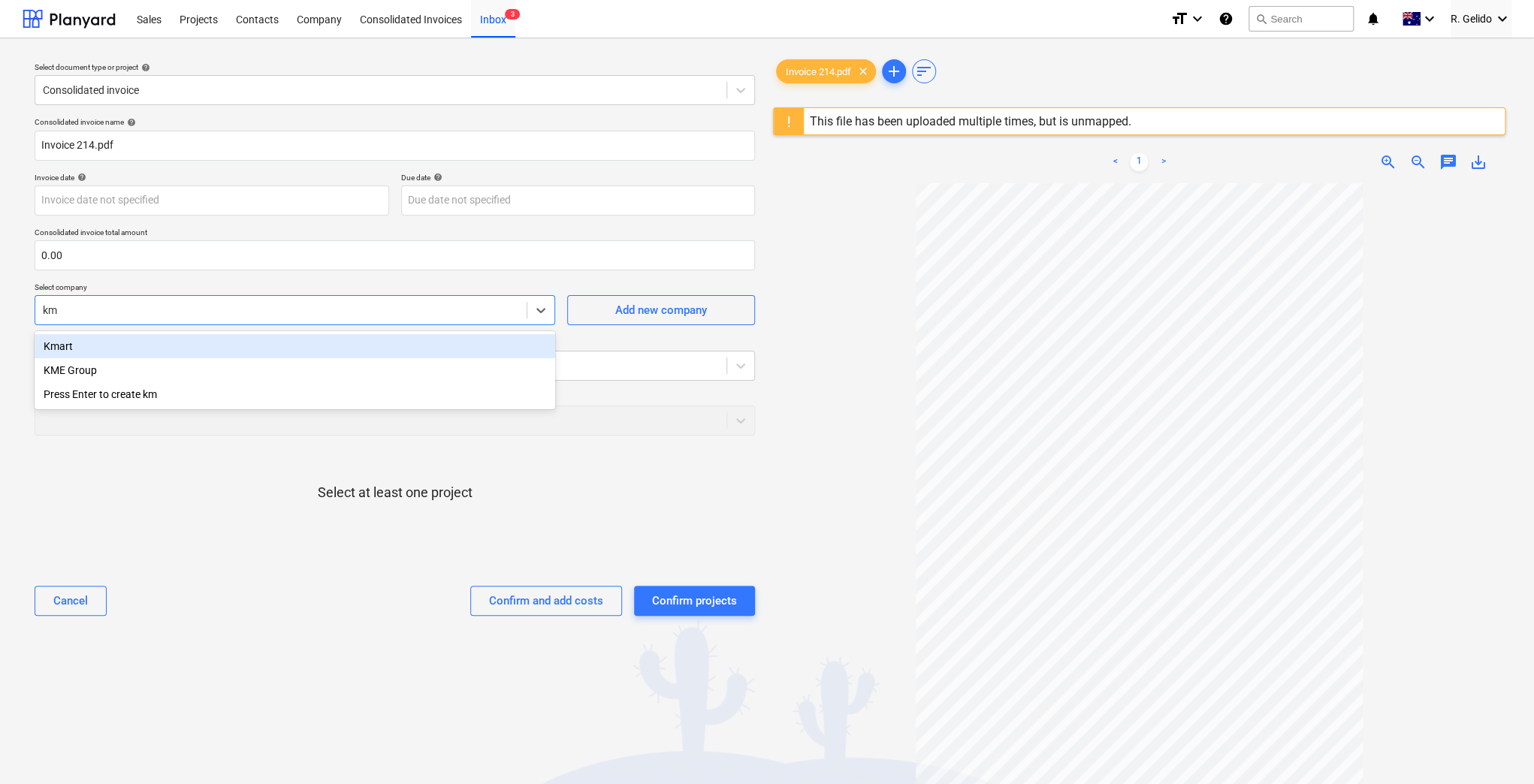
type input "kme"
click at [127, 344] on div "KME Group" at bounding box center [295, 346] width 521 height 24
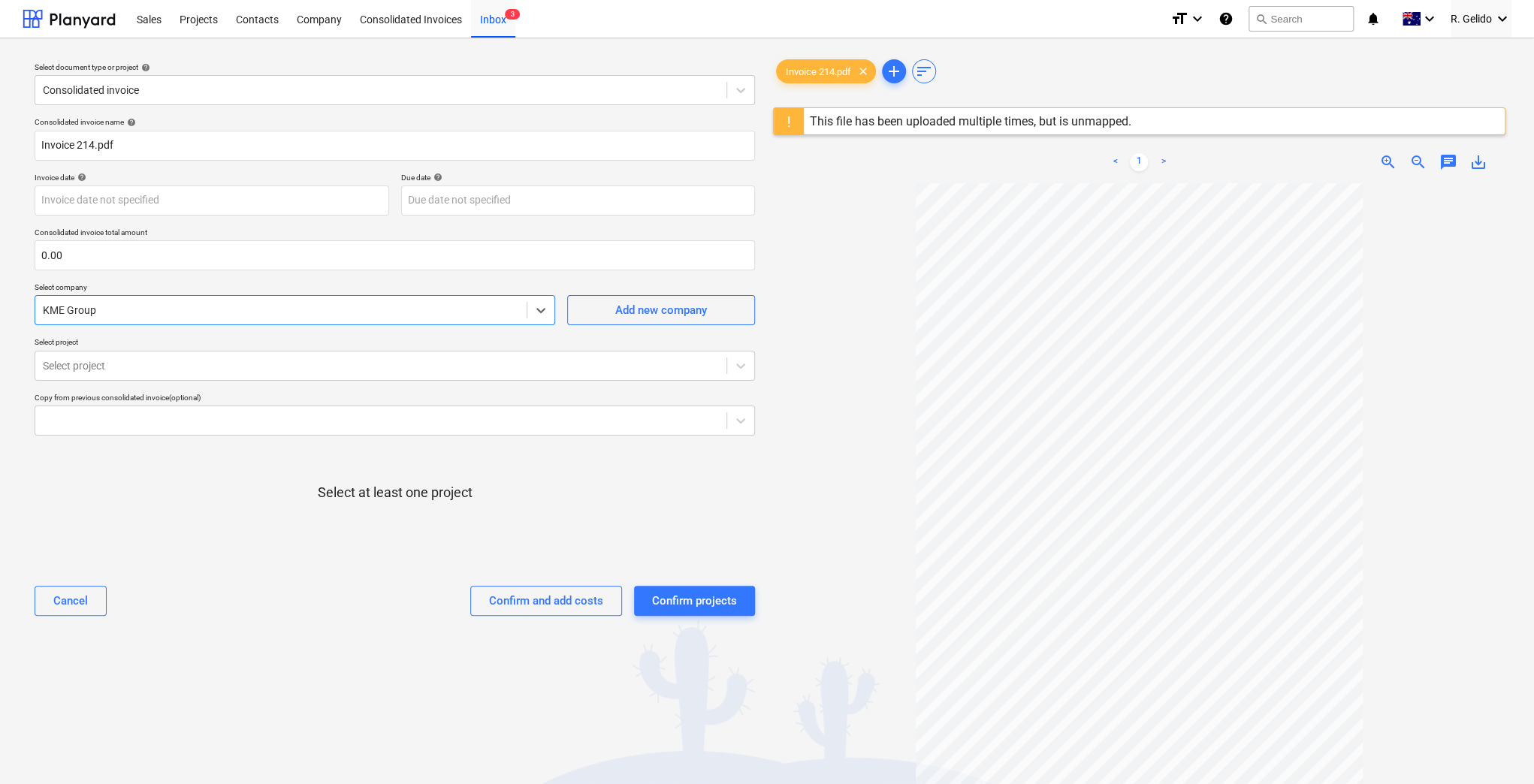
click at [237, 468] on div "Select at least one project" at bounding box center [394, 505] width 720 height 115
click at [413, 29] on div "Consolidated Invoices" at bounding box center [411, 18] width 120 height 38
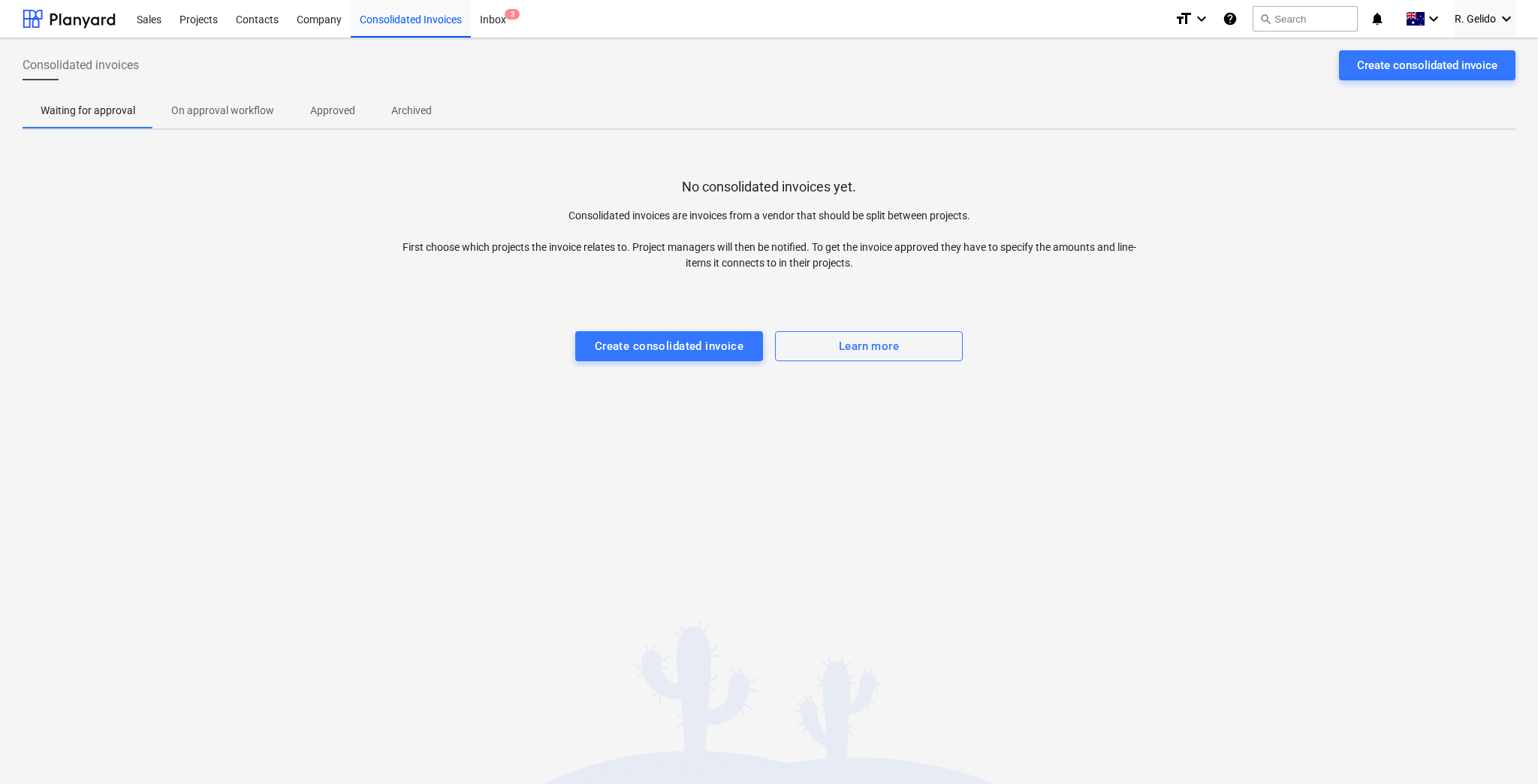
click at [73, 115] on p "Waiting for approval" at bounding box center [88, 111] width 95 height 16
click at [495, 18] on div "Inbox 3" at bounding box center [493, 18] width 44 height 38
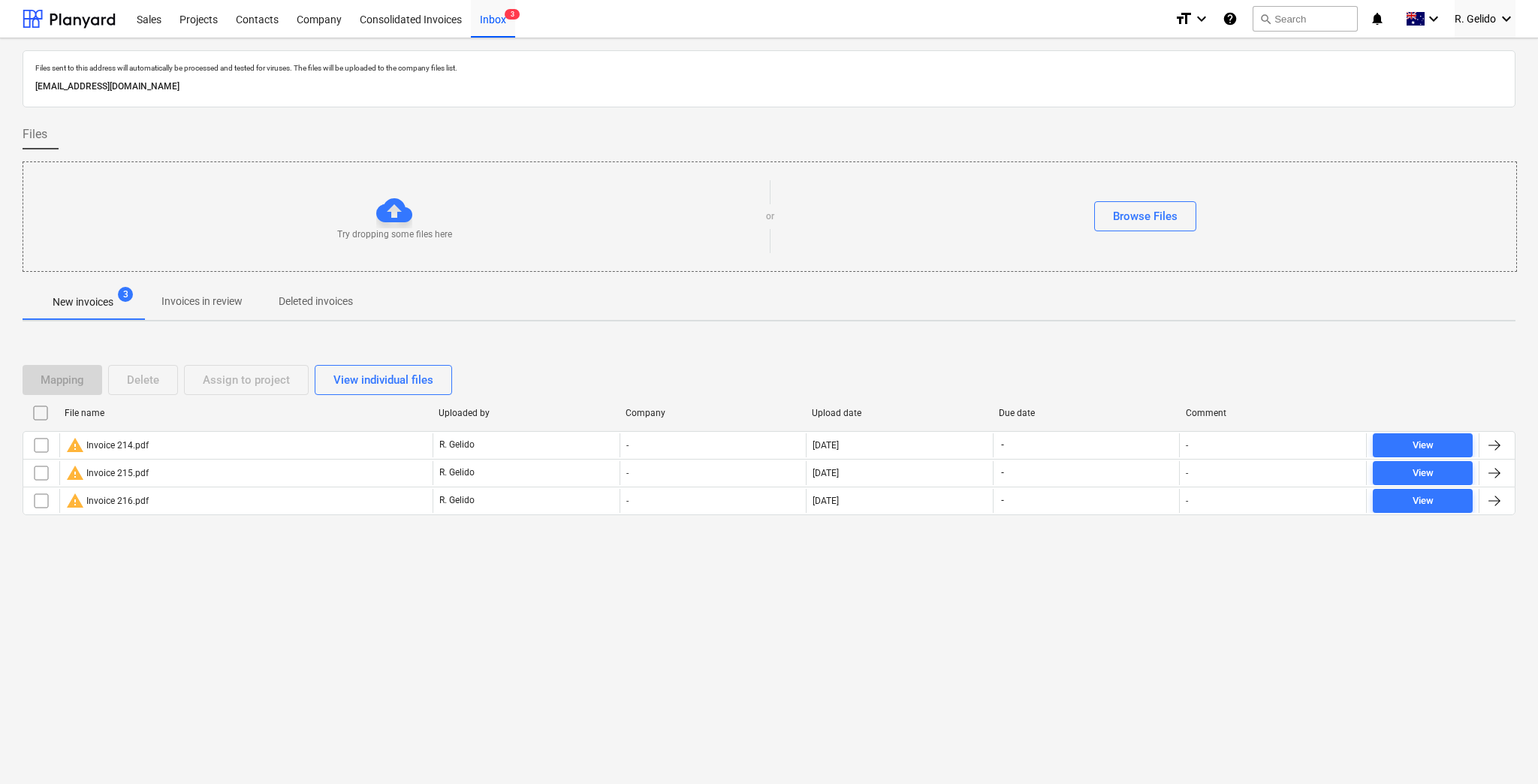
drag, startPoint x: 302, startPoint y: 84, endPoint x: 34, endPoint y: 84, distance: 268.0
click at [35, 84] on p "[EMAIL_ADDRESS][DOMAIN_NAME]" at bounding box center [769, 86] width 1468 height 16
copy p "[EMAIL_ADDRESS][DOMAIN_NAME]"
click at [1102, 227] on button "Browse Files" at bounding box center [1145, 216] width 103 height 30
click at [227, 304] on p "Invoices in review" at bounding box center [202, 302] width 81 height 16
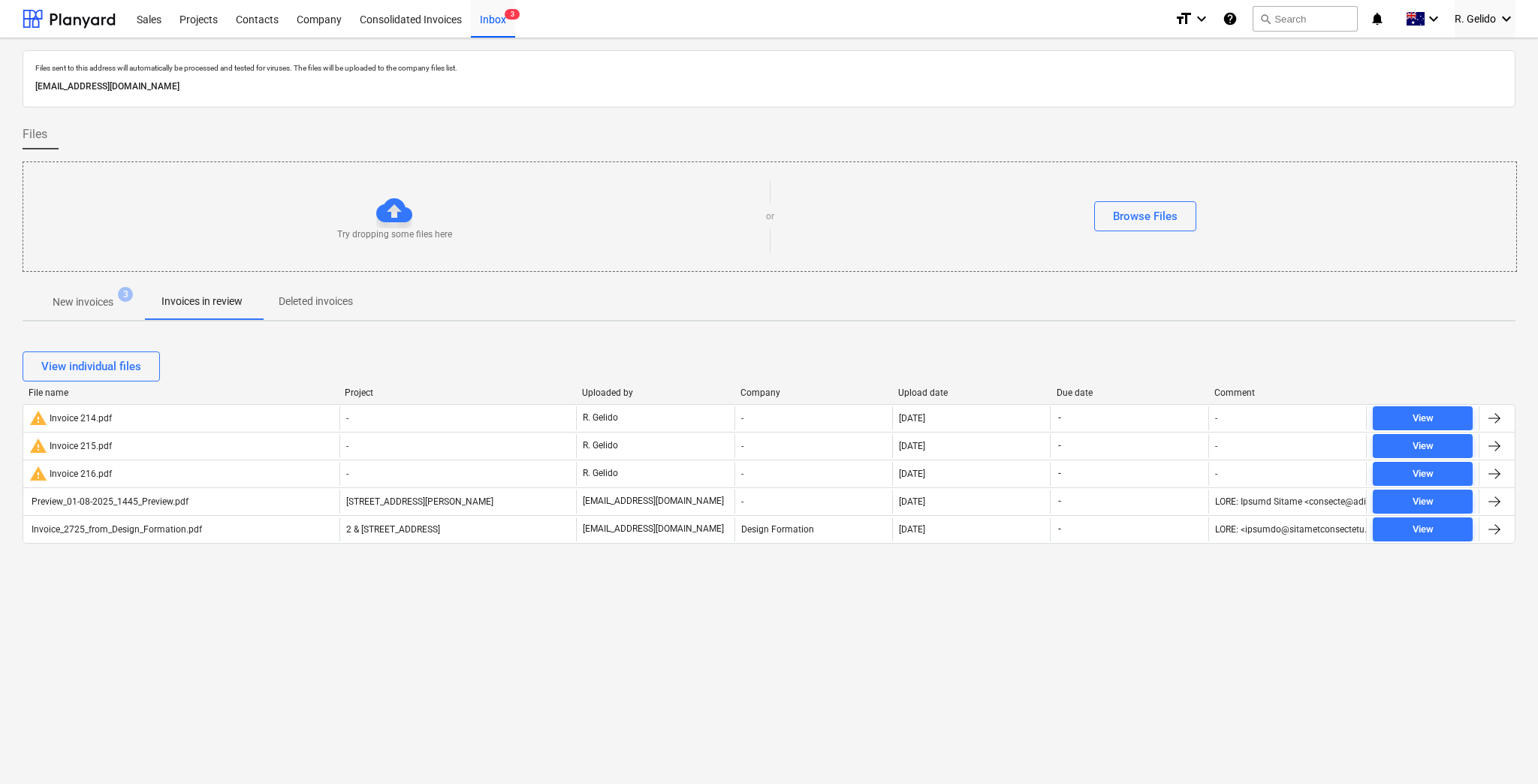
click at [308, 295] on p "Deleted invoices" at bounding box center [316, 302] width 74 height 16
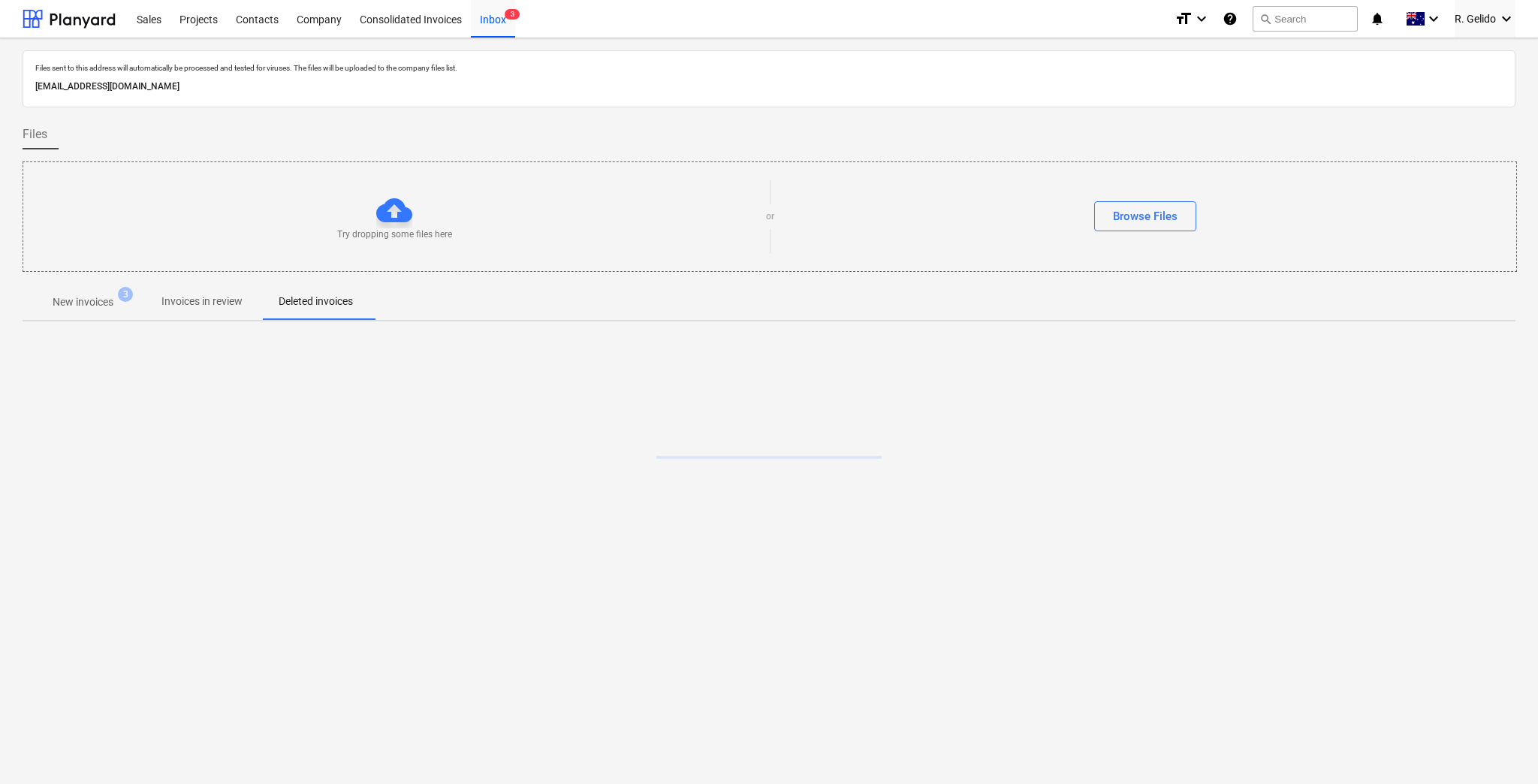
click at [30, 293] on span "New invoices 3" at bounding box center [83, 302] width 121 height 27
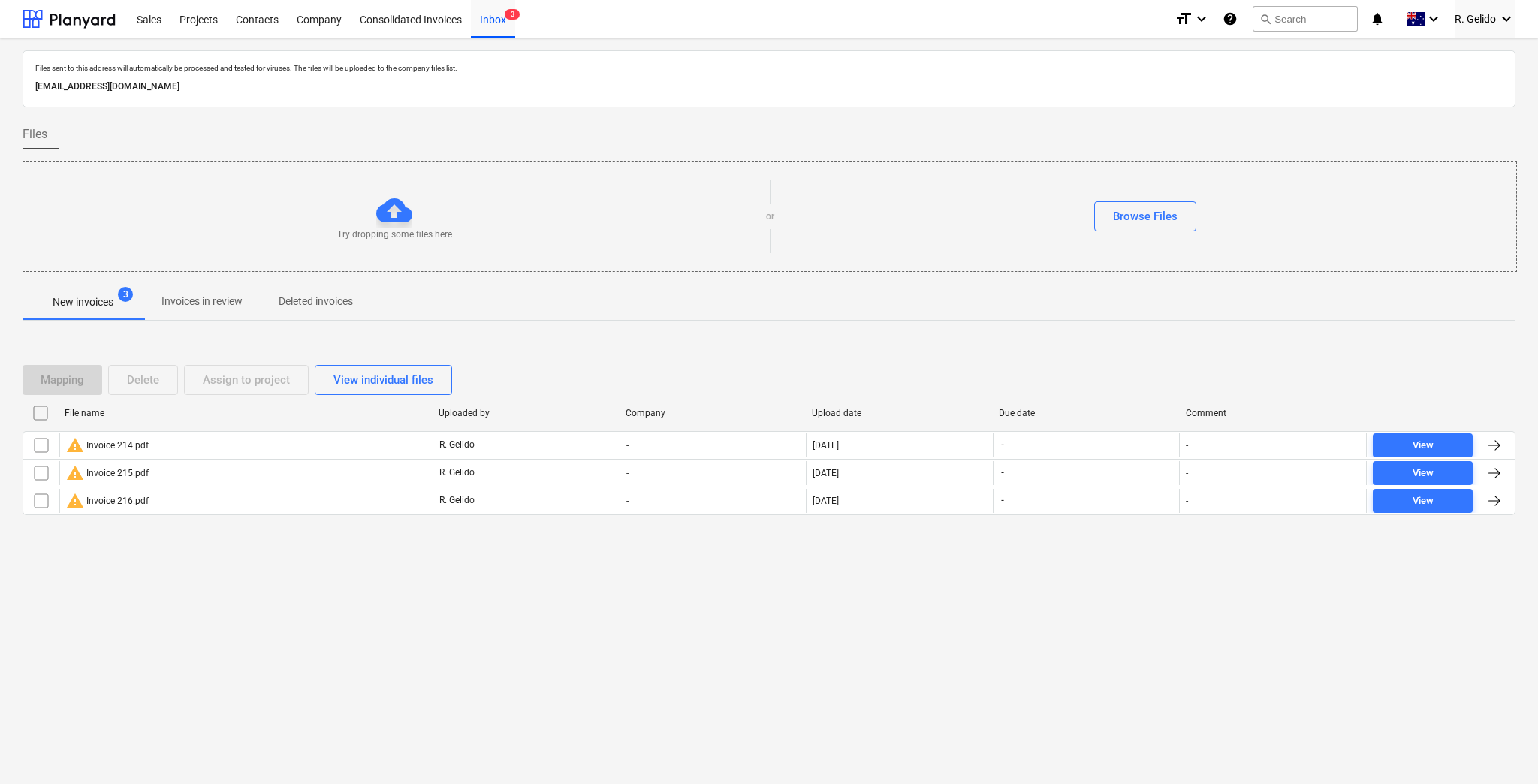
drag, startPoint x: 28, startPoint y: 63, endPoint x: 35, endPoint y: 60, distance: 7.6
click at [35, 60] on div "Files sent to this address will automatically be processed and tested for virus…" at bounding box center [769, 78] width 1493 height 57
click at [240, 93] on p "[EMAIL_ADDRESS][DOMAIN_NAME]" at bounding box center [769, 86] width 1468 height 16
click at [281, 87] on p "[EMAIL_ADDRESS][DOMAIN_NAME]" at bounding box center [769, 86] width 1468 height 16
click at [296, 86] on p "[EMAIL_ADDRESS][DOMAIN_NAME]" at bounding box center [769, 86] width 1468 height 16
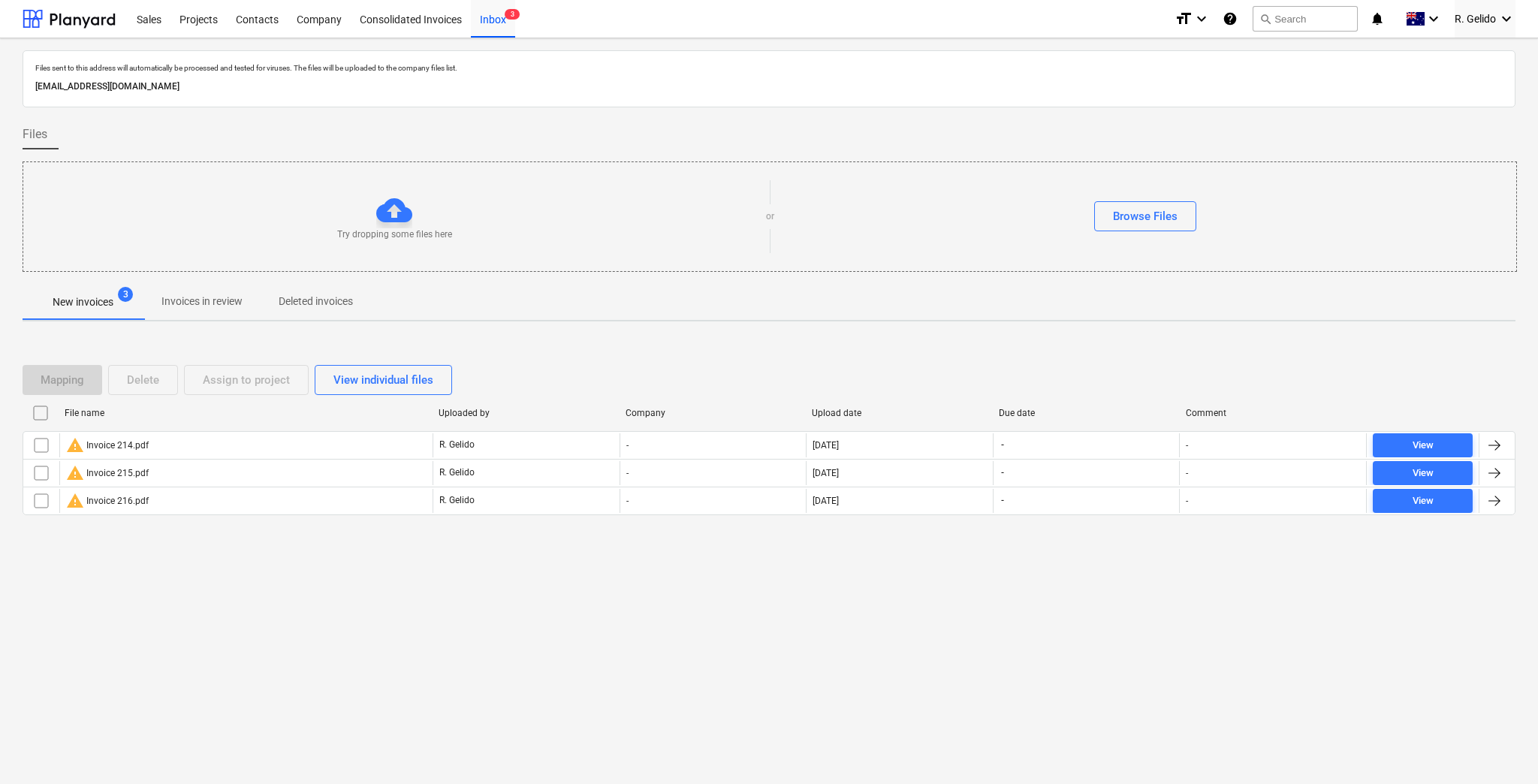
click at [307, 86] on p "[EMAIL_ADDRESS][DOMAIN_NAME]" at bounding box center [769, 86] width 1468 height 16
drag, startPoint x: 312, startPoint y: 86, endPoint x: 18, endPoint y: 78, distance: 294.1
click at [18, 78] on div "Files sent to this address will automatically be processed and tested for virus…" at bounding box center [769, 411] width 1538 height 746
click at [99, 19] on div at bounding box center [69, 18] width 93 height 38
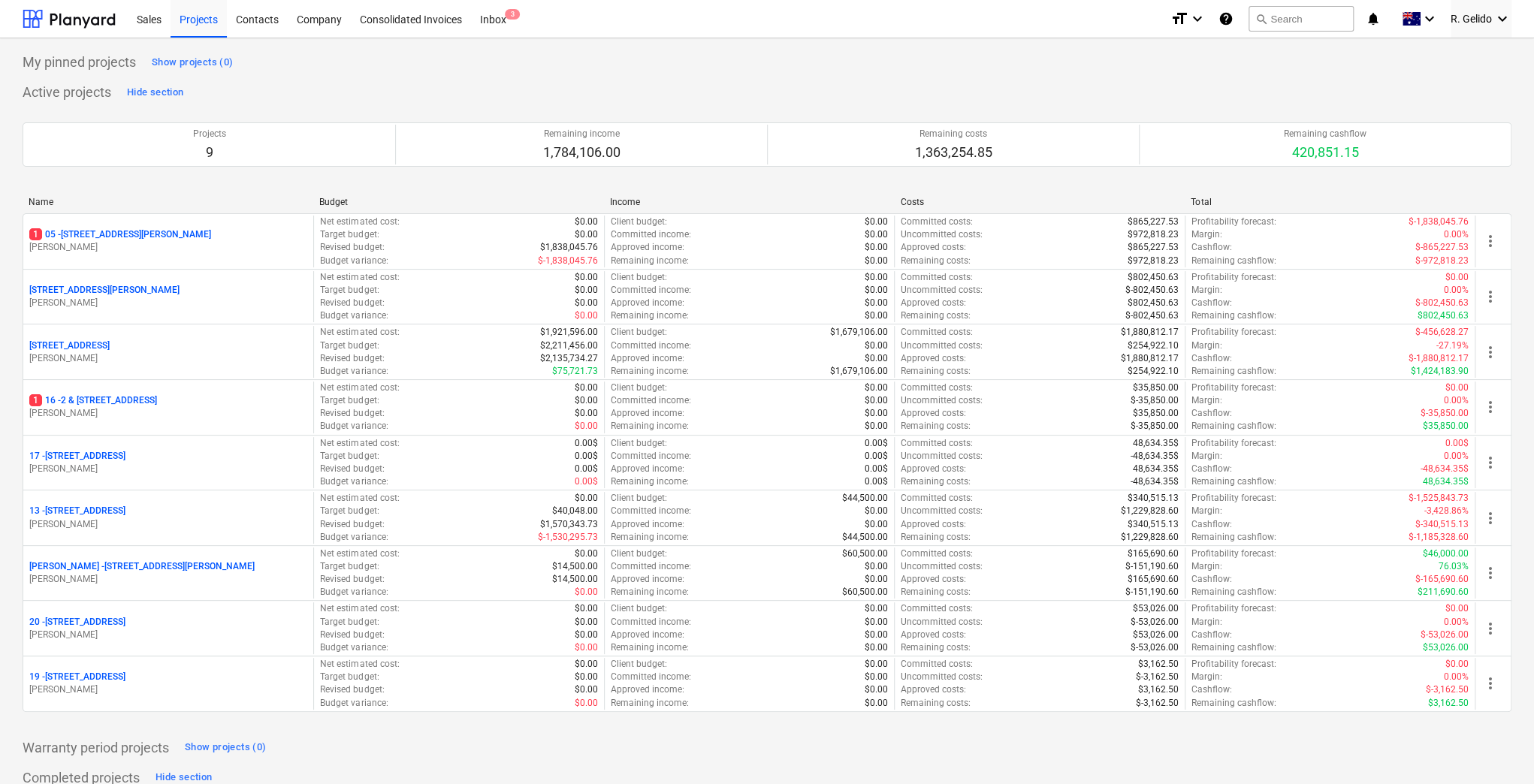
click at [225, 108] on div "Projects 9 Remaining income 1,784,106.00 Remaining costs 1,363,254.85 Remaining…" at bounding box center [767, 144] width 1488 height 80
drag, startPoint x: 240, startPoint y: 19, endPoint x: 355, endPoint y: 18, distance: 115.0
click at [240, 19] on div "Contacts" at bounding box center [257, 18] width 61 height 38
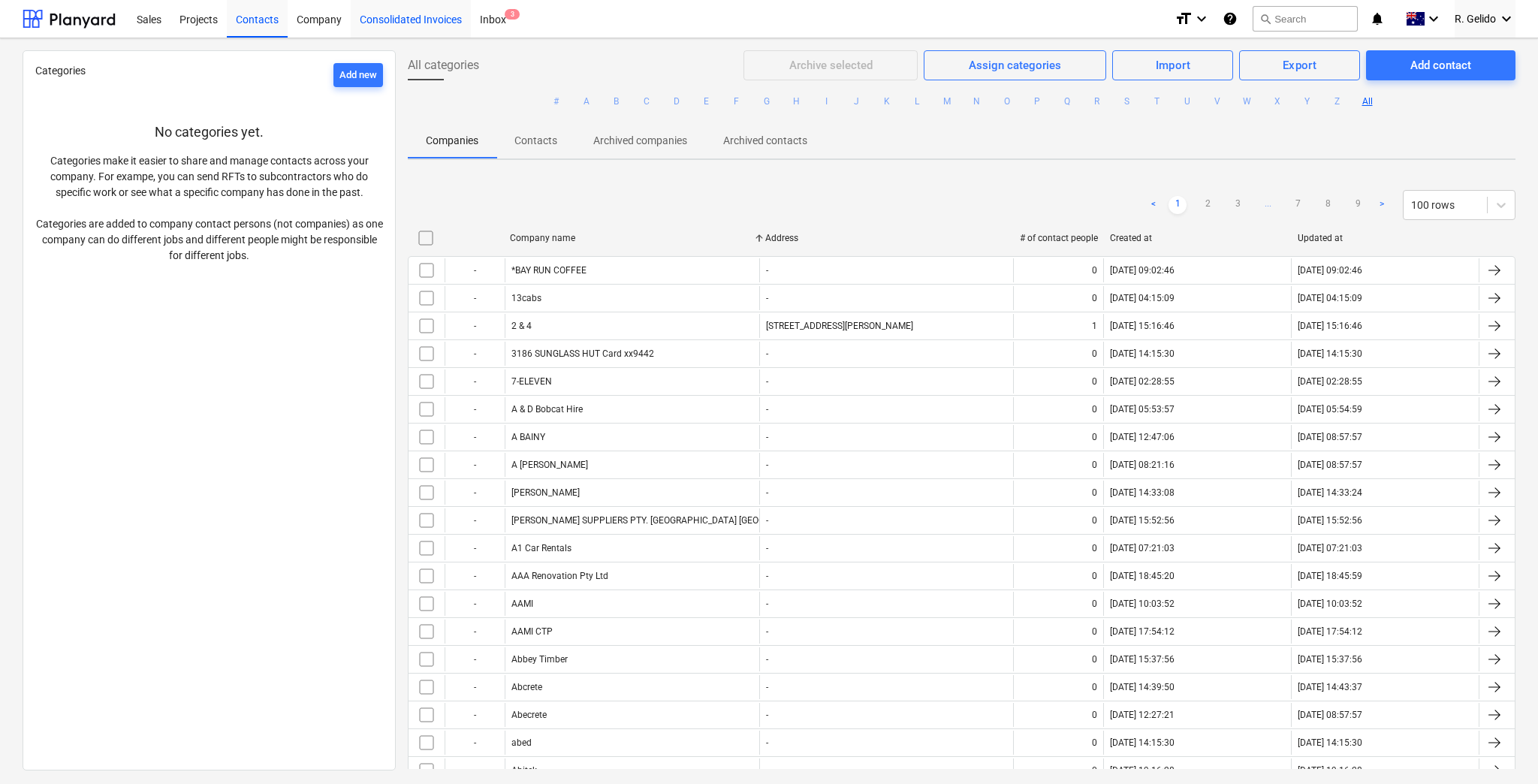
click at [471, 20] on div "Consolidated Invoices" at bounding box center [411, 18] width 120 height 38
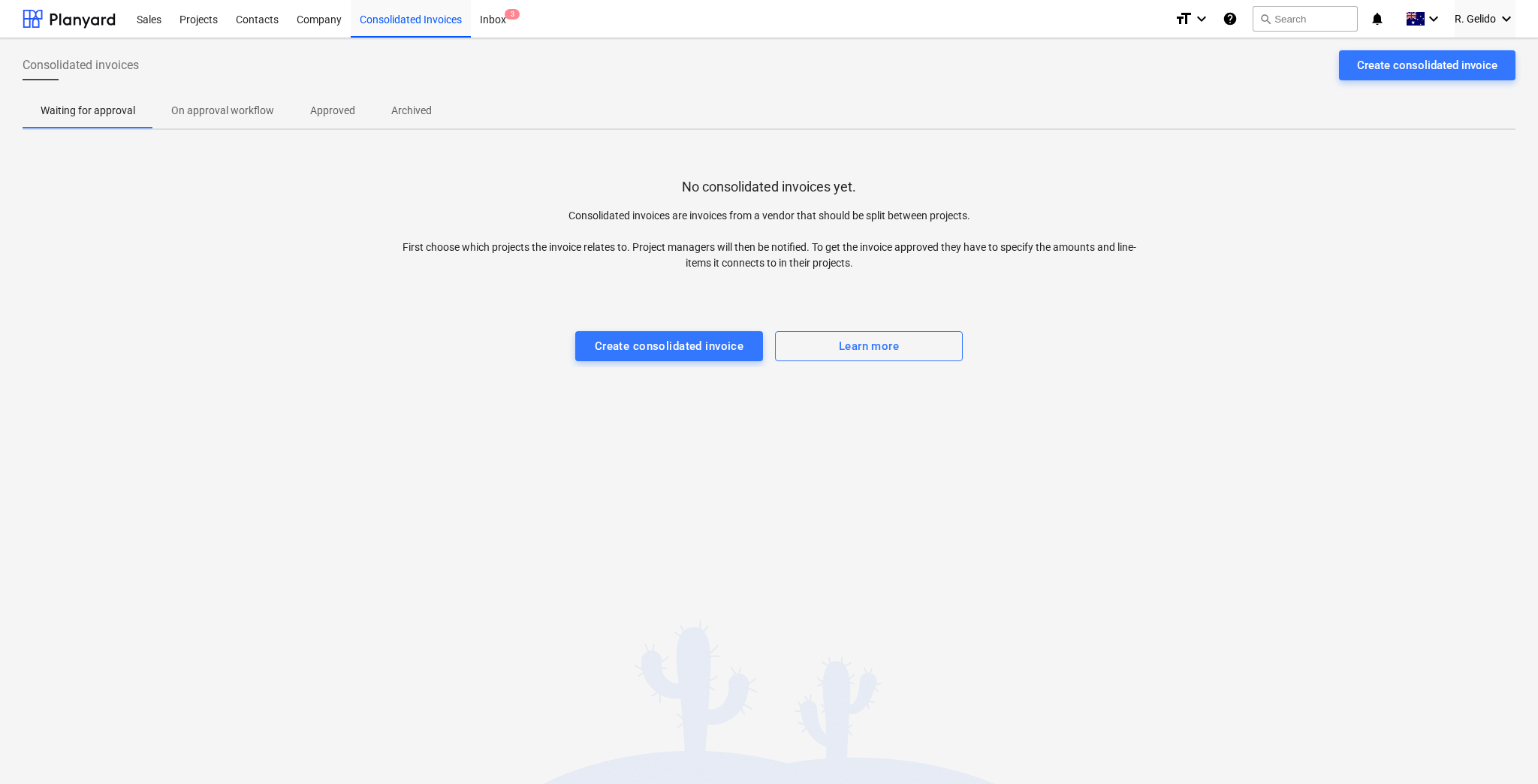
click at [524, 26] on div "Sales Projects Contacts Company Consolidated Invoices Inbox 3" at bounding box center [645, 18] width 1035 height 38
click at [511, 24] on div "Inbox 3" at bounding box center [493, 18] width 44 height 38
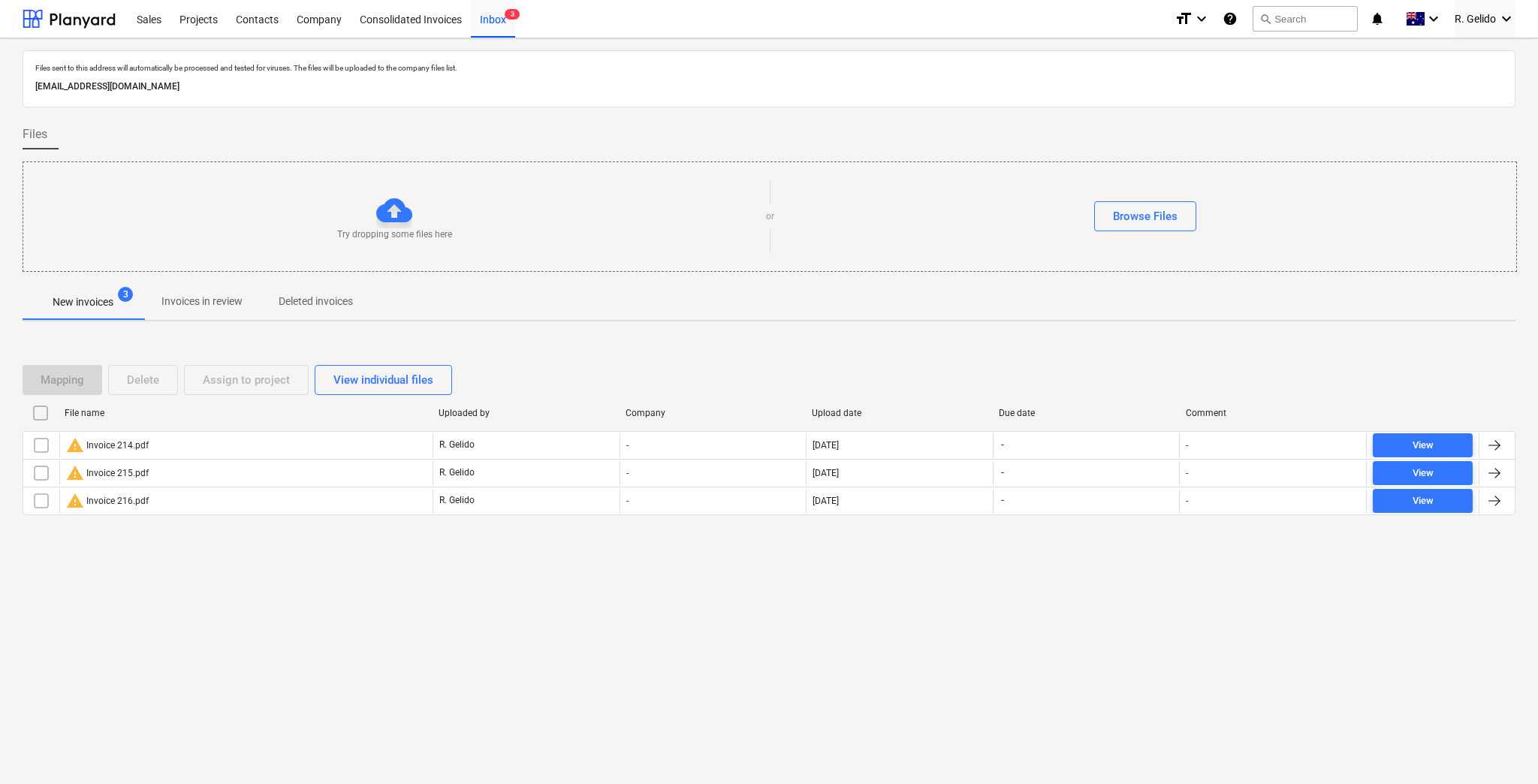
drag, startPoint x: 19, startPoint y: 86, endPoint x: 400, endPoint y: 103, distance: 381.4
click at [400, 103] on div "Files sent to this address will automatically be processed and tested for virus…" at bounding box center [769, 411] width 1538 height 746
copy p "[EMAIL_ADDRESS][DOMAIN_NAME]"
drag, startPoint x: 245, startPoint y: 86, endPoint x: 237, endPoint y: 85, distance: 8.1
click at [244, 85] on p "[EMAIL_ADDRESS][DOMAIN_NAME]" at bounding box center [769, 86] width 1468 height 16
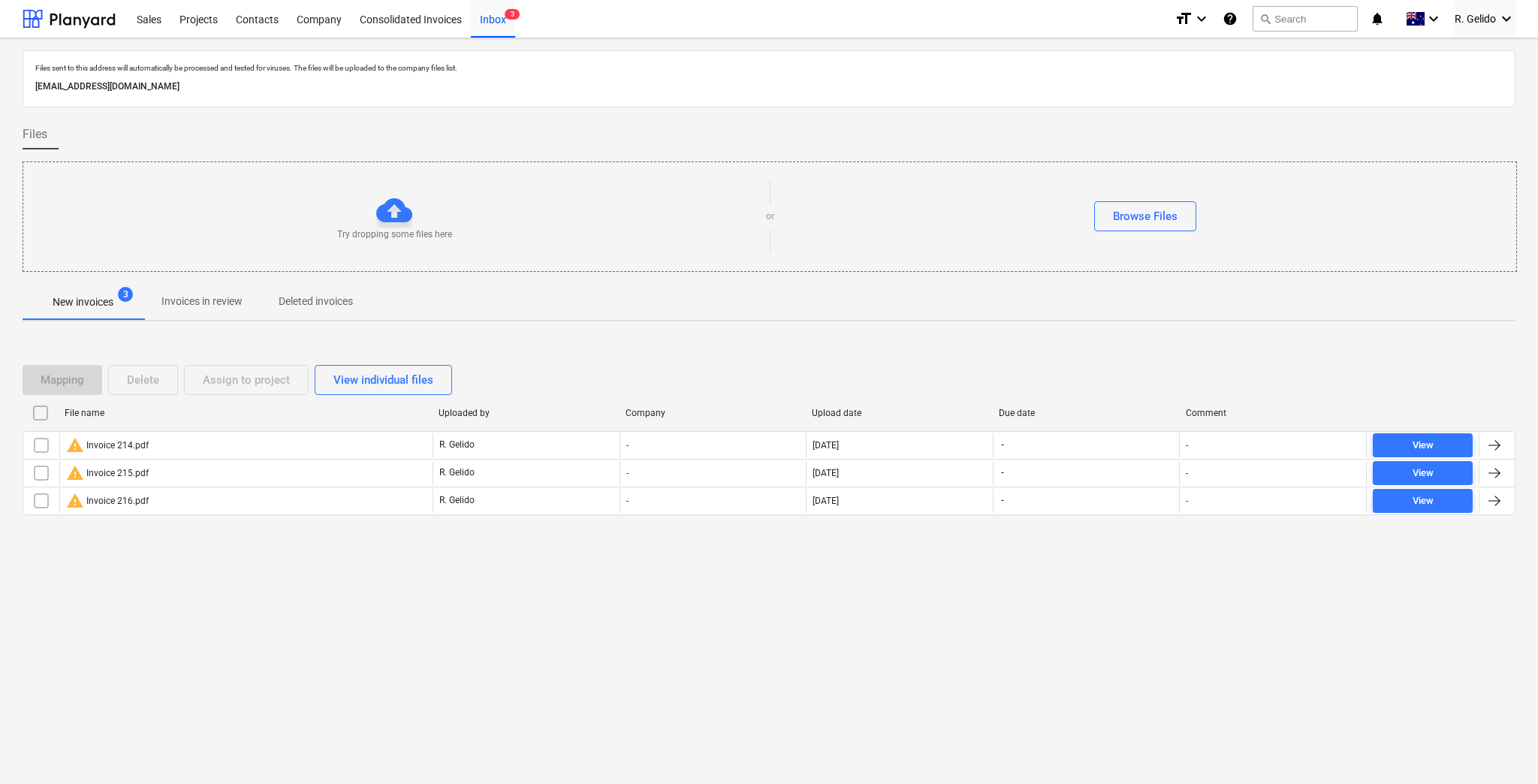
click at [166, 84] on p "[EMAIL_ADDRESS][DOMAIN_NAME]" at bounding box center [769, 86] width 1468 height 16
click at [149, 79] on p "[EMAIL_ADDRESS][DOMAIN_NAME]" at bounding box center [769, 86] width 1468 height 16
click at [1197, 19] on icon "keyboard_arrow_down" at bounding box center [1202, 18] width 18 height 18
click at [1141, 75] on div "Normal text" at bounding box center [1166, 82] width 91 height 24
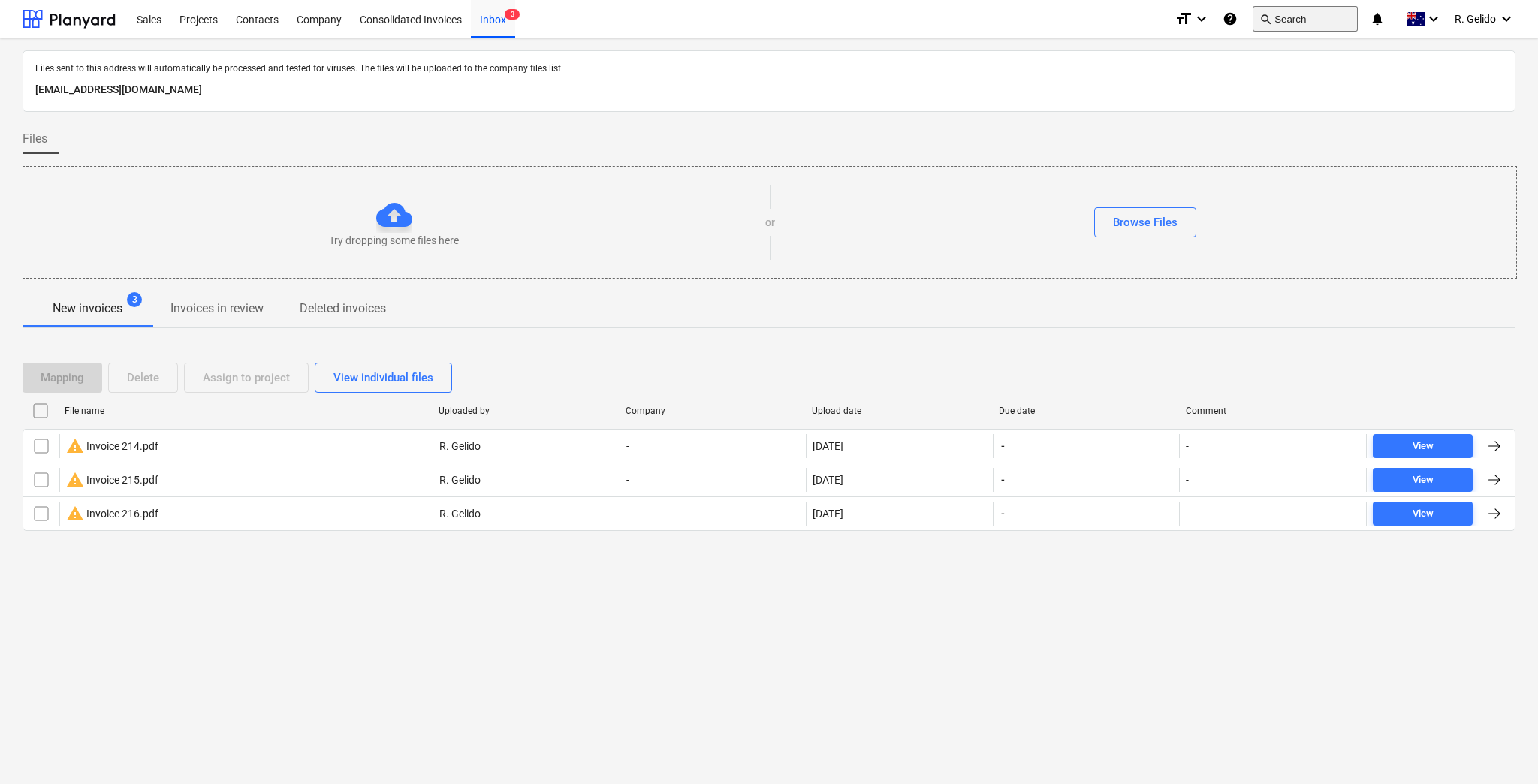
click at [1274, 21] on button "search Search" at bounding box center [1305, 19] width 105 height 26
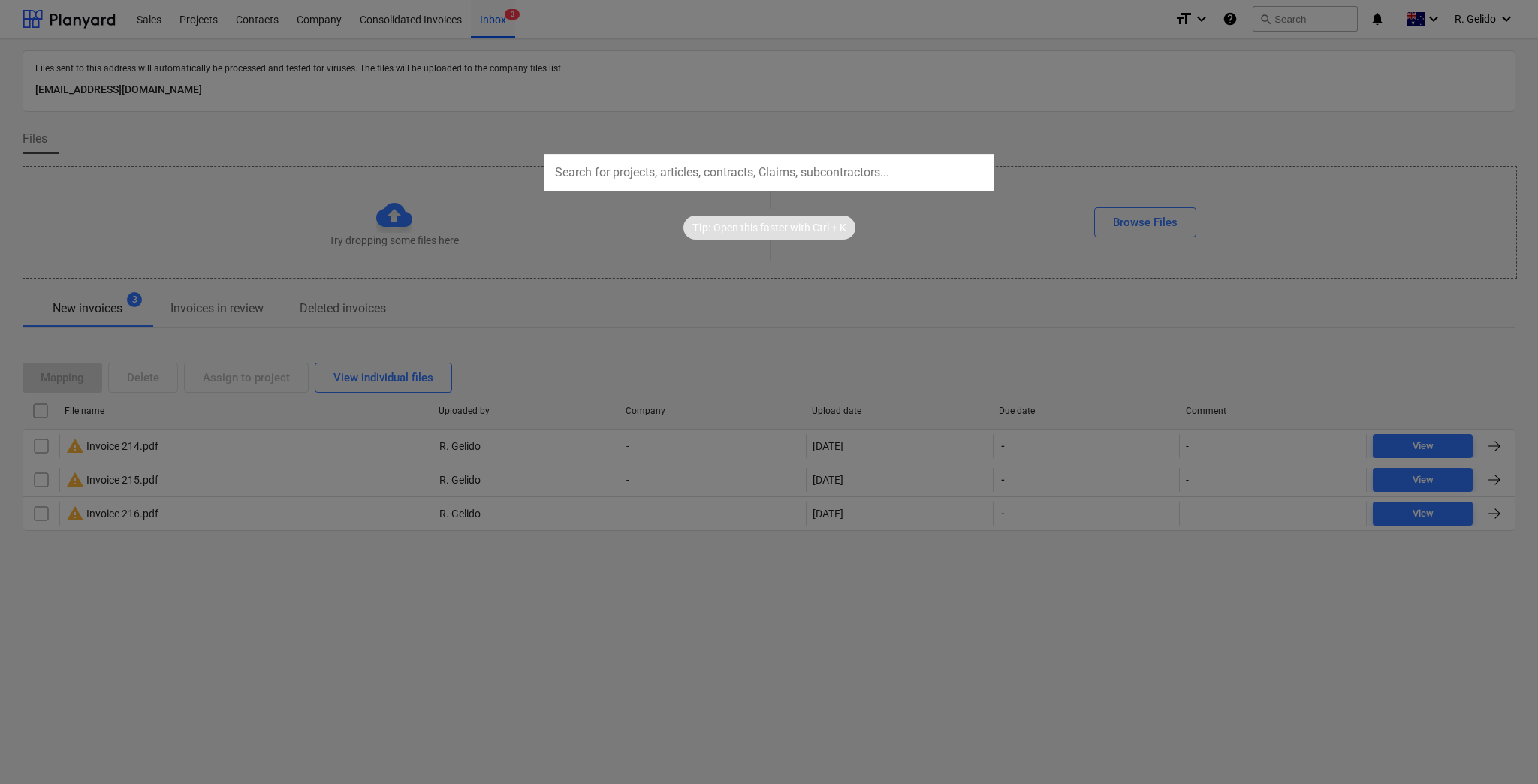
click at [877, 89] on div at bounding box center [769, 392] width 1538 height 784
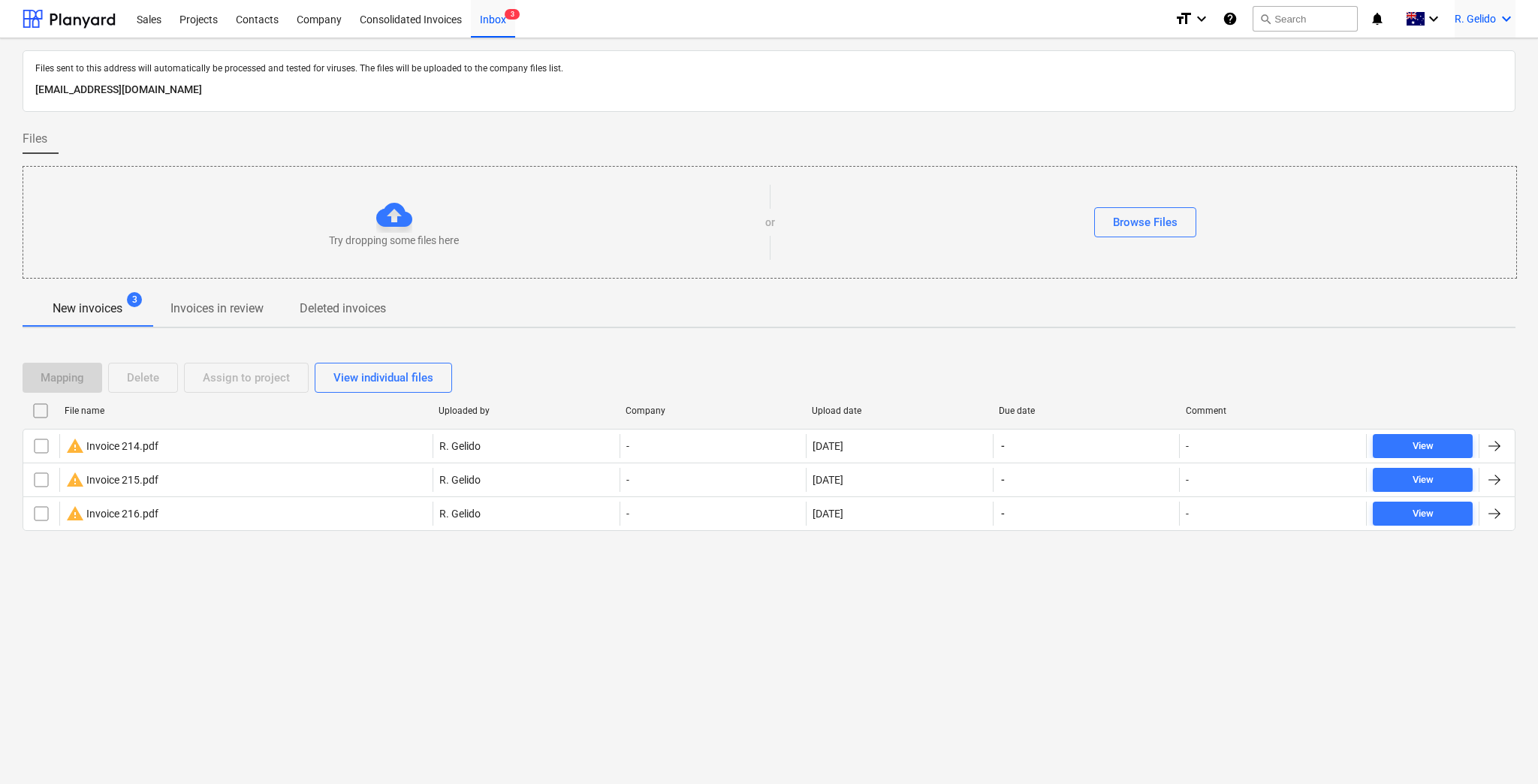
drag, startPoint x: 1520, startPoint y: 21, endPoint x: 1505, endPoint y: 19, distance: 15.1
click at [1509, 19] on div "Sales Projects Contacts Company Consolidated Invoices Inbox 3 format_size keybo…" at bounding box center [769, 19] width 1538 height 38
drag, startPoint x: 1496, startPoint y: 19, endPoint x: 1484, endPoint y: 19, distance: 12.0
click at [1484, 19] on div "R. Gelido keyboard_arrow_down" at bounding box center [1485, 18] width 61 height 38
click at [1423, 18] on div at bounding box center [769, 392] width 1538 height 784
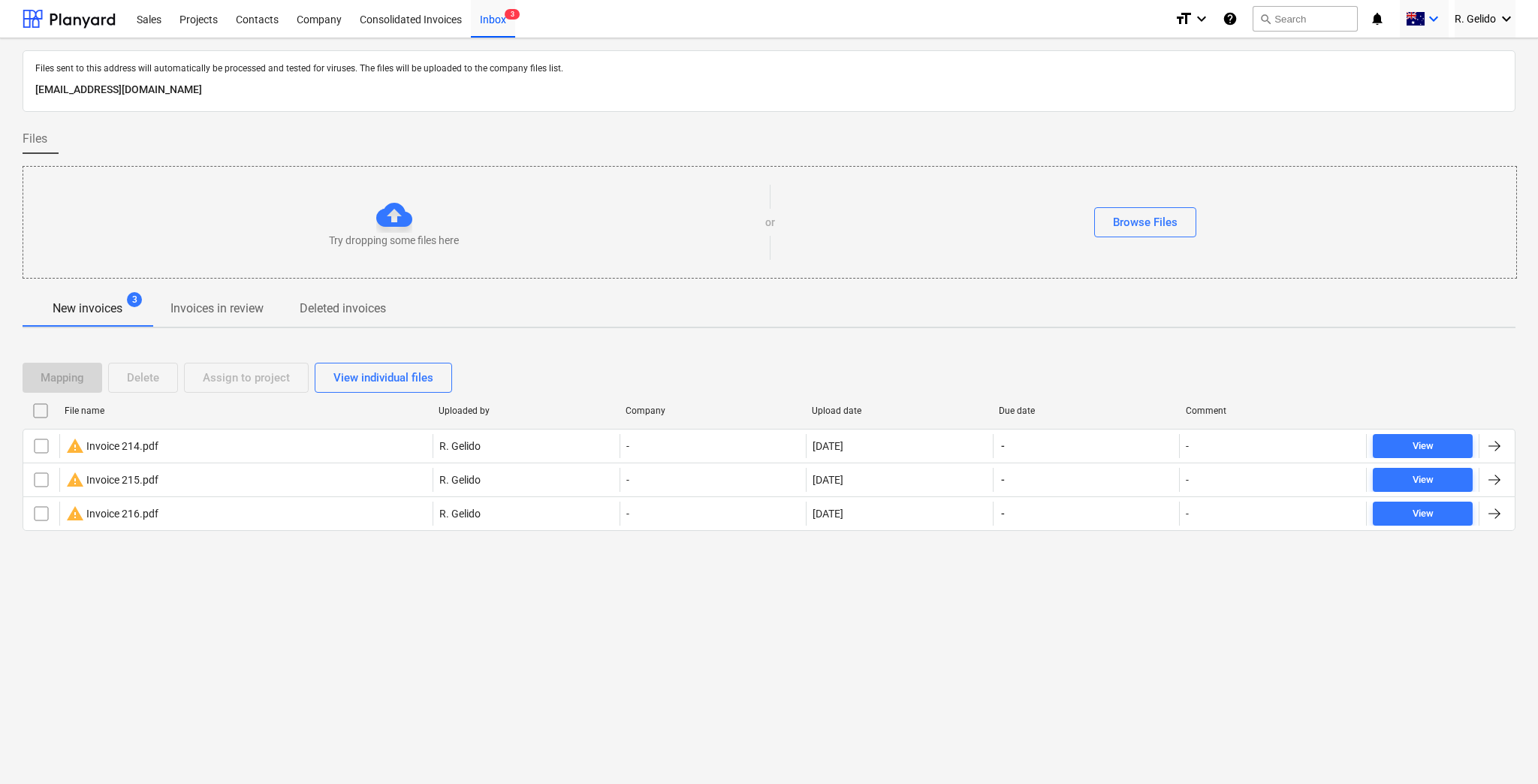
click at [1426, 18] on icon "keyboard_arrow_down" at bounding box center [1434, 18] width 18 height 18
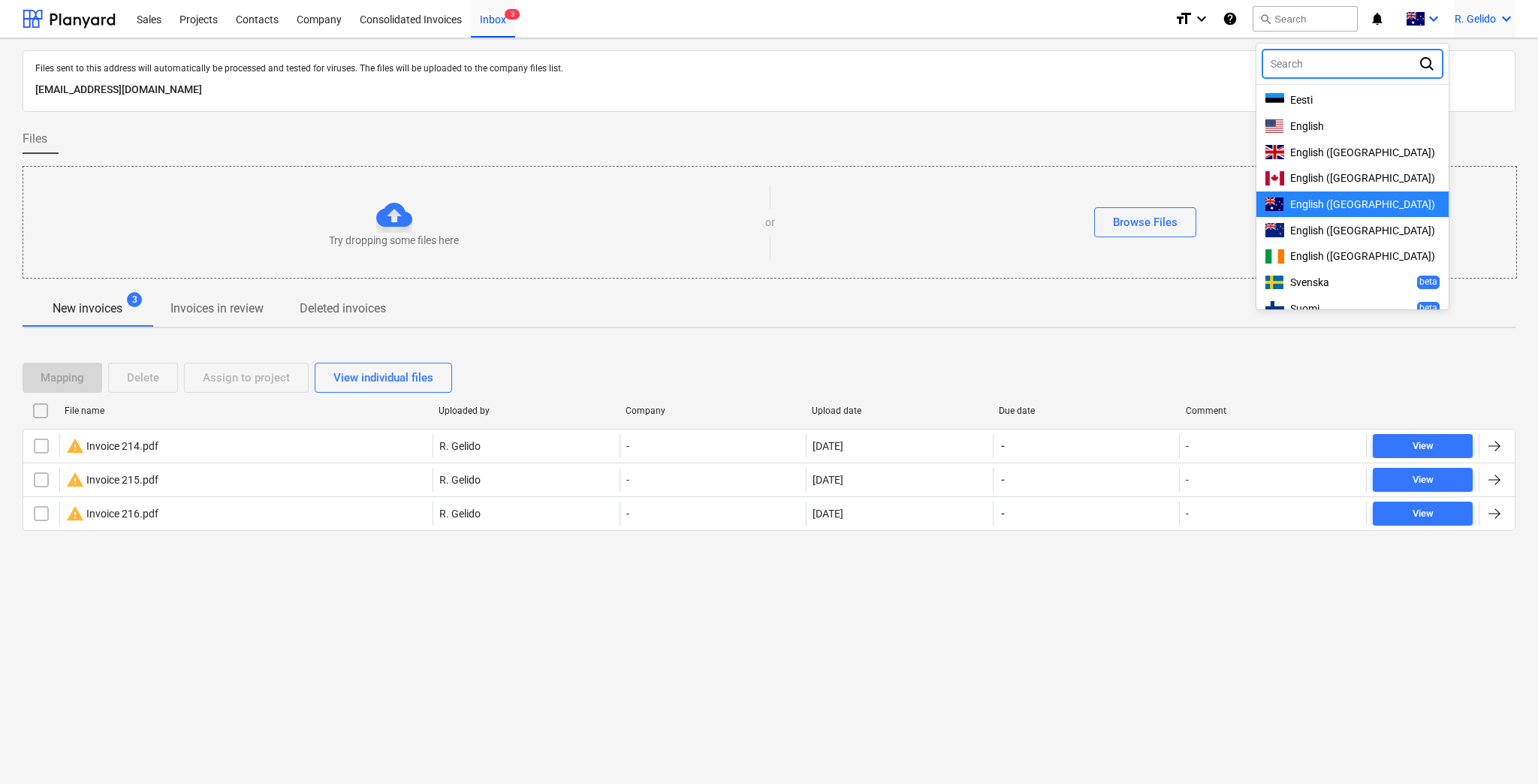
click at [1472, 22] on span "R. Gelido" at bounding box center [1476, 18] width 42 height 12
click at [1135, 69] on div at bounding box center [769, 392] width 1538 height 784
click at [1470, 29] on div "R. Gelido keyboard_arrow_down" at bounding box center [1485, 18] width 61 height 38
click at [1442, 50] on div "Settings" at bounding box center [1471, 58] width 91 height 24
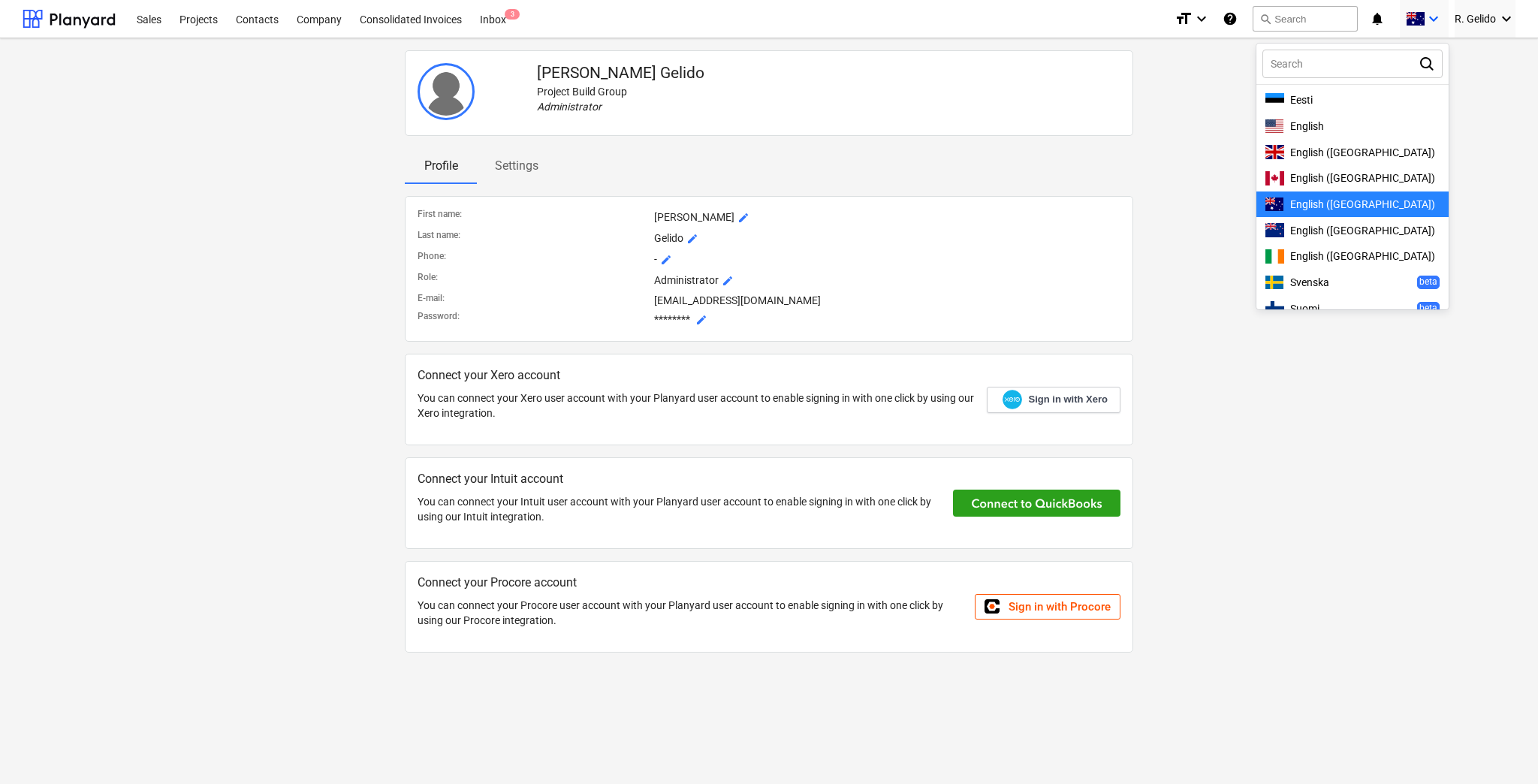
click at [521, 170] on div at bounding box center [769, 392] width 1538 height 784
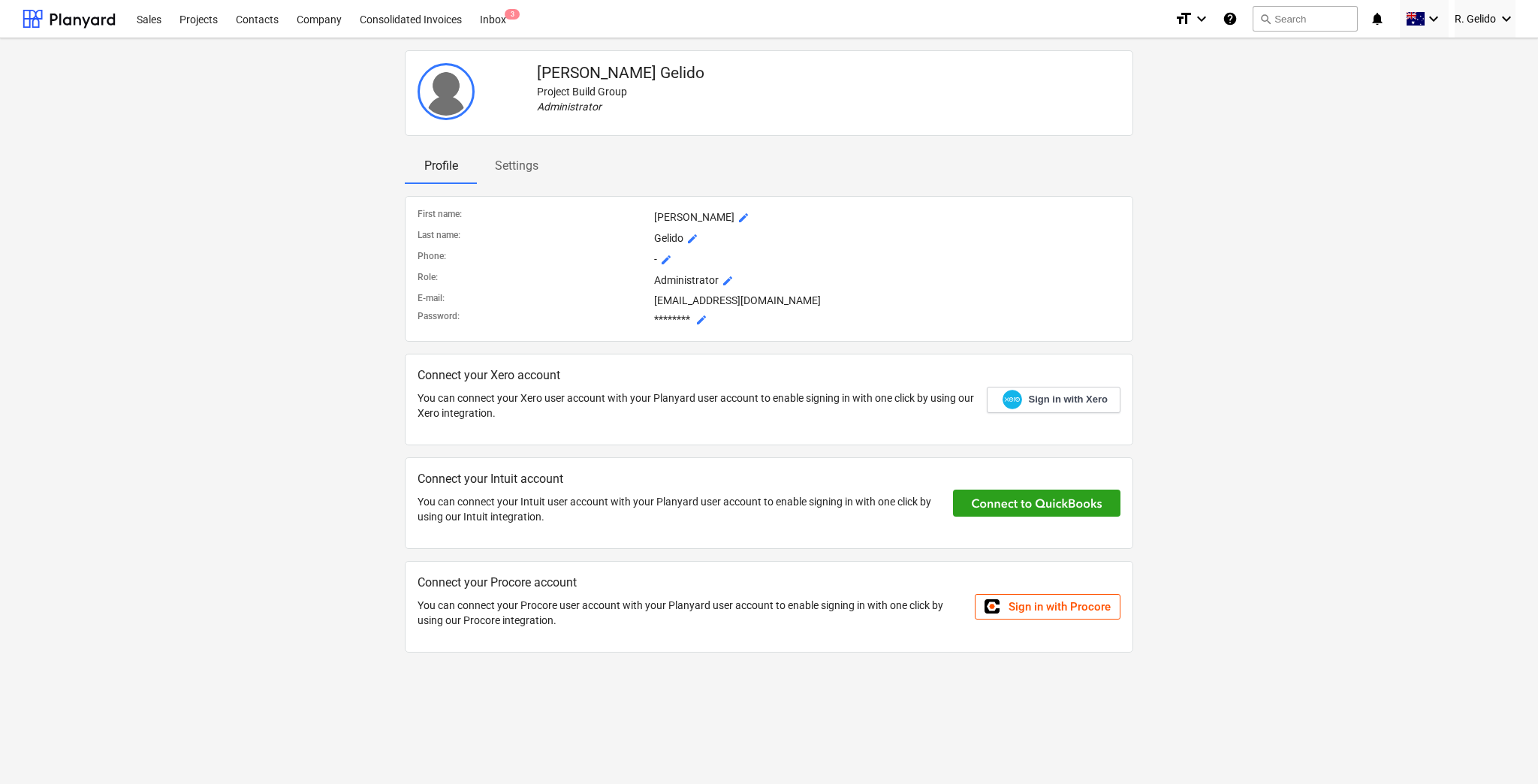
click at [525, 163] on p "Settings" at bounding box center [517, 166] width 43 height 18
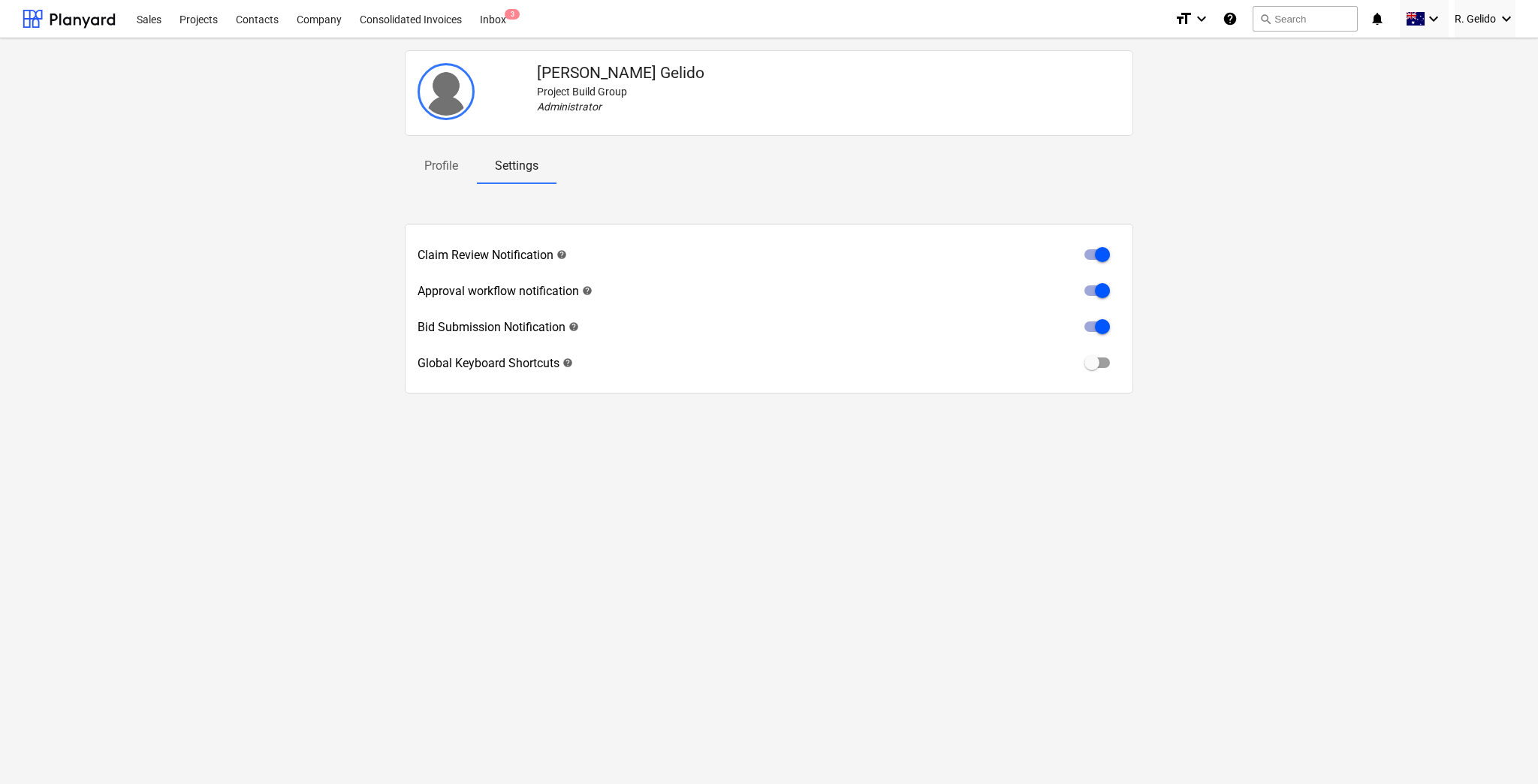
click at [473, 166] on span "Profile" at bounding box center [441, 166] width 72 height 27
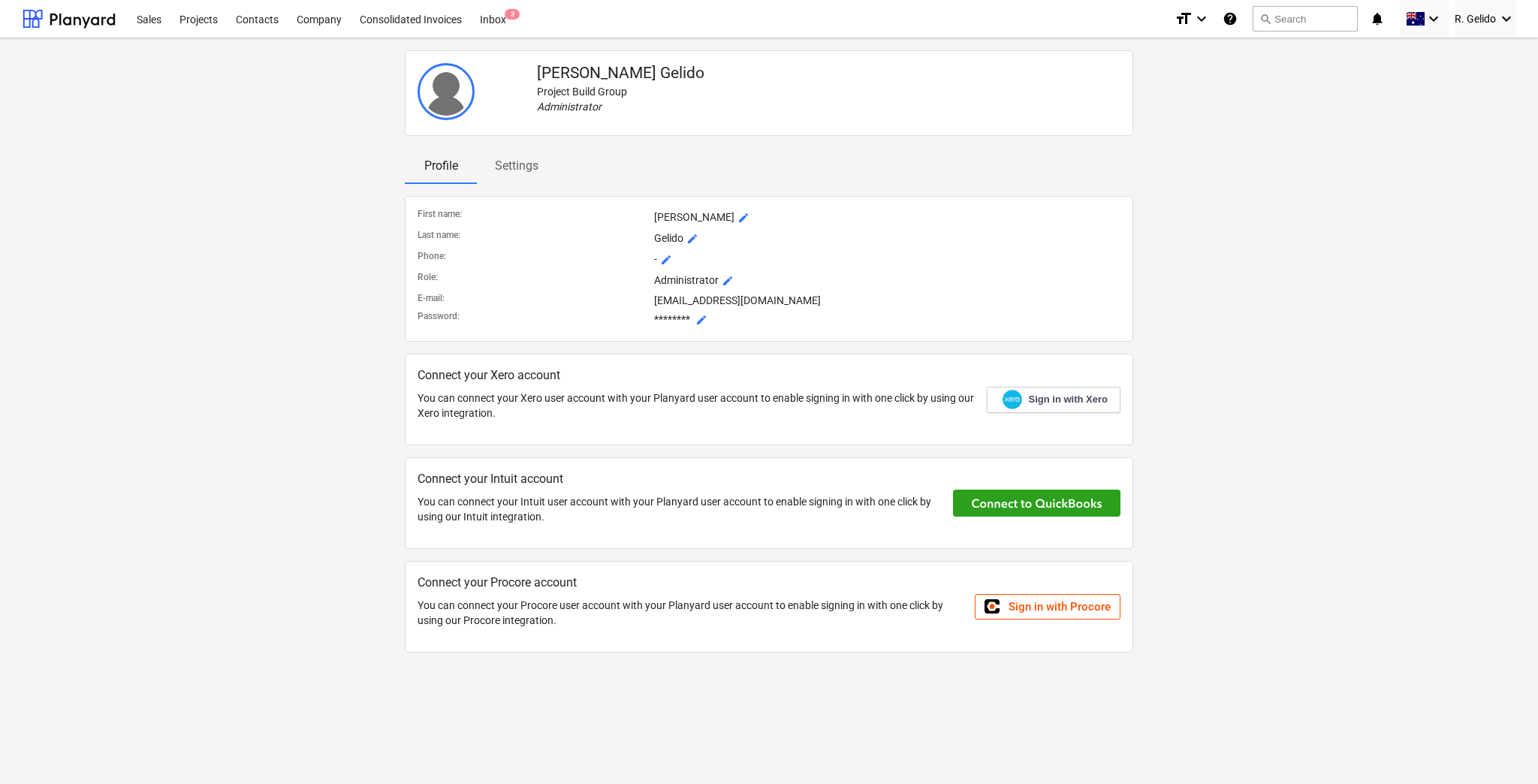
click at [527, 163] on p "Settings" at bounding box center [517, 166] width 43 height 18
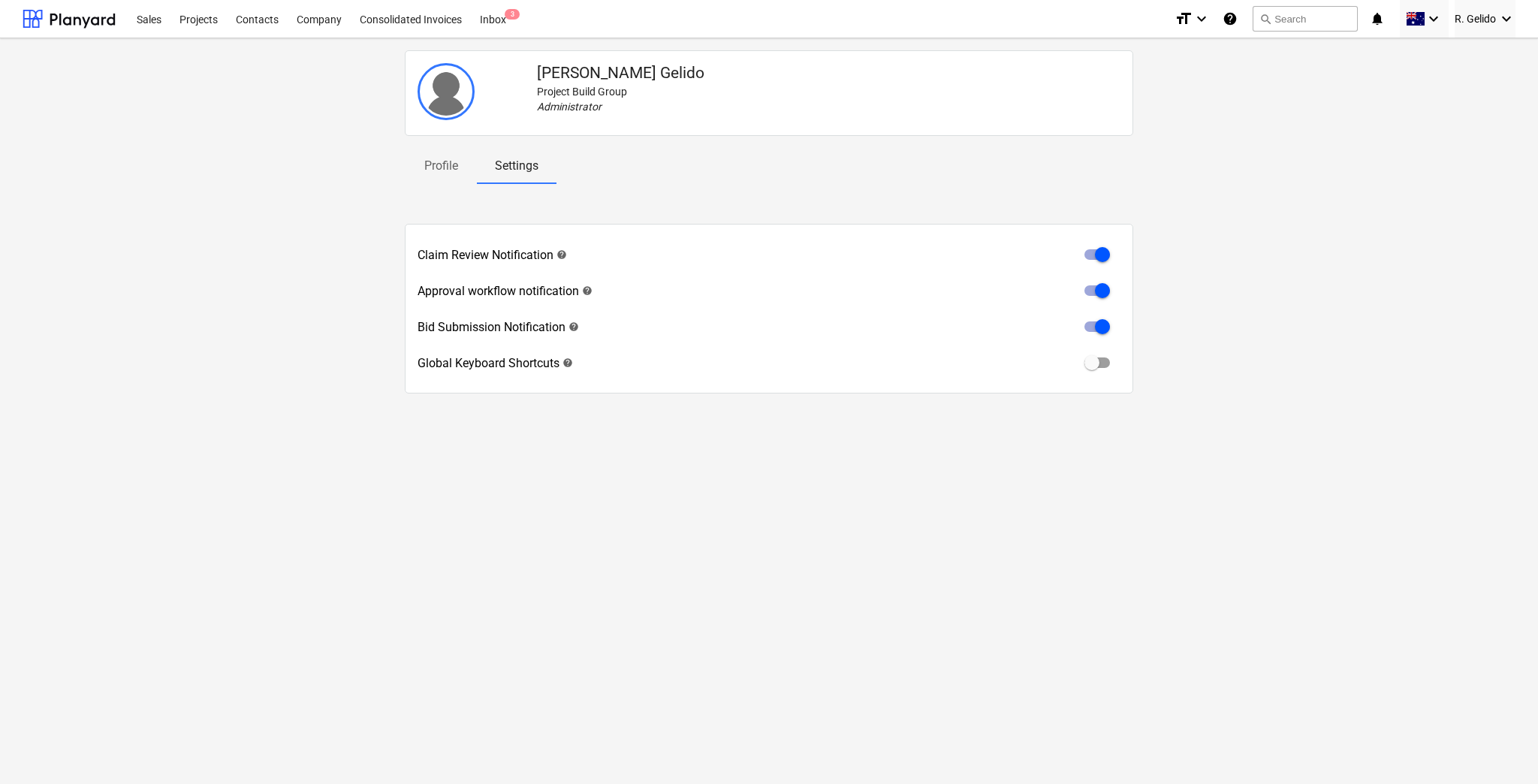
click at [489, 364] on div "Global Keyboard Shortcuts help" at bounding box center [495, 363] width 155 height 14
drag, startPoint x: 535, startPoint y: 363, endPoint x: 464, endPoint y: 351, distance: 72.0
click at [469, 352] on div "Global Keyboard Shortcuts help" at bounding box center [769, 362] width 703 height 36
drag, startPoint x: 445, startPoint y: 249, endPoint x: 537, endPoint y: 257, distance: 92.3
click at [537, 257] on div "Claim Review Notification help" at bounding box center [492, 255] width 150 height 14
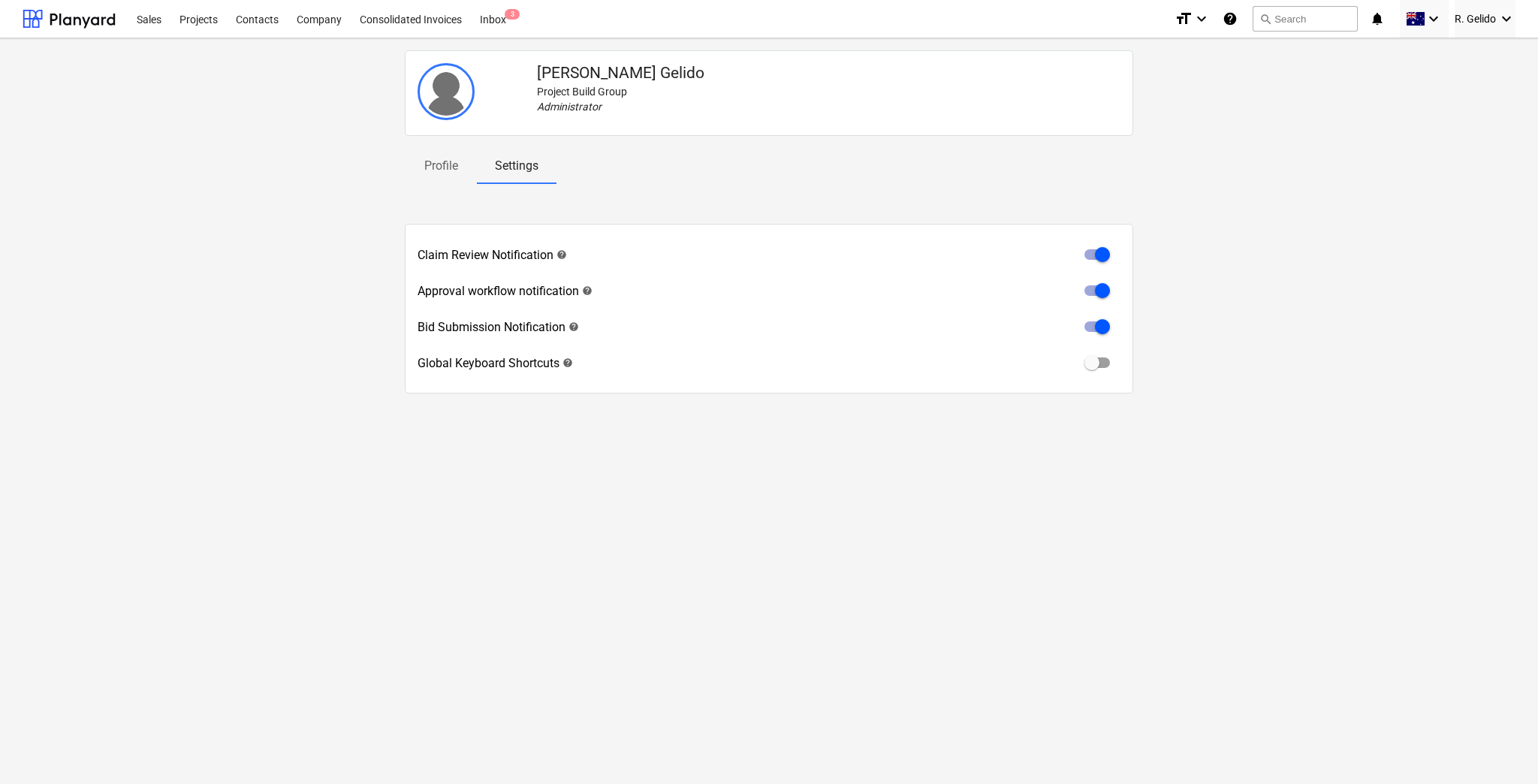
click at [503, 295] on div "Approval workflow notification help" at bounding box center [505, 291] width 175 height 14
click at [1186, 12] on icon "format_size" at bounding box center [1183, 18] width 18 height 18
click at [1319, 163] on div at bounding box center [769, 392] width 1538 height 784
click at [316, 15] on div "Company" at bounding box center [319, 18] width 63 height 38
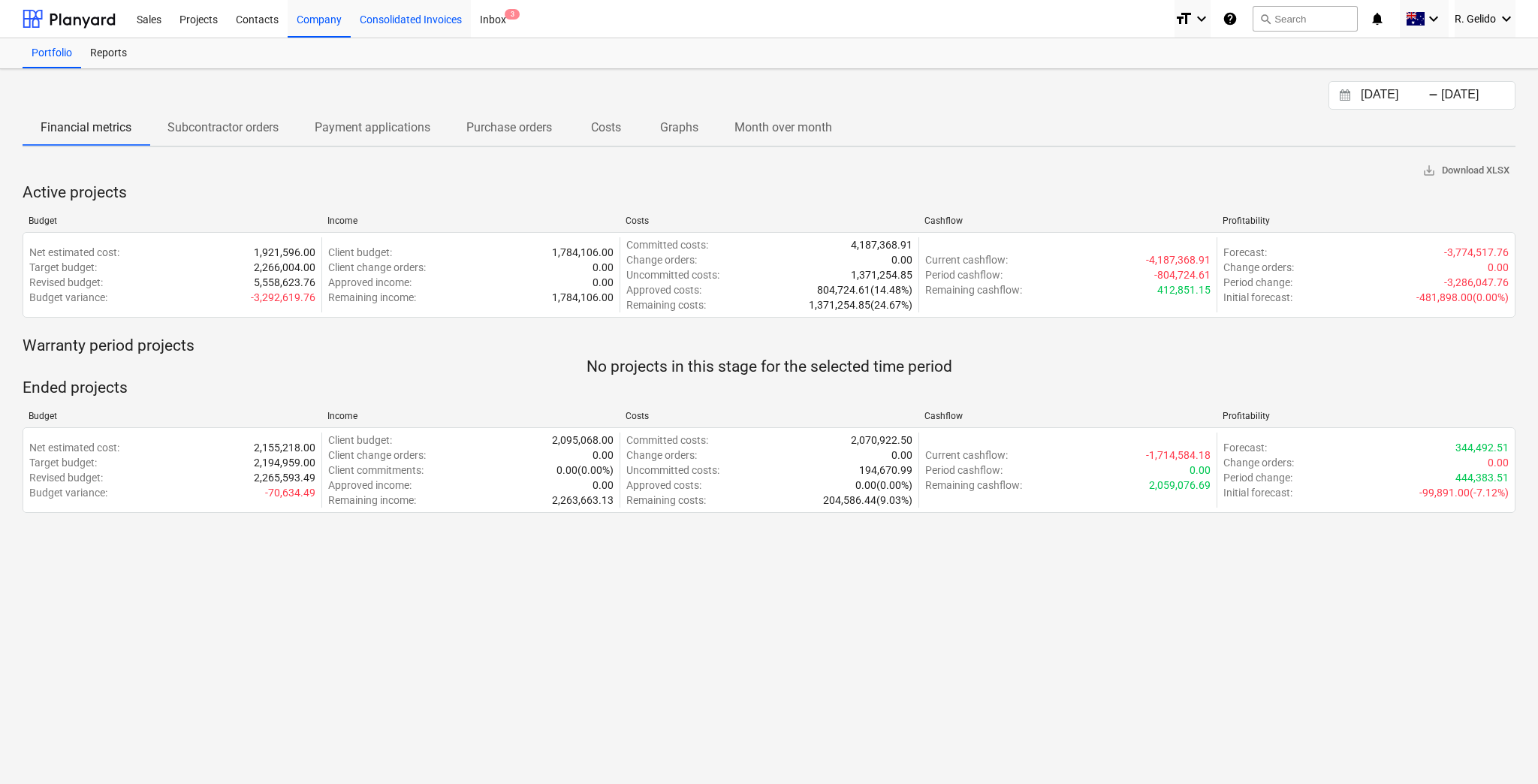
click at [425, 25] on div "Consolidated Invoices" at bounding box center [411, 18] width 120 height 38
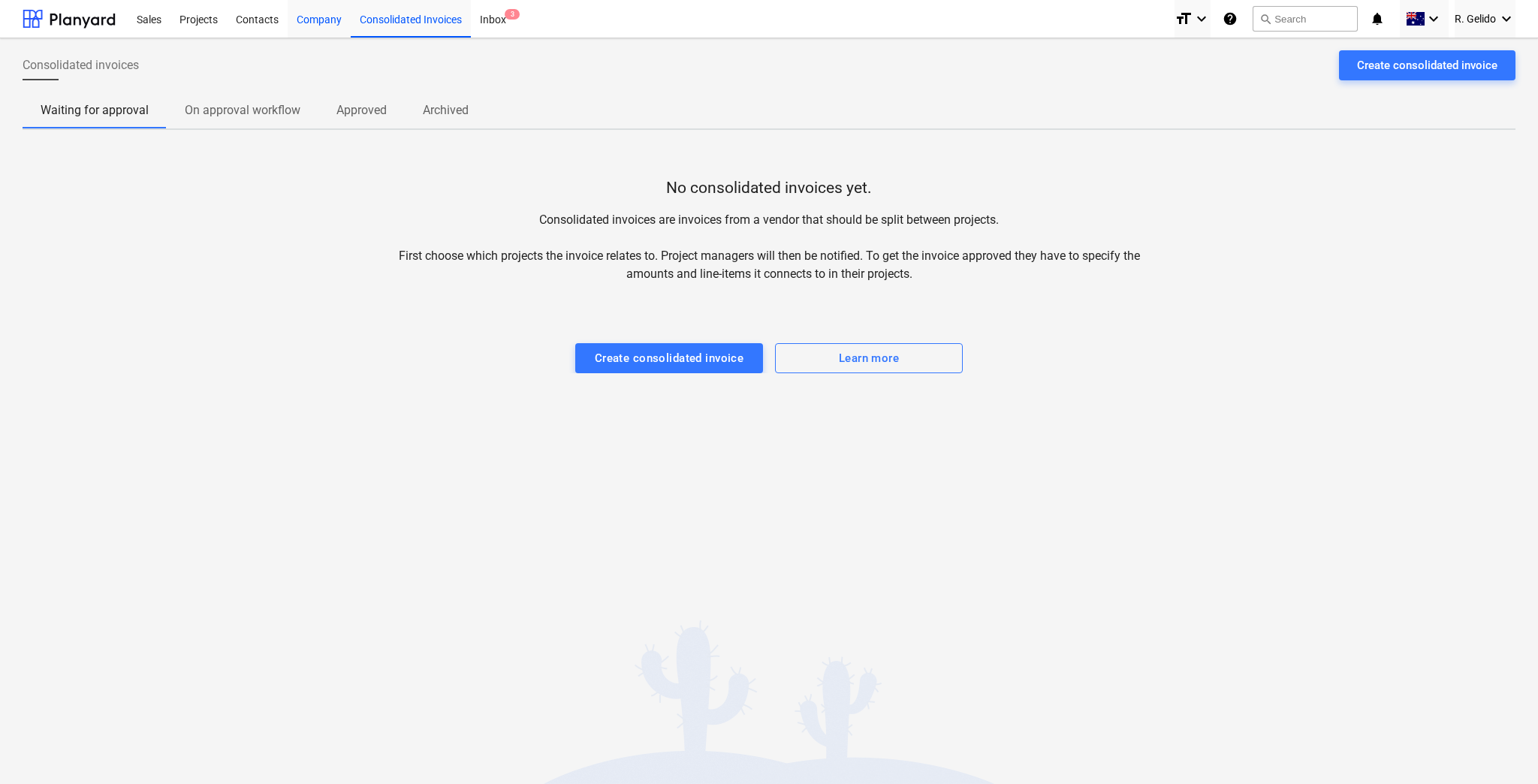
click at [316, 24] on div "Company" at bounding box center [319, 18] width 63 height 38
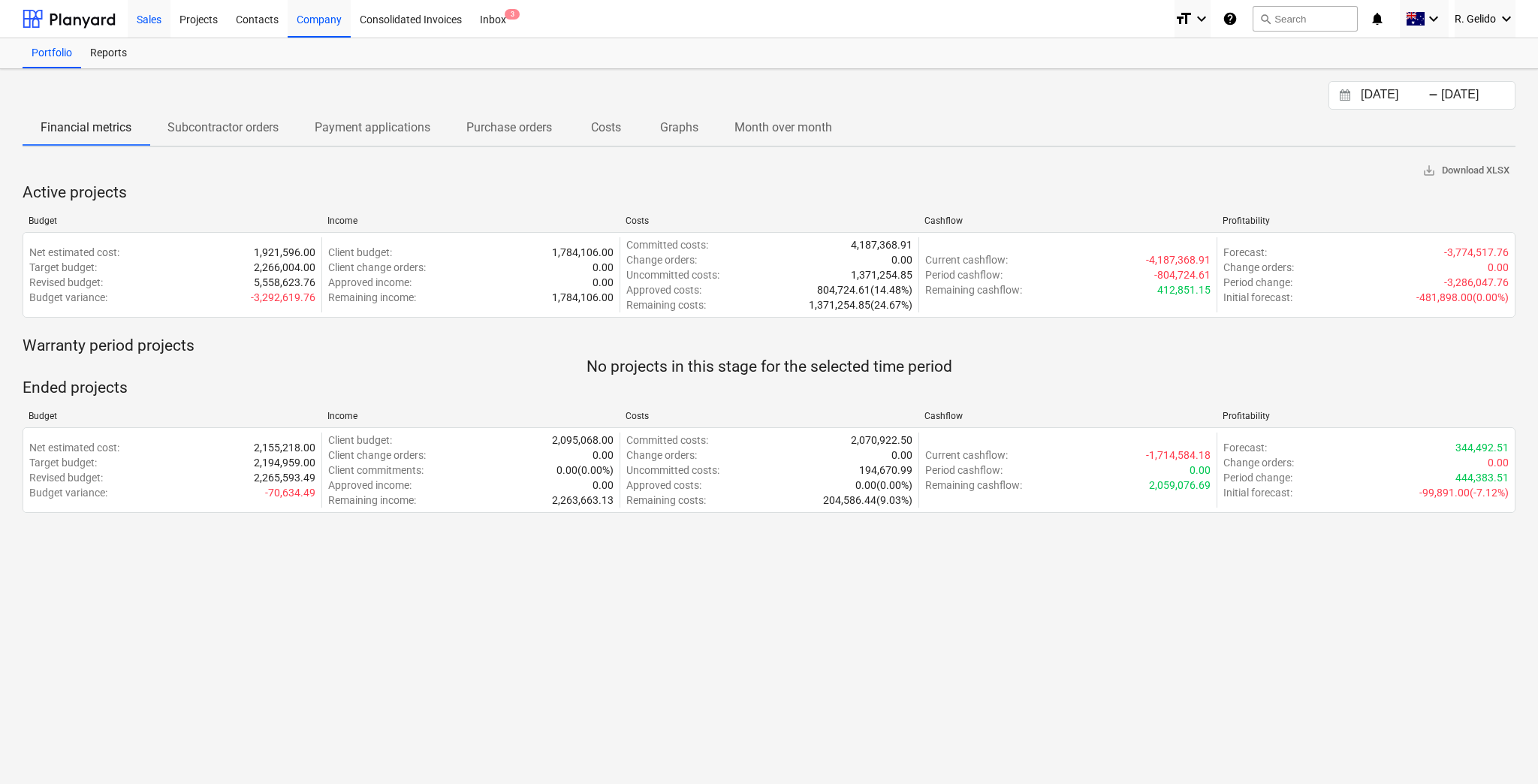
click at [159, 24] on div "Sales" at bounding box center [148, 18] width 42 height 38
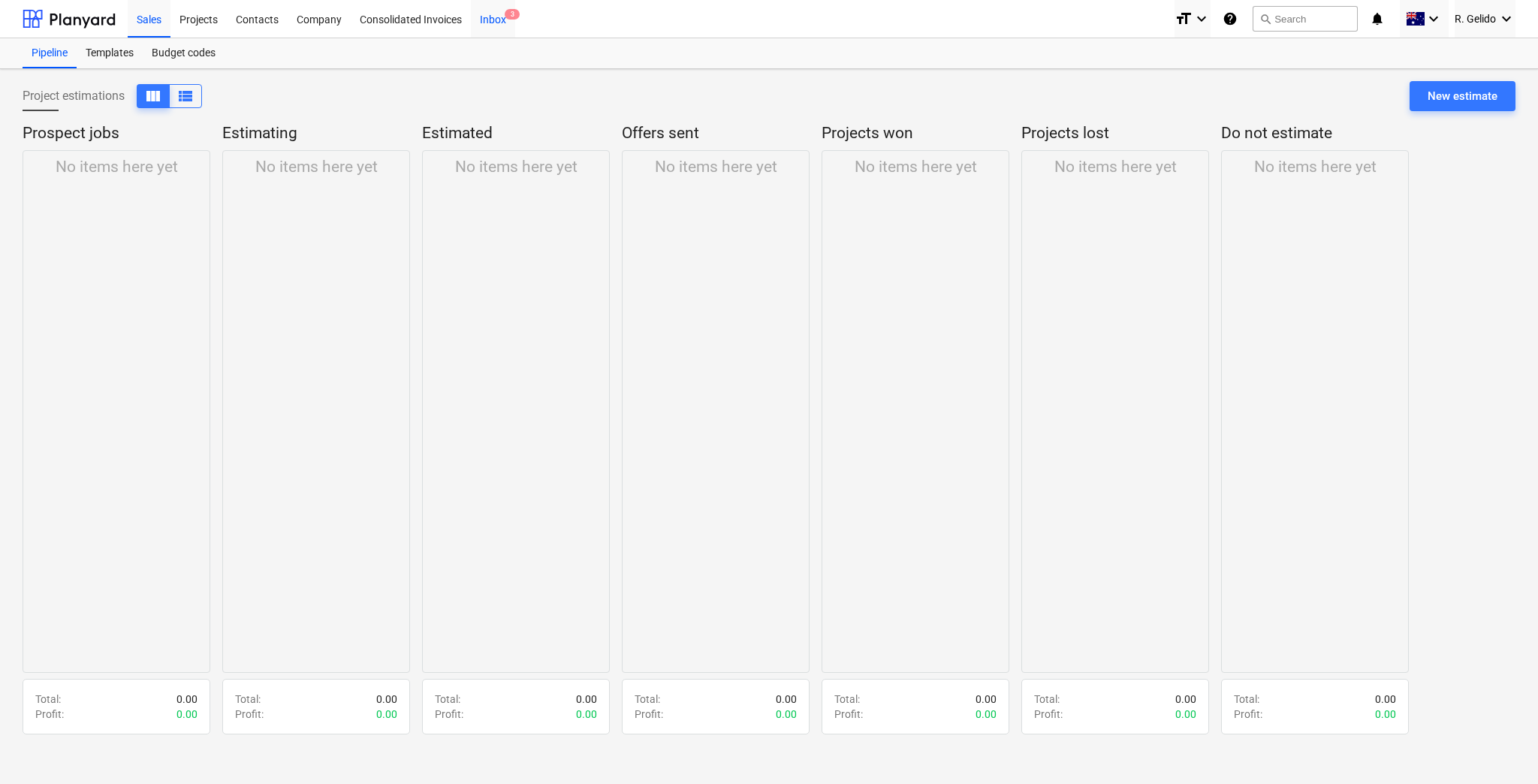
click at [493, 23] on div "Inbox 3" at bounding box center [493, 18] width 44 height 38
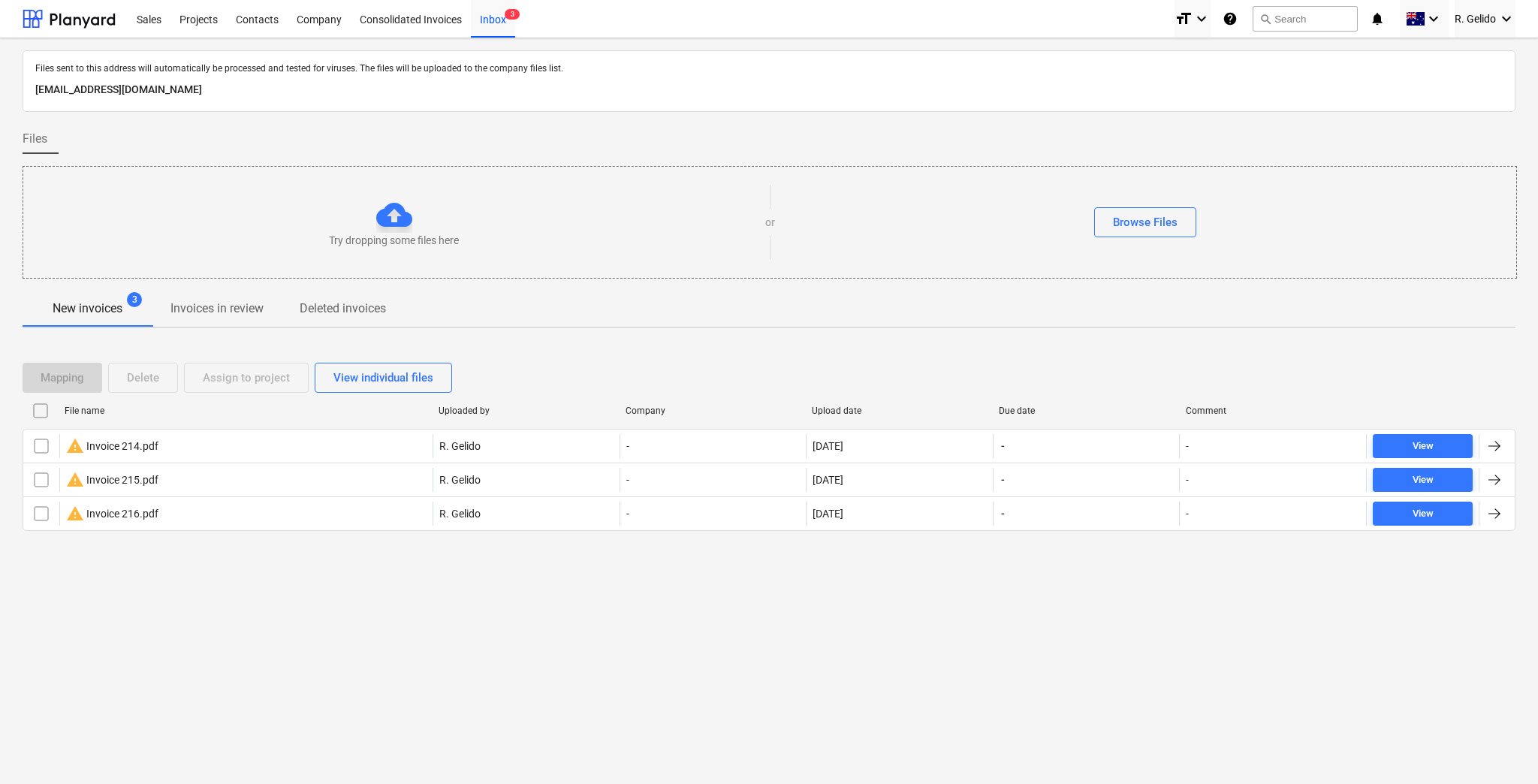
click at [36, 93] on p "[EMAIL_ADDRESS][DOMAIN_NAME]" at bounding box center [769, 90] width 1468 height 18
click at [35, 90] on p "[EMAIL_ADDRESS][DOMAIN_NAME]" at bounding box center [769, 90] width 1468 height 18
drag, startPoint x: 35, startPoint y: 90, endPoint x: 367, endPoint y: 92, distance: 332.0
click at [367, 92] on p "[EMAIL_ADDRESS][DOMAIN_NAME]" at bounding box center [769, 90] width 1468 height 18
copy p "[EMAIL_ADDRESS][DOMAIN_NAME]"
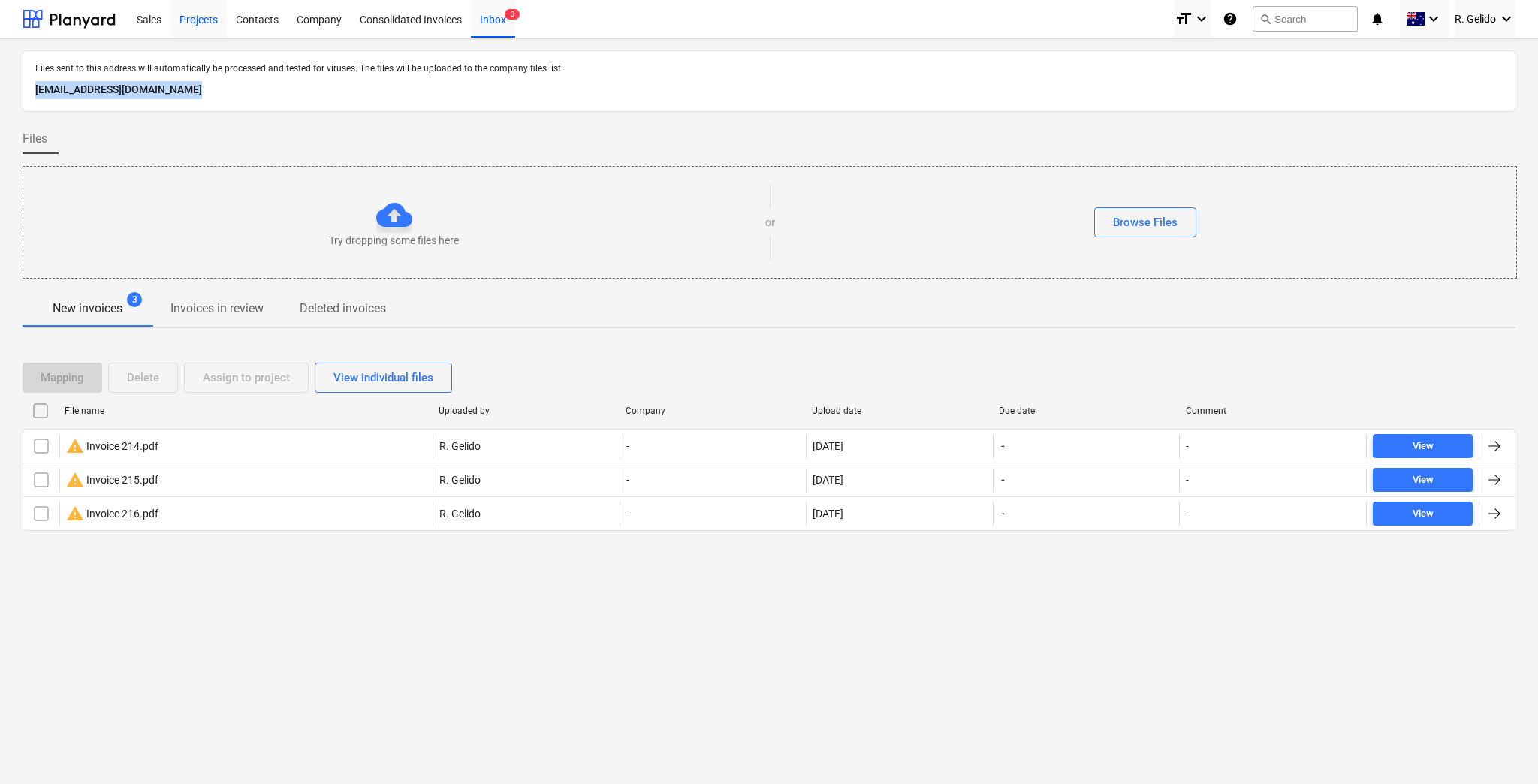
copy p "[EMAIL_ADDRESS][DOMAIN_NAME]"
click at [1210, 641] on div "Files sent to this address will automatically be processed and tested for virus…" at bounding box center [769, 411] width 1538 height 746
click at [157, 24] on div "Sales" at bounding box center [148, 18] width 42 height 38
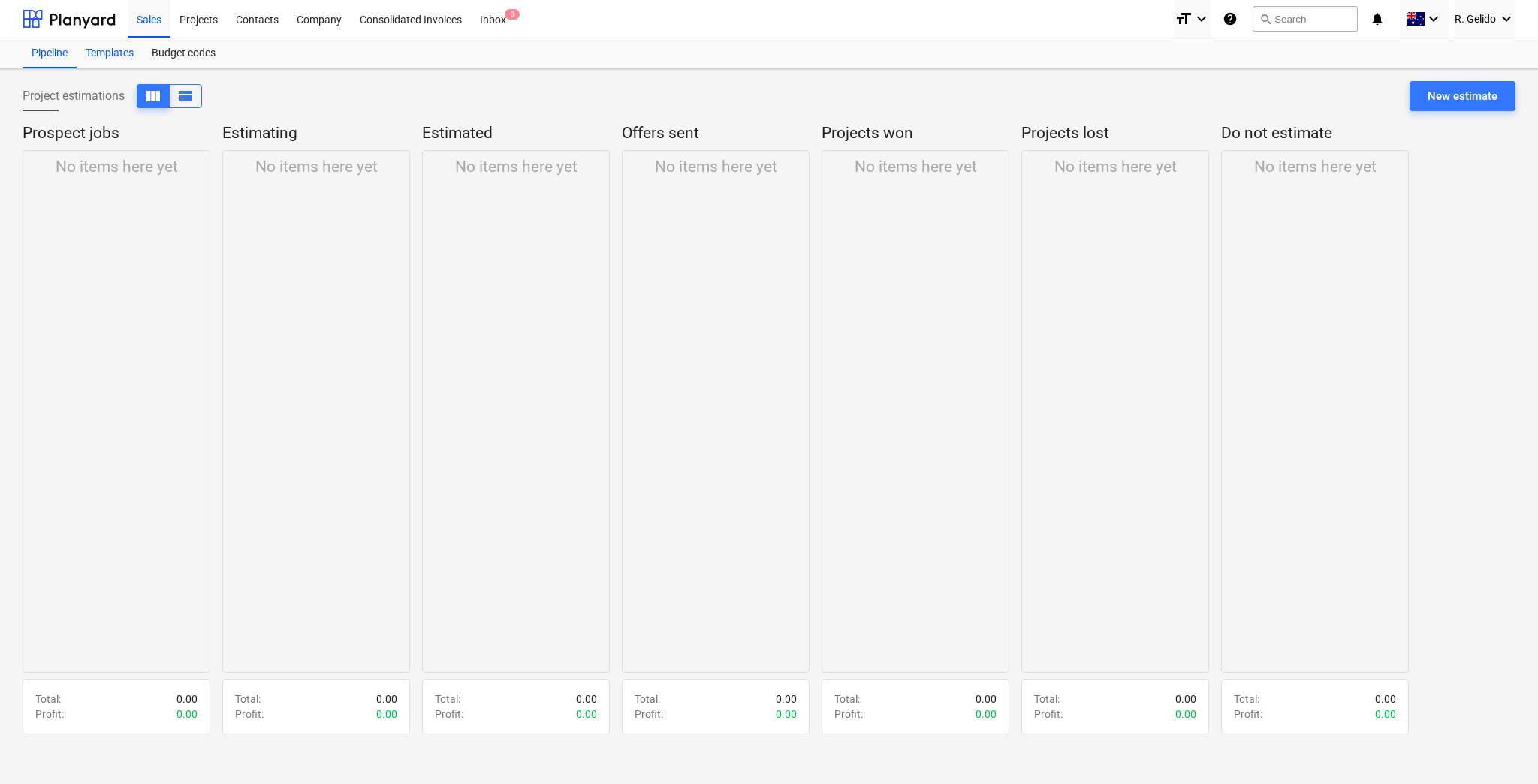
click at [128, 51] on div "Templates" at bounding box center [110, 54] width 66 height 30
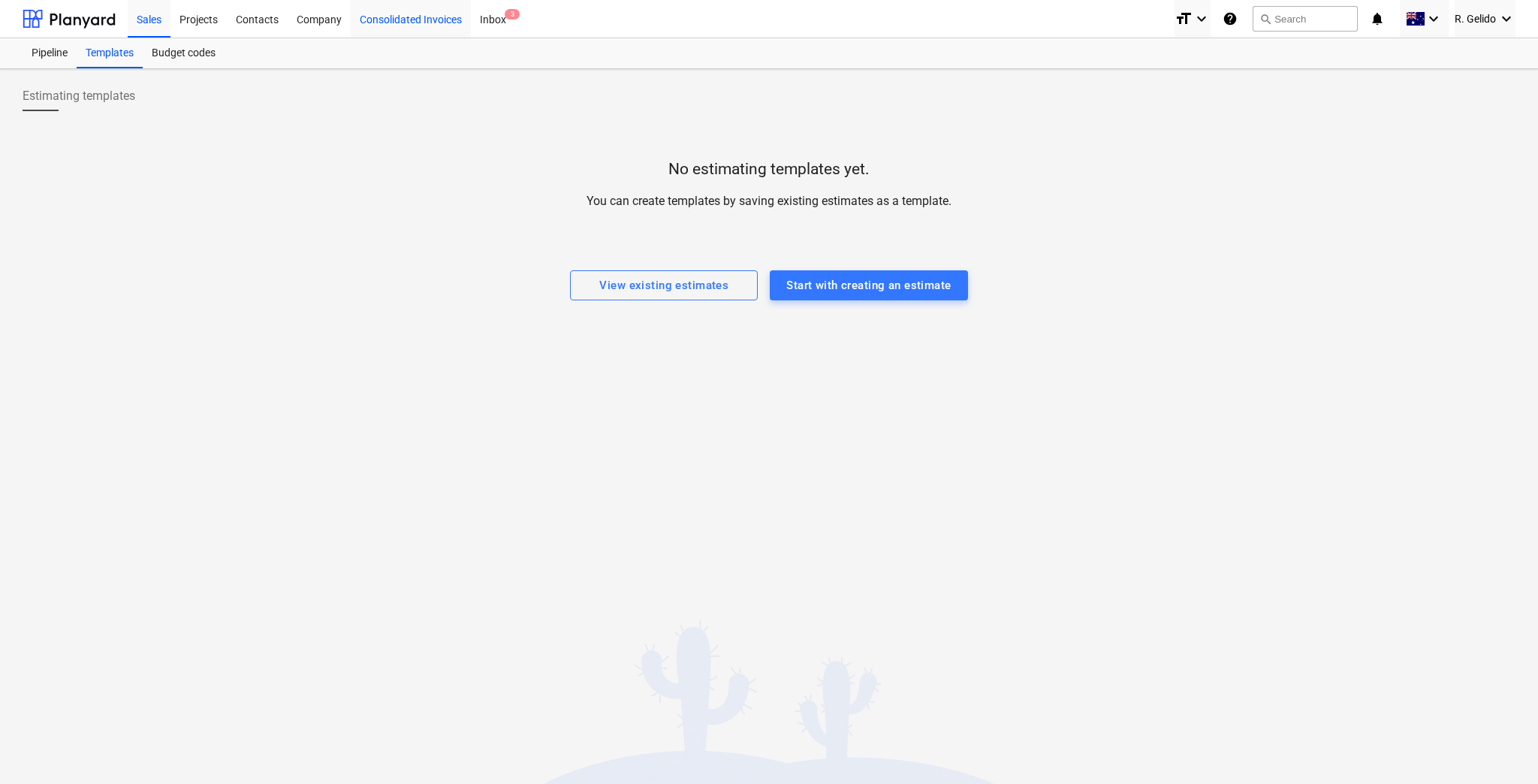
click at [427, 17] on div "Consolidated Invoices" at bounding box center [411, 18] width 120 height 38
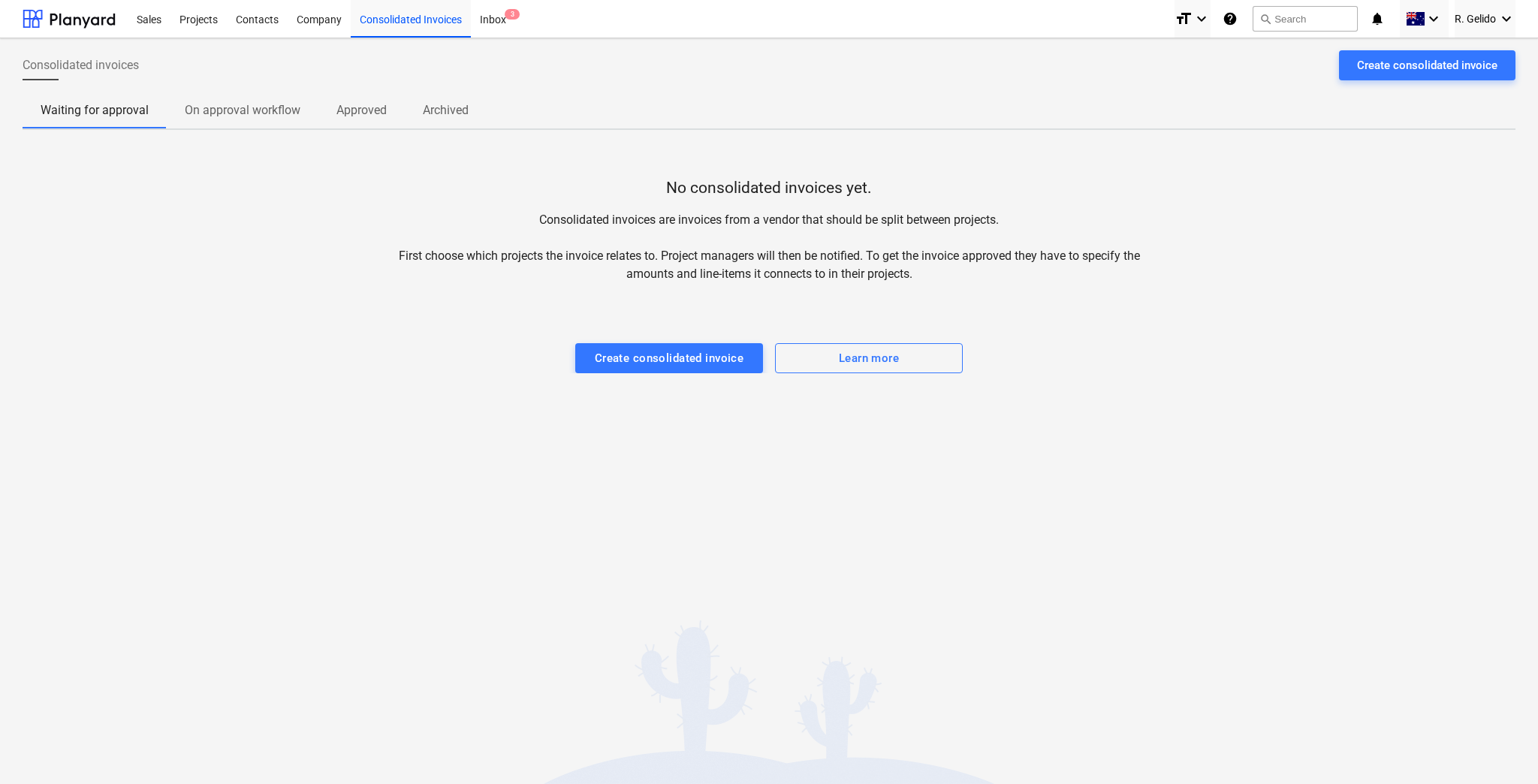
click at [407, 444] on div "Consolidated invoices Create consolidated invoice Waiting for approval On appro…" at bounding box center [769, 411] width 1538 height 746
click at [366, 122] on span "Approved" at bounding box center [362, 111] width 87 height 27
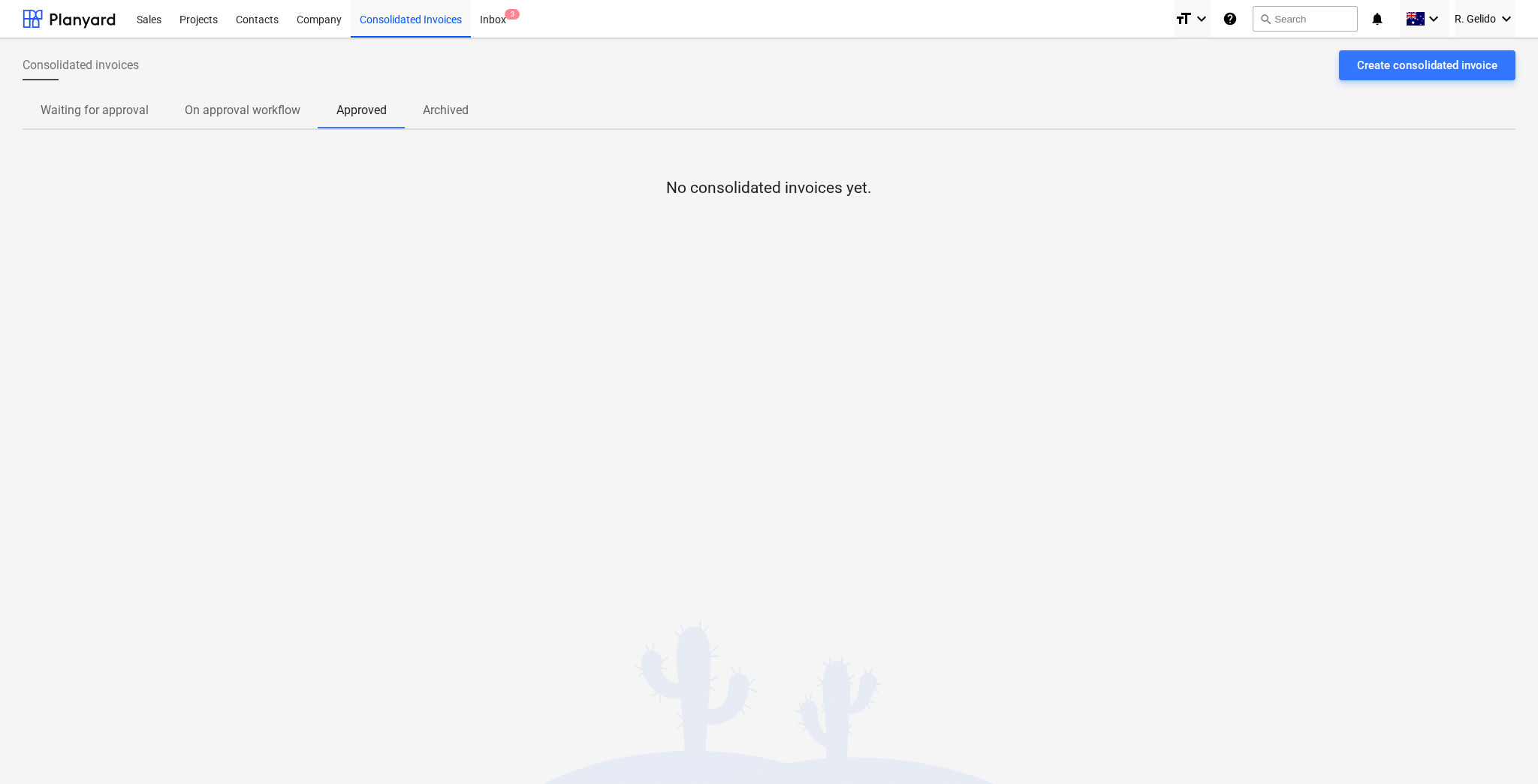
click at [90, 119] on p "Waiting for approval" at bounding box center [95, 111] width 108 height 18
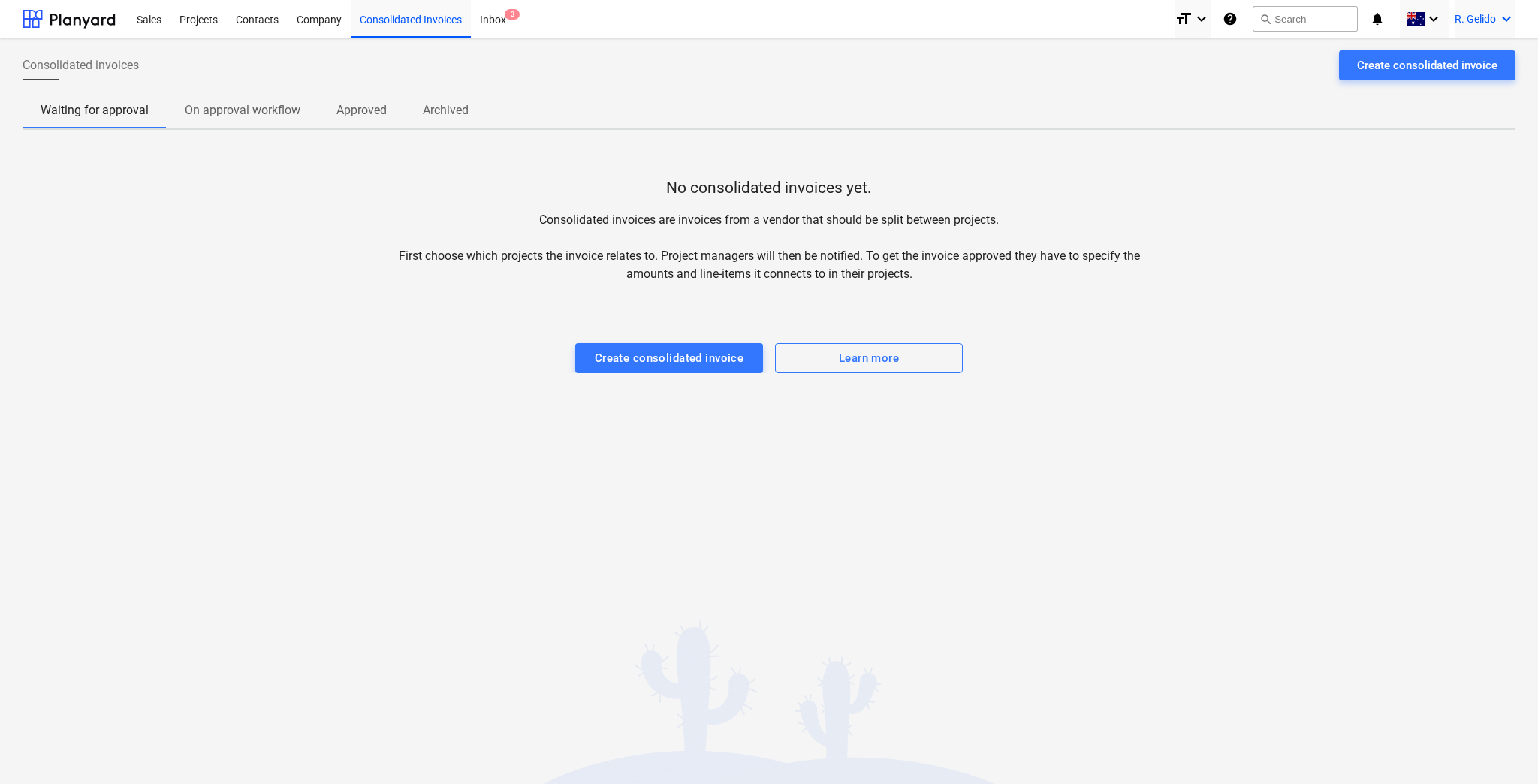
click at [1500, 14] on icon "keyboard_arrow_down" at bounding box center [1507, 18] width 18 height 18
click at [1459, 65] on div "Settings" at bounding box center [1471, 58] width 91 height 24
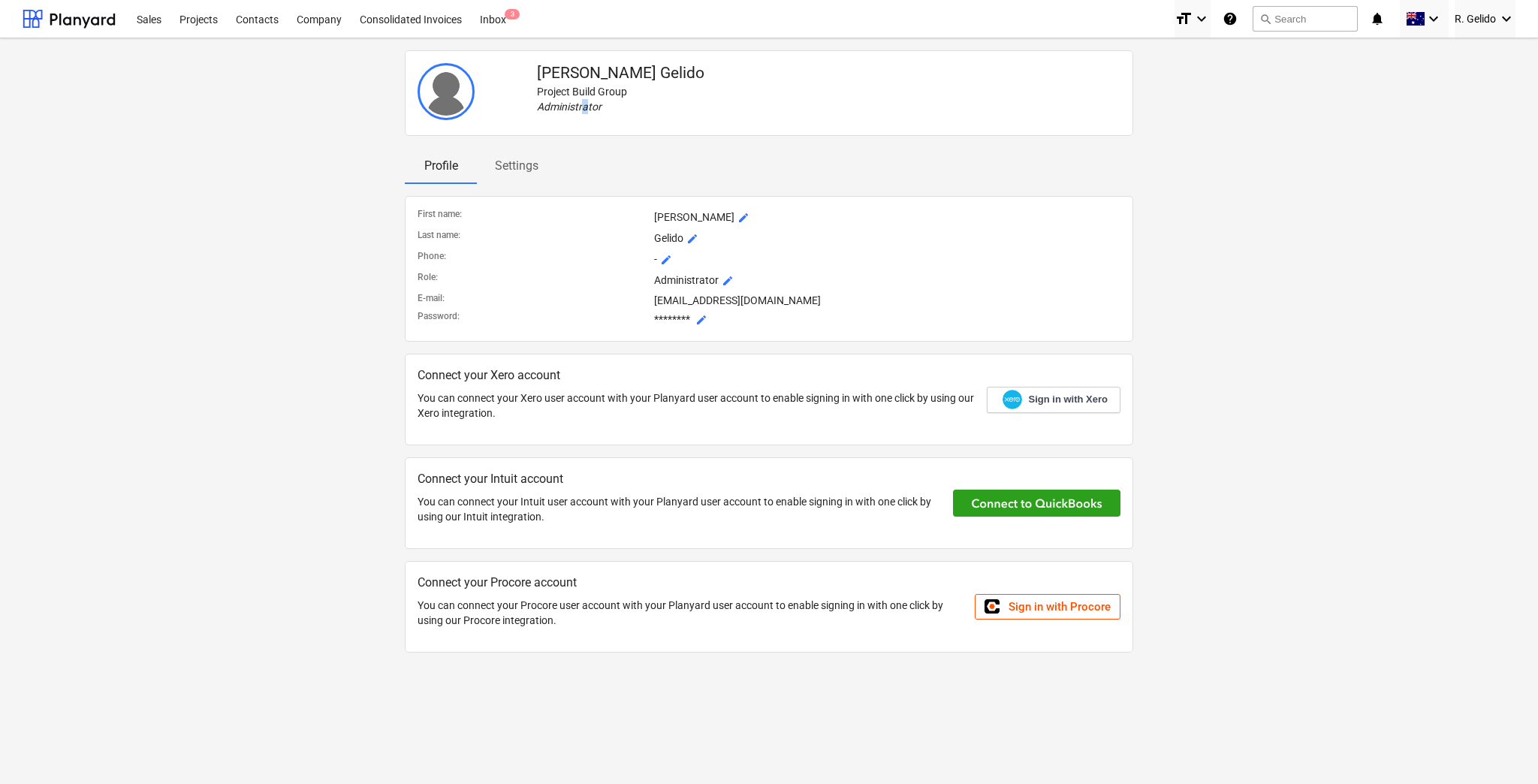
click at [584, 103] on p "Administrator" at bounding box center [828, 107] width 584 height 15
click at [722, 279] on span "mode_edit" at bounding box center [727, 280] width 12 height 12
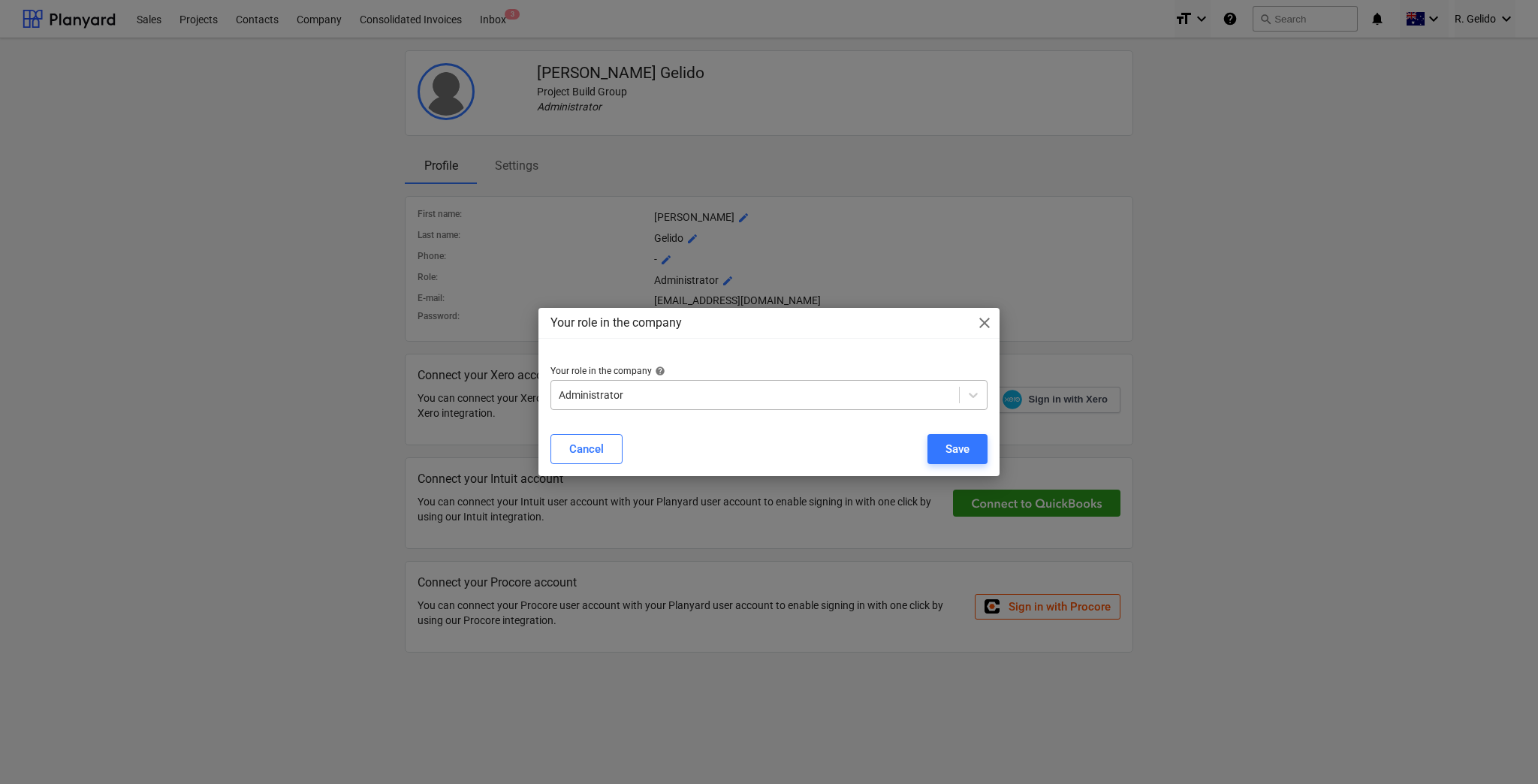
click at [720, 398] on div at bounding box center [755, 395] width 393 height 15
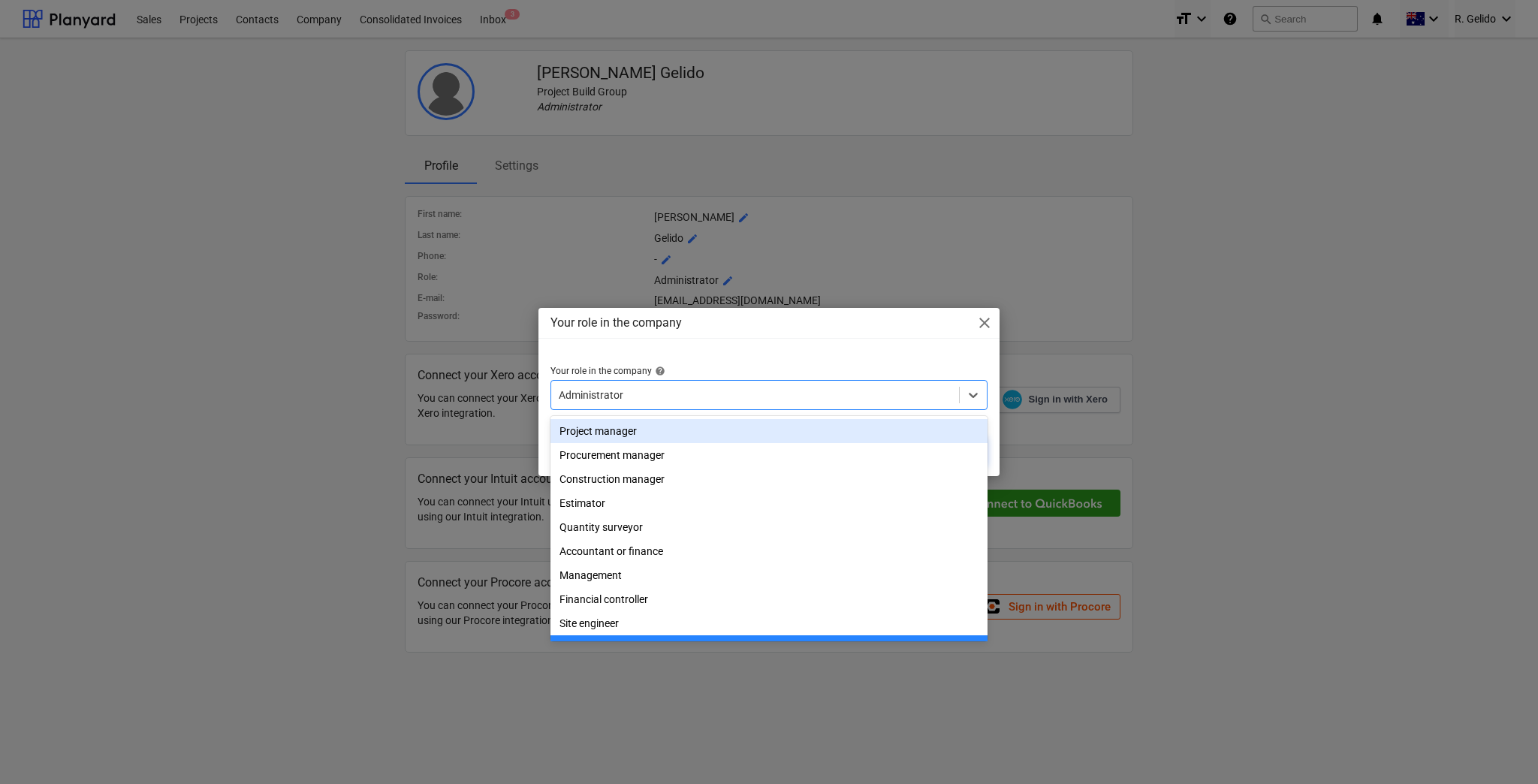
click at [675, 432] on div "Project manager" at bounding box center [769, 431] width 437 height 24
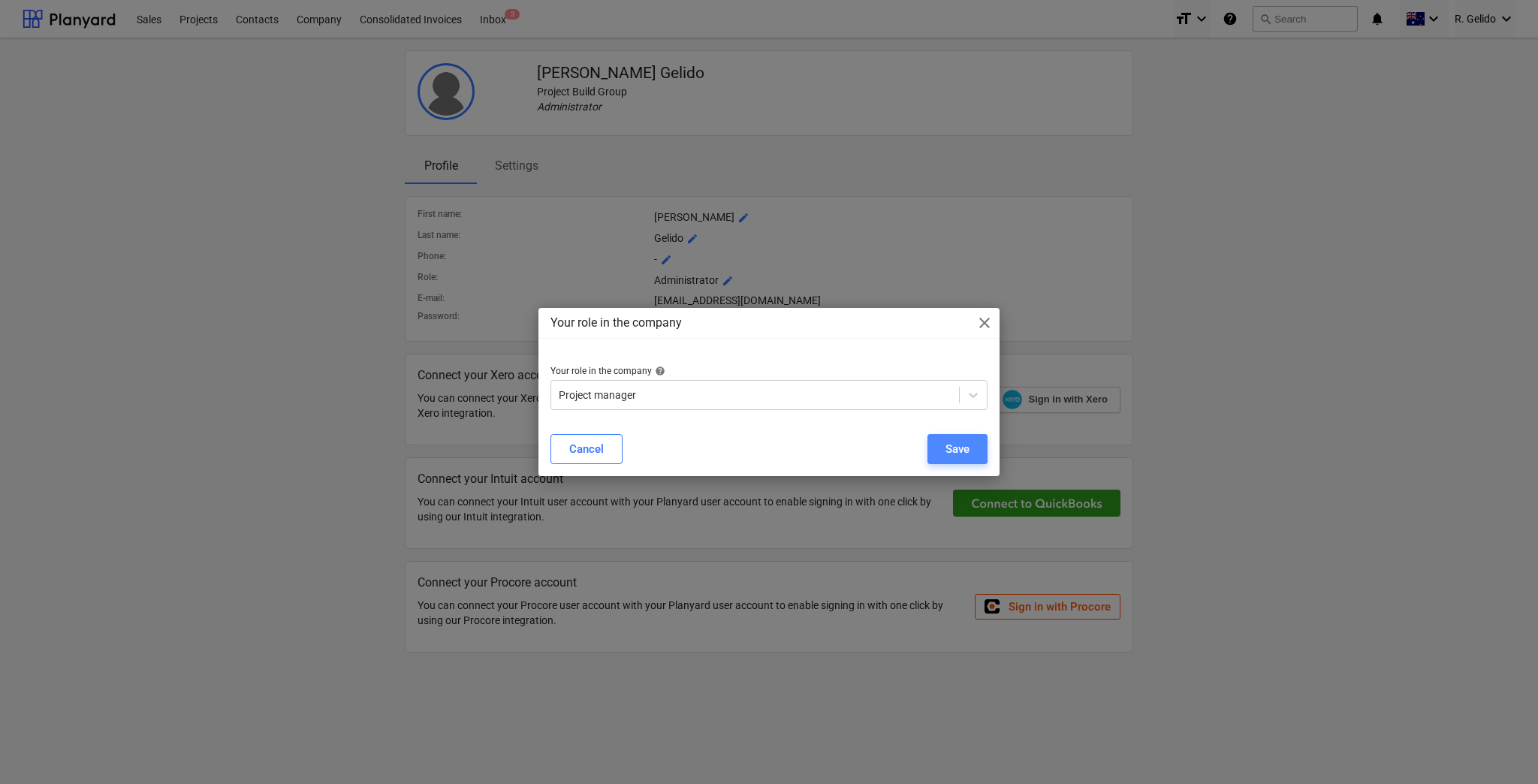
click at [951, 456] on div "Save" at bounding box center [957, 449] width 24 height 19
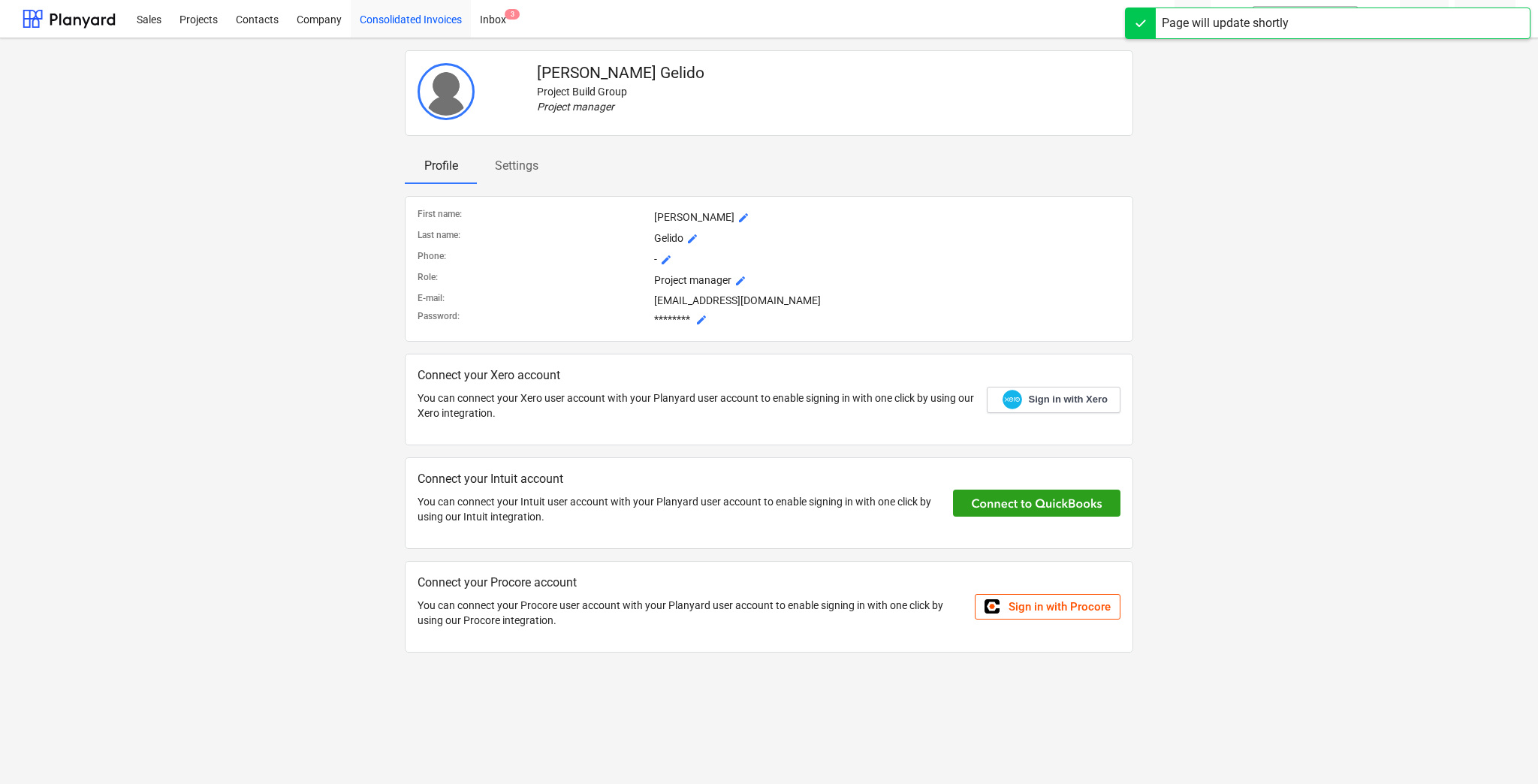
click at [401, 14] on div "Consolidated Invoices" at bounding box center [411, 18] width 120 height 38
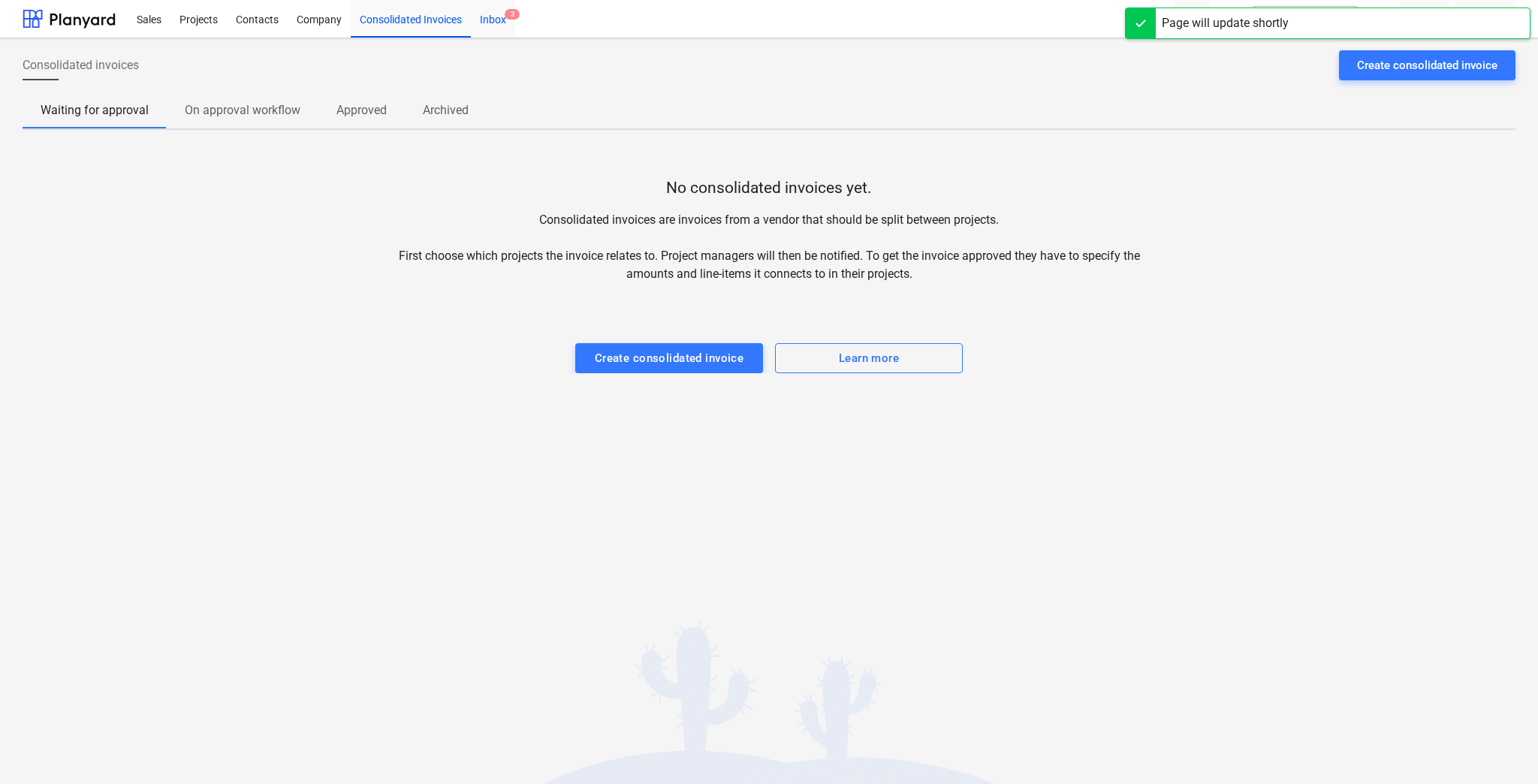
click at [485, 14] on div "Inbox 3" at bounding box center [493, 18] width 44 height 38
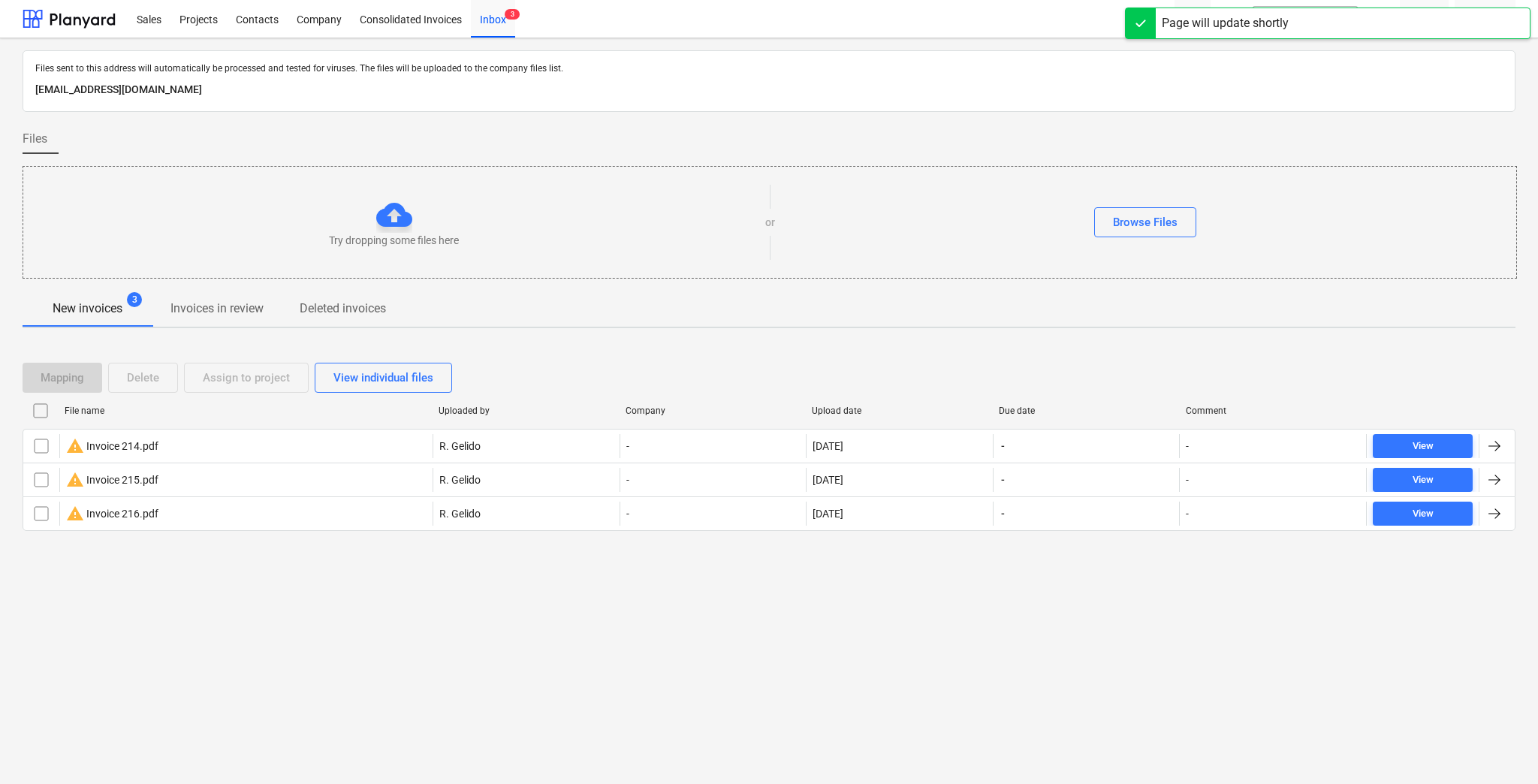
click at [303, 569] on div "Files sent to this address will automatically be processed and tested for virus…" at bounding box center [769, 411] width 1538 height 746
click at [331, 12] on div "Company" at bounding box center [319, 18] width 63 height 38
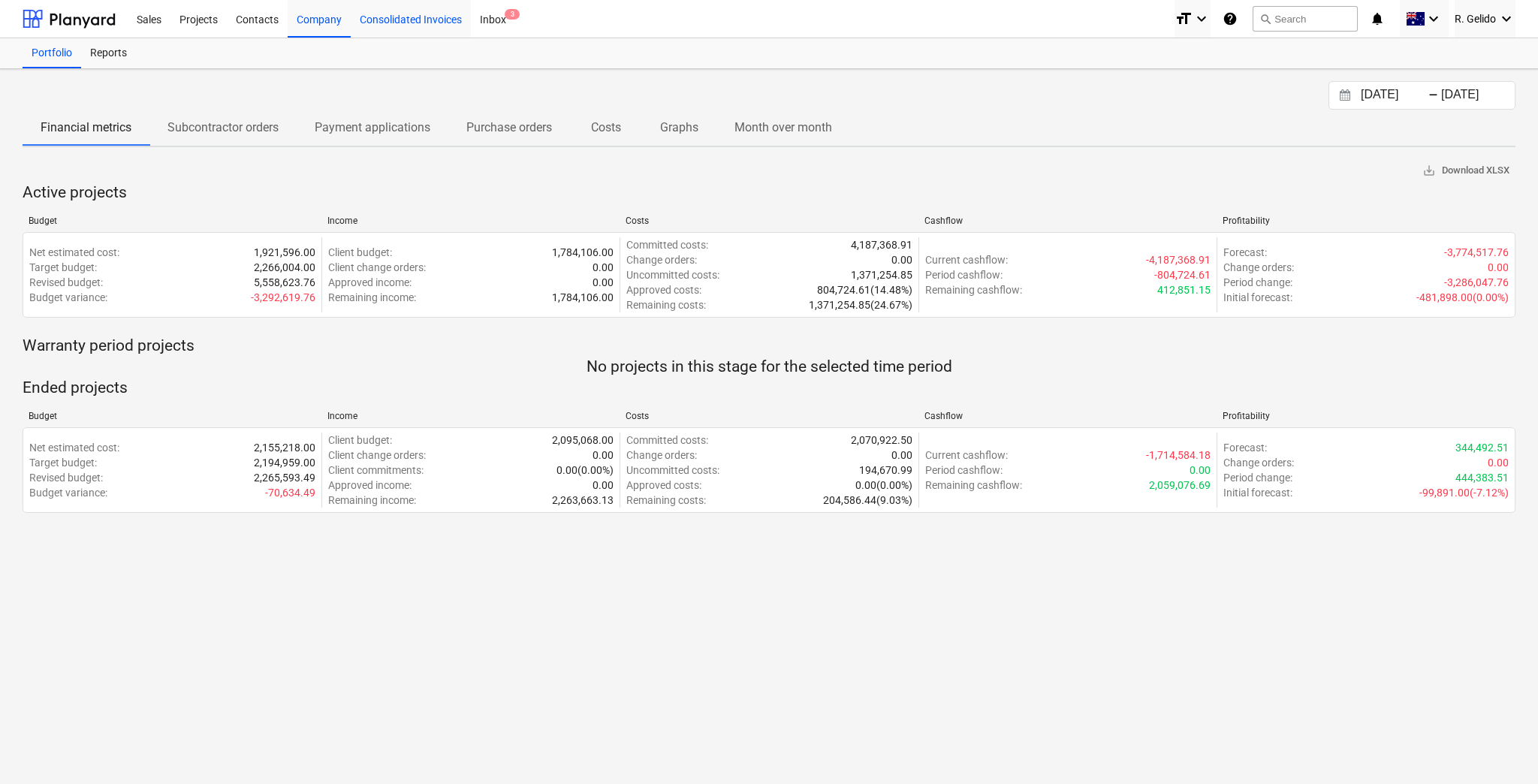
click at [405, 22] on div "Consolidated Invoices" at bounding box center [411, 18] width 120 height 38
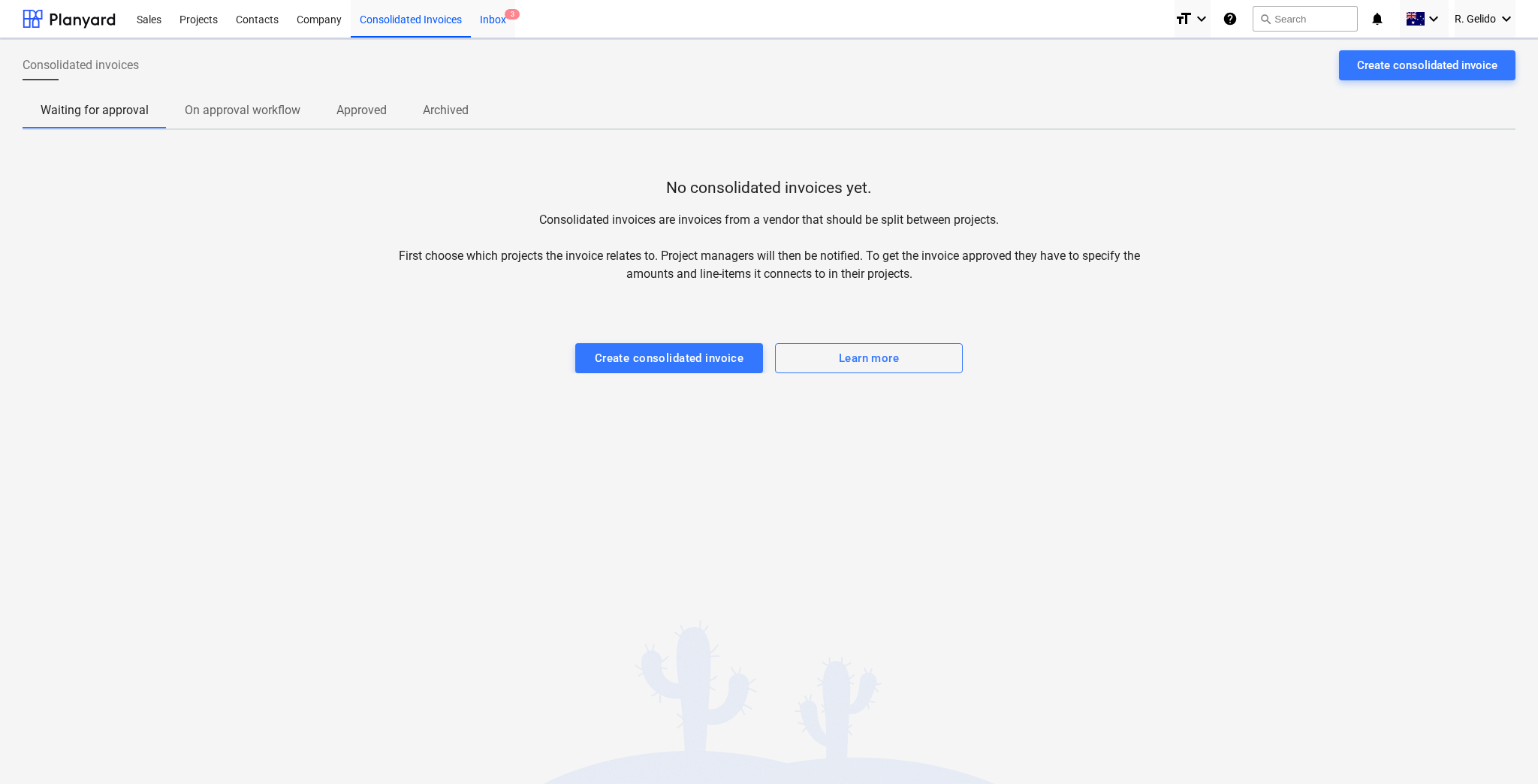
click at [493, 15] on div "Inbox 3" at bounding box center [493, 18] width 44 height 38
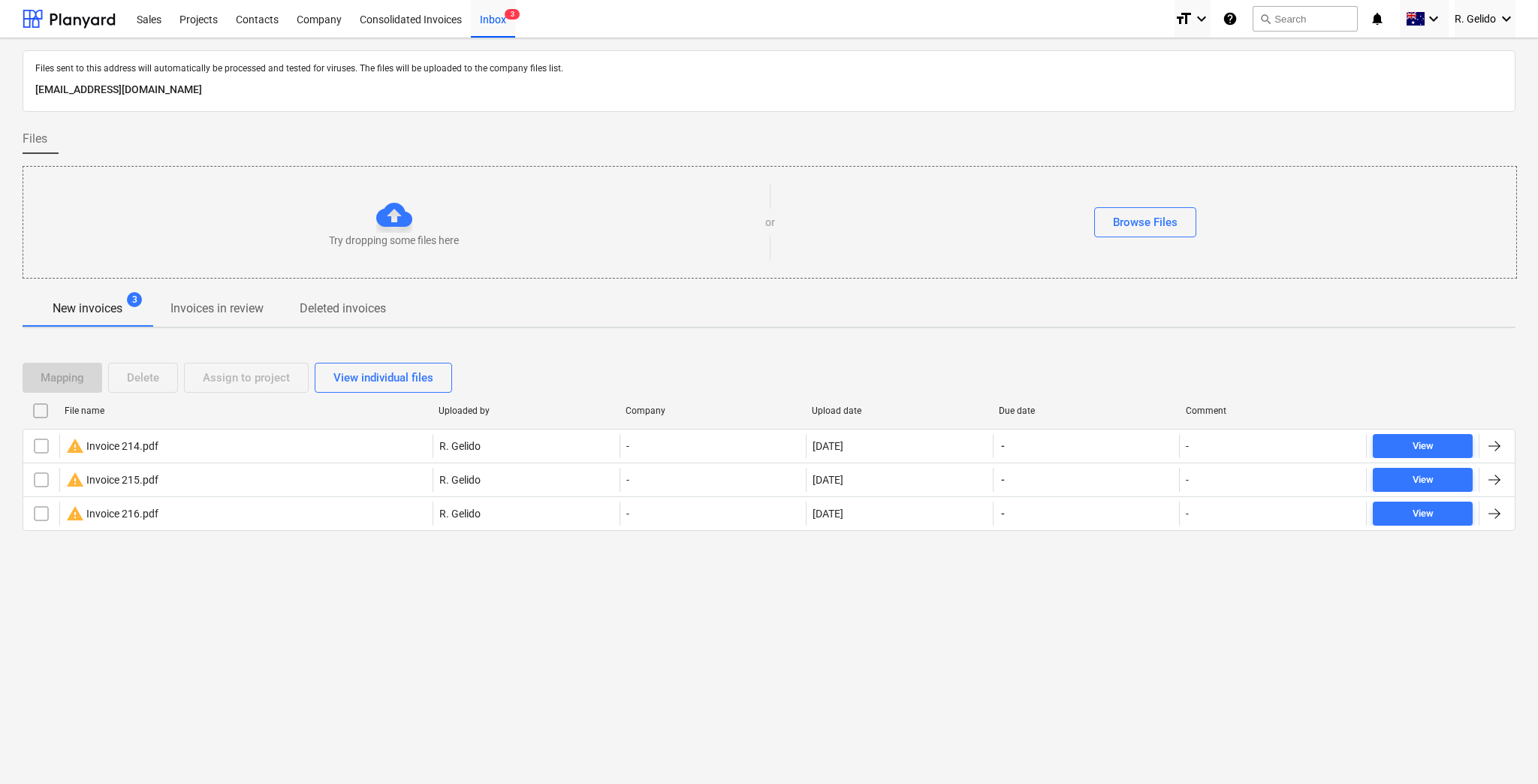
click at [375, 599] on div "Files sent to this address will automatically be processed and tested for virus…" at bounding box center [769, 411] width 1538 height 746
click at [240, 10] on div "Contacts" at bounding box center [257, 18] width 61 height 38
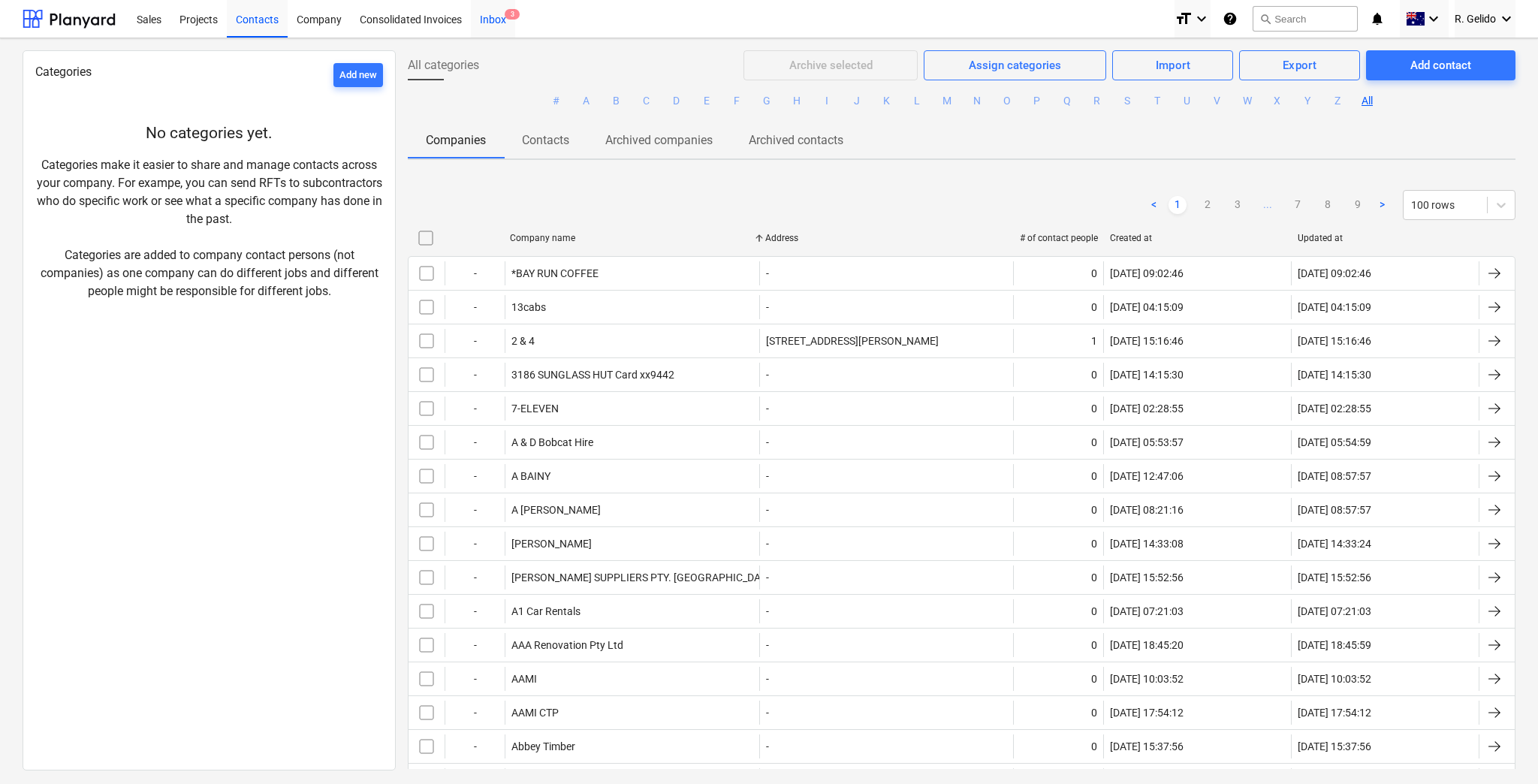
click at [489, 29] on div "Inbox 3" at bounding box center [493, 18] width 44 height 38
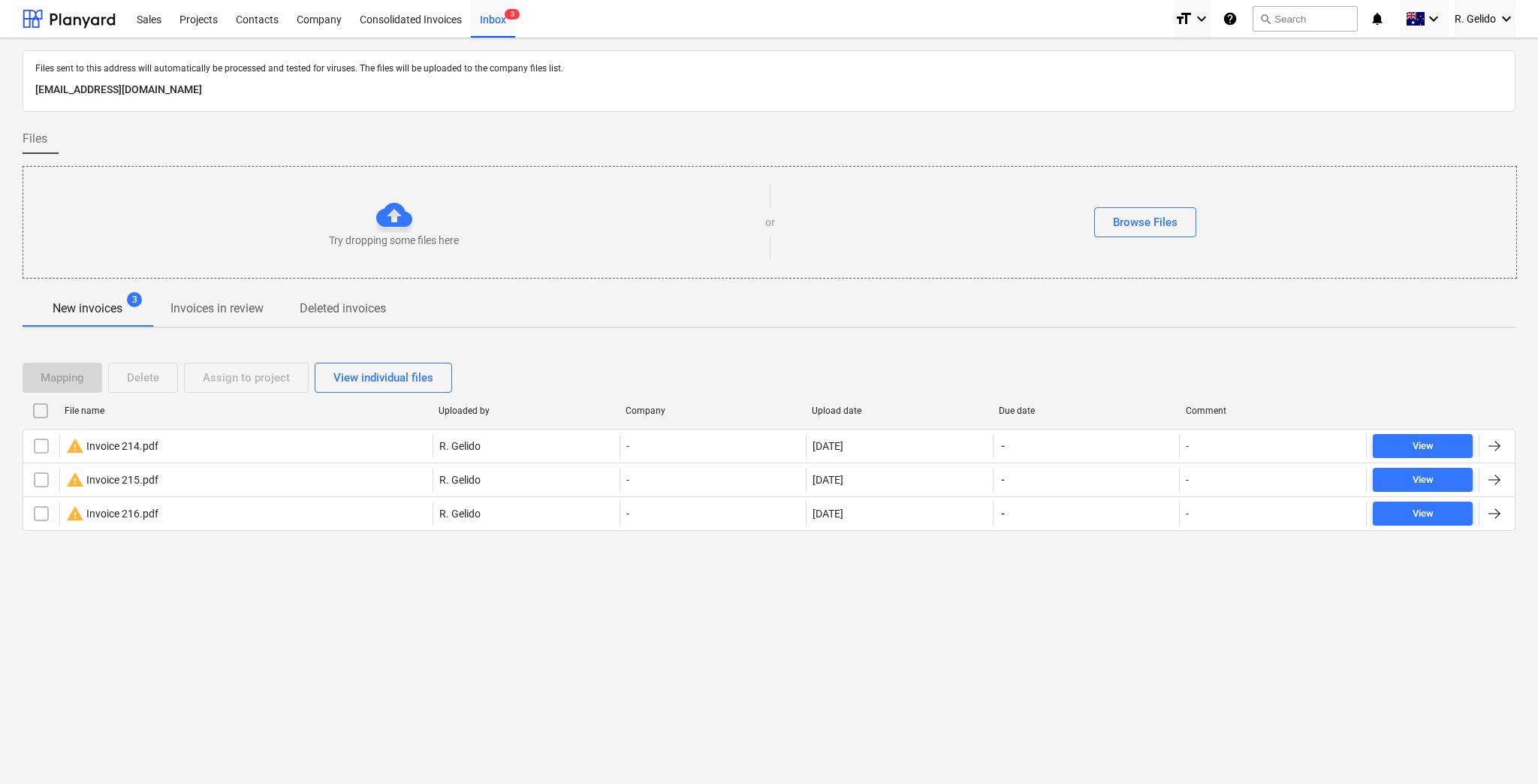
click at [329, 621] on div "Files sent to this address will automatically be processed and tested for virus…" at bounding box center [769, 411] width 1538 height 746
click at [241, 300] on p "Invoices in review" at bounding box center [217, 308] width 93 height 18
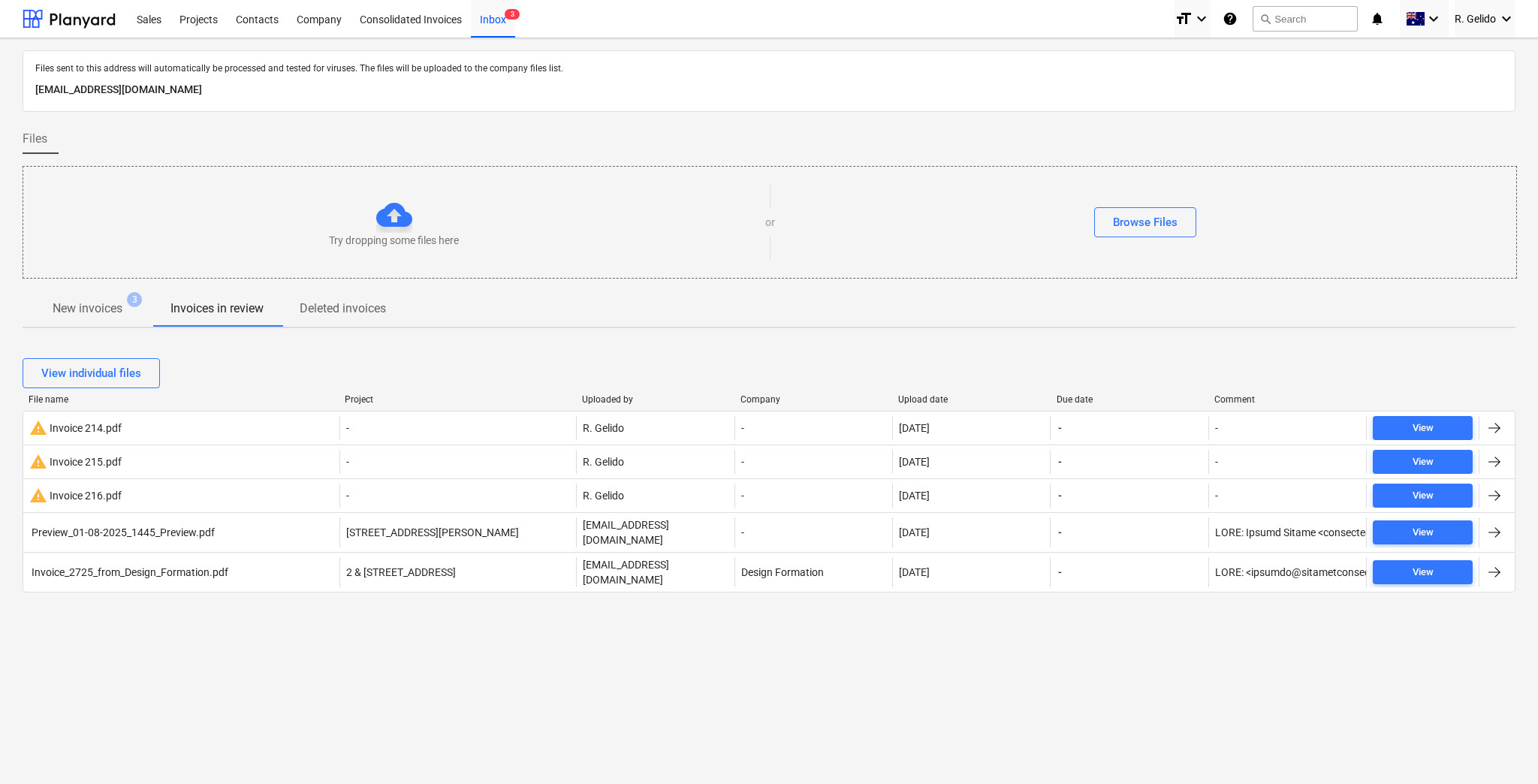
click at [356, 304] on p "Deleted invoices" at bounding box center [343, 308] width 87 height 18
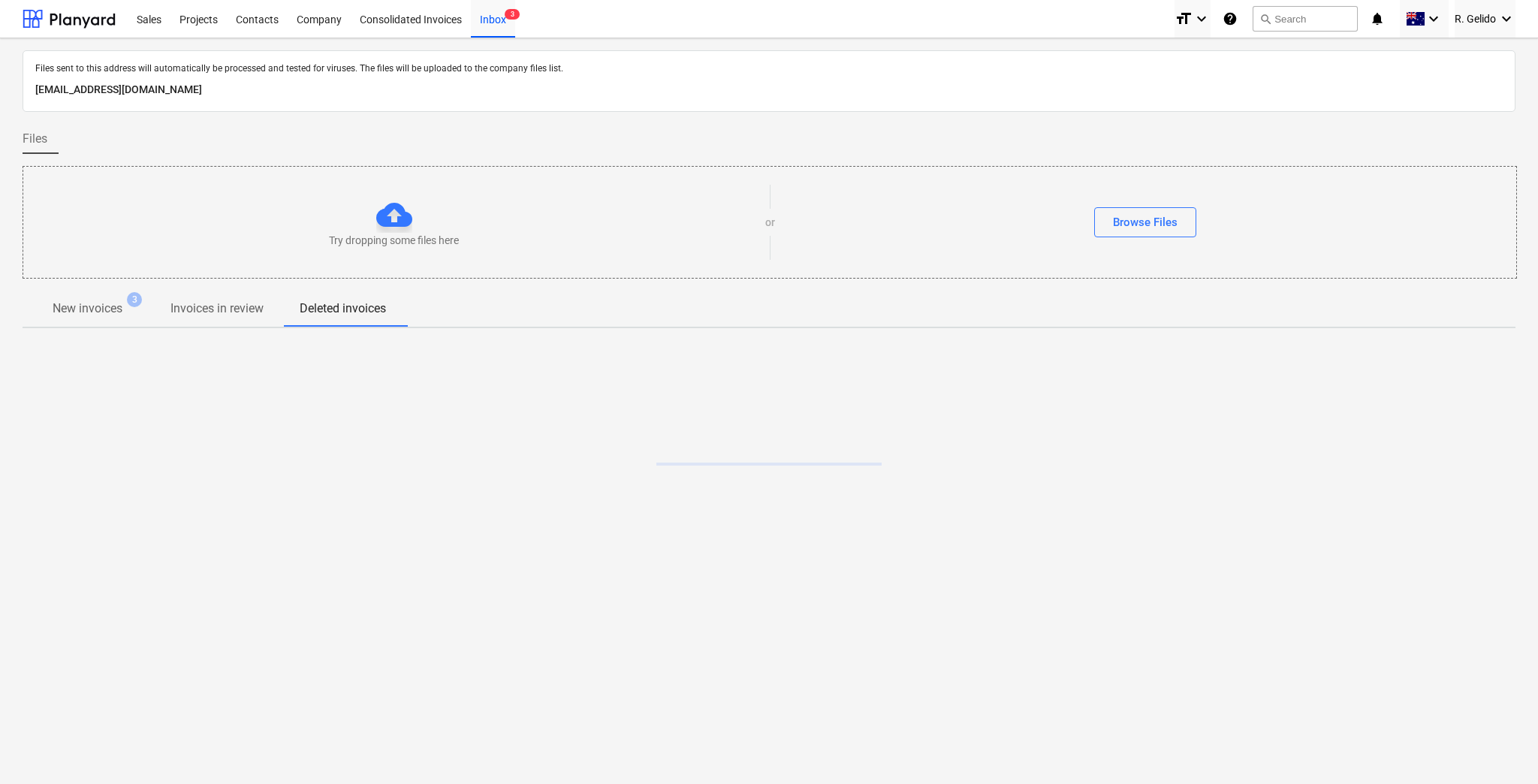
click at [205, 303] on p "Invoices in review" at bounding box center [217, 308] width 93 height 18
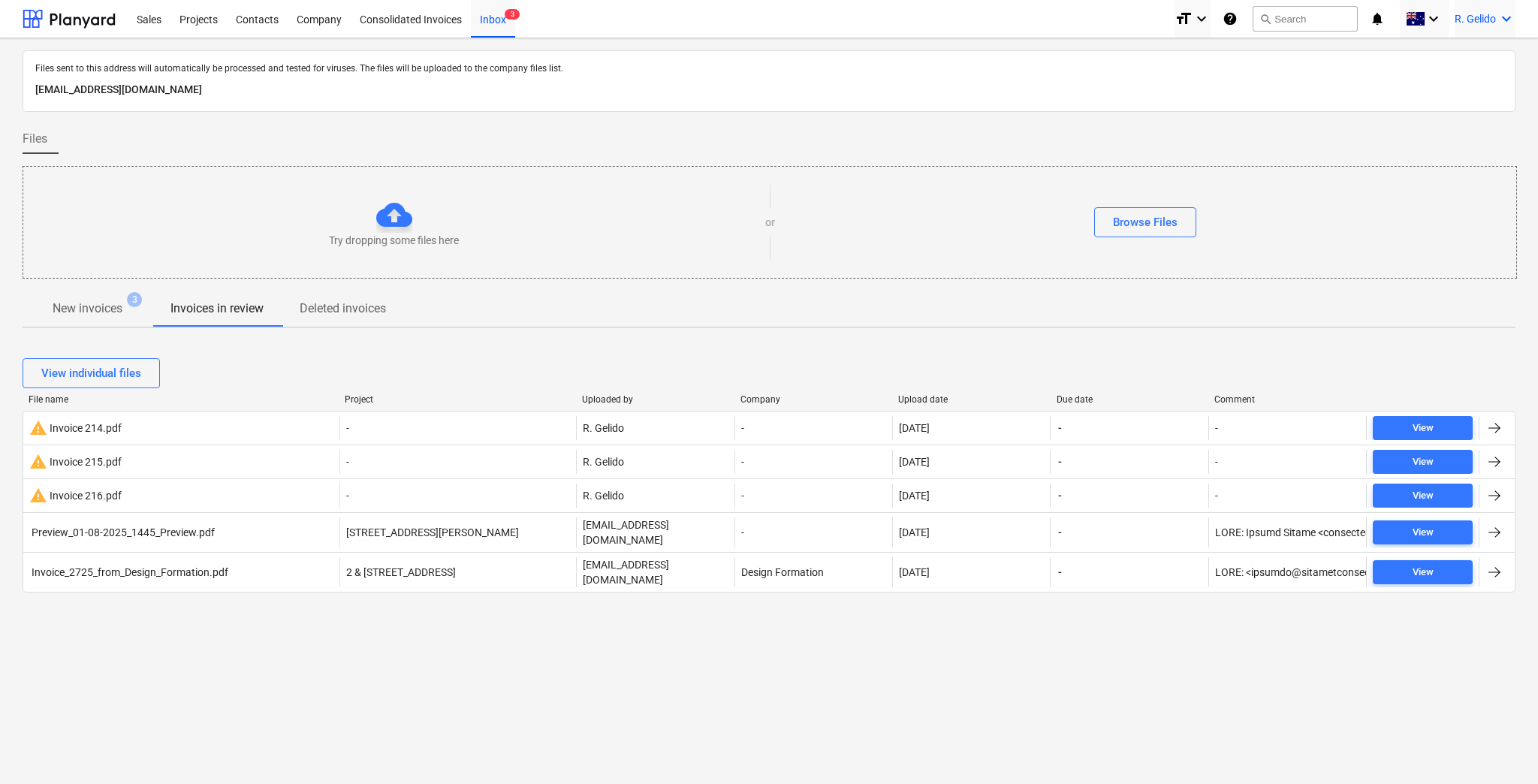
click at [1512, 19] on icon "keyboard_arrow_down" at bounding box center [1507, 18] width 18 height 18
click at [1472, 62] on div "Settings" at bounding box center [1471, 58] width 91 height 24
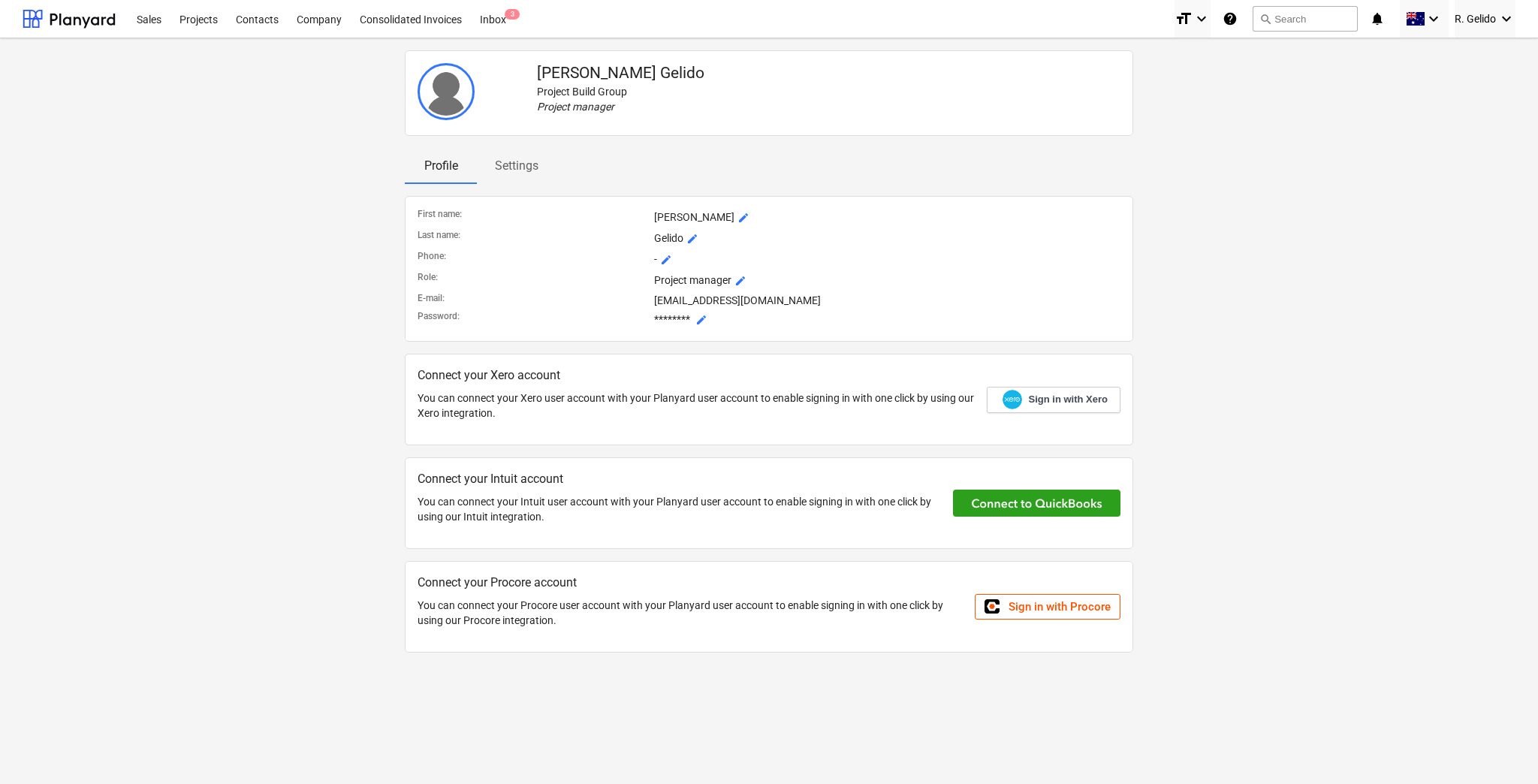
click at [1286, 419] on div "[PERSON_NAME] Project Build Group Project manager Profile Settings First name :…" at bounding box center [769, 357] width 1505 height 626
click at [508, 19] on span "3" at bounding box center [512, 14] width 15 height 10
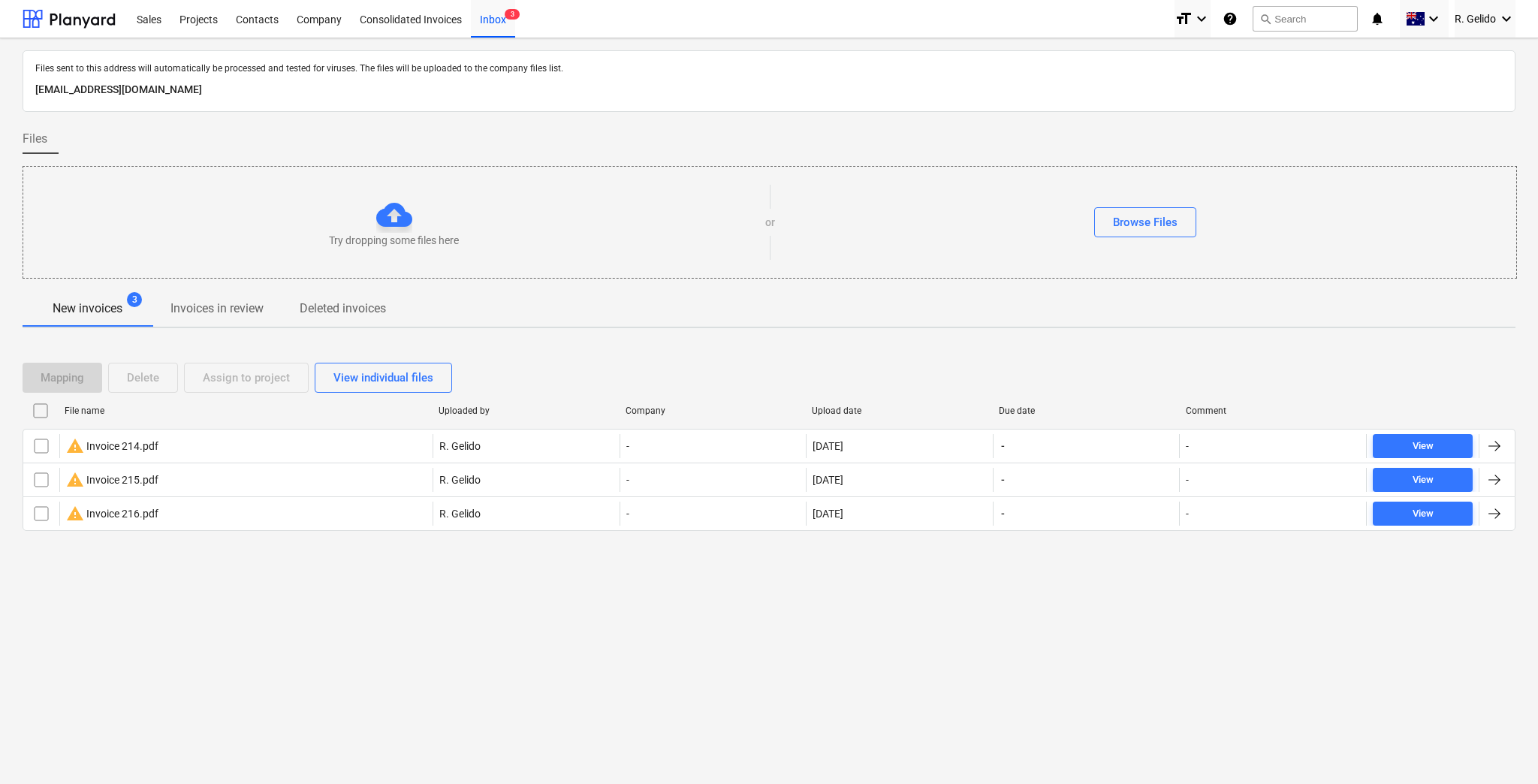
click at [340, 85] on p "[EMAIL_ADDRESS][DOMAIN_NAME]" at bounding box center [769, 90] width 1468 height 18
click at [376, 308] on p "Deleted invoices" at bounding box center [343, 308] width 87 height 18
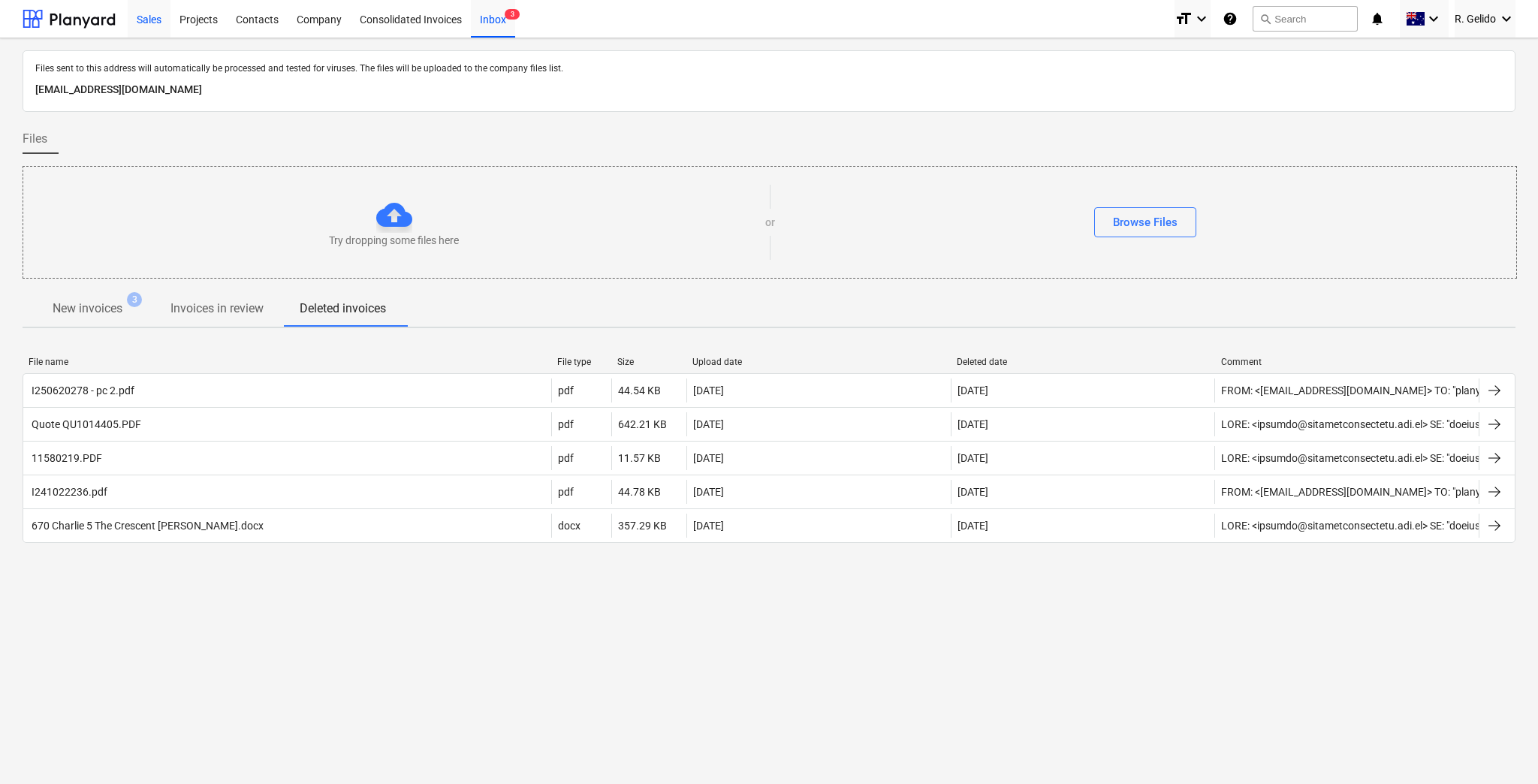
click at [161, 15] on div "Sales" at bounding box center [148, 18] width 42 height 38
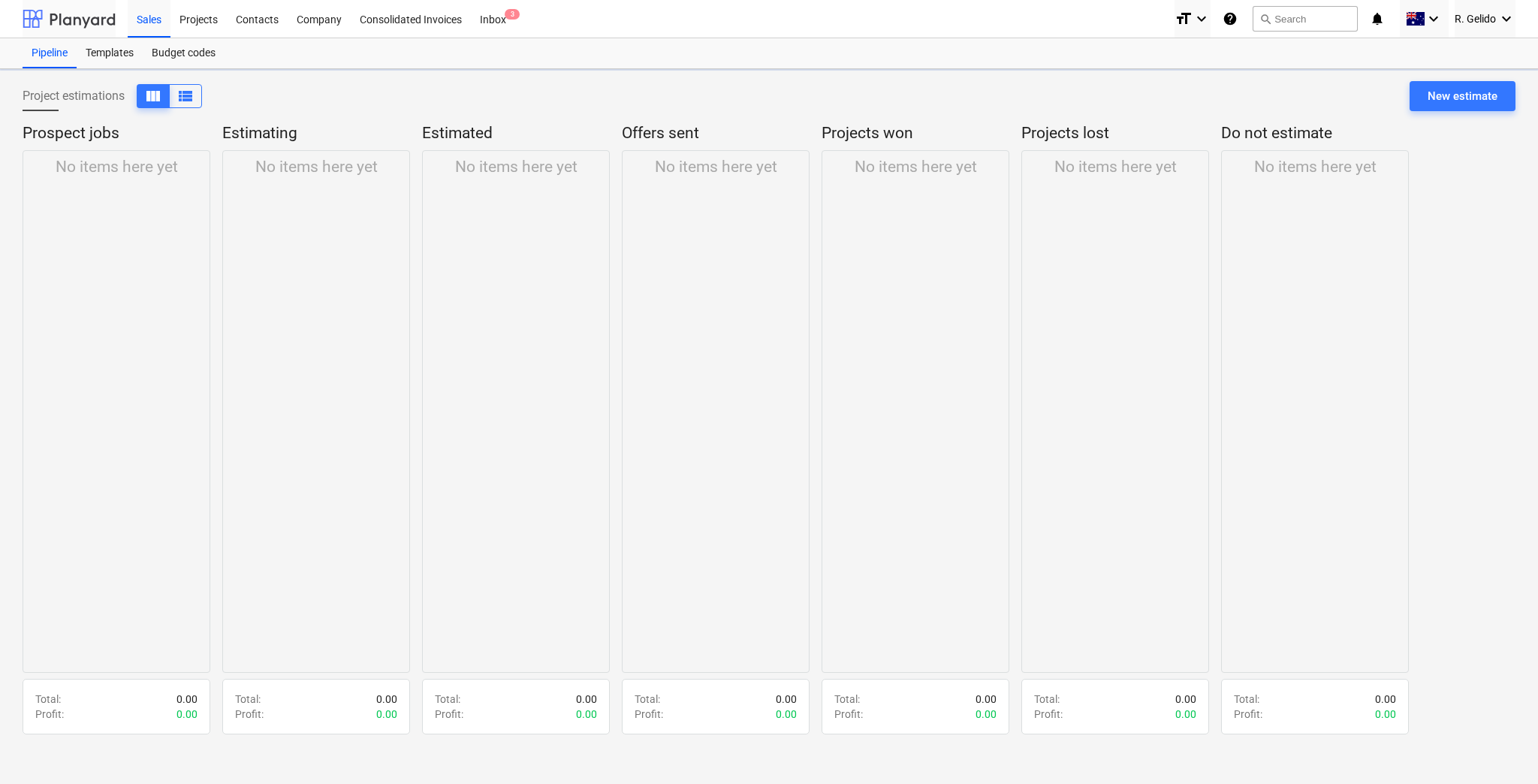
click at [59, 22] on div at bounding box center [69, 18] width 93 height 38
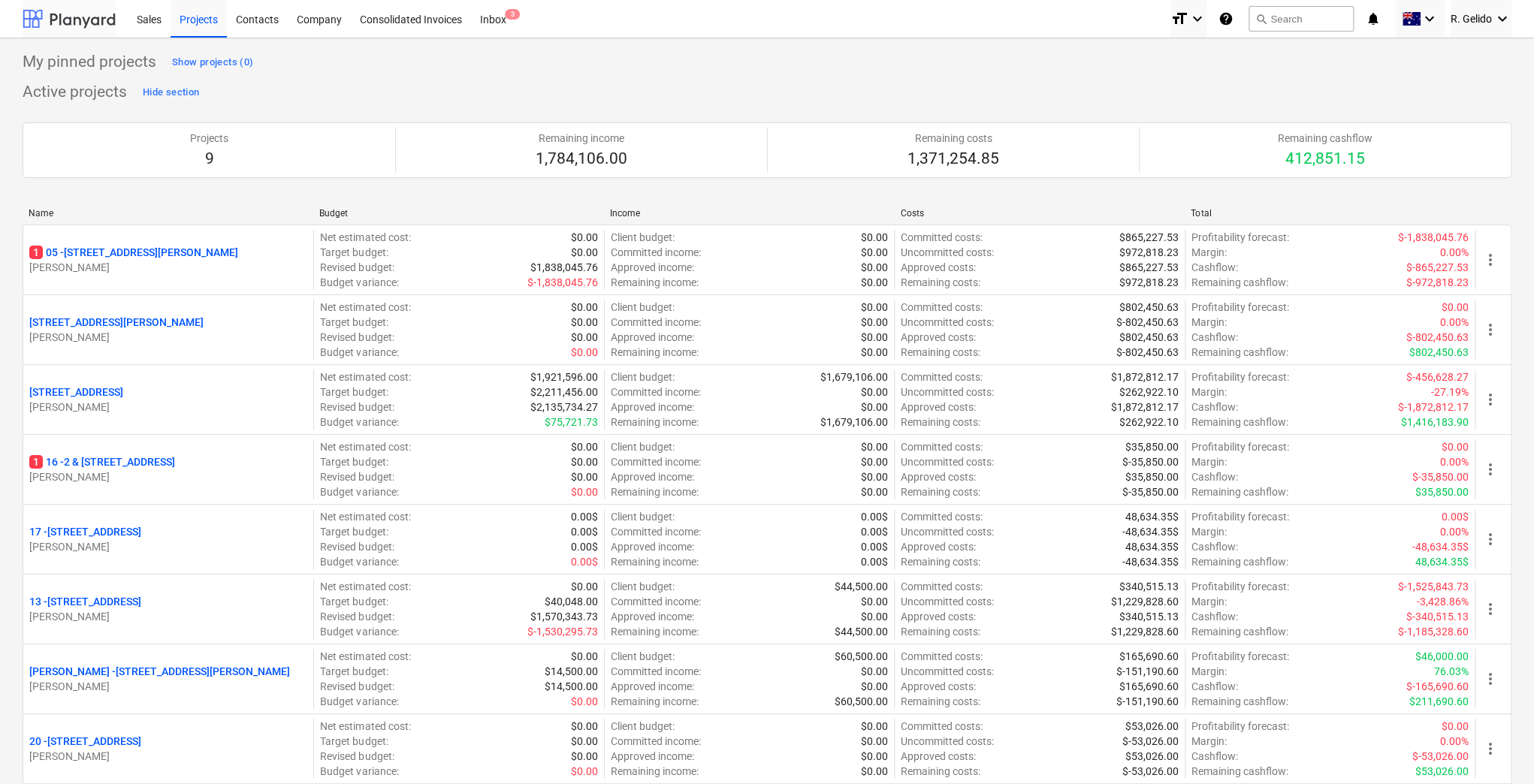
click at [59, 22] on div at bounding box center [69, 18] width 93 height 38
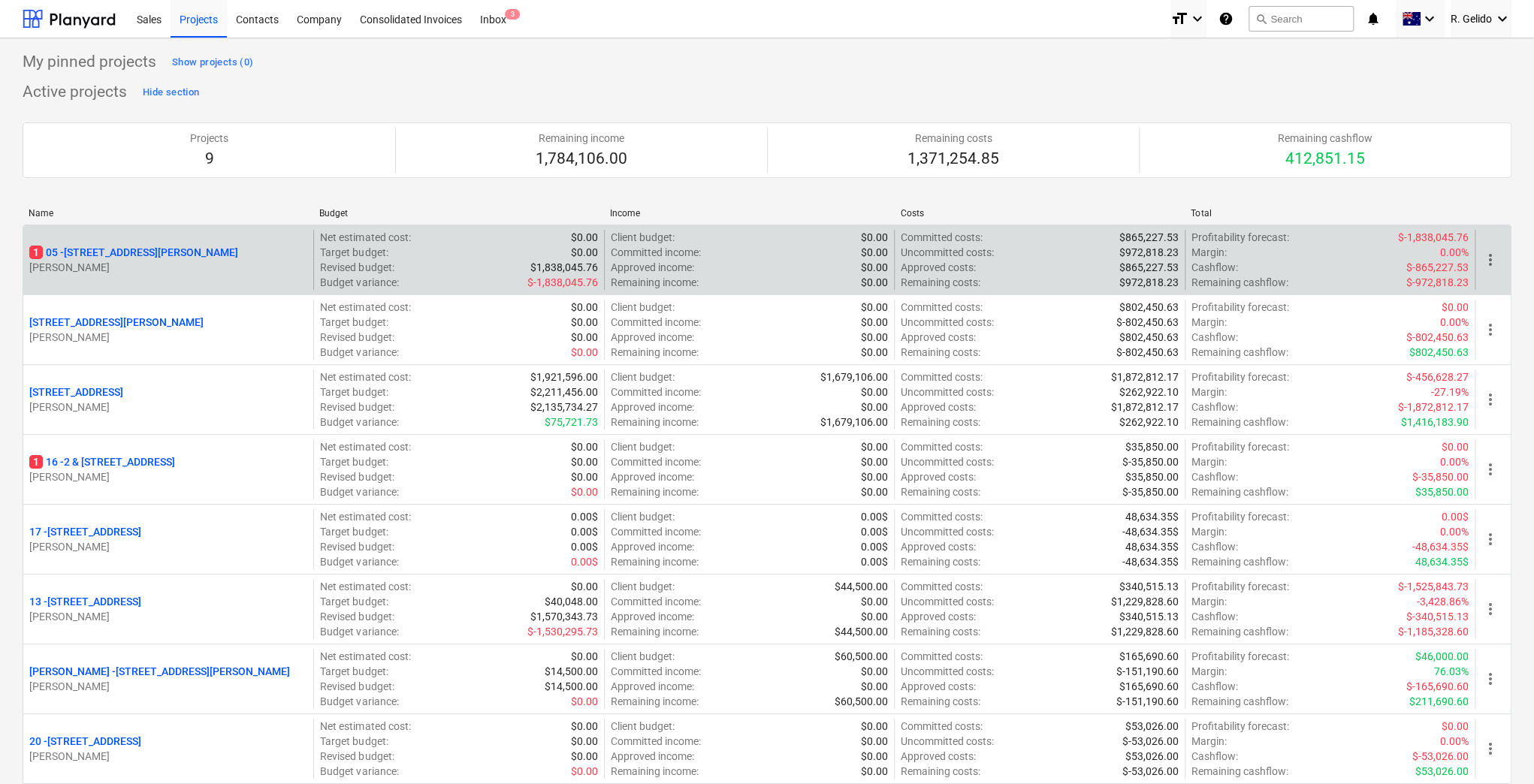
click at [1492, 263] on span "more_vert" at bounding box center [1490, 259] width 18 height 18
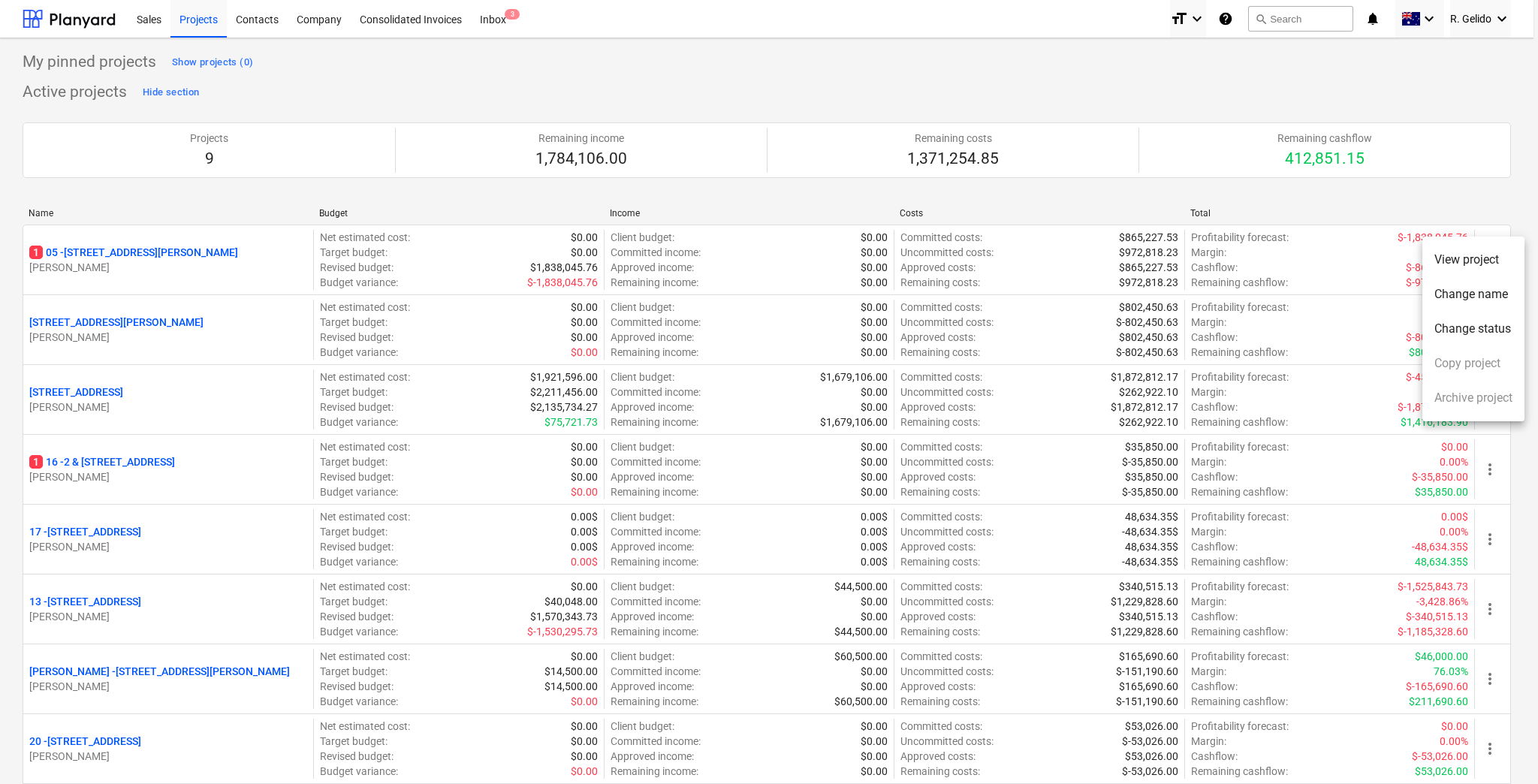
click at [1482, 84] on div at bounding box center [769, 392] width 1538 height 784
click at [1427, 18] on icon "keyboard_arrow_down" at bounding box center [1429, 18] width 18 height 18
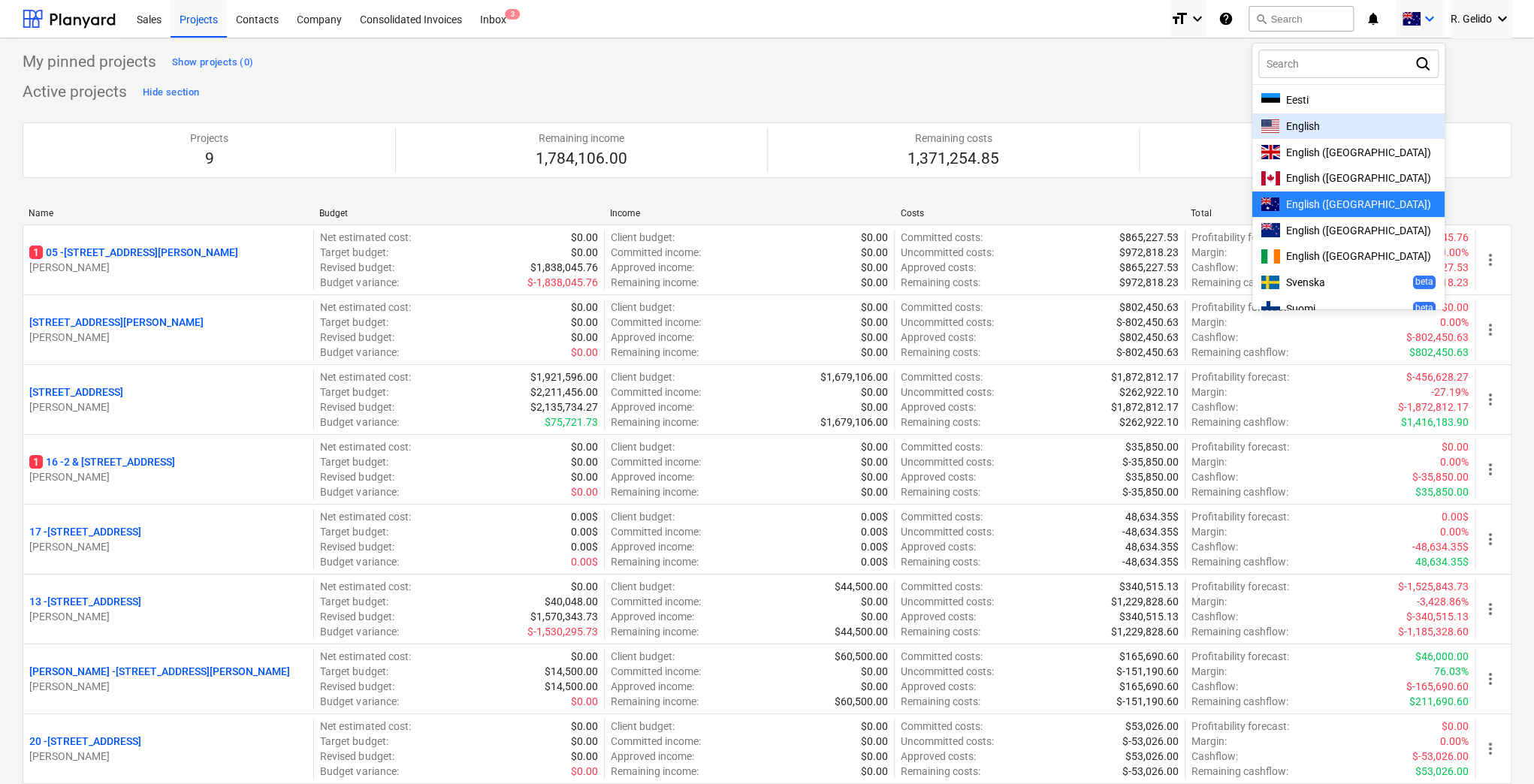
click at [1488, 79] on div at bounding box center [767, 392] width 1534 height 784
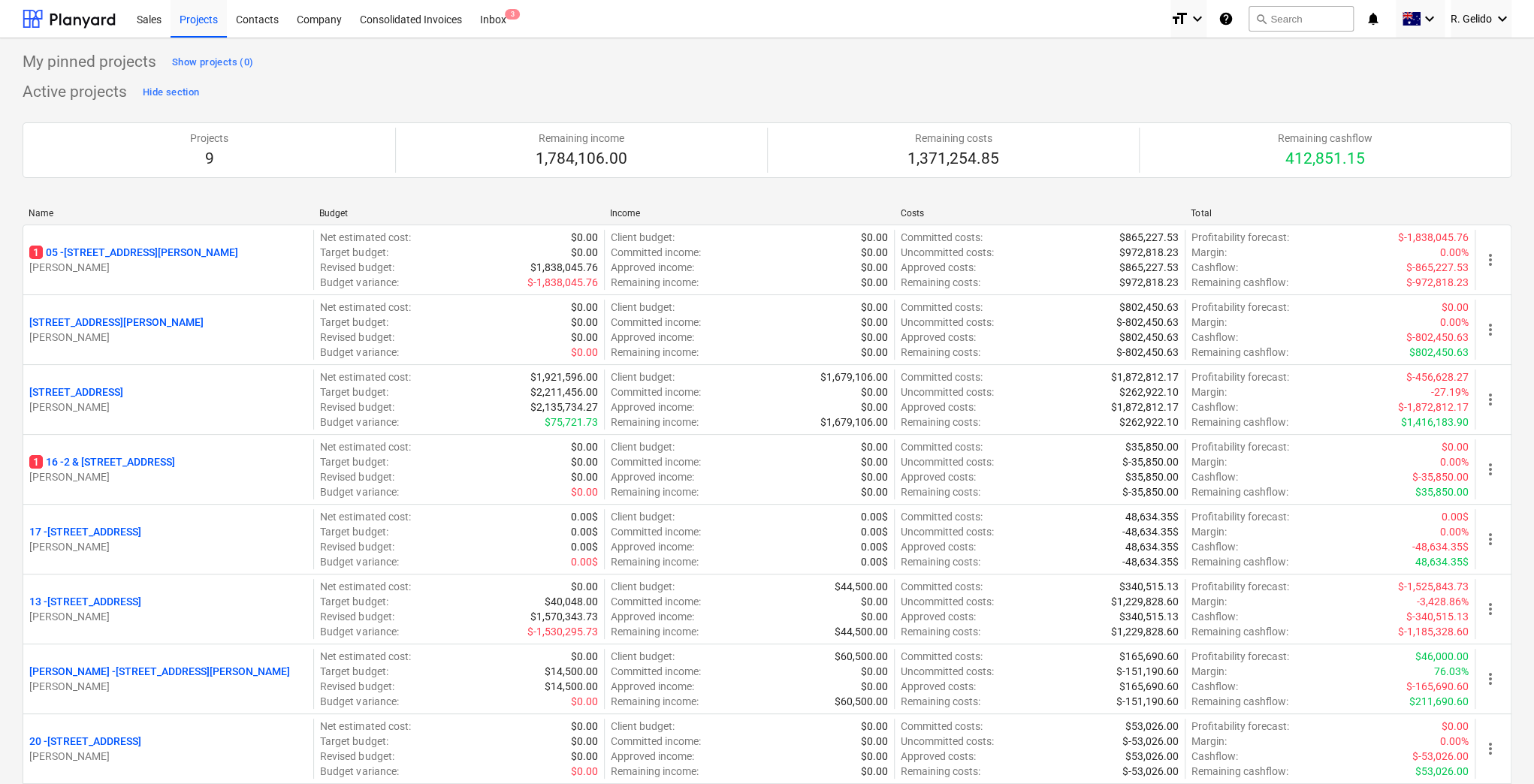
click at [1379, 17] on span "notifications 0" at bounding box center [1375, 18] width 18 height 18
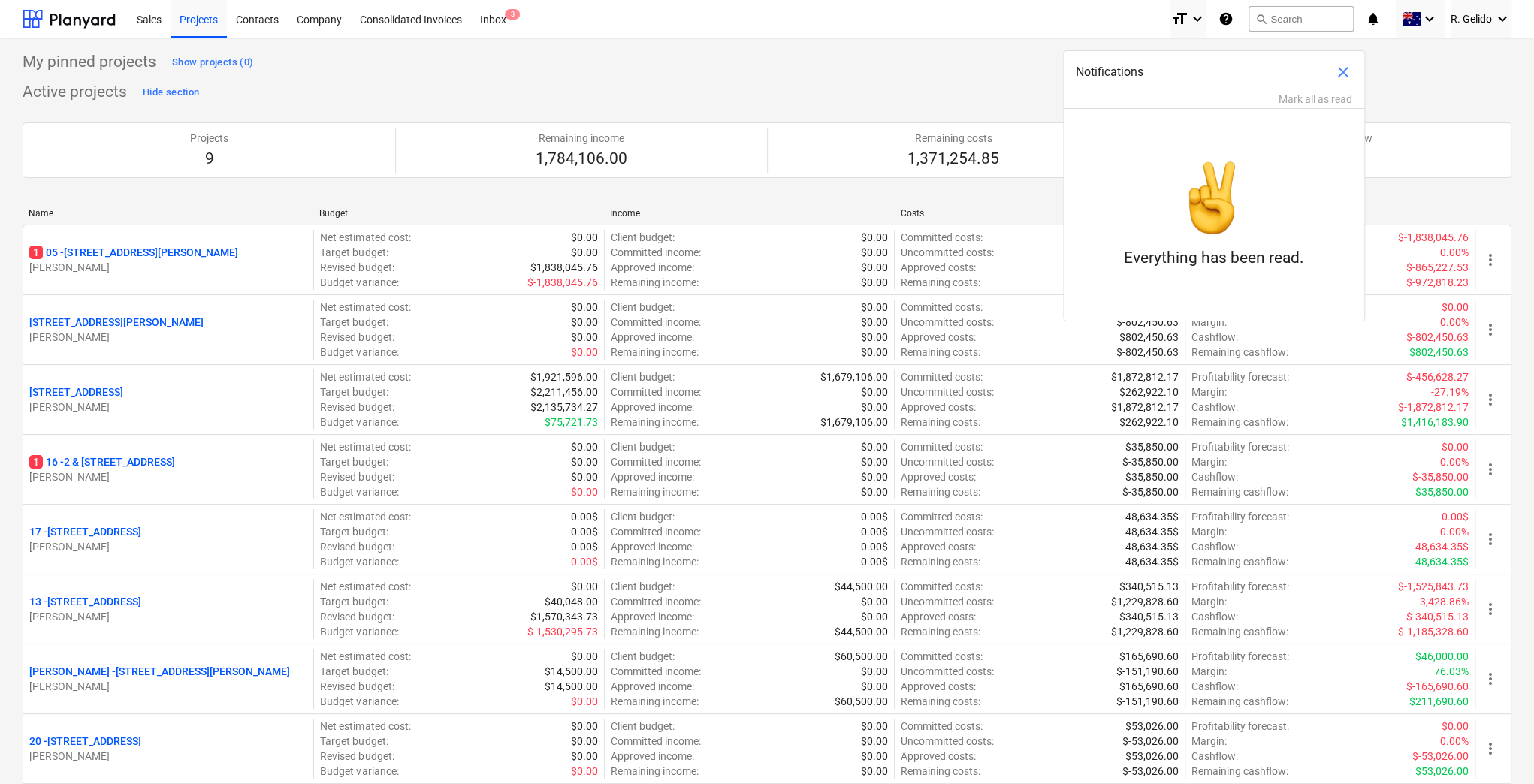
click at [572, 62] on div "My pinned projects Show projects (0)" at bounding box center [767, 62] width 1488 height 24
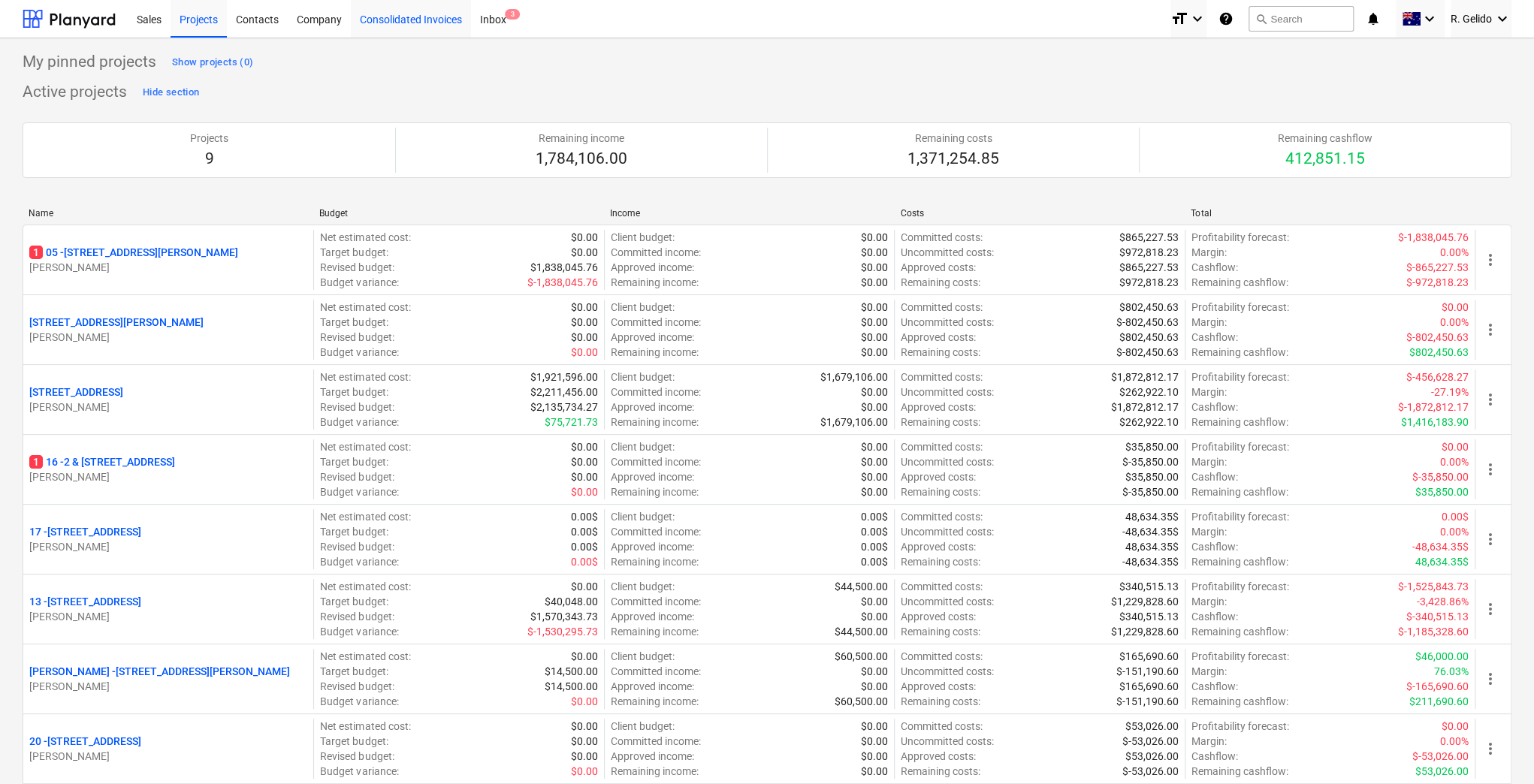
click at [388, 23] on div "Consolidated Invoices" at bounding box center [411, 18] width 120 height 38
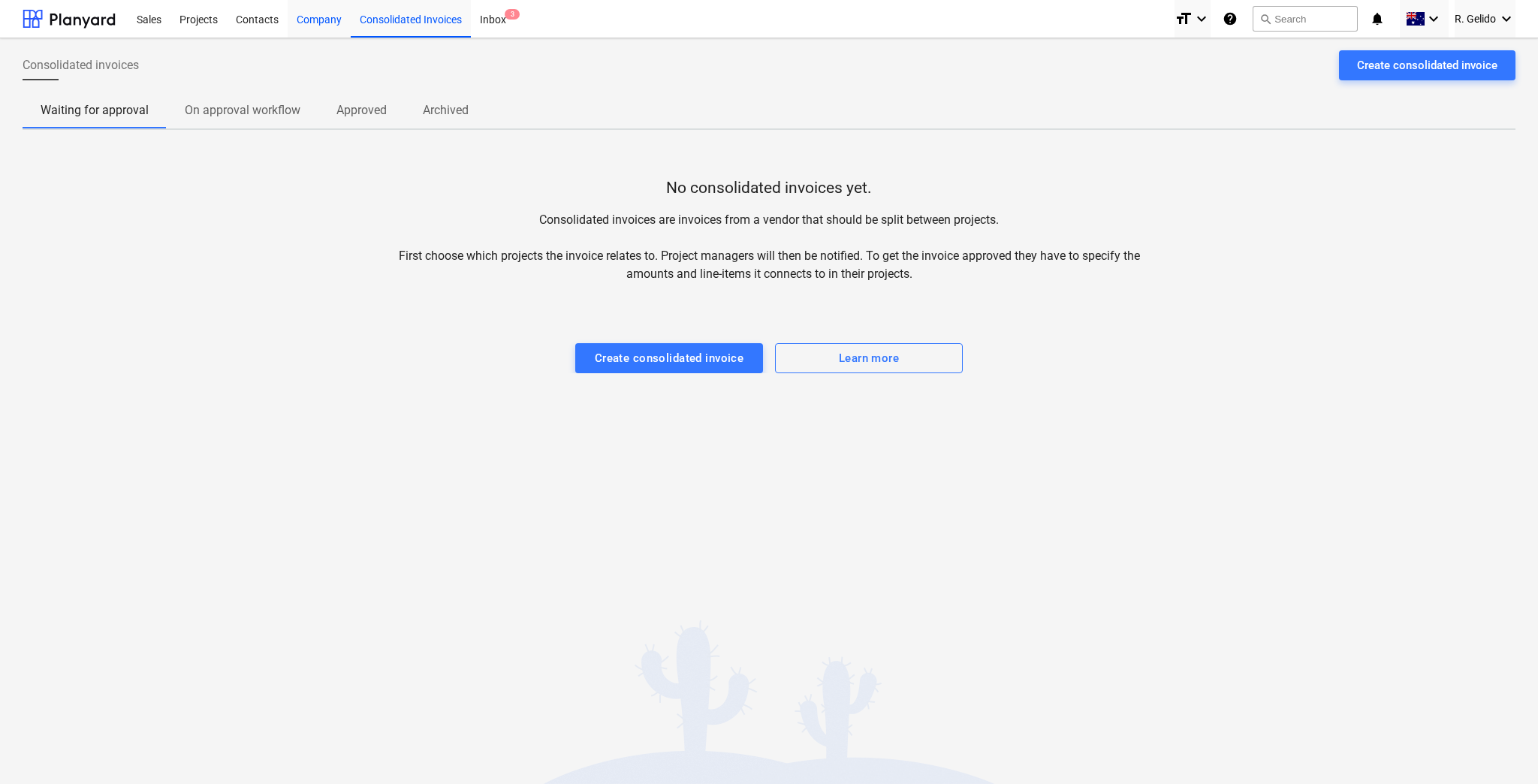
click at [334, 21] on div "Company" at bounding box center [319, 18] width 63 height 38
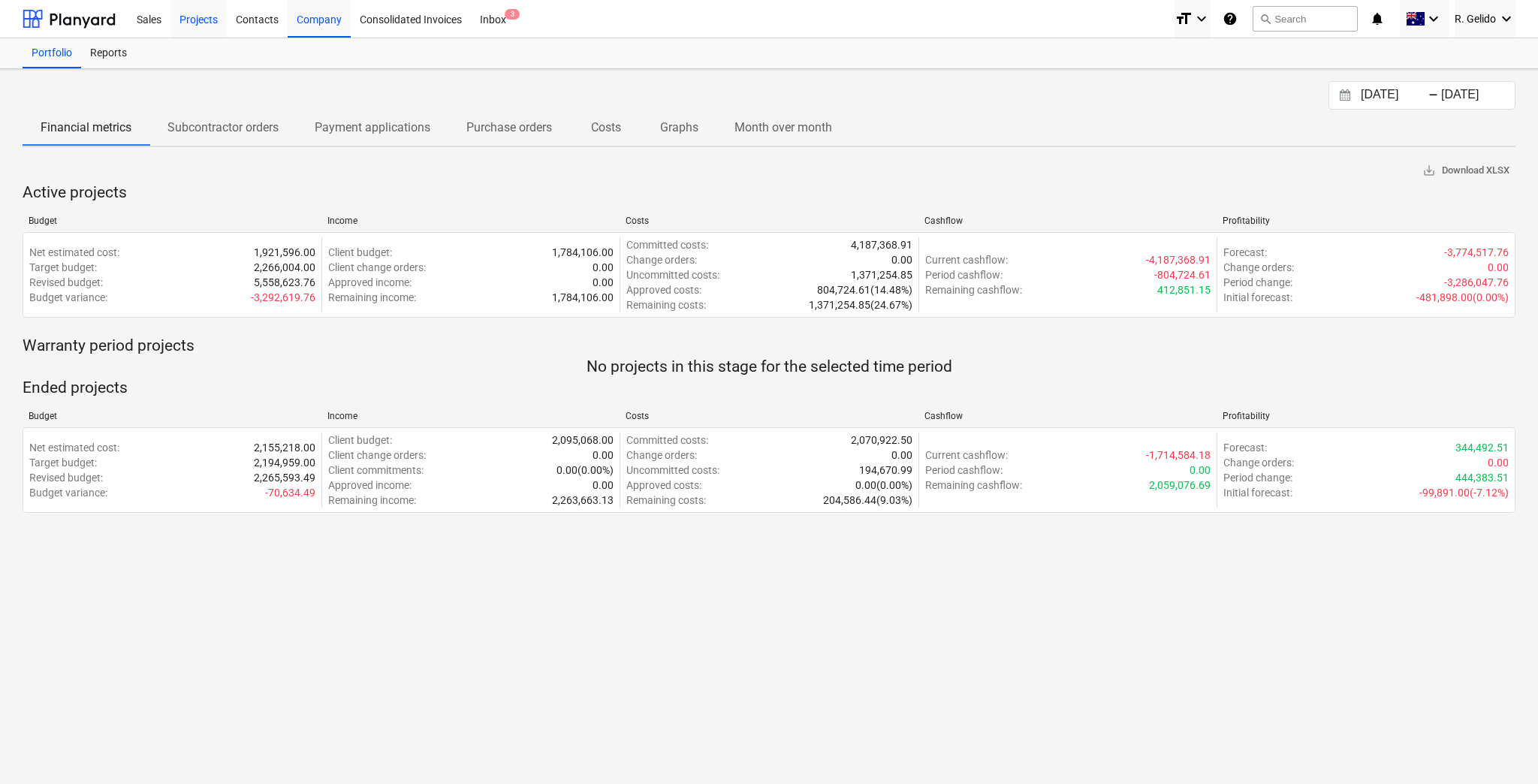
click at [199, 21] on div "Projects" at bounding box center [199, 18] width 56 height 38
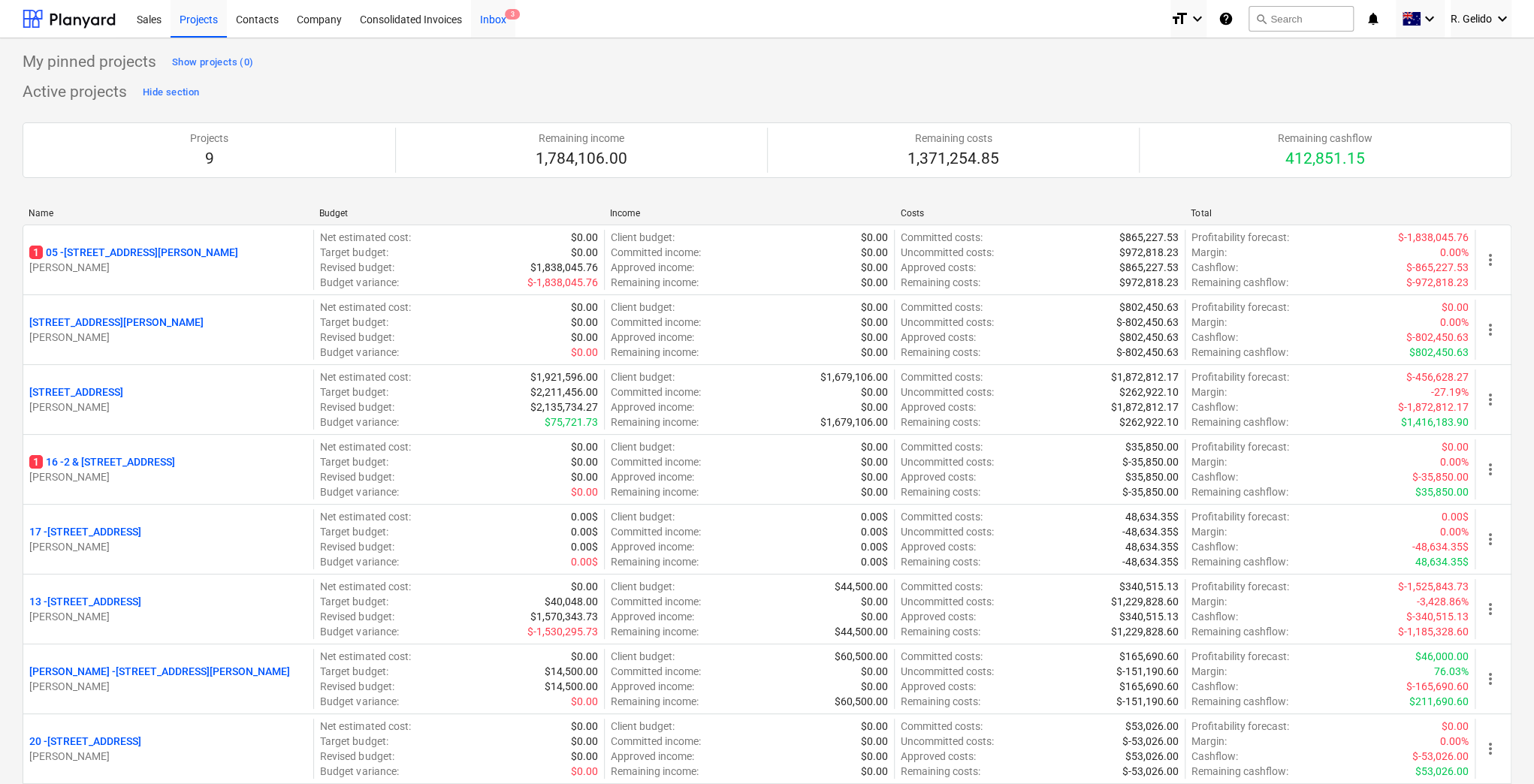
click at [476, 19] on div "Inbox 3" at bounding box center [493, 18] width 44 height 38
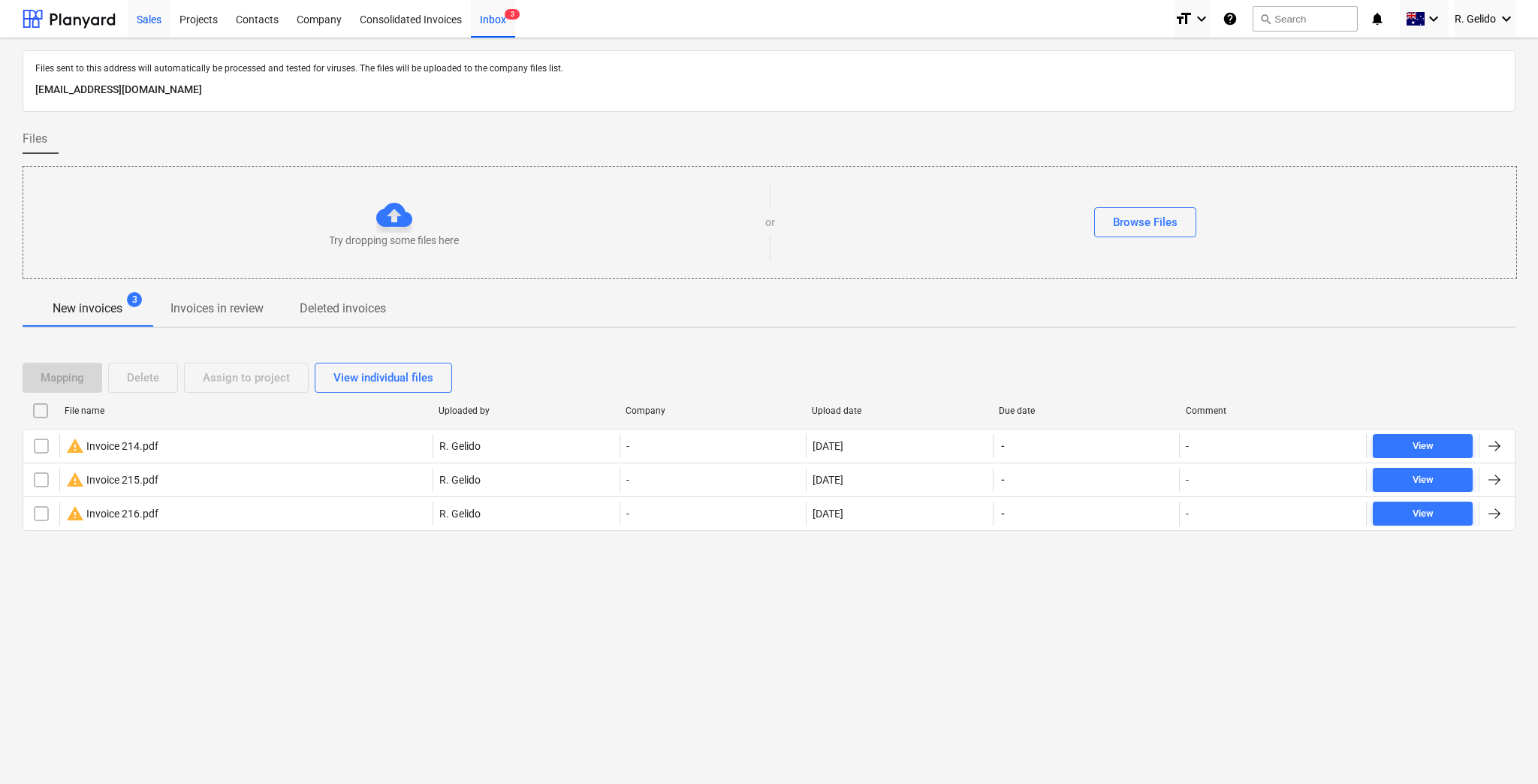
click at [132, 17] on div "Sales" at bounding box center [148, 18] width 42 height 38
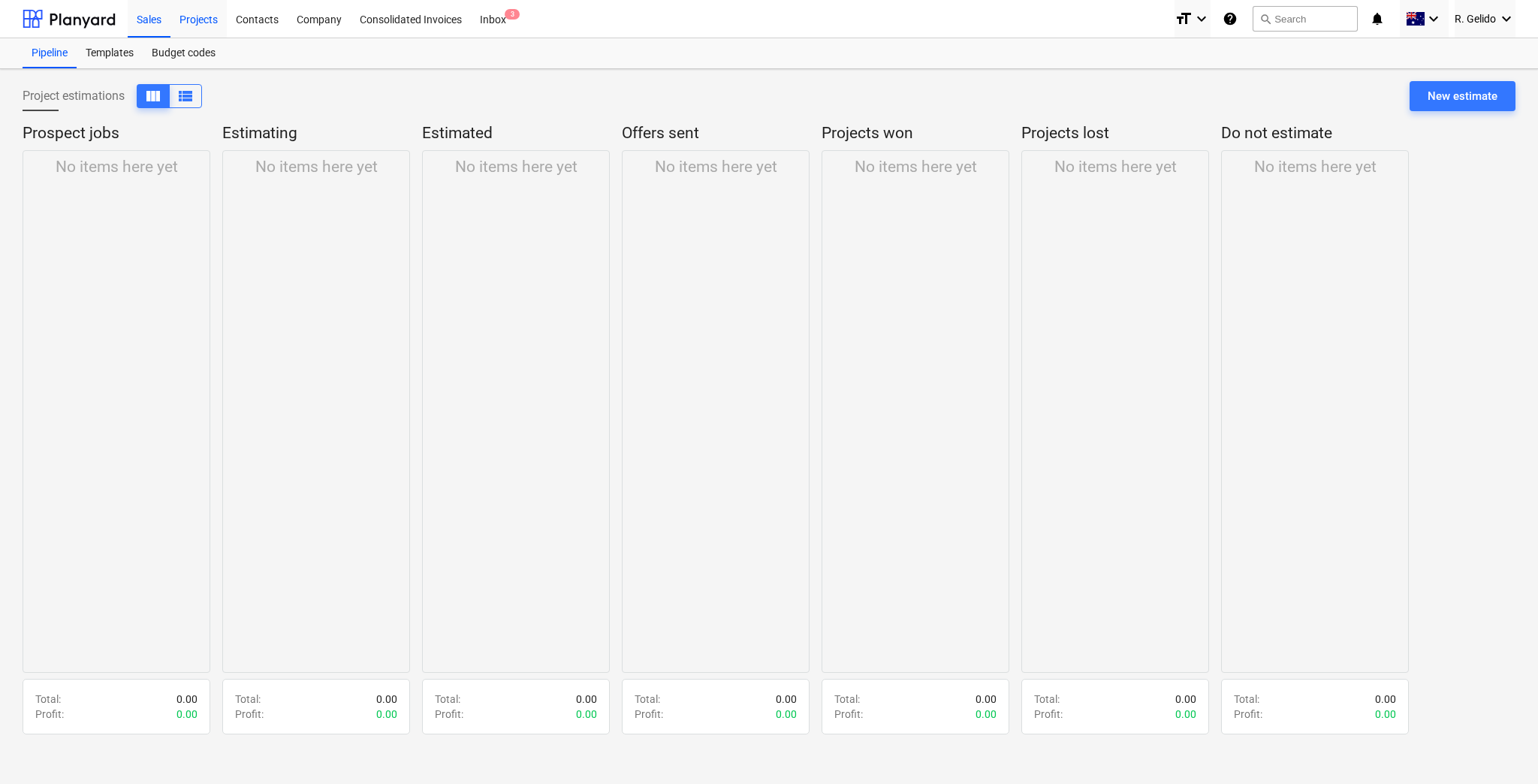
click at [200, 18] on div "Projects" at bounding box center [199, 18] width 56 height 38
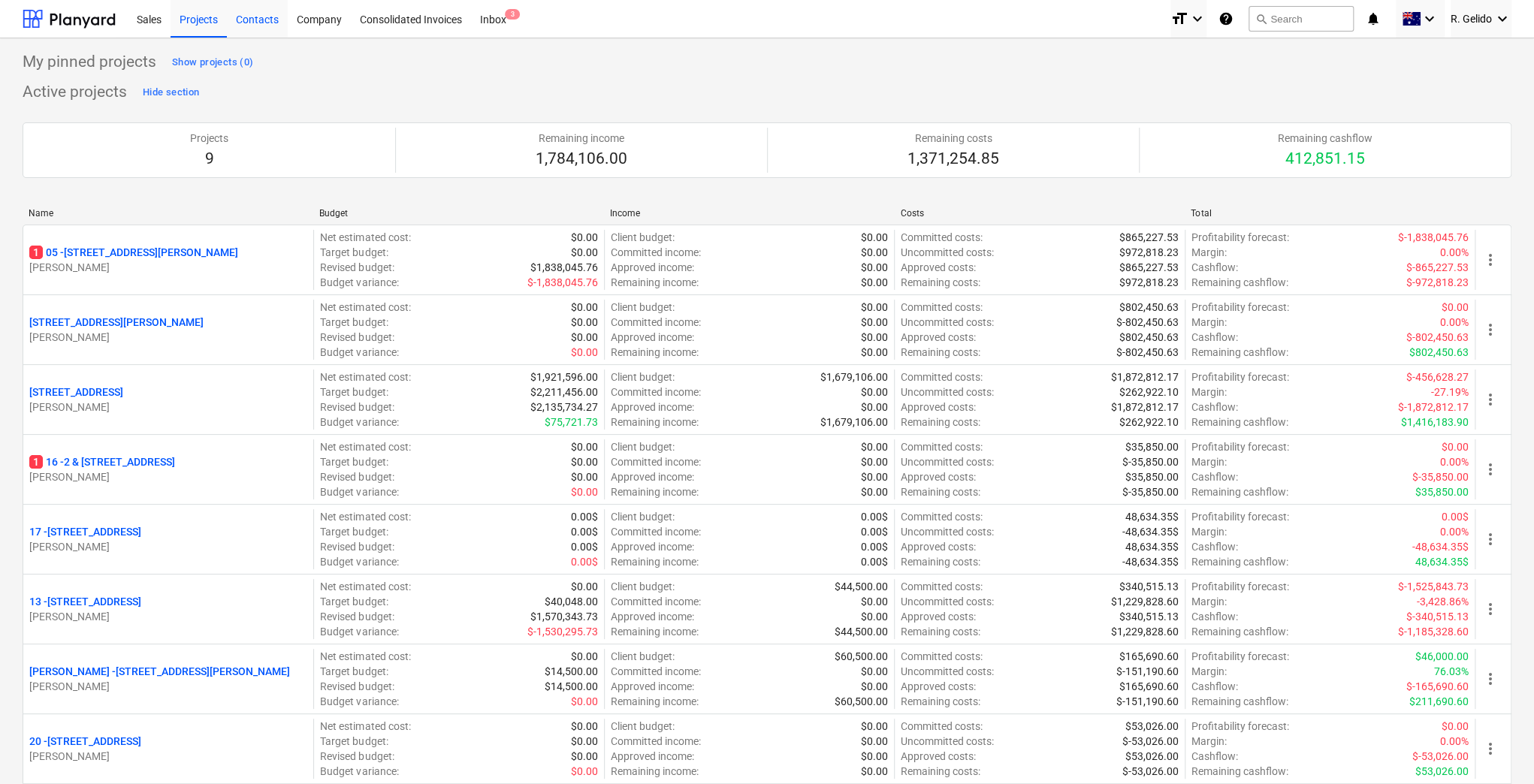
click at [274, 22] on div "Contacts" at bounding box center [257, 18] width 61 height 38
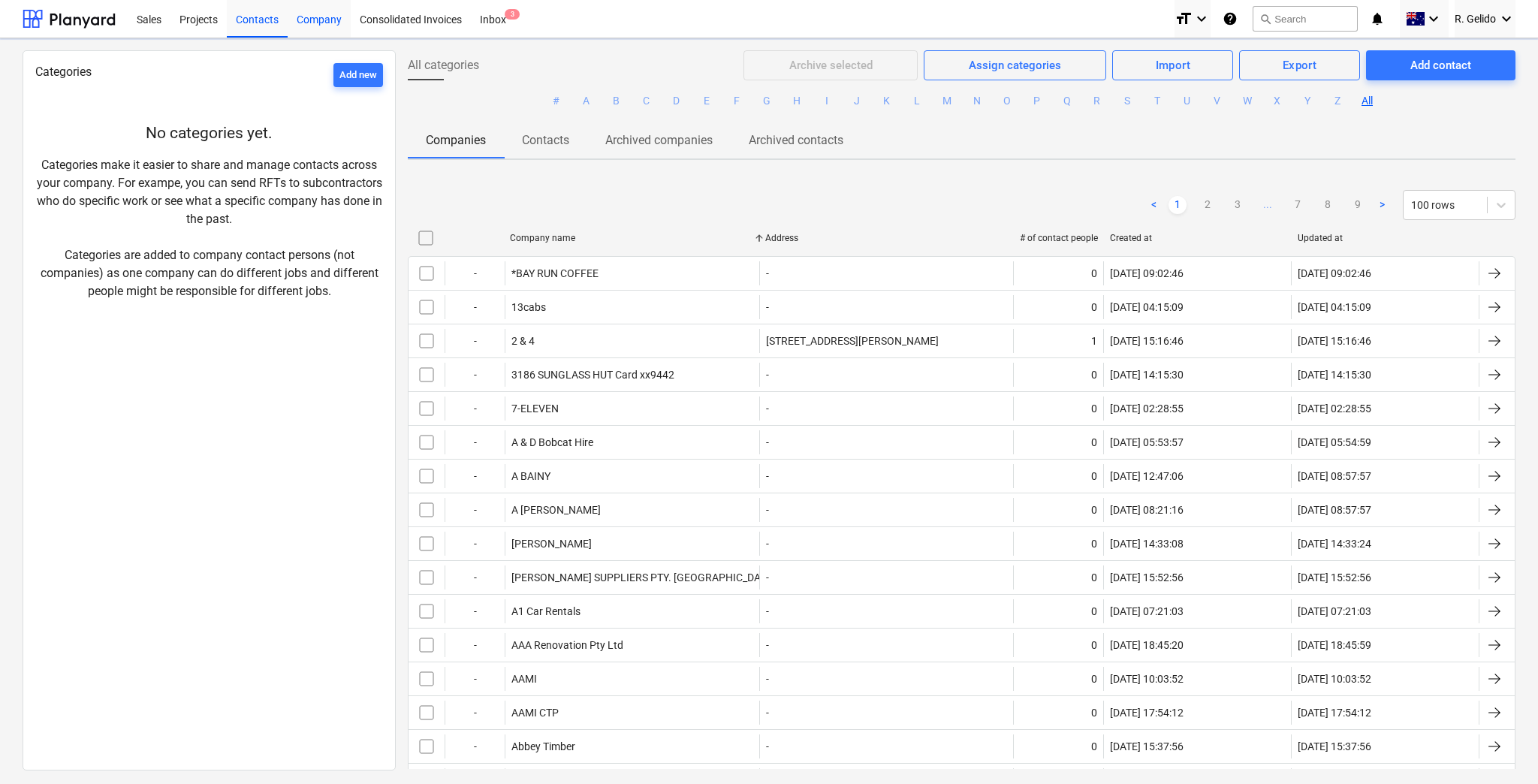
click at [330, 22] on div "Company" at bounding box center [319, 18] width 63 height 38
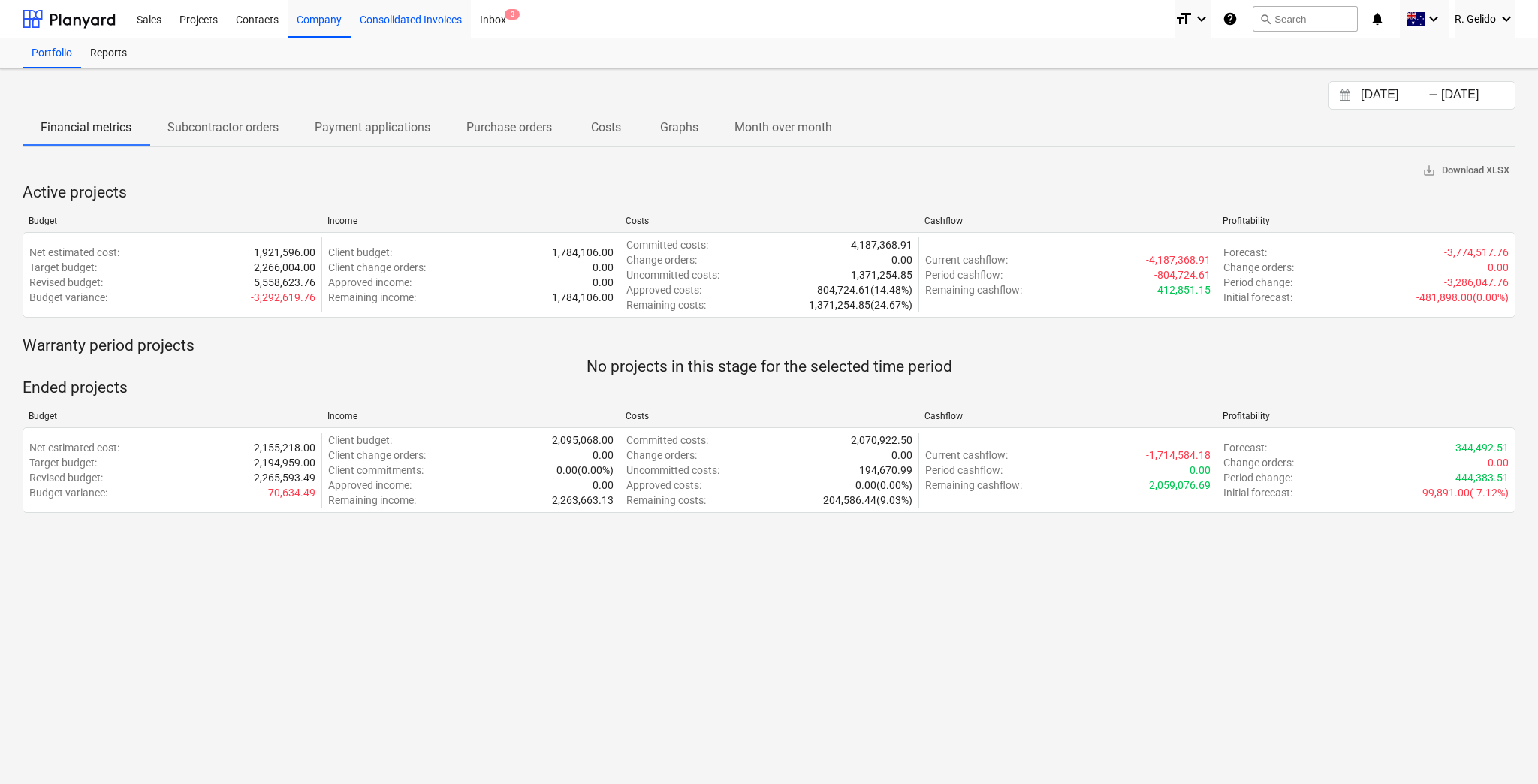
click at [424, 17] on div "Consolidated Invoices" at bounding box center [411, 18] width 120 height 38
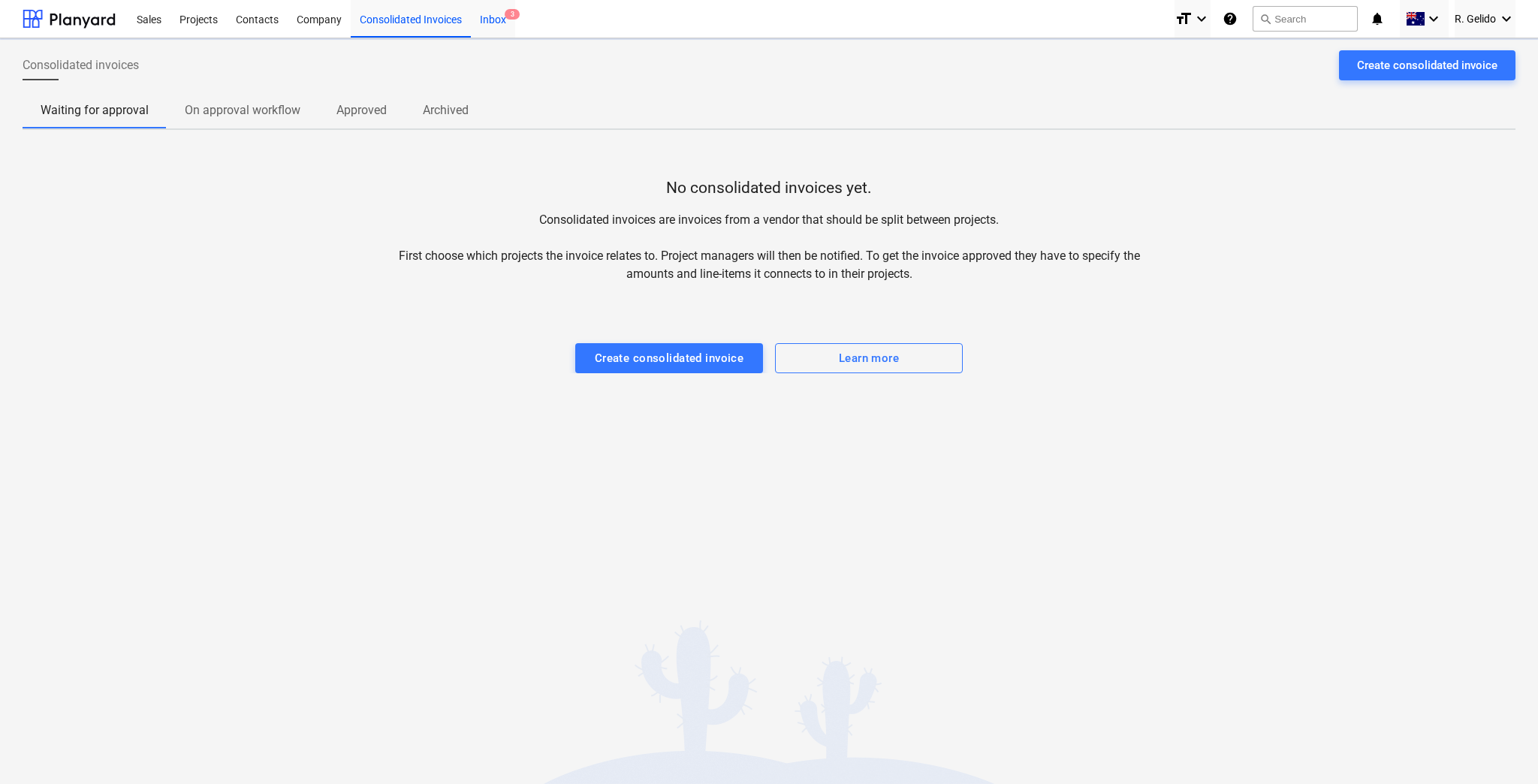
click at [506, 18] on span "3" at bounding box center [512, 14] width 15 height 10
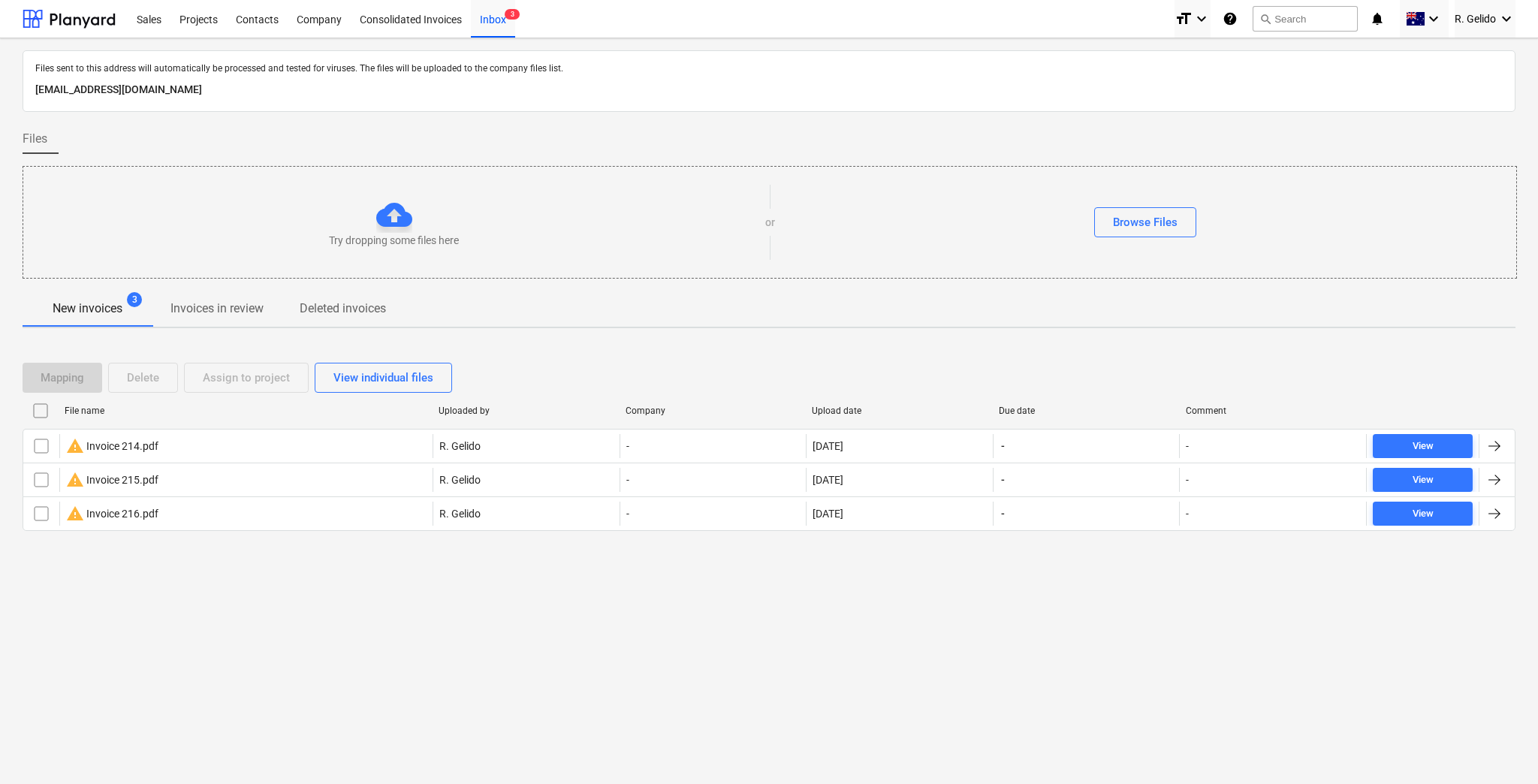
click at [921, 649] on div "Files sent to this address will automatically be processed and tested for virus…" at bounding box center [769, 411] width 1538 height 746
click at [143, 33] on div "Sales" at bounding box center [148, 18] width 42 height 38
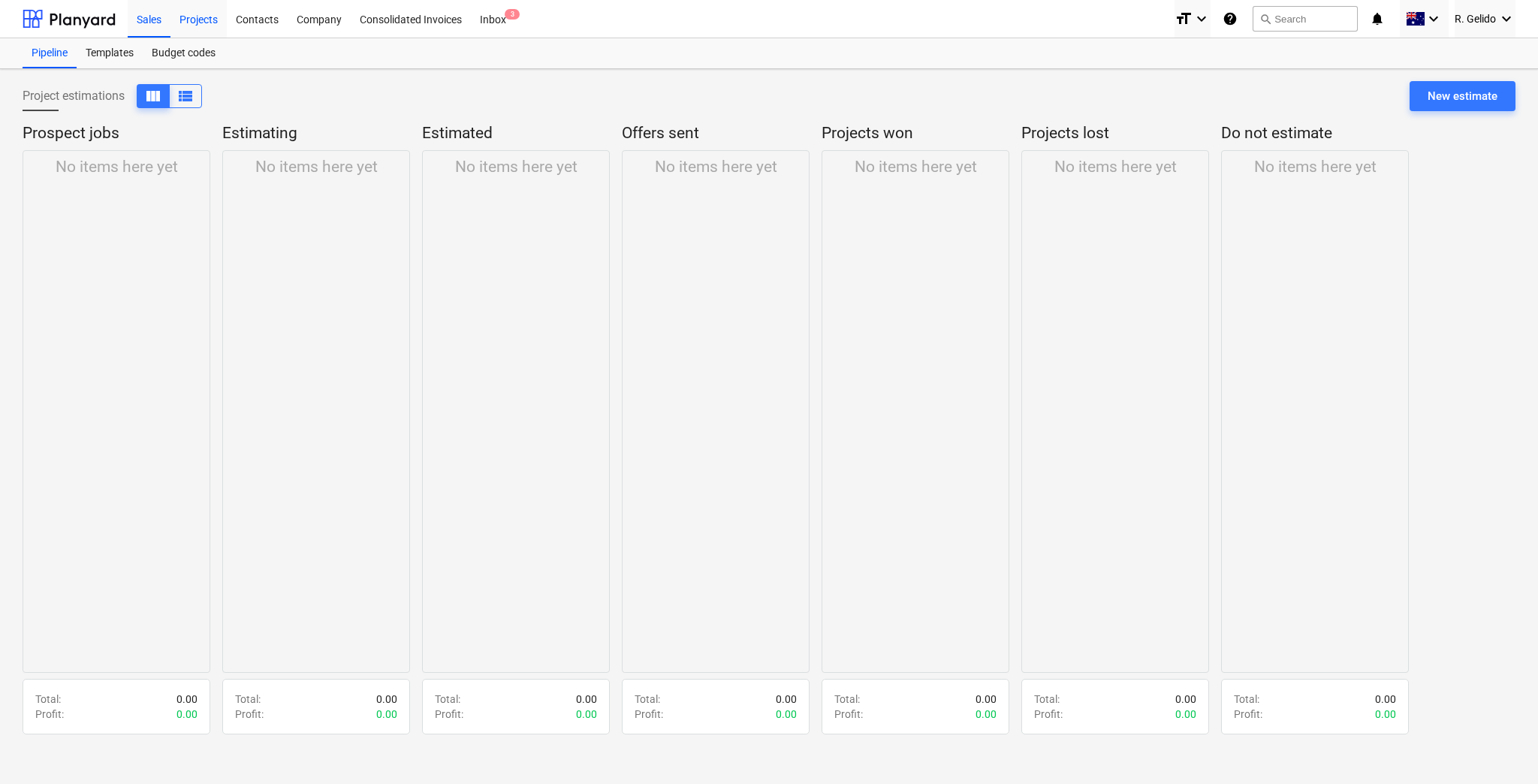
click at [201, 21] on div "Projects" at bounding box center [199, 18] width 56 height 38
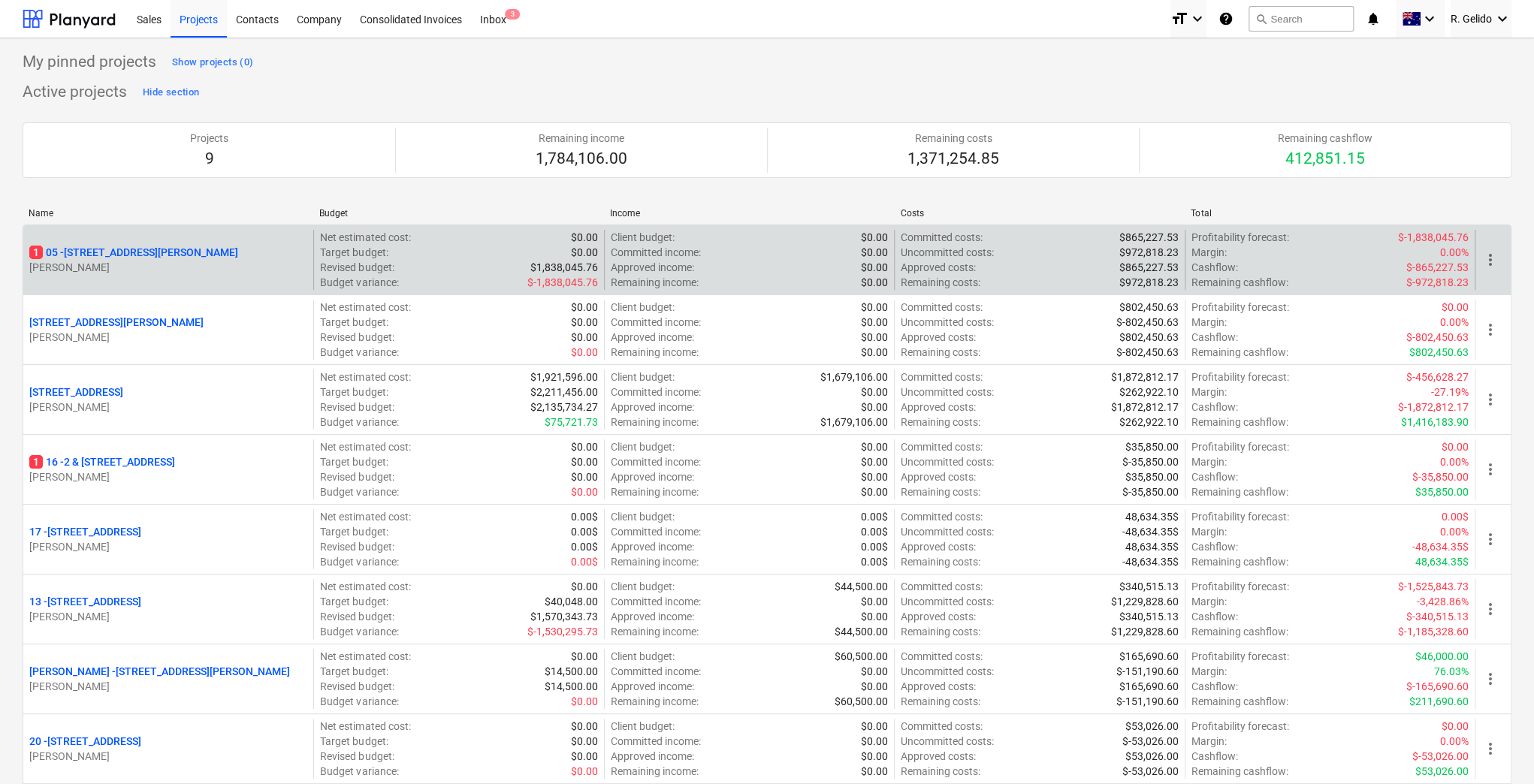
click at [132, 248] on p "[STREET_ADDRESS][PERSON_NAME]" at bounding box center [134, 252] width 209 height 15
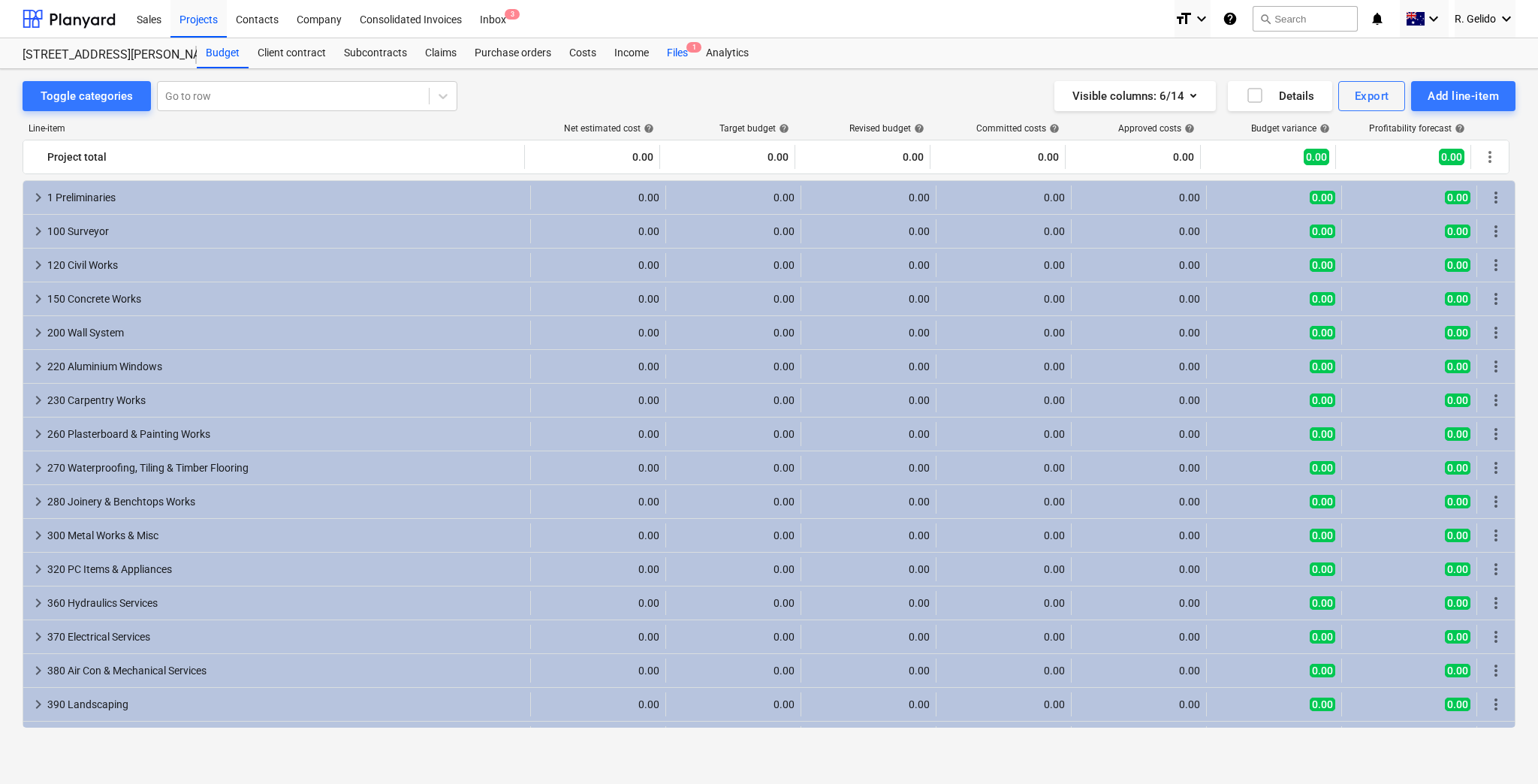
click at [676, 48] on div "Files 1" at bounding box center [677, 54] width 39 height 30
